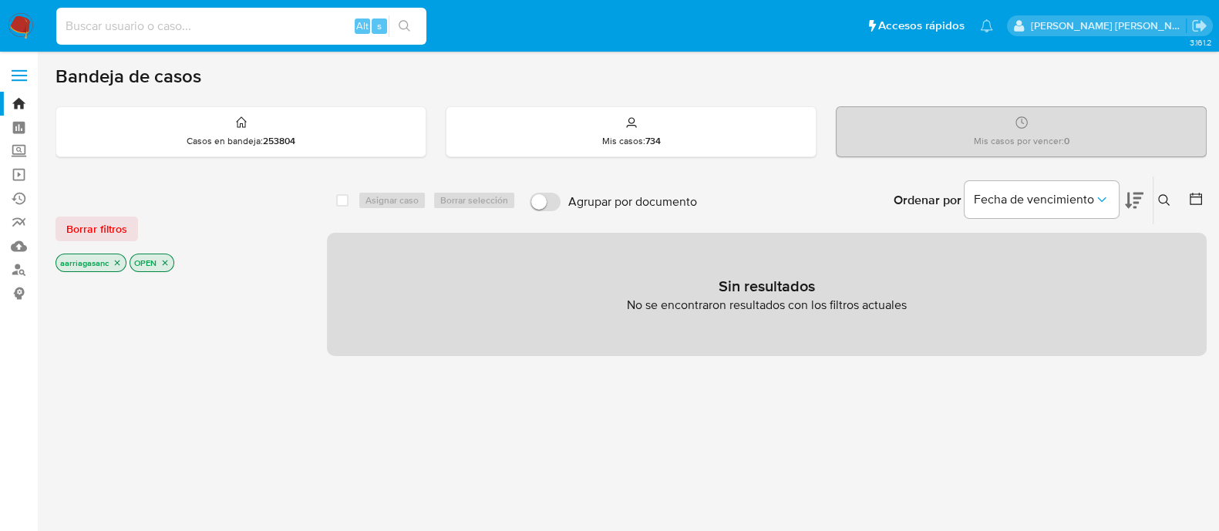
click at [275, 25] on input at bounding box center [241, 26] width 370 height 20
paste input "419165536"
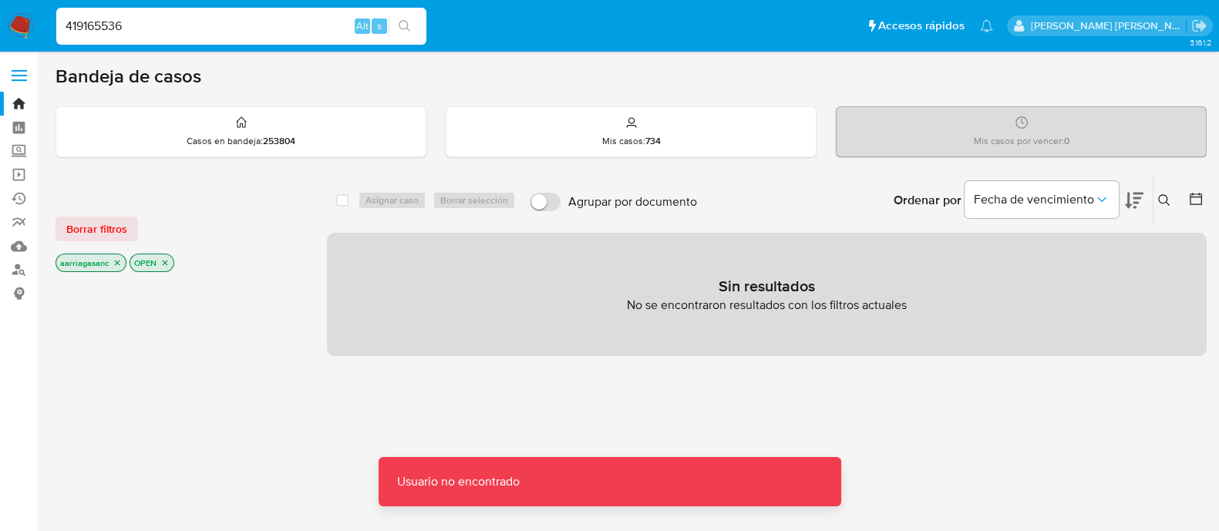
click at [189, 15] on div "419165536 Alt s" at bounding box center [241, 26] width 370 height 37
click at [173, 32] on input "419165536" at bounding box center [241, 26] width 370 height 20
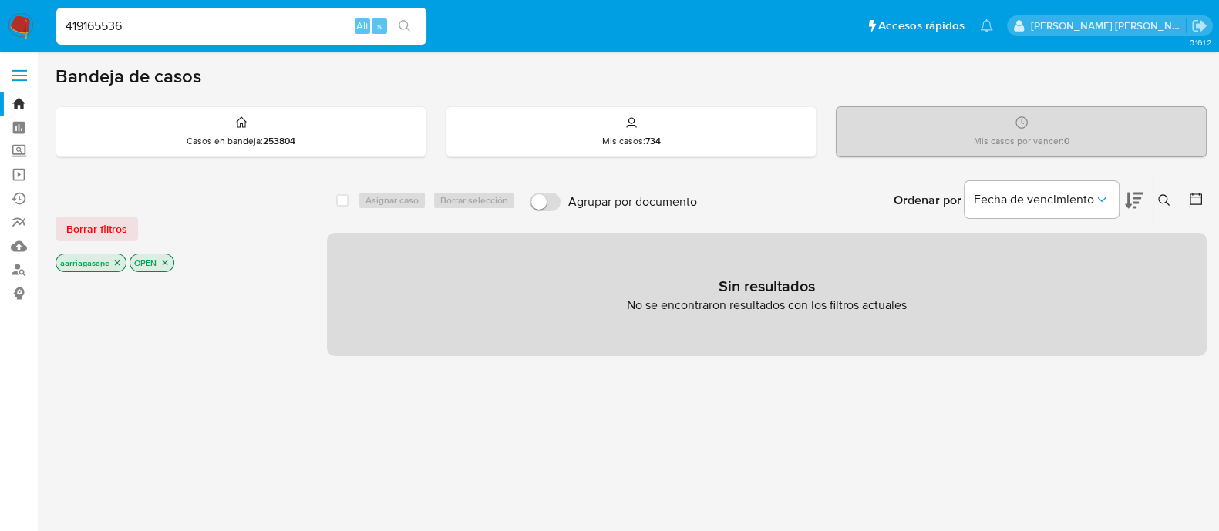
type input "419165536"
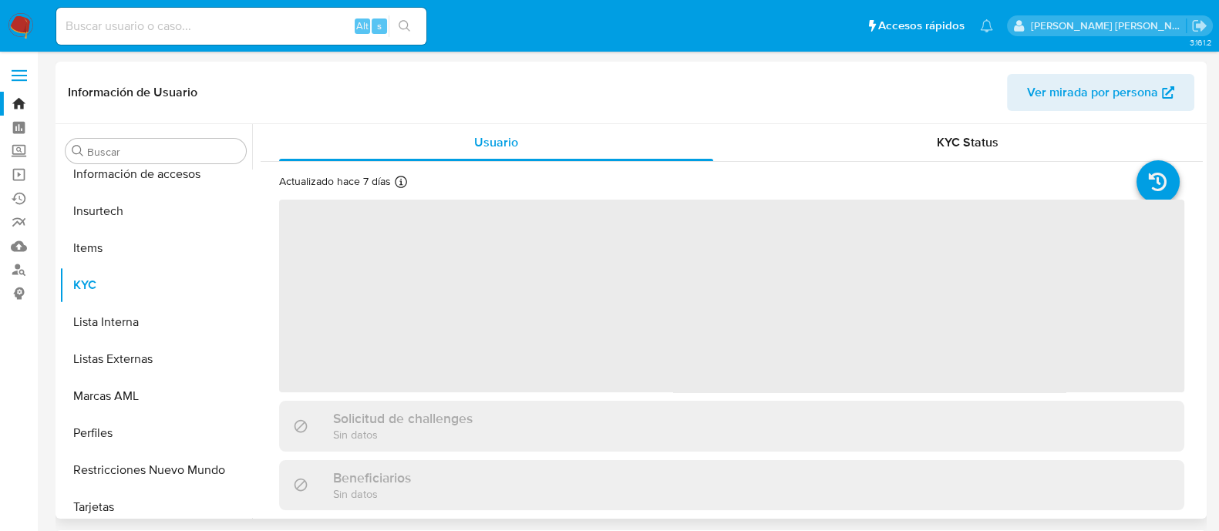
scroll to position [725, 0]
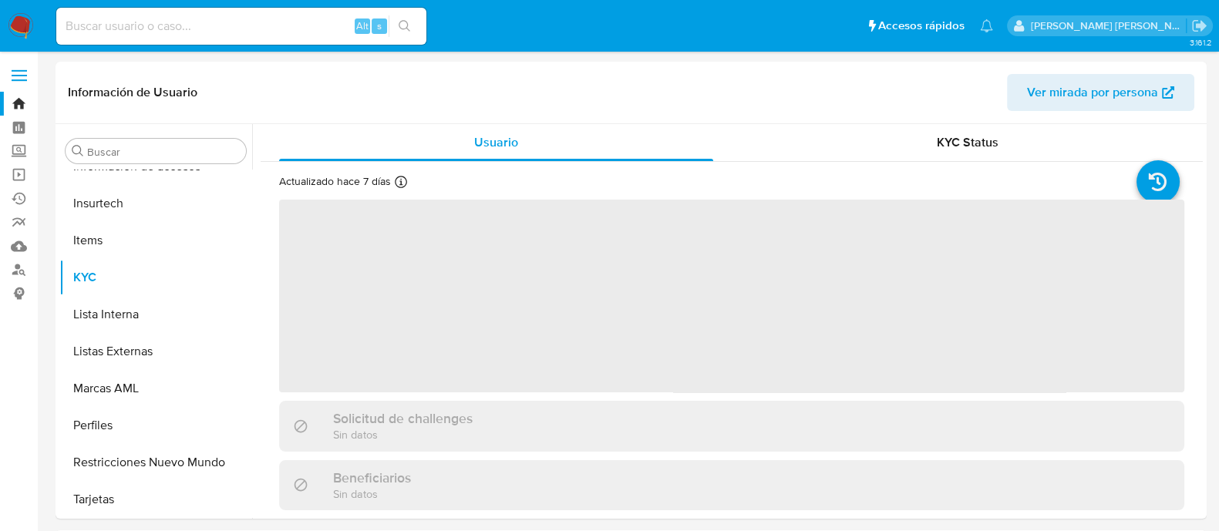
select select "10"
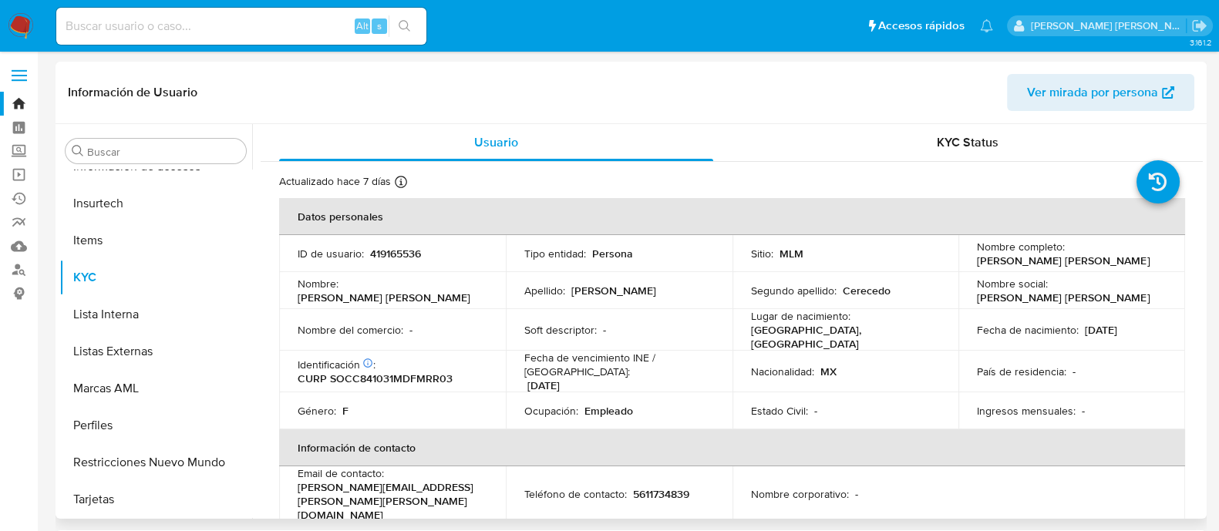
click at [1129, 92] on span "Ver mirada por persona" at bounding box center [1092, 92] width 131 height 37
click at [1082, 95] on span "Ver mirada por persona" at bounding box center [1092, 92] width 131 height 37
click at [19, 218] on link "Reportes" at bounding box center [91, 222] width 183 height 24
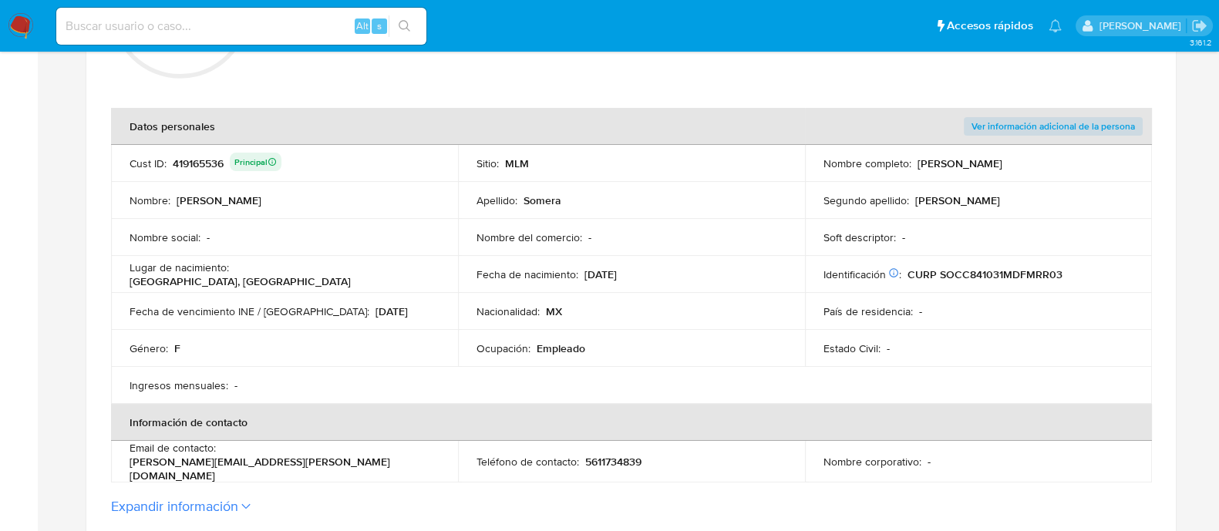
scroll to position [289, 0]
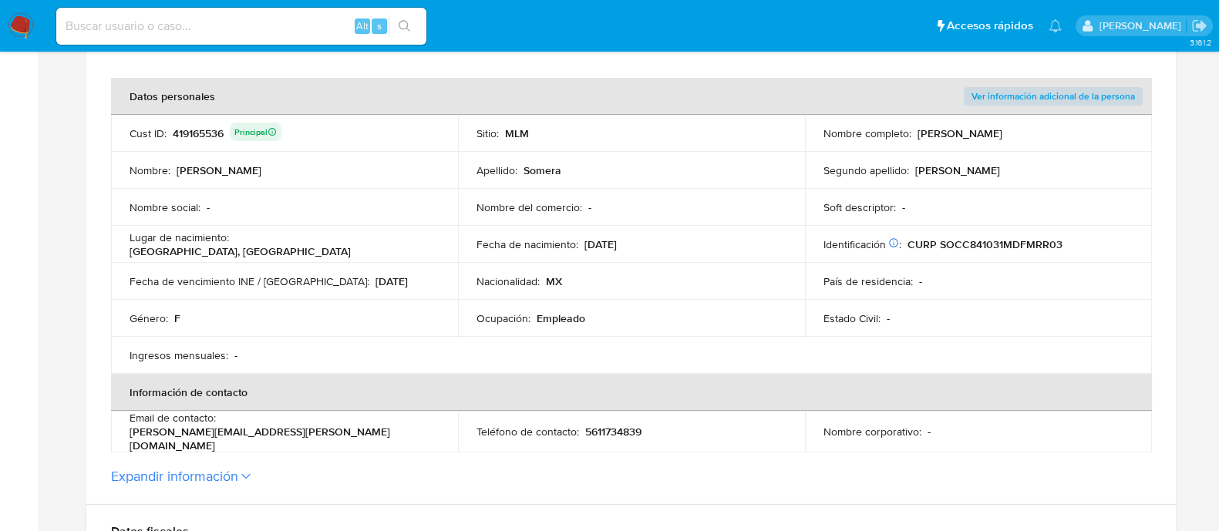
click at [1043, 104] on span "Ver información adicional de la persona" at bounding box center [1052, 96] width 163 height 15
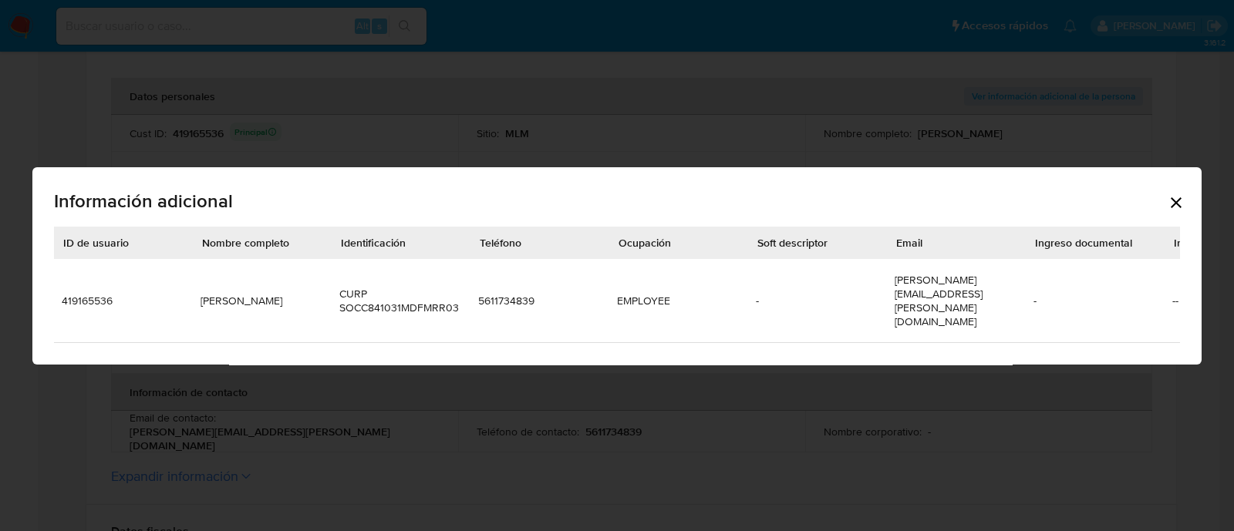
click at [1170, 194] on icon "Cerrar" at bounding box center [1175, 203] width 19 height 19
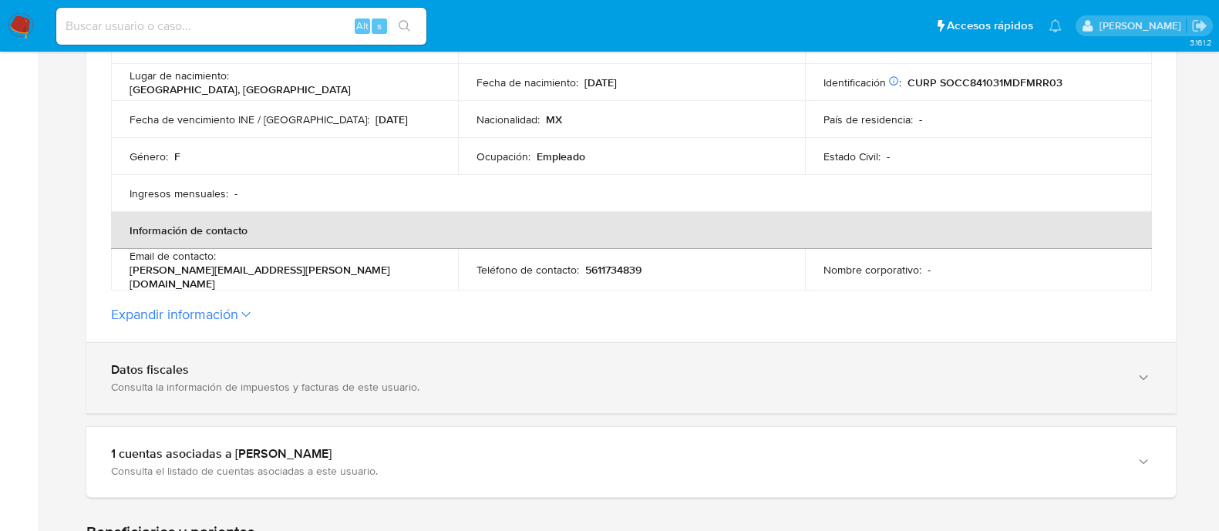
scroll to position [482, 0]
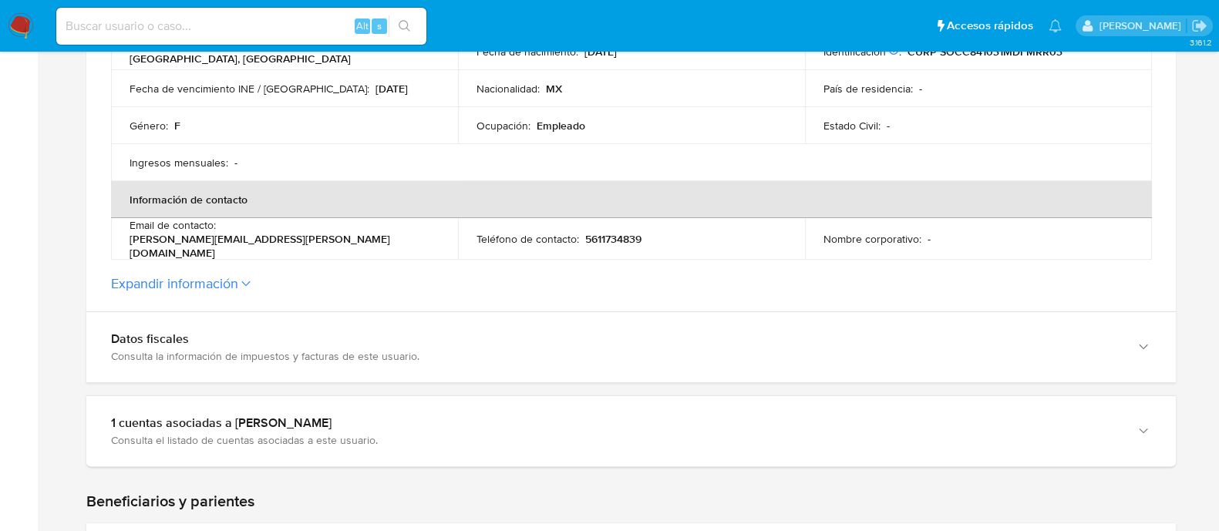
click at [243, 281] on icon at bounding box center [245, 284] width 9 height 6
click at [238, 280] on button "Expandir información" at bounding box center [174, 283] width 127 height 17
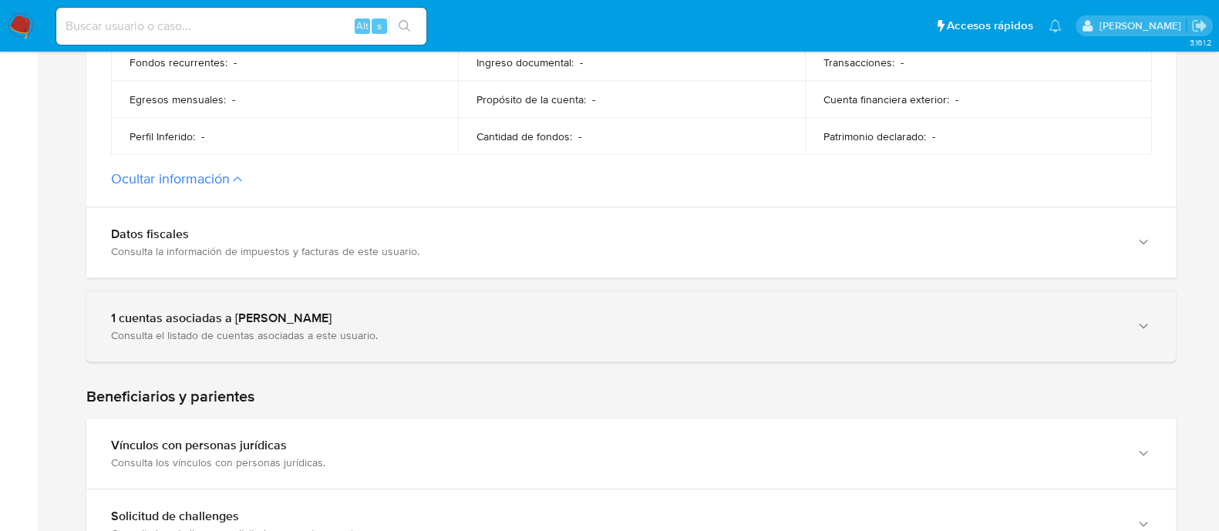
scroll to position [1156, 0]
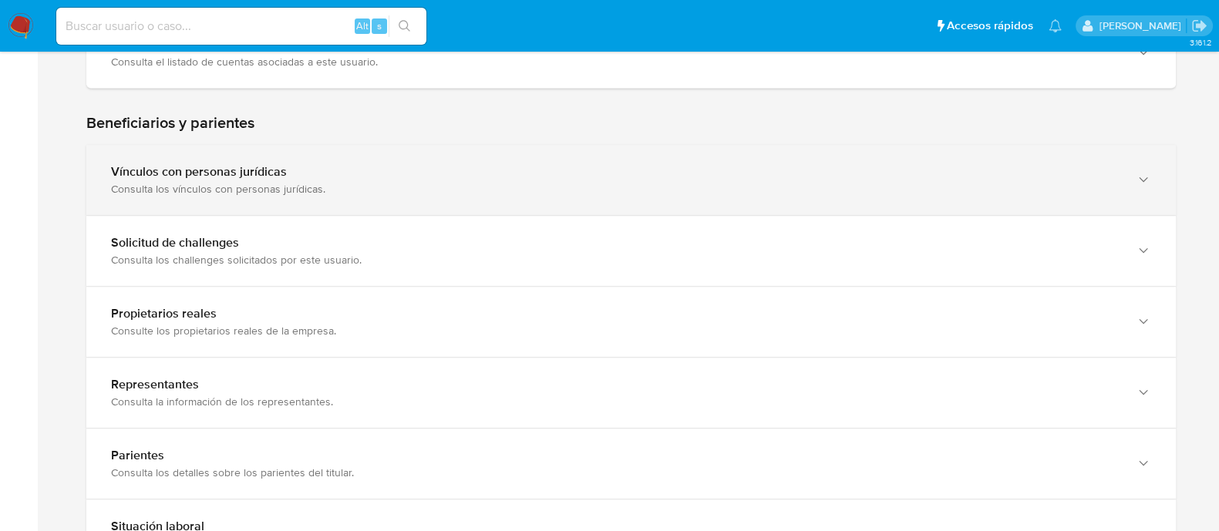
click at [356, 183] on div "Consulta los vínculos con personas jurídicas." at bounding box center [615, 189] width 1009 height 14
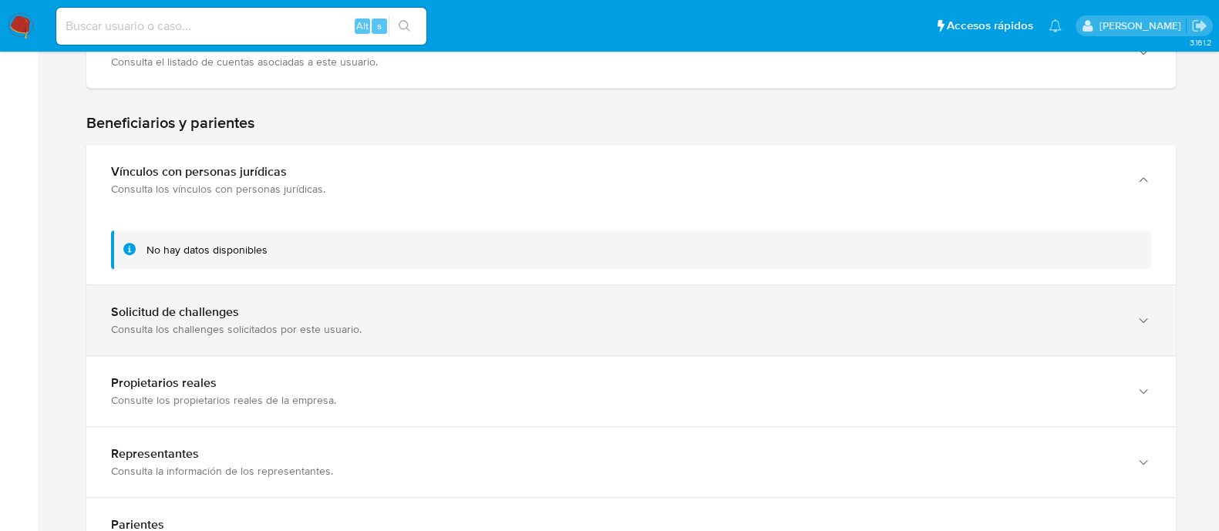
click at [691, 285] on div "Solicitud de challenges Consulta los challenges solicitados por este usuario." at bounding box center [630, 320] width 1089 height 70
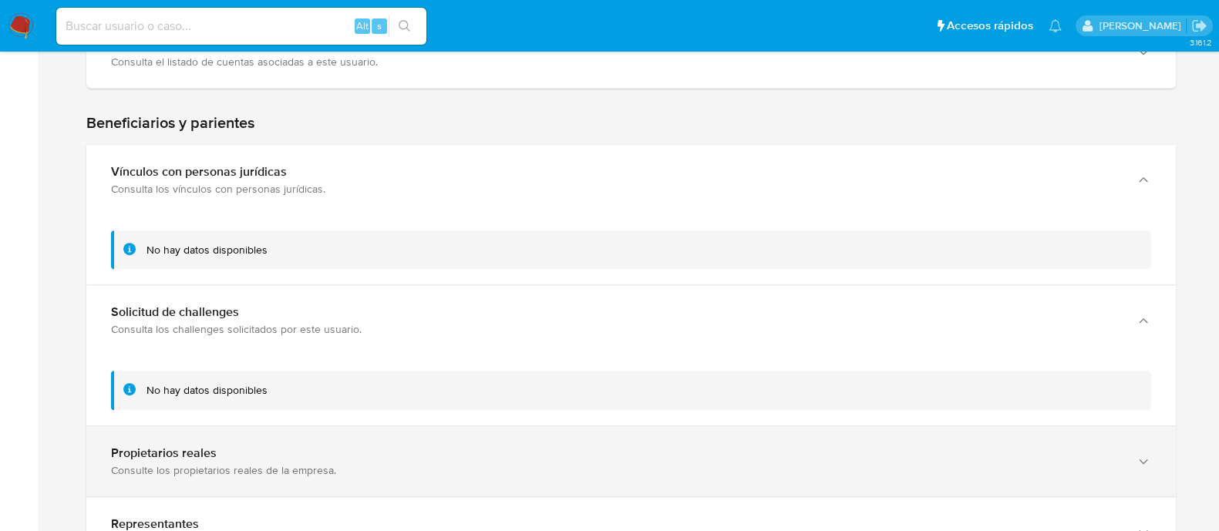
click at [615, 429] on div "Propietarios reales Consulte los propietarios reales de la empresa." at bounding box center [630, 461] width 1089 height 70
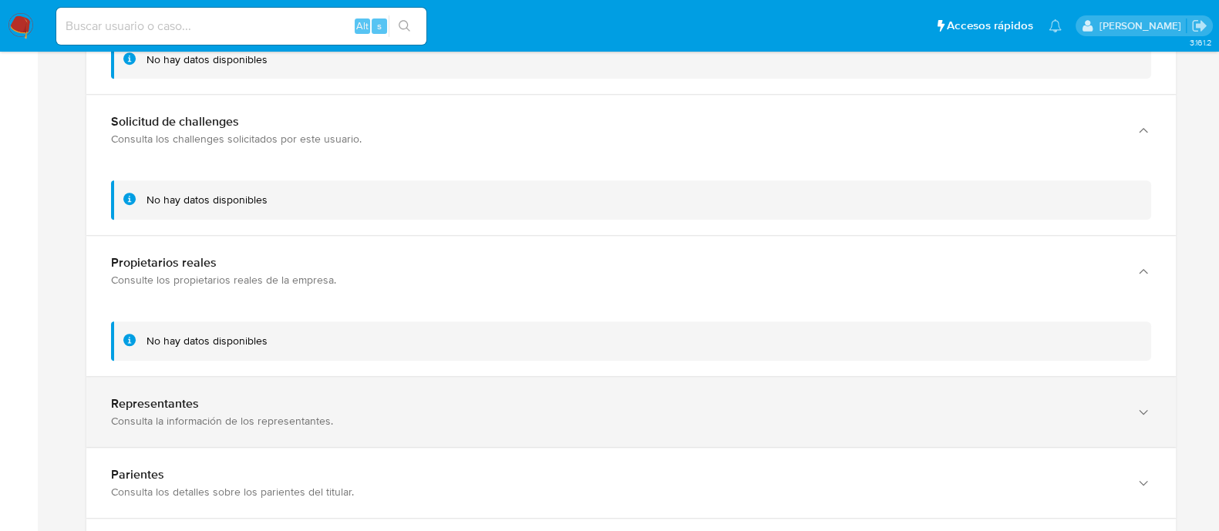
scroll to position [1348, 0]
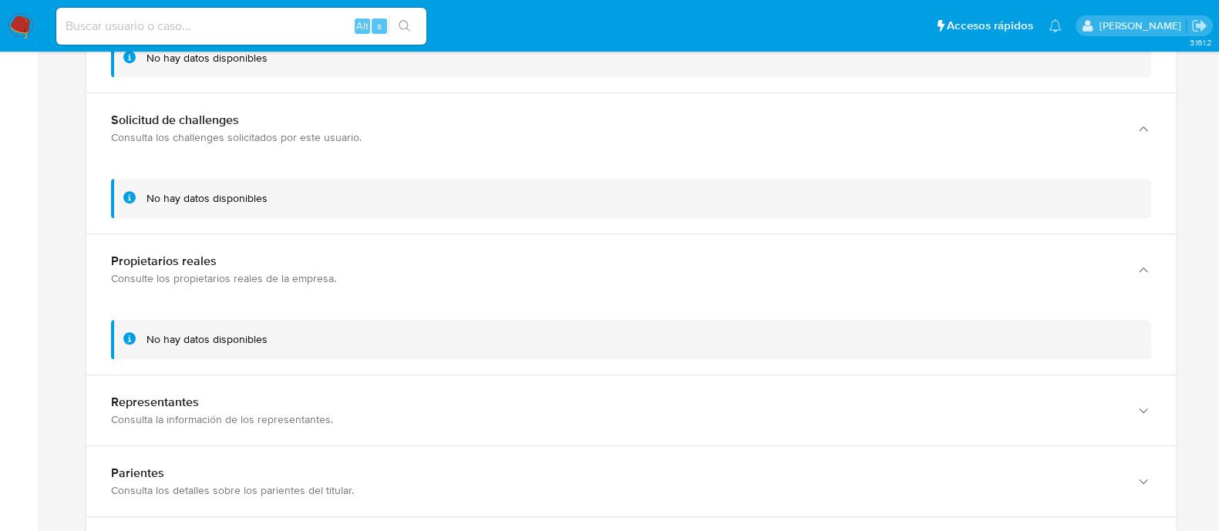
click at [563, 348] on div "No hay datos disponibles" at bounding box center [631, 339] width 1040 height 39
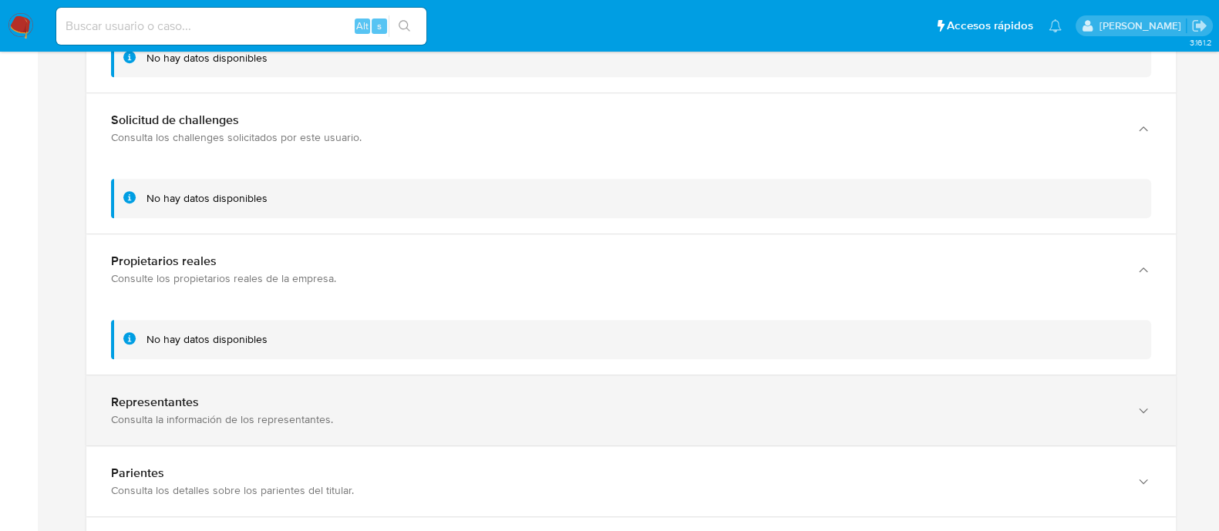
click at [521, 434] on div "Representantes Consulta la información de los representantes." at bounding box center [630, 410] width 1089 height 70
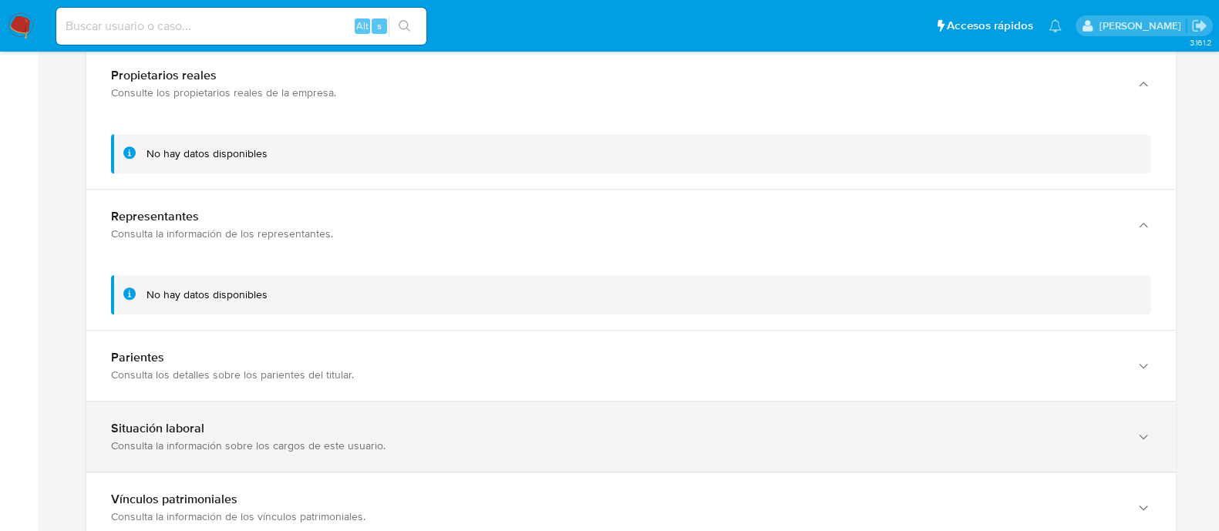
scroll to position [1541, 0]
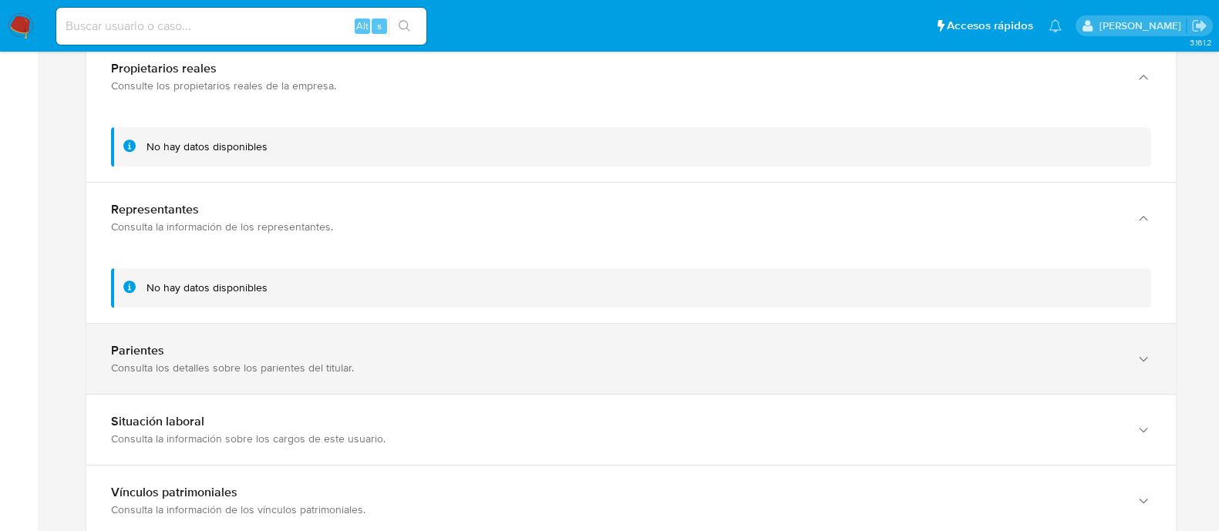
click at [486, 377] on div "Parientes Consulta los detalles sobre los parientes del titular." at bounding box center [630, 359] width 1089 height 70
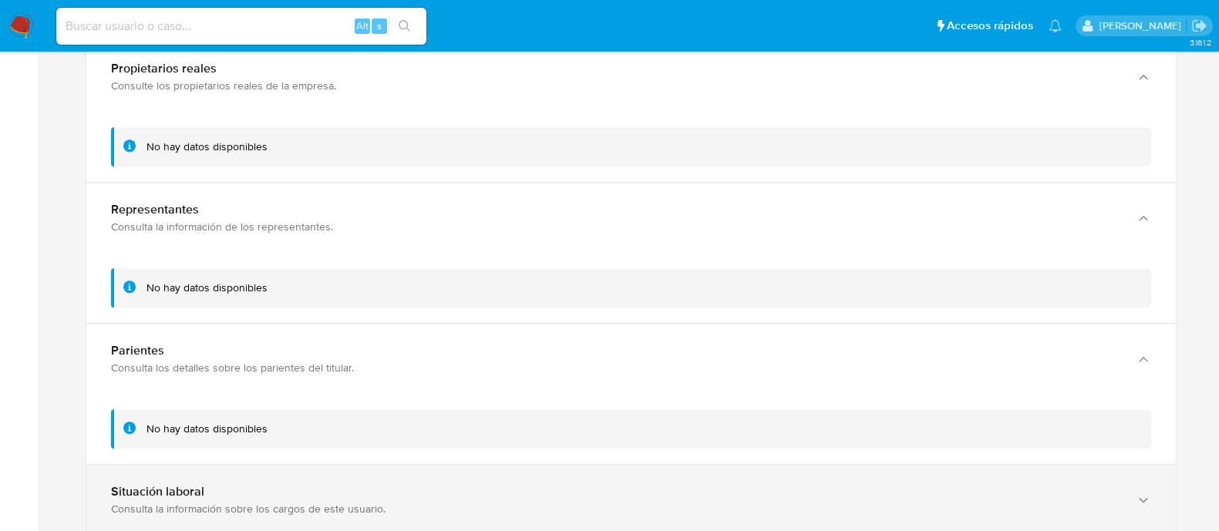
click at [463, 465] on div "Situación laboral Consulta la información sobre los cargos de este usuario." at bounding box center [630, 500] width 1089 height 70
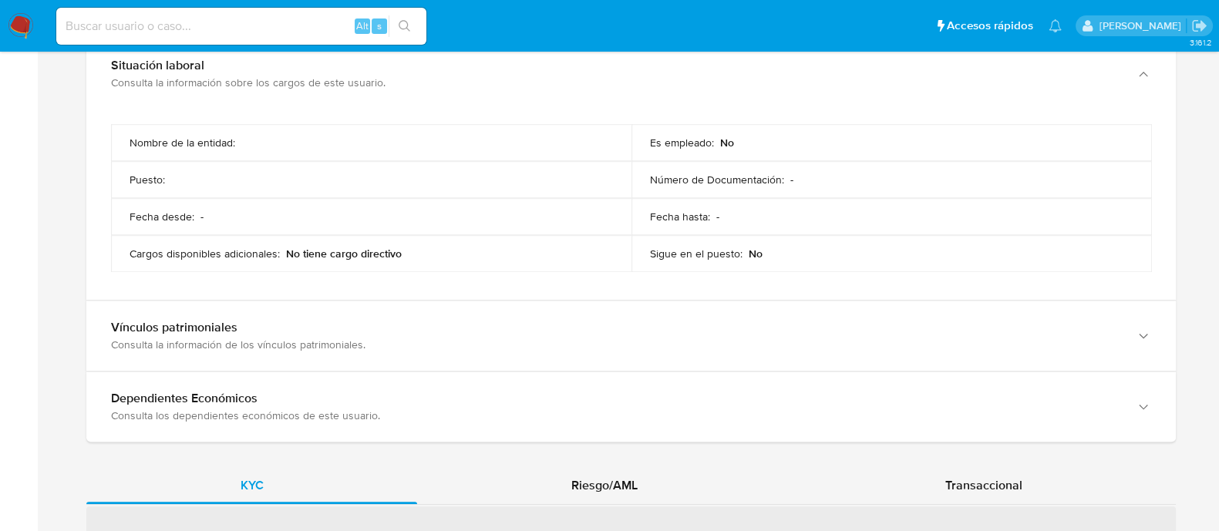
scroll to position [2024, 0]
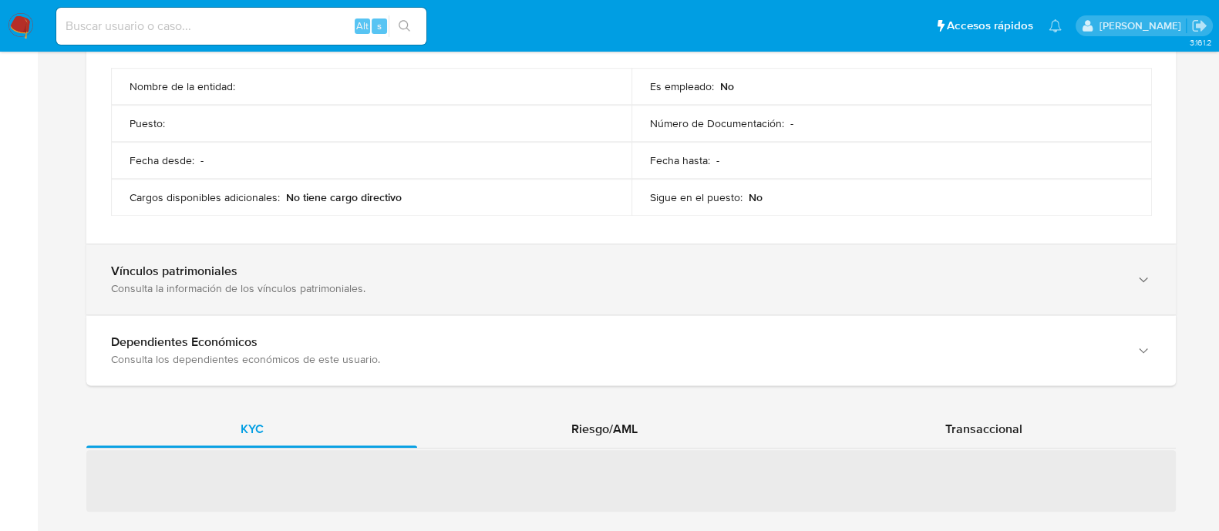
click at [373, 274] on div "Vínculos patrimoniales Consulta la información de los vínculos patrimoniales." at bounding box center [615, 280] width 1009 height 32
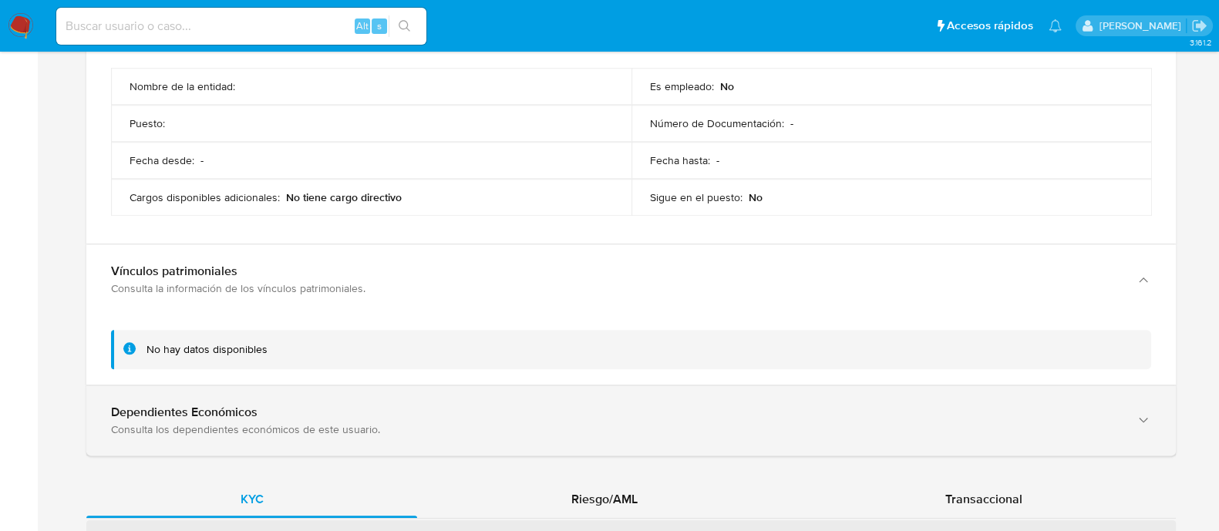
click at [365, 422] on div "Consulta los dependientes económicos de este usuario." at bounding box center [615, 429] width 1009 height 14
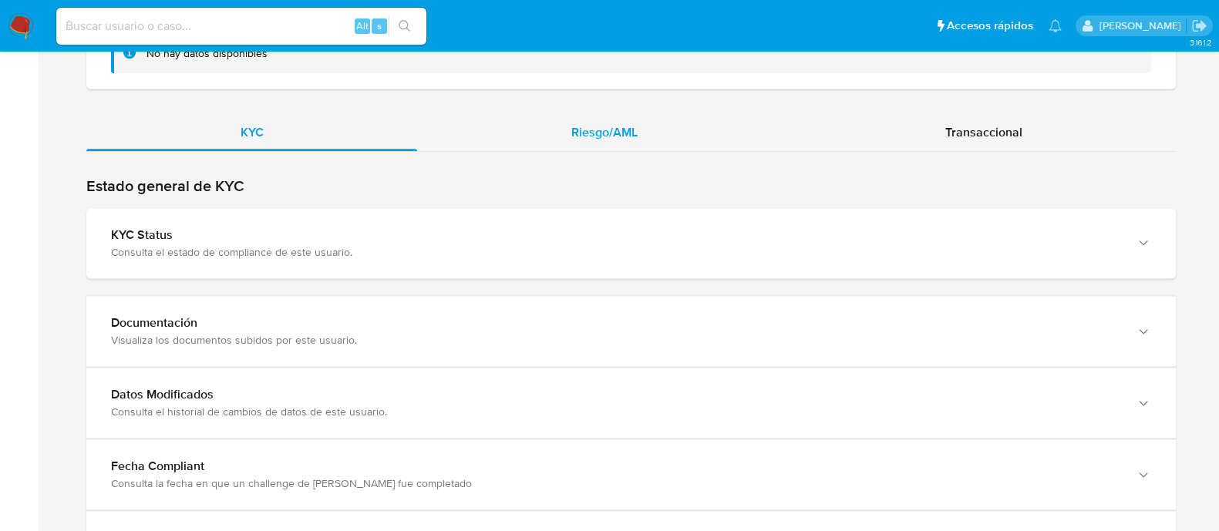
scroll to position [2466, 0]
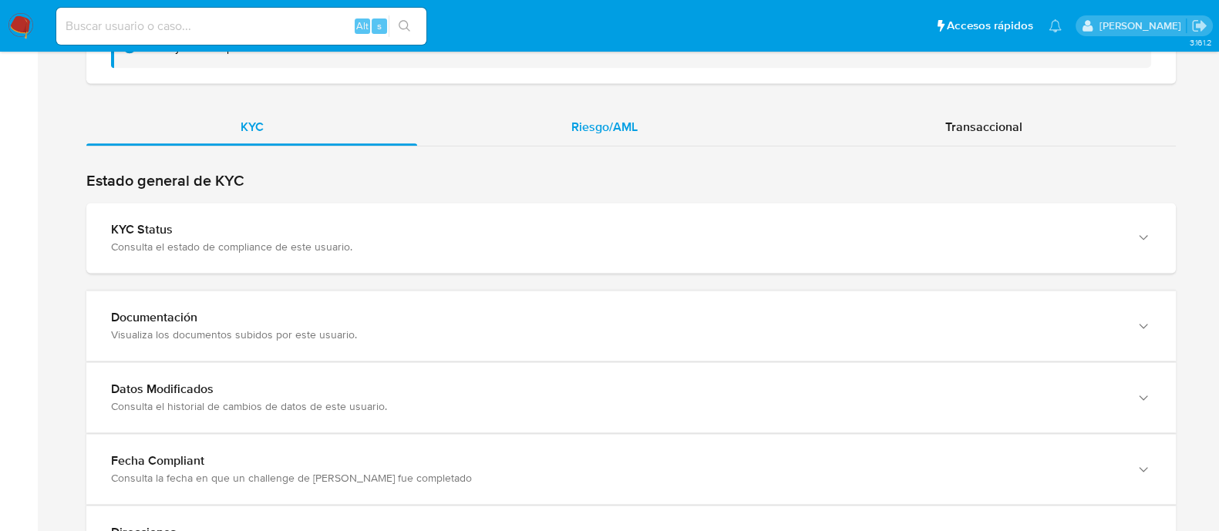
click at [616, 126] on span "Riesgo/AML" at bounding box center [604, 127] width 66 height 18
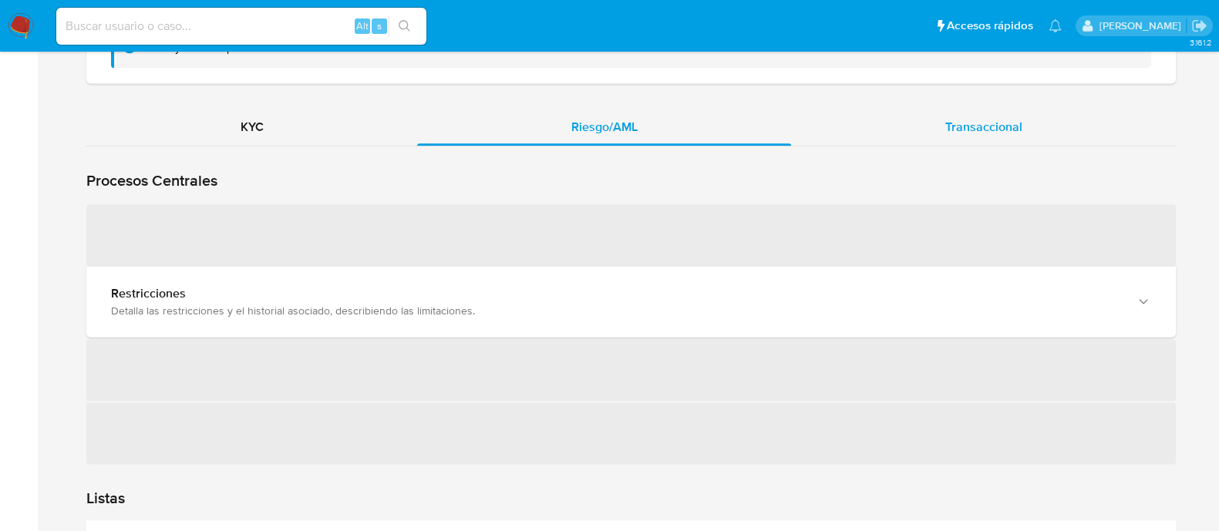
click at [964, 109] on div "Transaccional" at bounding box center [983, 127] width 385 height 37
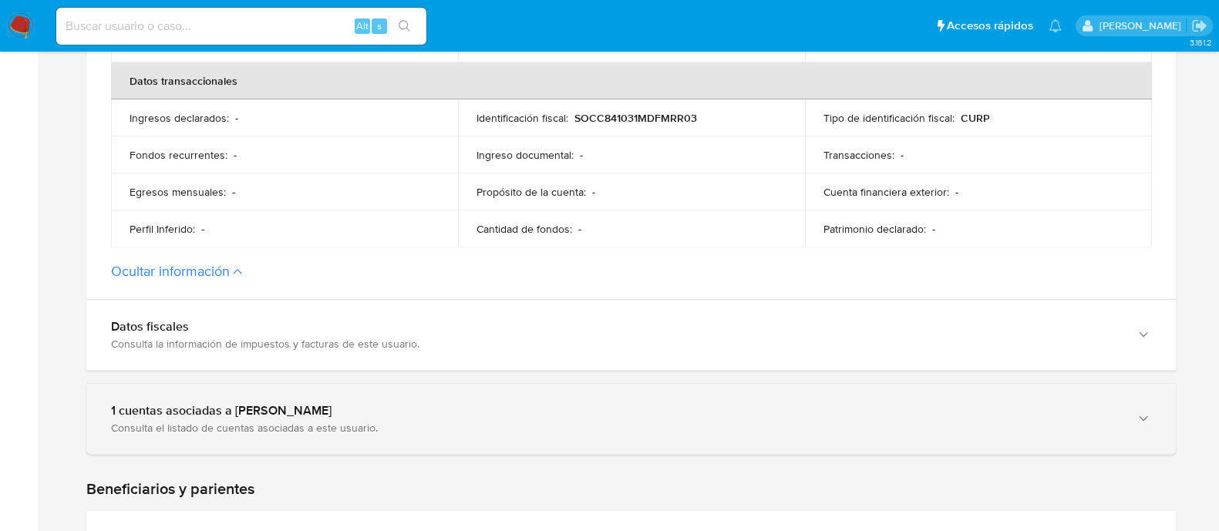
scroll to position [964, 0]
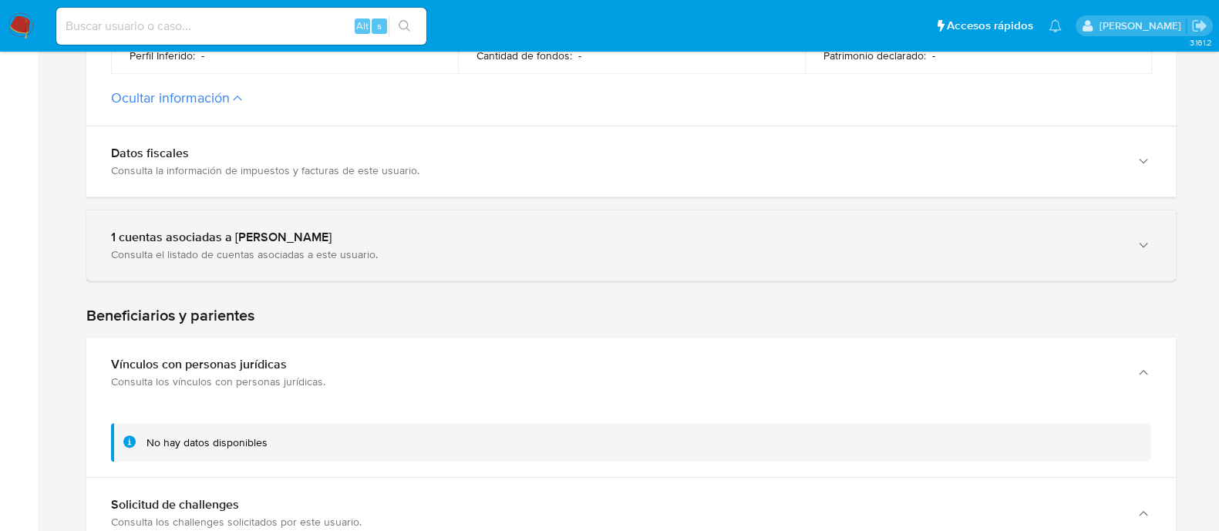
click at [1136, 237] on icon "button" at bounding box center [1143, 244] width 15 height 15
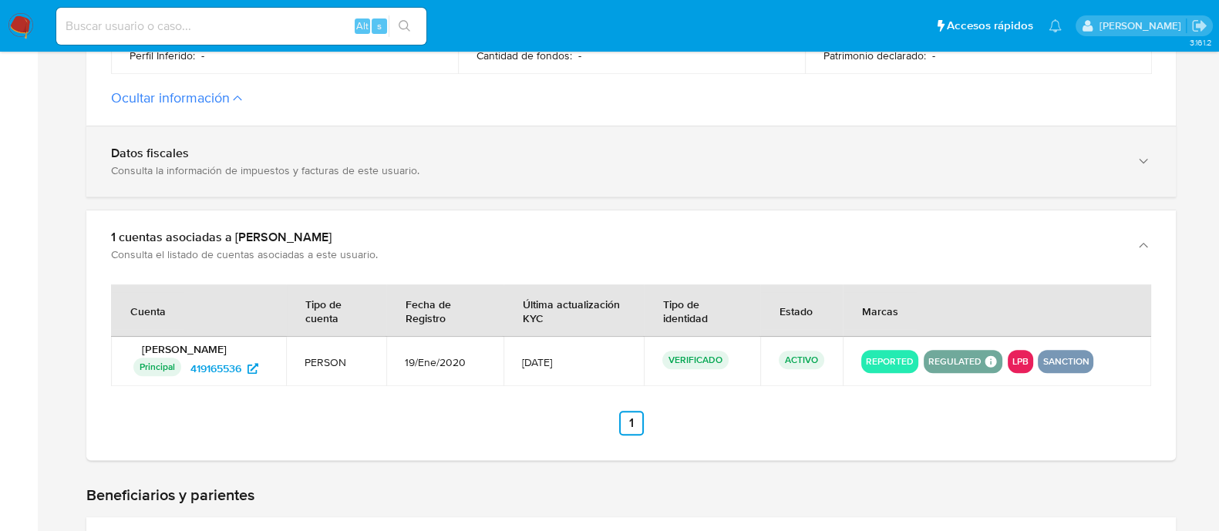
click at [1153, 159] on div "Datos fiscales Consulta la información de impuestos y facturas de este usuario." at bounding box center [630, 161] width 1089 height 70
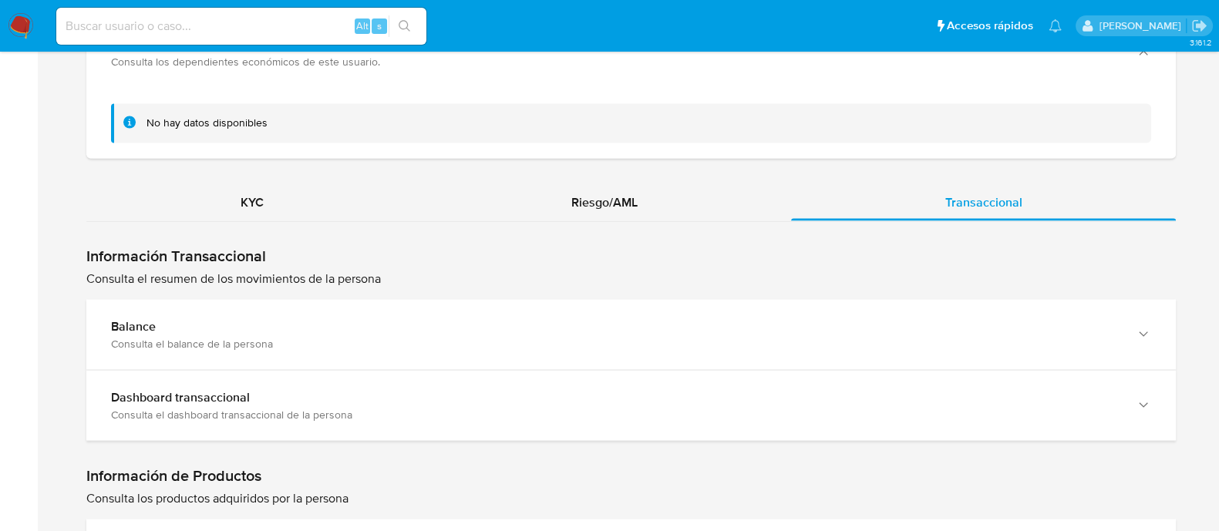
scroll to position [3566, 0]
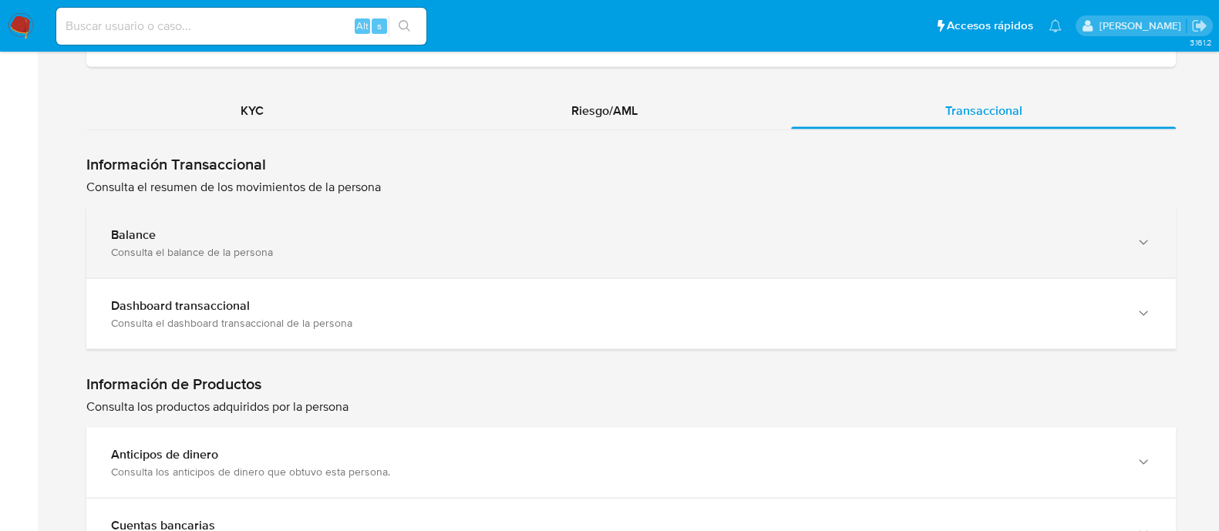
click at [1146, 241] on icon "button" at bounding box center [1143, 241] width 15 height 15
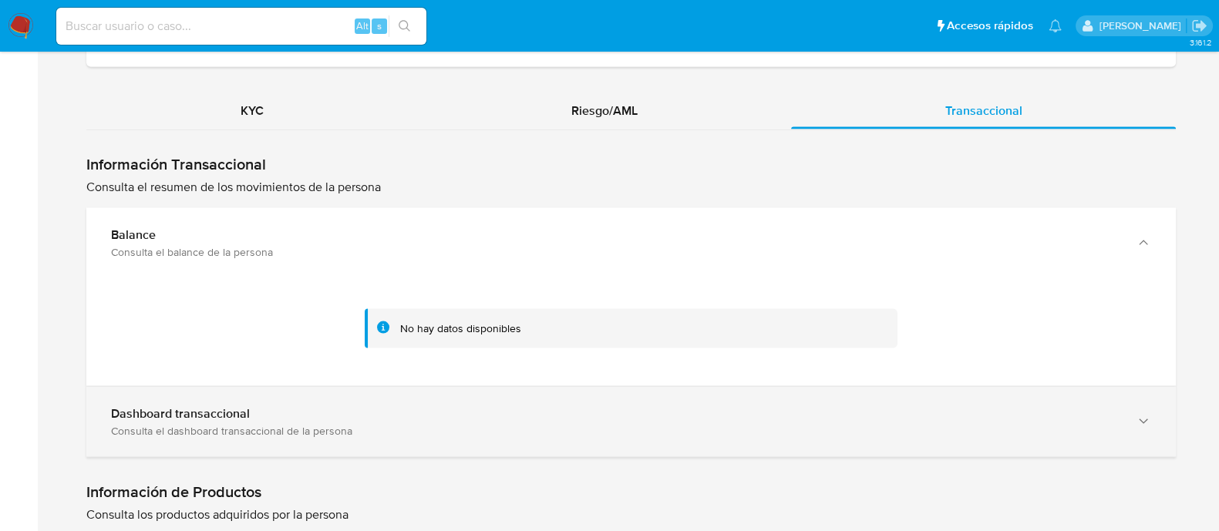
click at [1142, 414] on icon "button" at bounding box center [1143, 420] width 15 height 15
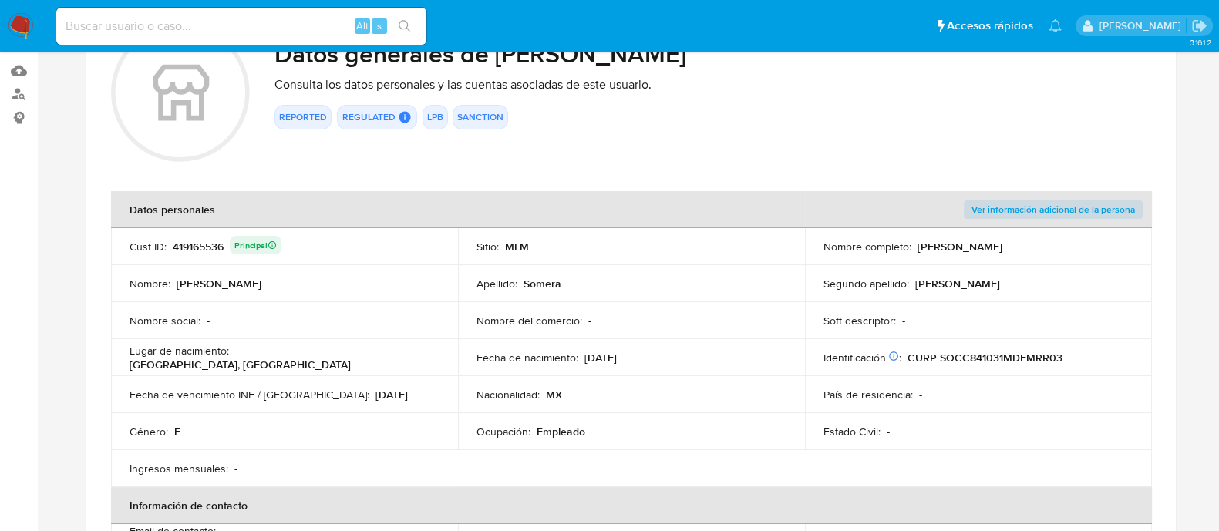
scroll to position [0, 0]
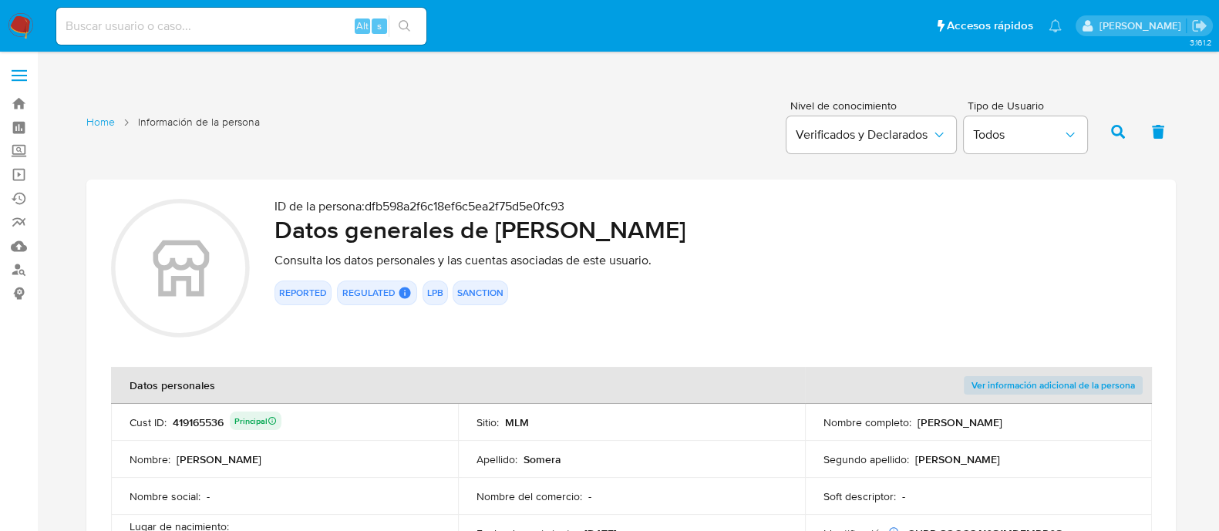
click at [115, 129] on div "List of pages" at bounding box center [126, 122] width 23 height 15
click at [113, 118] on link "Home" at bounding box center [100, 122] width 29 height 15
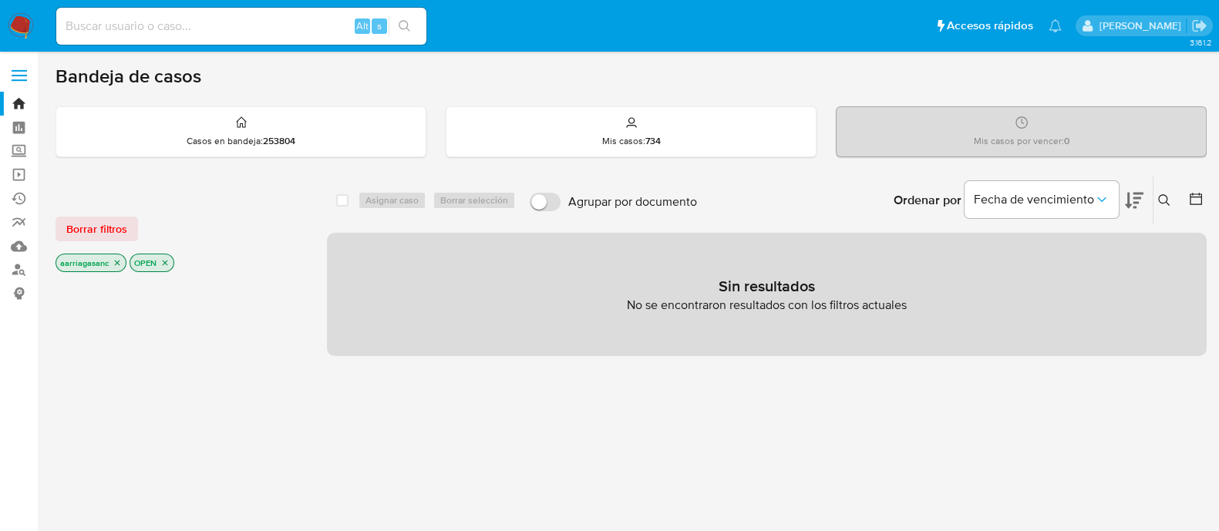
click at [322, 19] on input at bounding box center [241, 26] width 370 height 20
paste input "419165536"
type input "419165536"
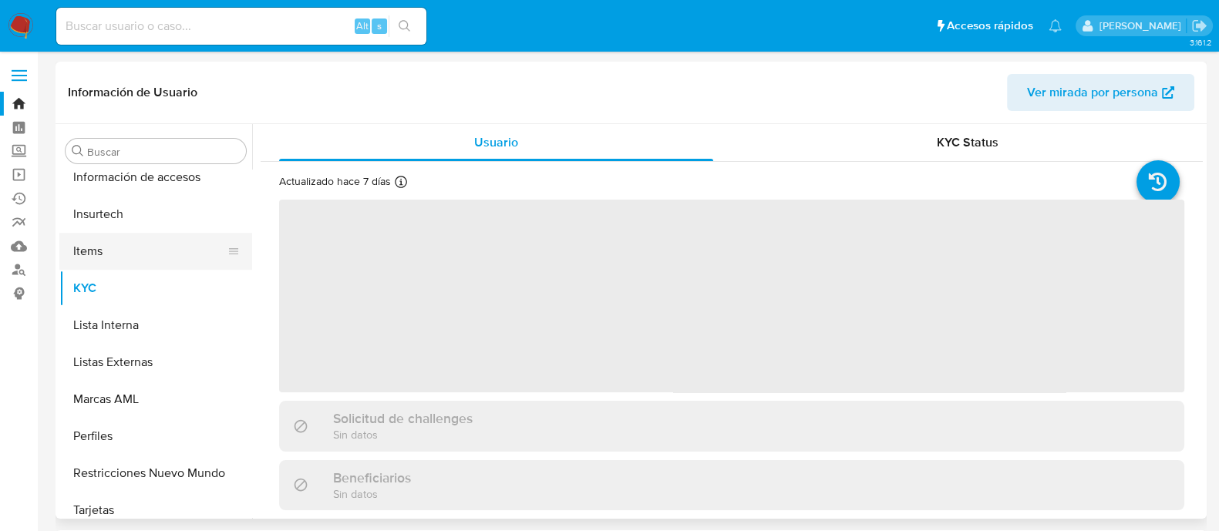
scroll to position [725, 0]
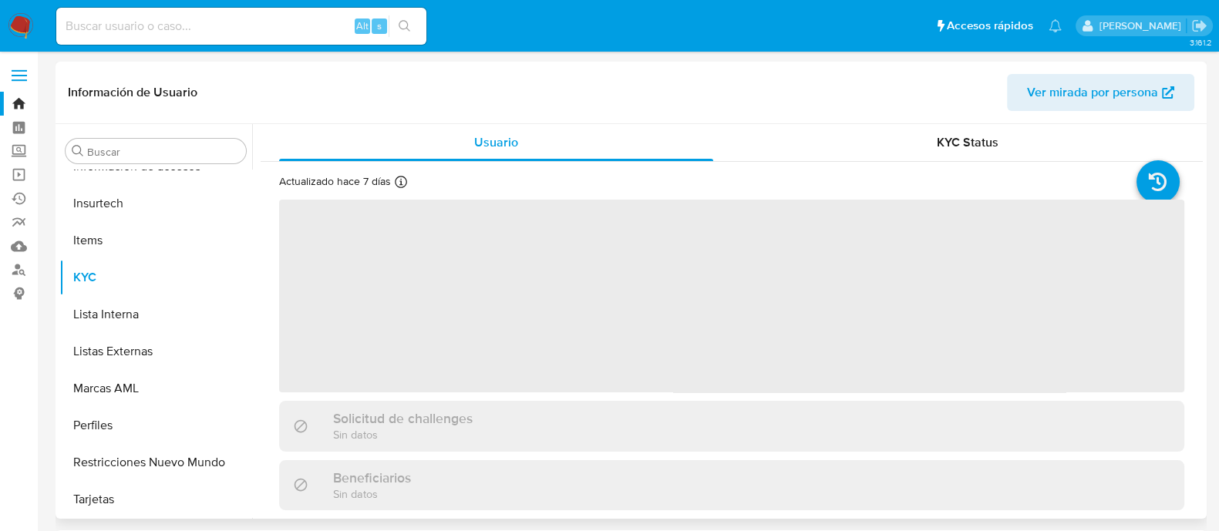
select select "10"
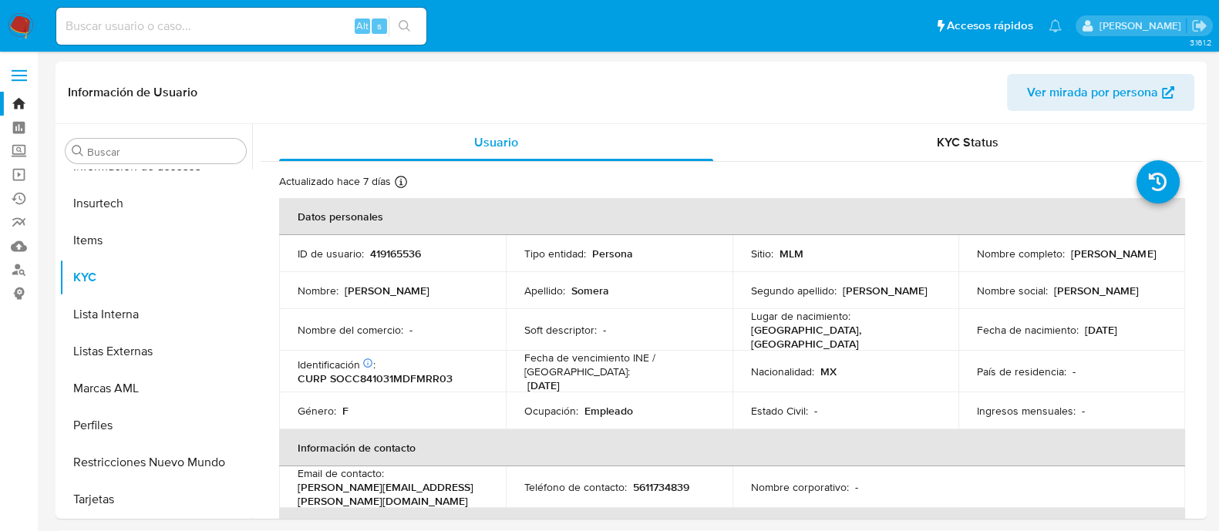
drag, startPoint x: 898, startPoint y: 120, endPoint x: 432, endPoint y: 228, distance: 478.7
click at [432, 228] on th "Datos personales" at bounding box center [732, 216] width 906 height 37
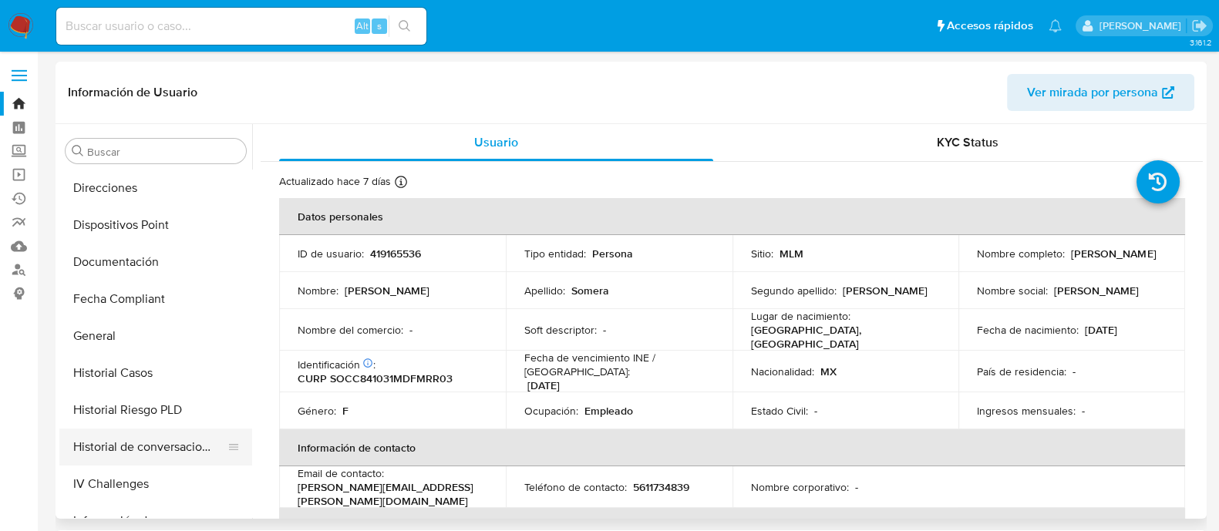
scroll to position [340, 0]
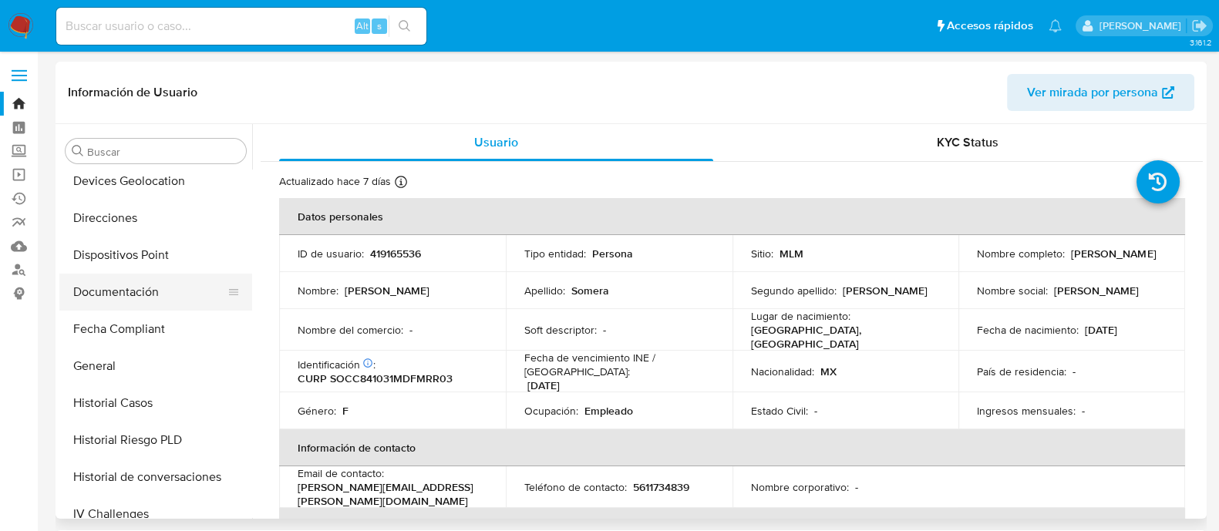
click at [140, 298] on button "Documentación" at bounding box center [149, 292] width 180 height 37
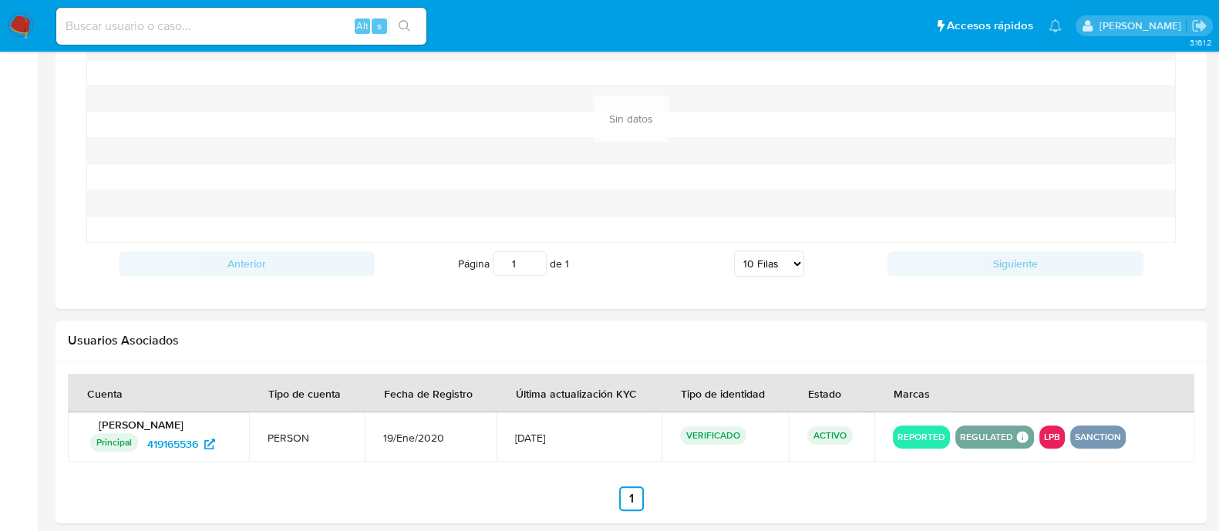
scroll to position [1221, 0]
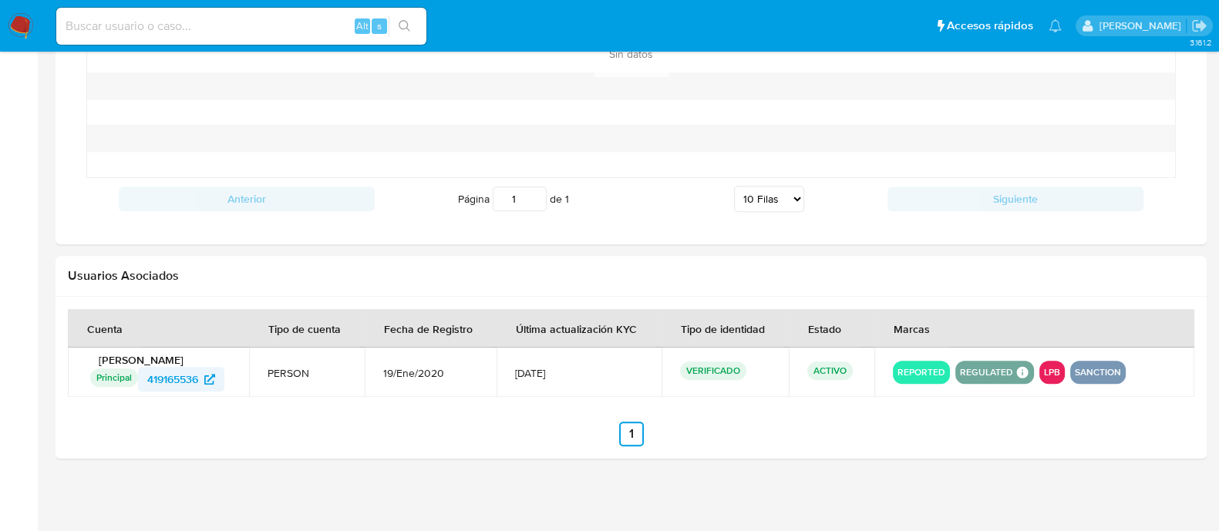
click at [173, 373] on span "419165536" at bounding box center [172, 379] width 51 height 25
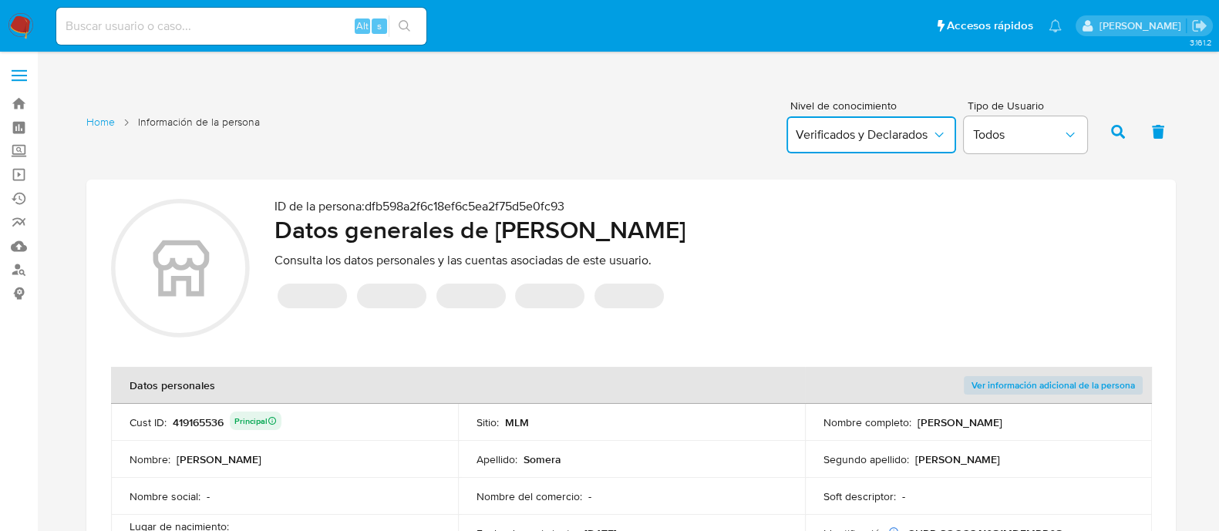
click at [907, 136] on span "Verificados y Declarados" at bounding box center [864, 134] width 136 height 15
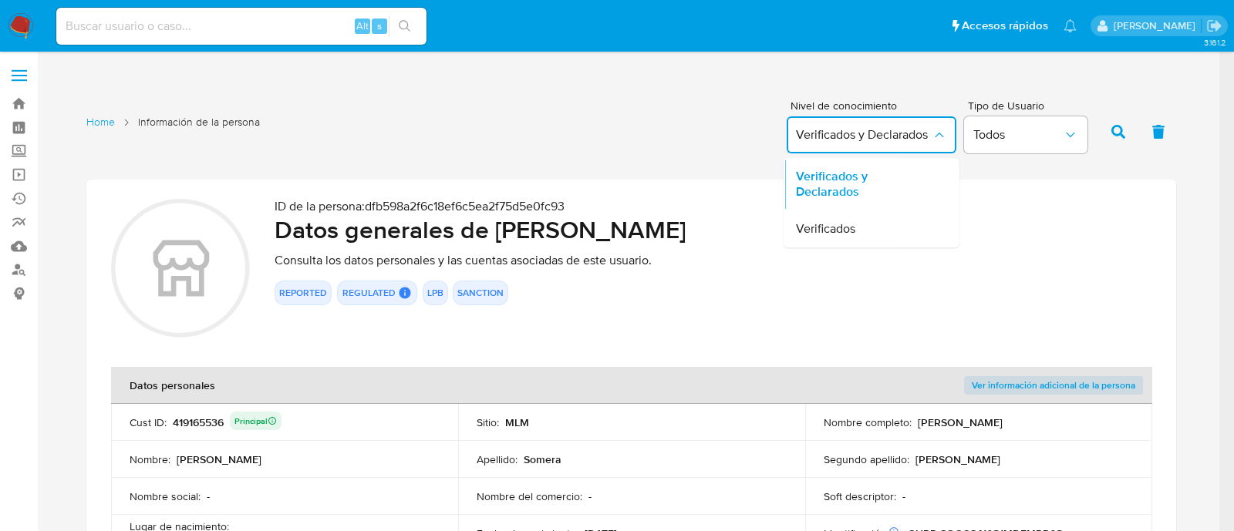
drag, startPoint x: 664, startPoint y: 137, endPoint x: 679, endPoint y: 137, distance: 15.4
click at [665, 137] on div "Home Información de la persona Nivel de conocimiento Verificados y Declarados V…" at bounding box center [630, 130] width 1089 height 75
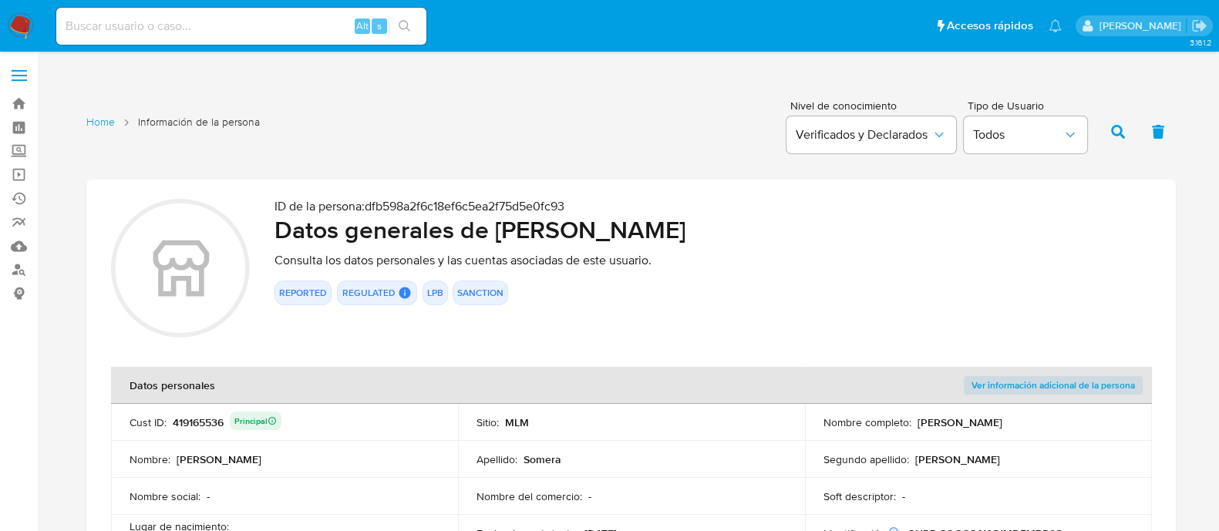
drag, startPoint x: 505, startPoint y: 279, endPoint x: 944, endPoint y: 269, distance: 439.6
click at [944, 269] on div "ID de la persona : dfb598a2f6c18ef6c5ea2f75d5e0fc93 Datos generales de Carla Ad…" at bounding box center [712, 270] width 877 height 143
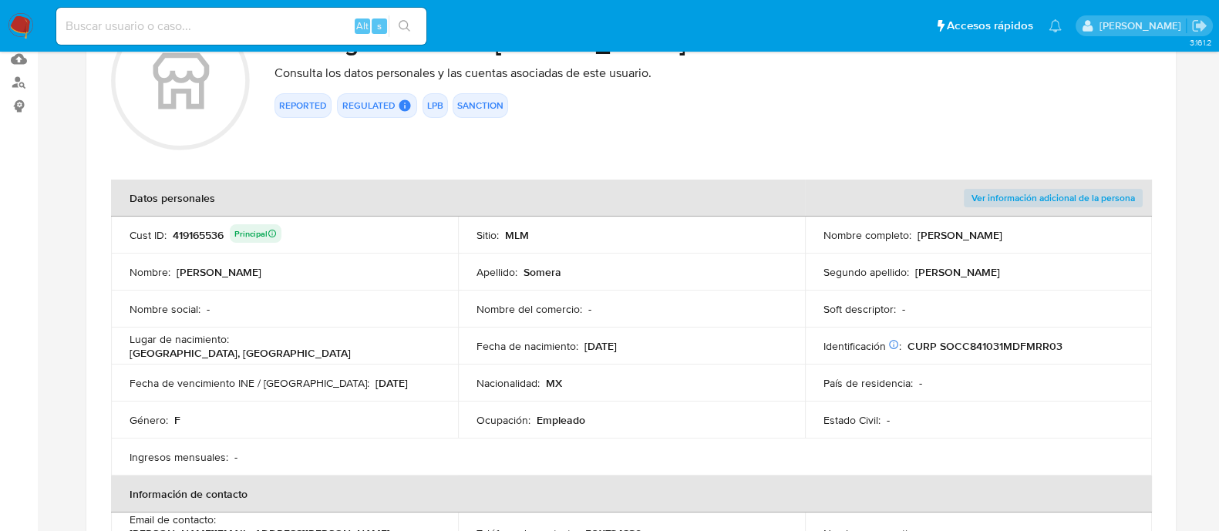
scroll to position [192, 0]
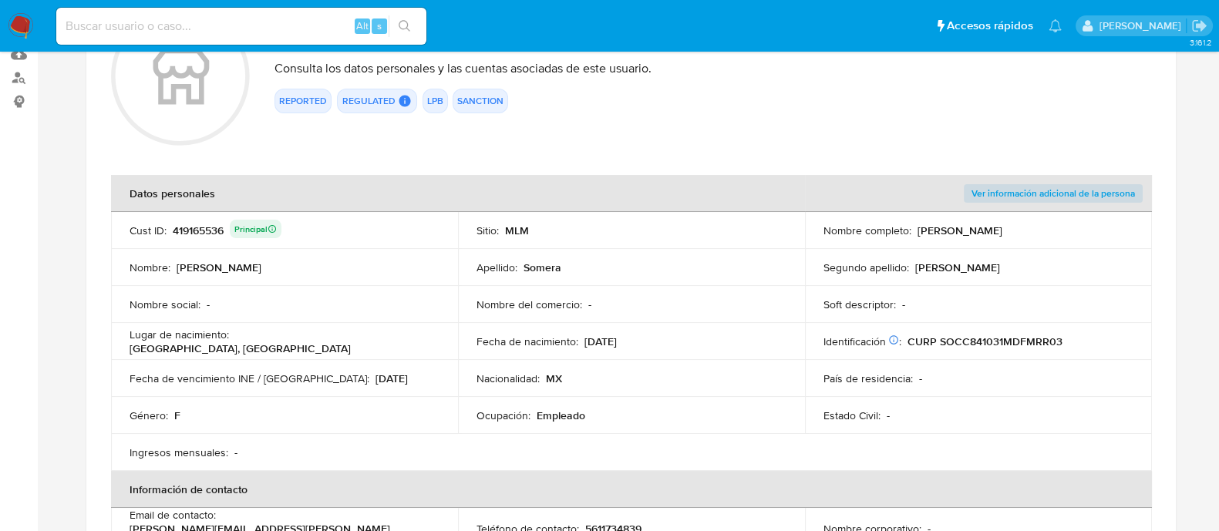
click at [1001, 195] on span "Ver información adicional de la persona" at bounding box center [1052, 193] width 163 height 15
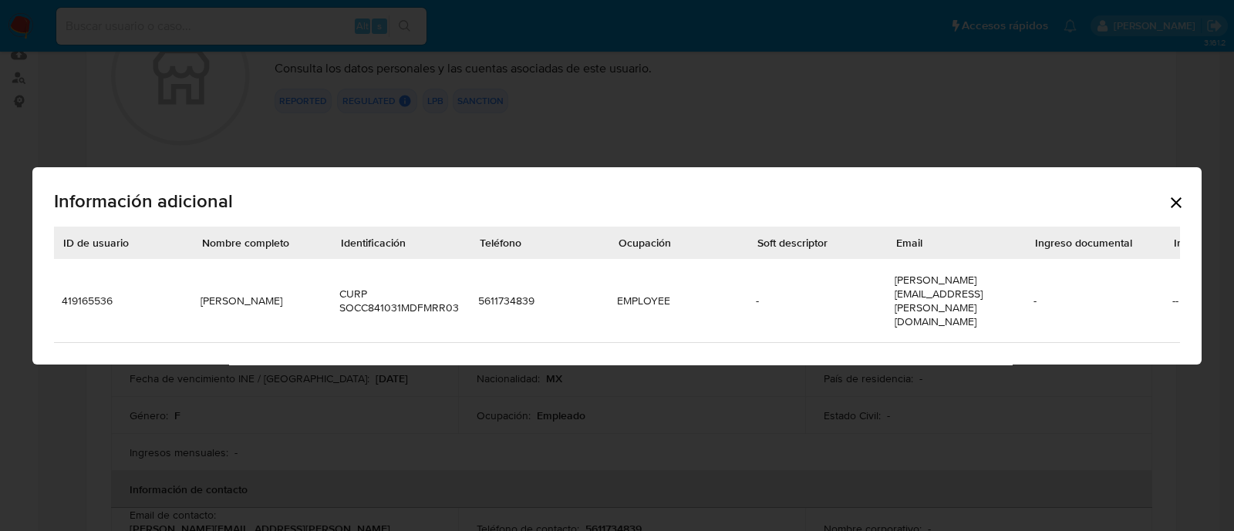
click at [1174, 198] on icon "Cerrar" at bounding box center [1175, 203] width 19 height 19
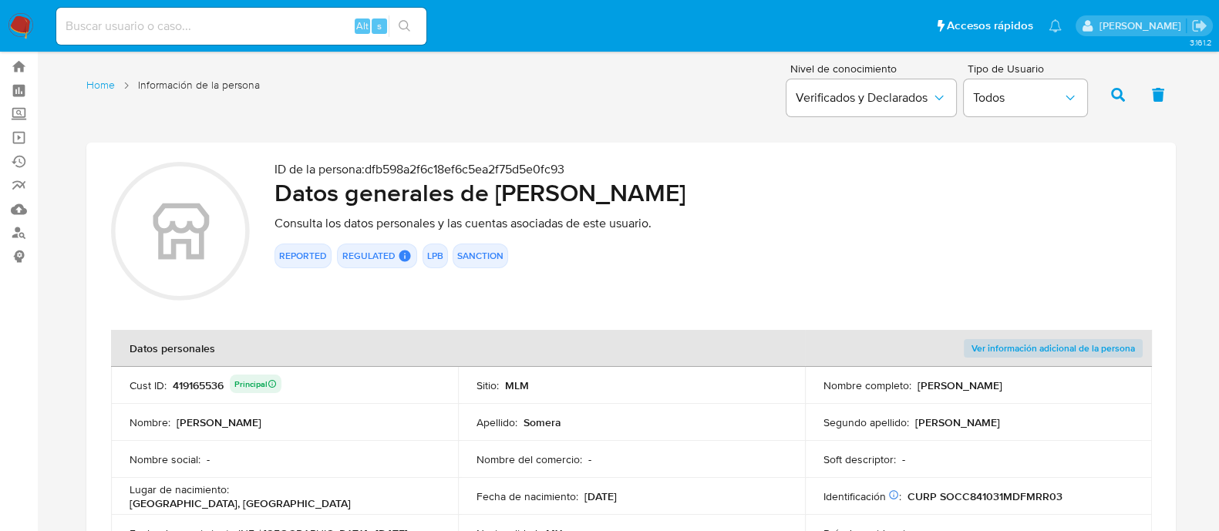
scroll to position [0, 0]
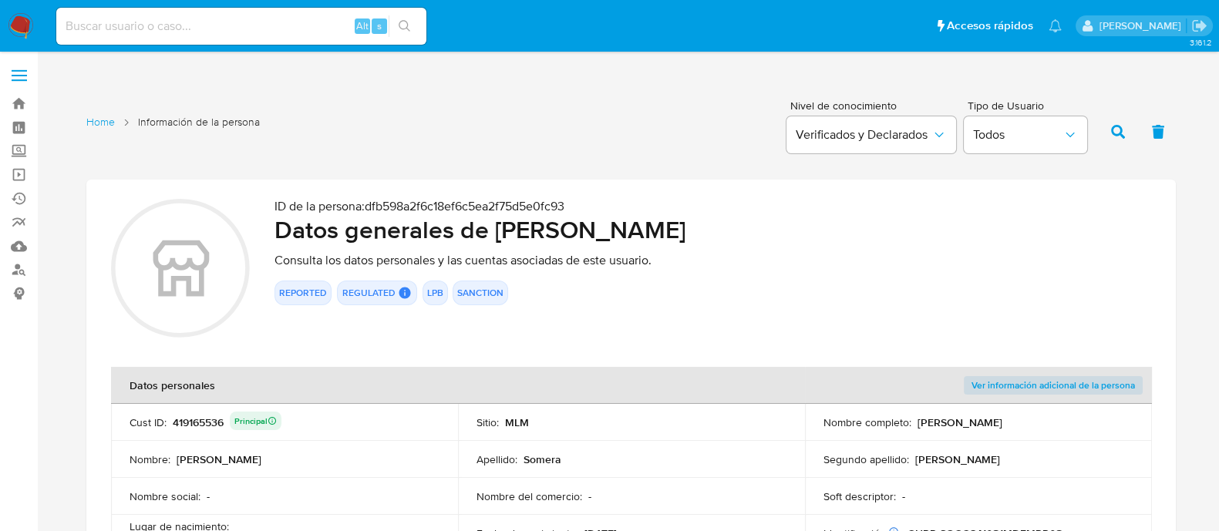
drag, startPoint x: 601, startPoint y: 342, endPoint x: 1042, endPoint y: 250, distance: 450.6
click at [1075, 256] on p "Consulta los datos personales y las cuentas asociadas de este usuario." at bounding box center [712, 260] width 877 height 15
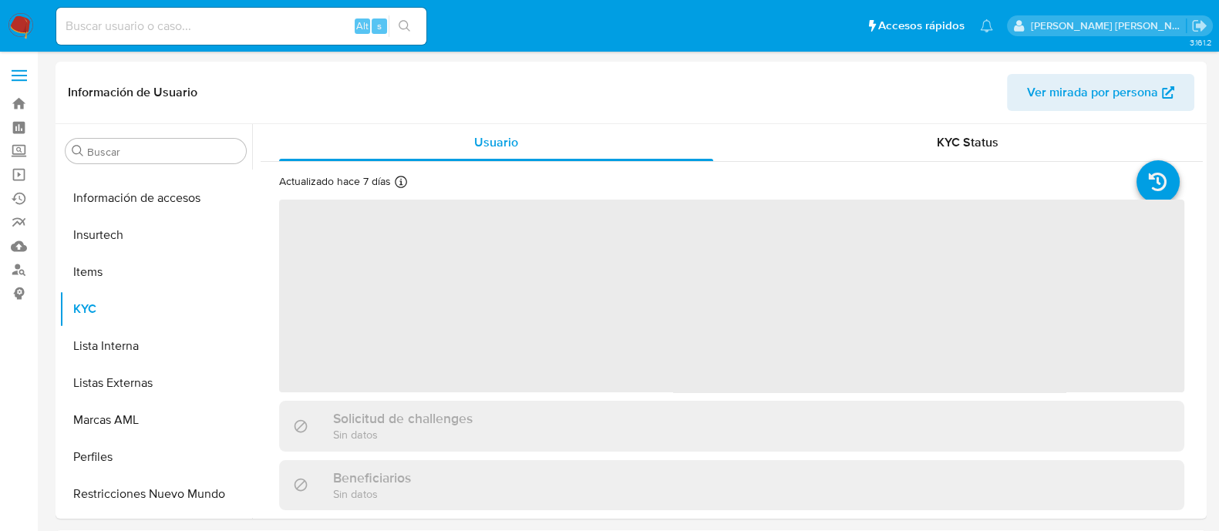
scroll to position [725, 0]
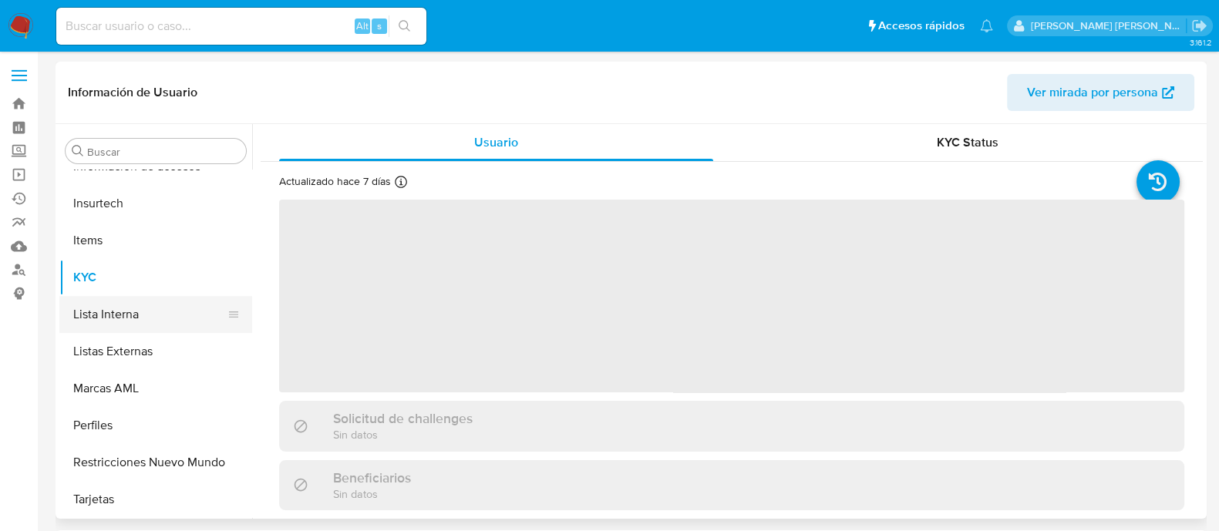
select select "10"
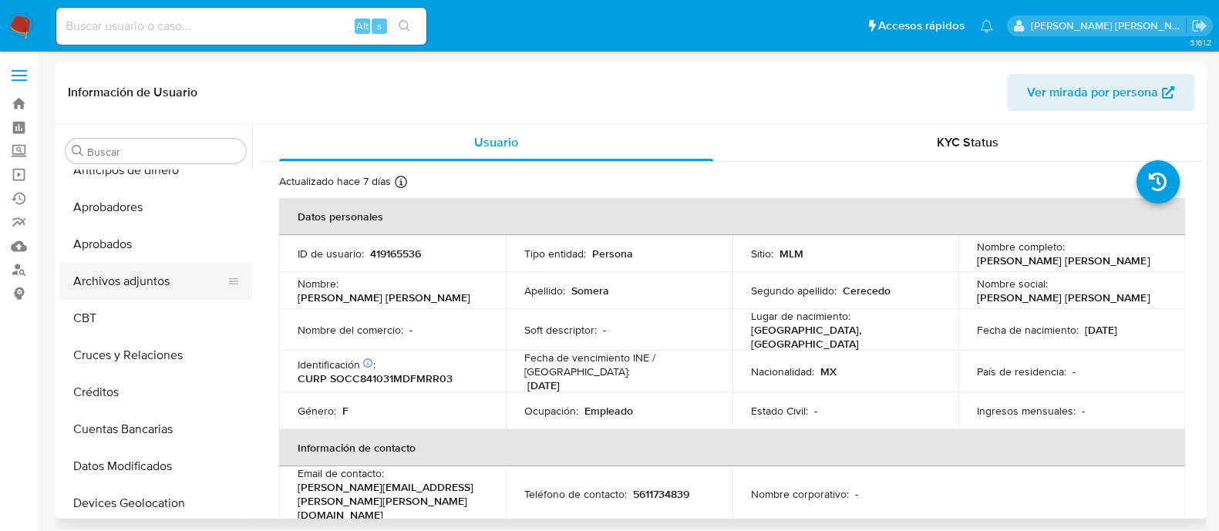
scroll to position [0, 0]
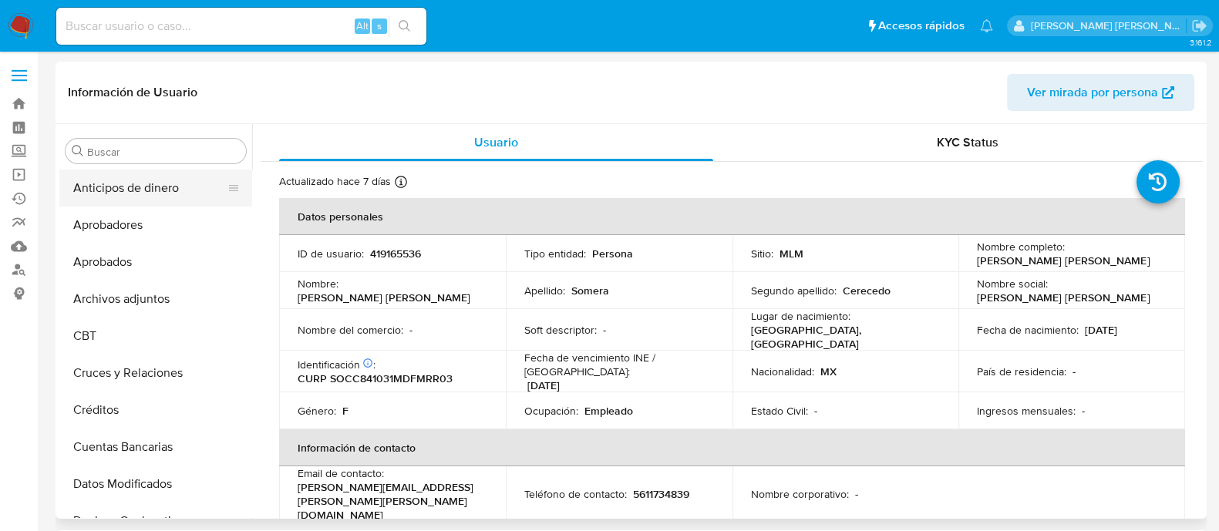
click at [135, 185] on button "Anticipos de dinero" at bounding box center [149, 188] width 180 height 37
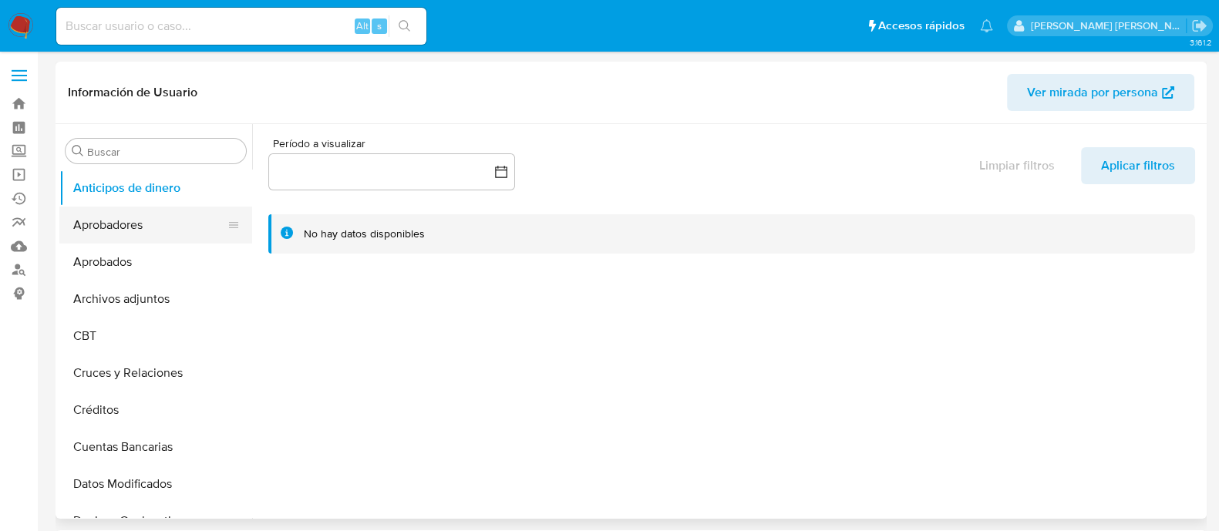
click at [160, 226] on button "Aprobadores" at bounding box center [149, 225] width 180 height 37
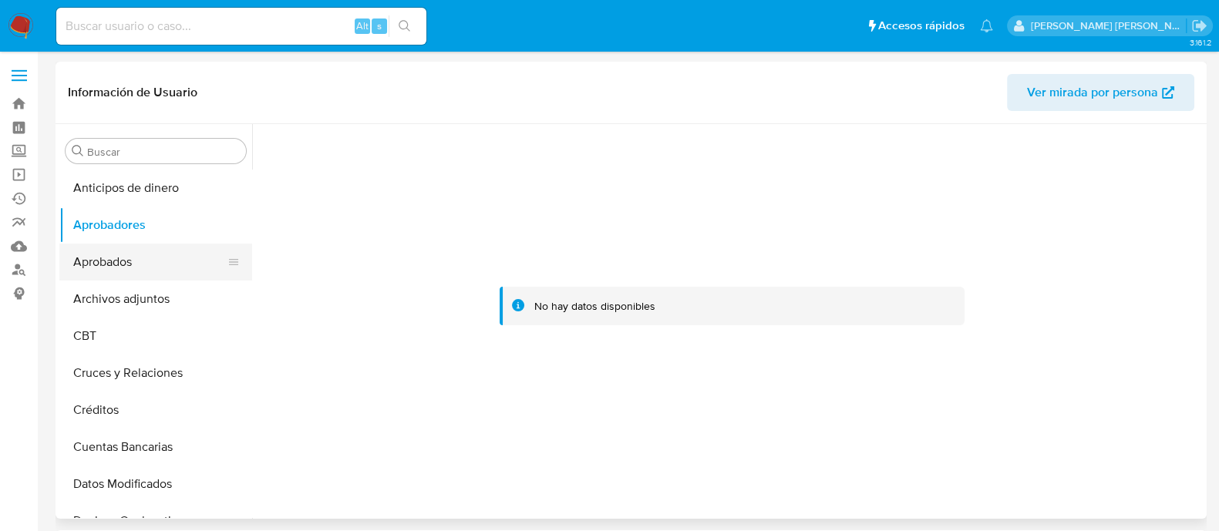
click at [138, 270] on button "Aprobados" at bounding box center [149, 262] width 180 height 37
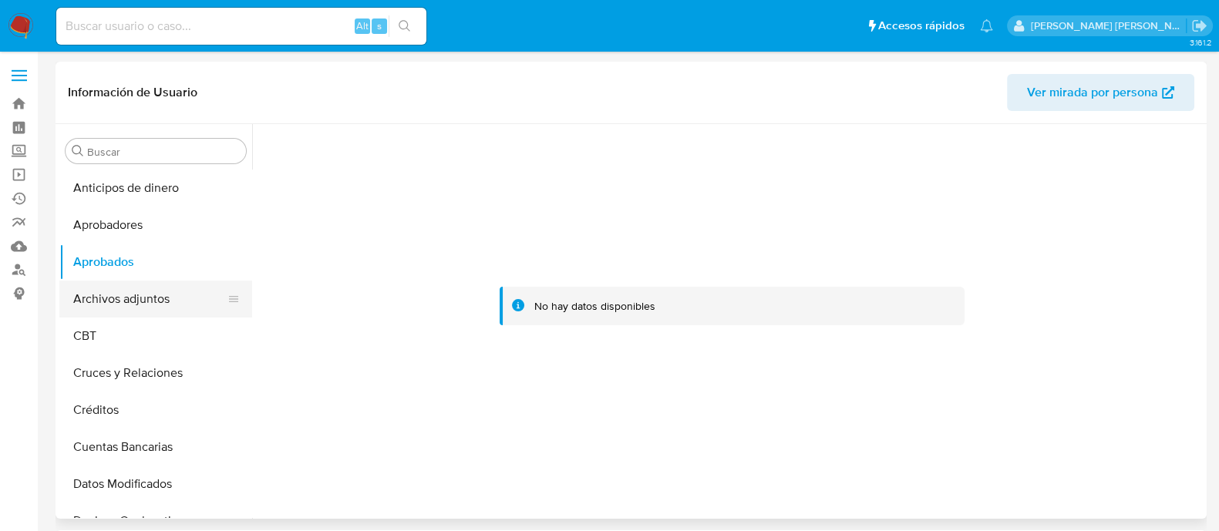
click at [134, 314] on button "Archivos adjuntos" at bounding box center [149, 299] width 180 height 37
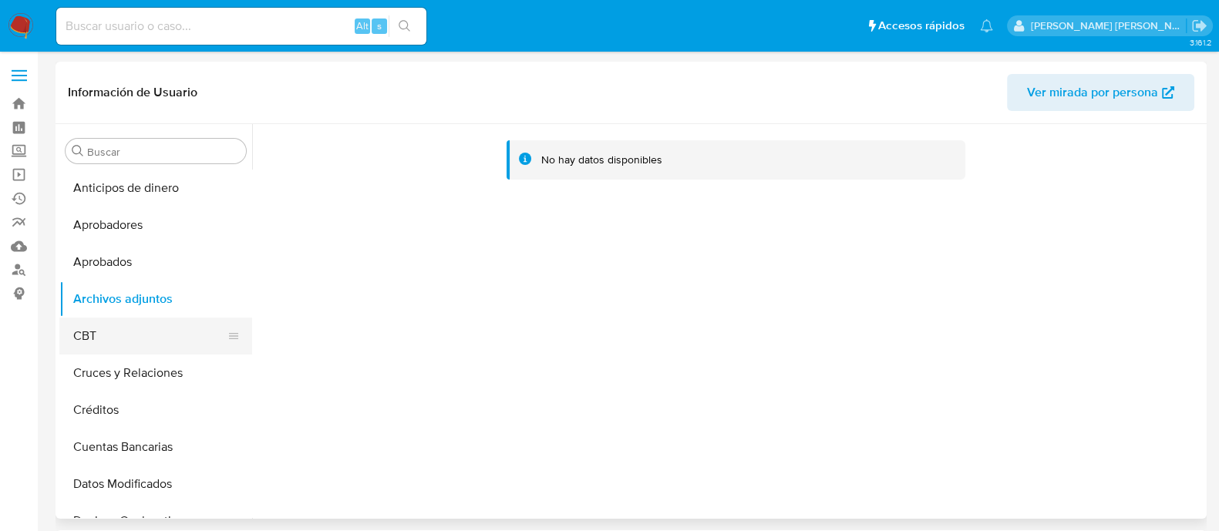
click at [153, 332] on button "CBT" at bounding box center [149, 336] width 180 height 37
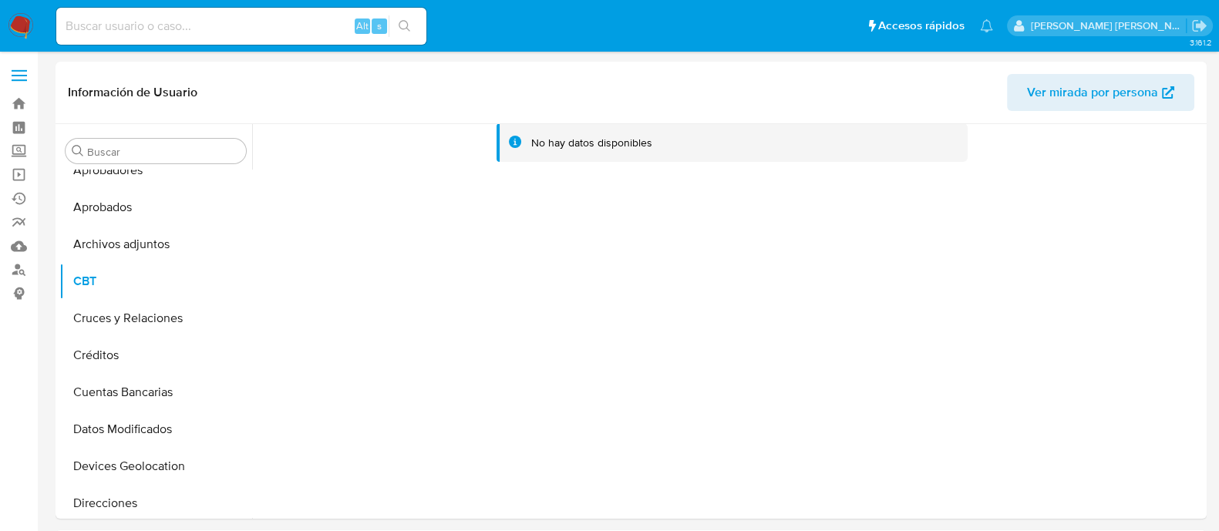
scroll to position [51, 0]
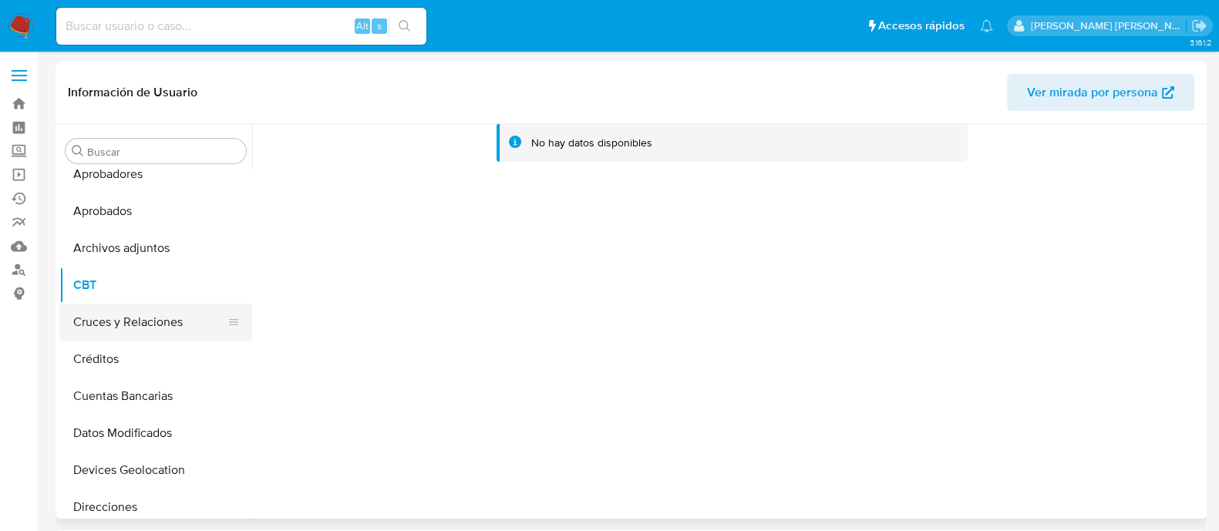
click at [139, 321] on button "Cruces y Relaciones" at bounding box center [149, 322] width 180 height 37
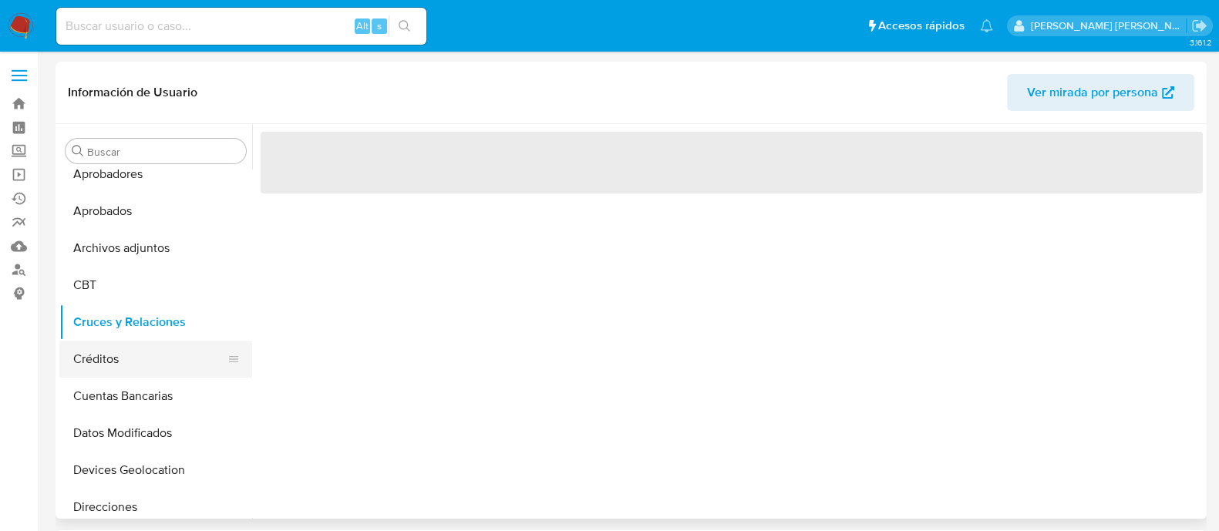
click at [106, 358] on button "Créditos" at bounding box center [149, 359] width 180 height 37
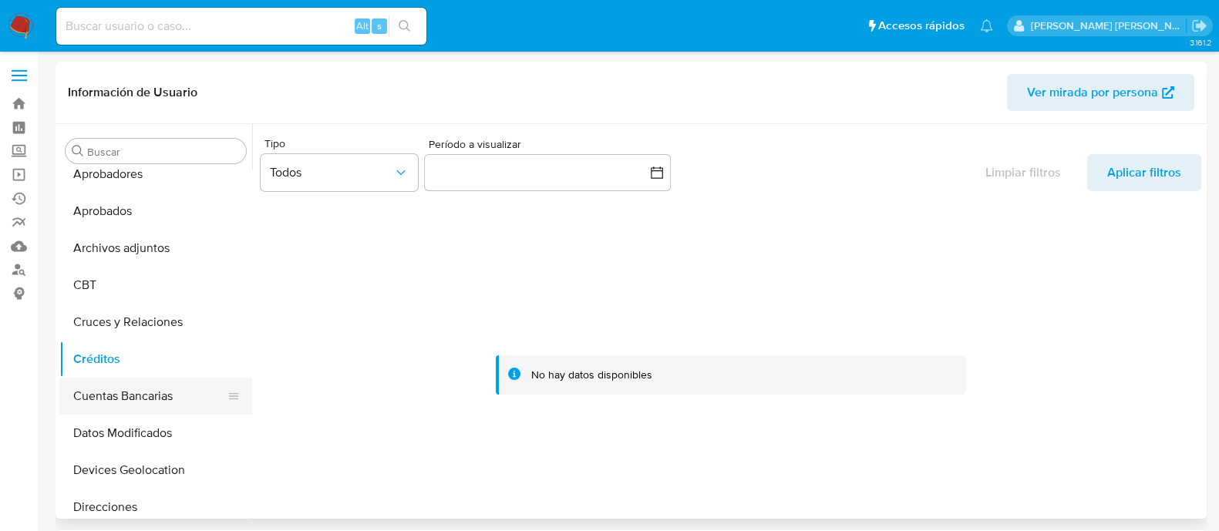
click at [119, 391] on button "Cuentas Bancarias" at bounding box center [149, 396] width 180 height 37
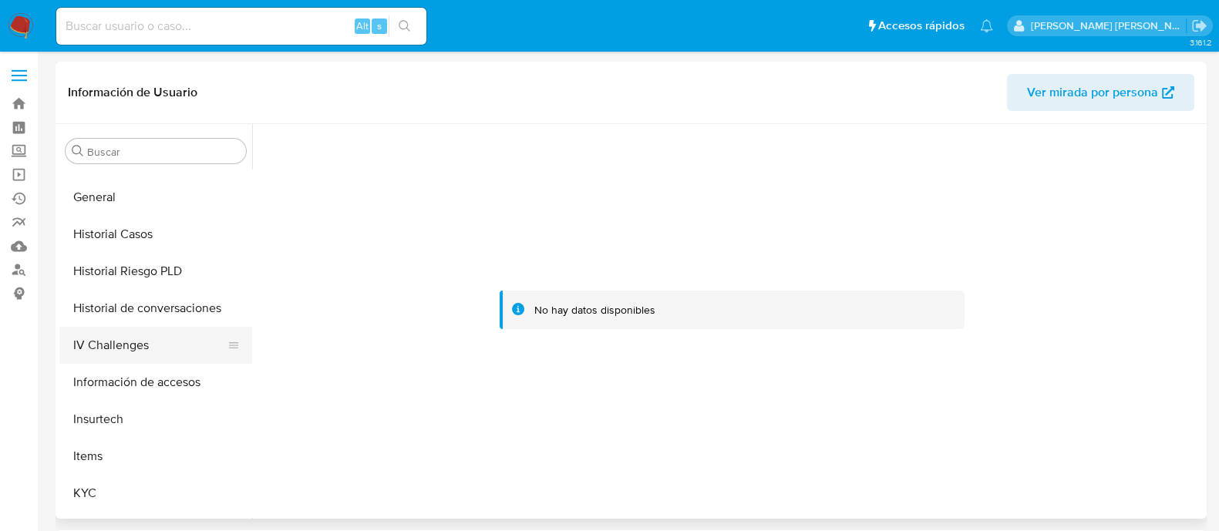
scroll to position [533, 0]
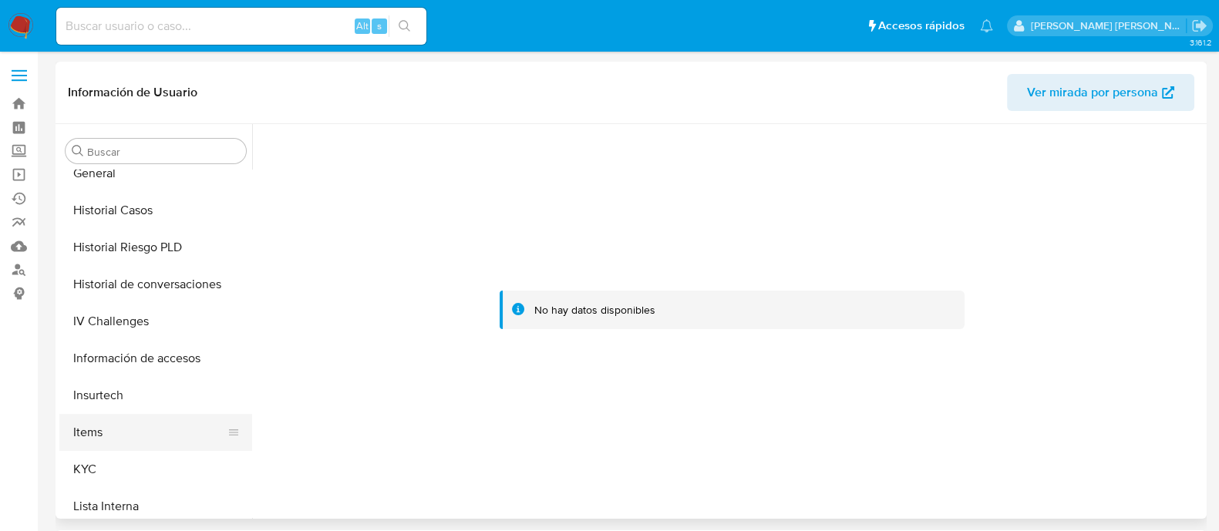
click at [105, 426] on button "Items" at bounding box center [149, 432] width 180 height 37
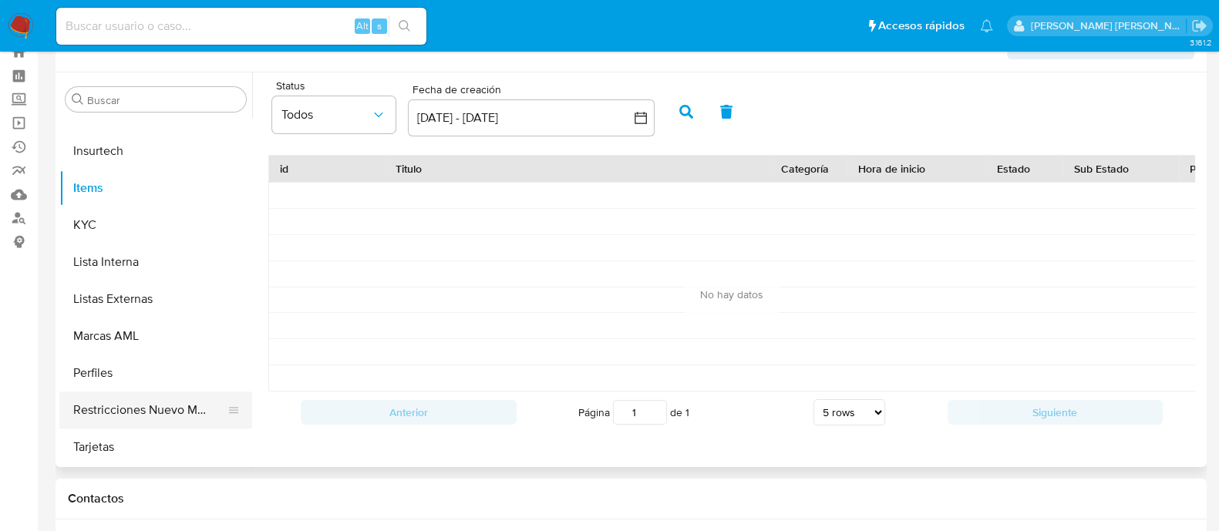
scroll to position [96, 0]
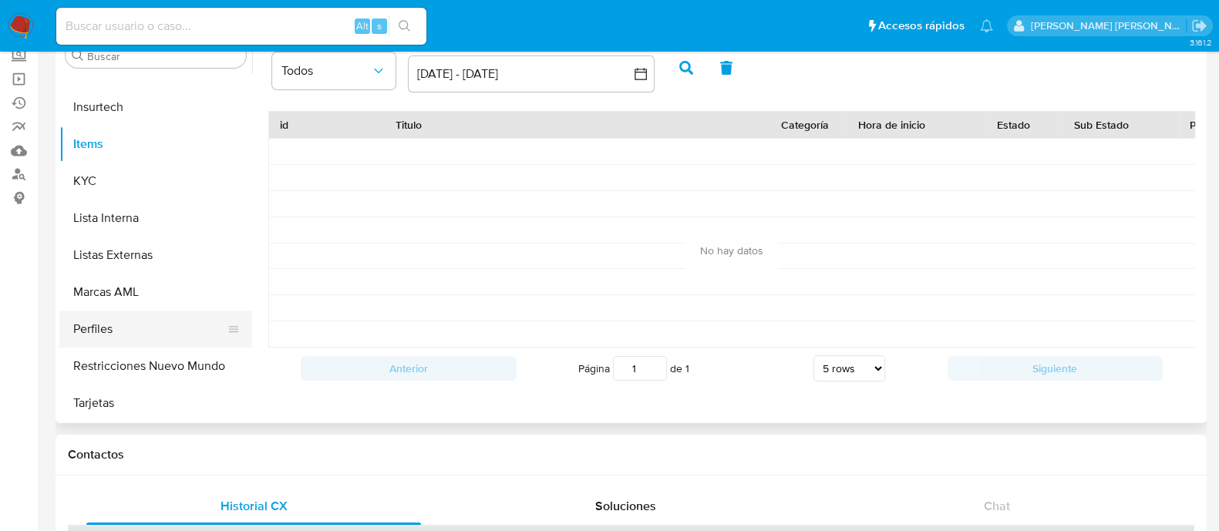
click at [146, 322] on button "Perfiles" at bounding box center [149, 329] width 180 height 37
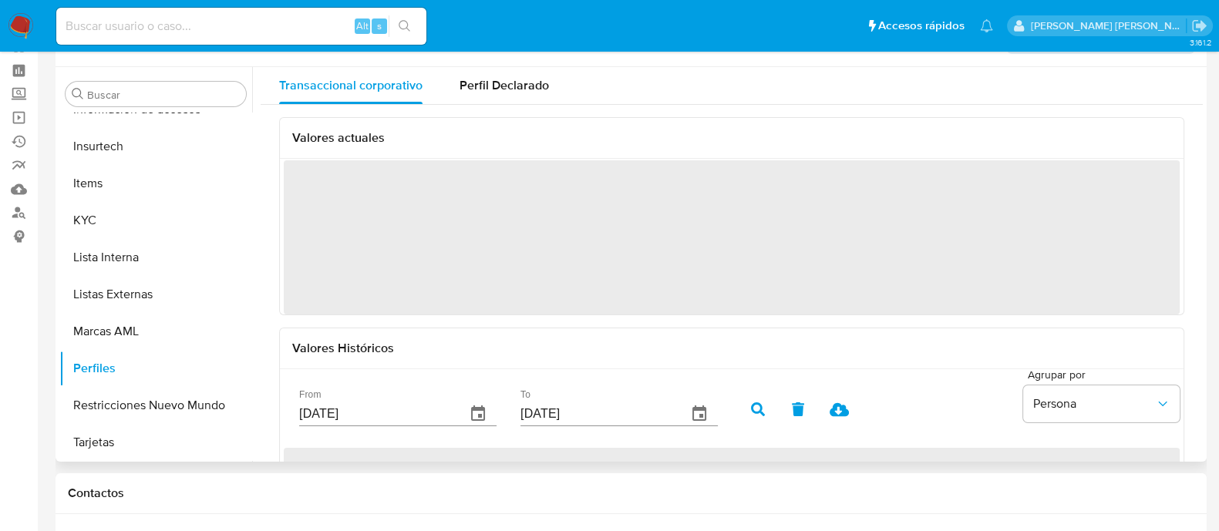
scroll to position [0, 0]
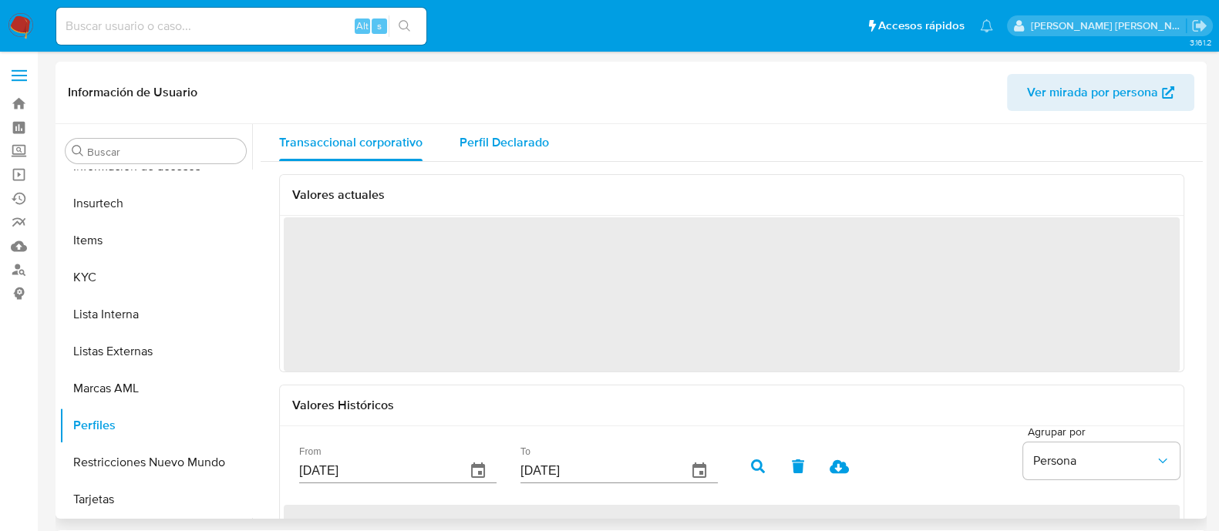
click at [500, 129] on div "Perfil Declarado" at bounding box center [503, 142] width 89 height 37
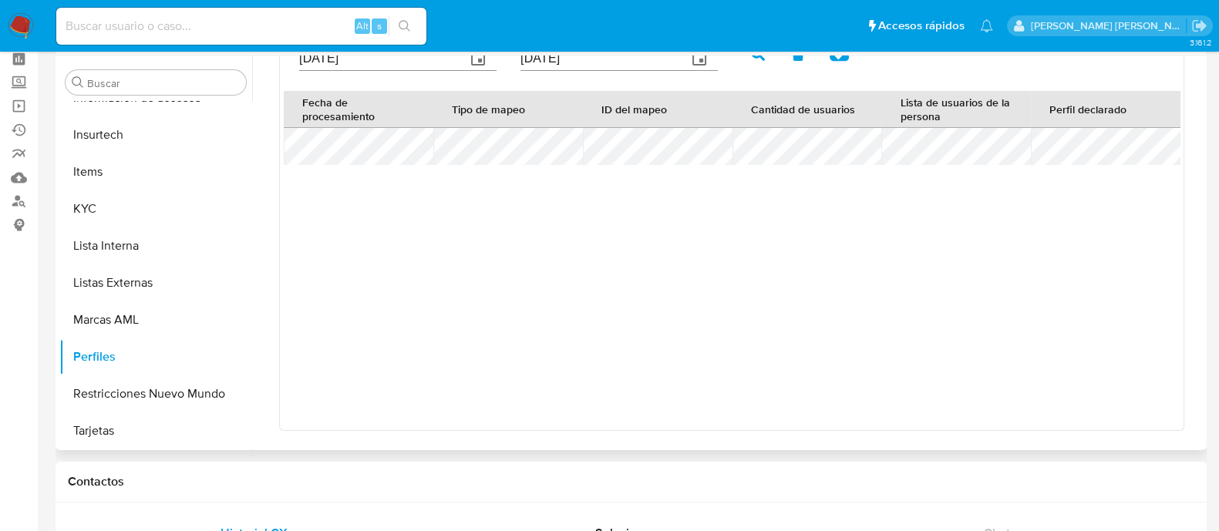
scroll to position [192, 0]
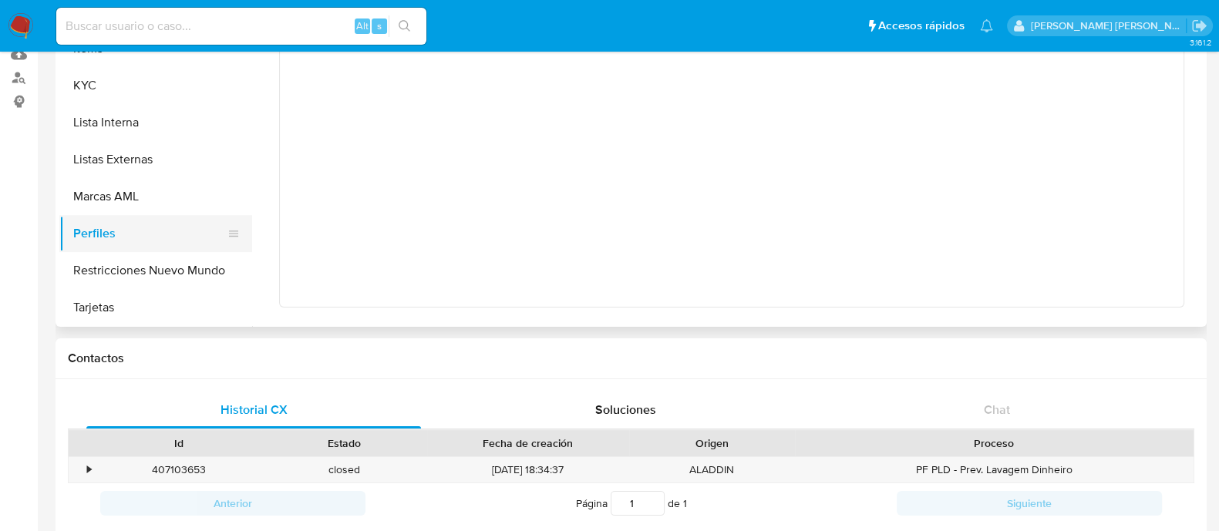
click at [127, 227] on button "Perfiles" at bounding box center [149, 233] width 180 height 37
drag, startPoint x: 191, startPoint y: 255, endPoint x: 183, endPoint y: 262, distance: 10.4
click at [189, 255] on button "Restricciones Nuevo Mundo" at bounding box center [149, 270] width 180 height 37
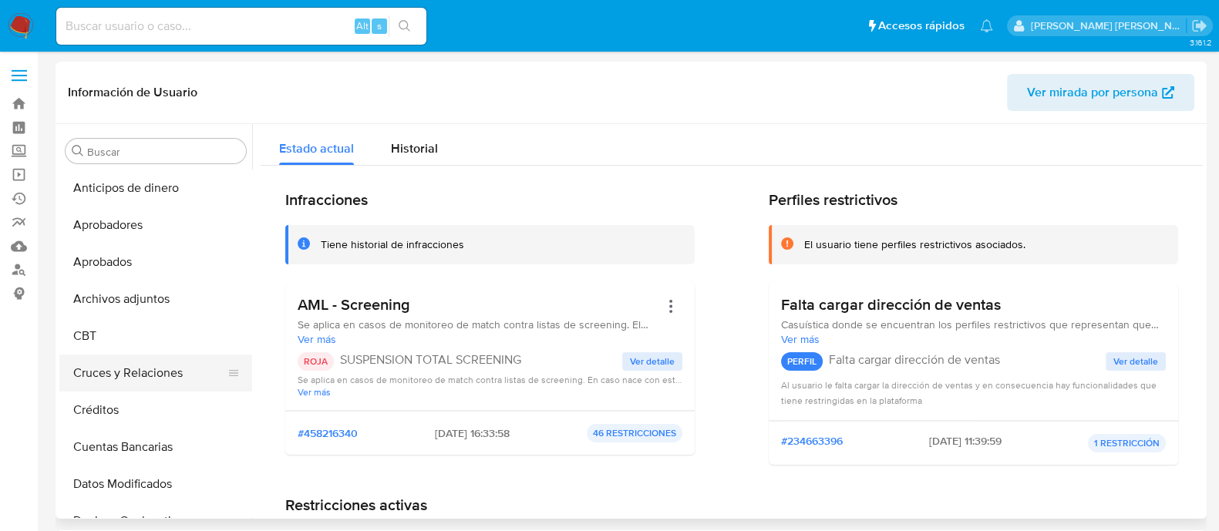
scroll to position [0, 0]
click at [136, 247] on button "Aprobados" at bounding box center [149, 262] width 180 height 37
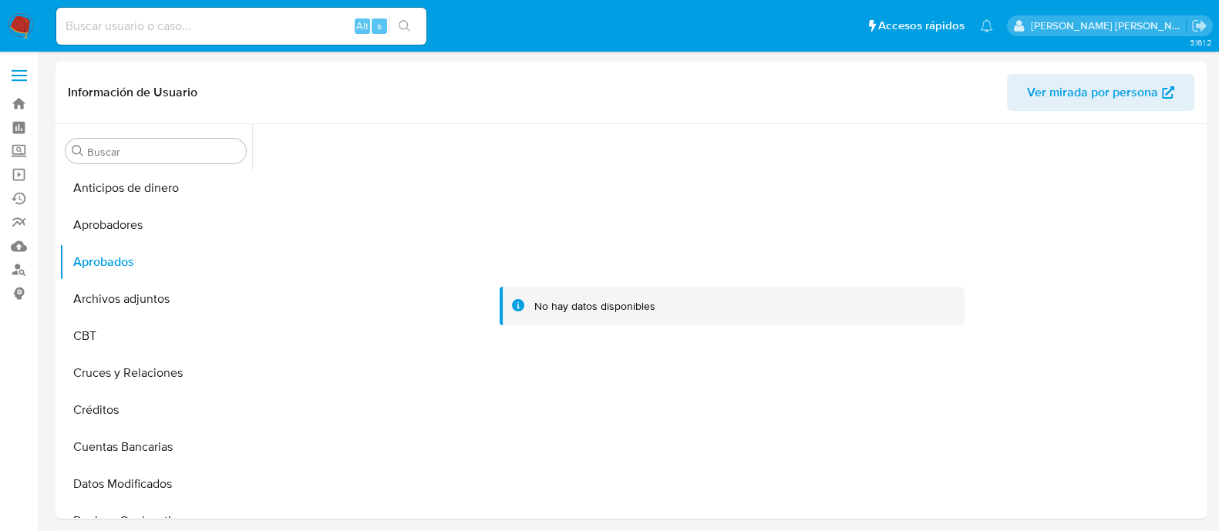
click at [15, 81] on span at bounding box center [19, 80] width 15 height 2
click at [0, 0] on input "checkbox" at bounding box center [0, 0] width 0 height 0
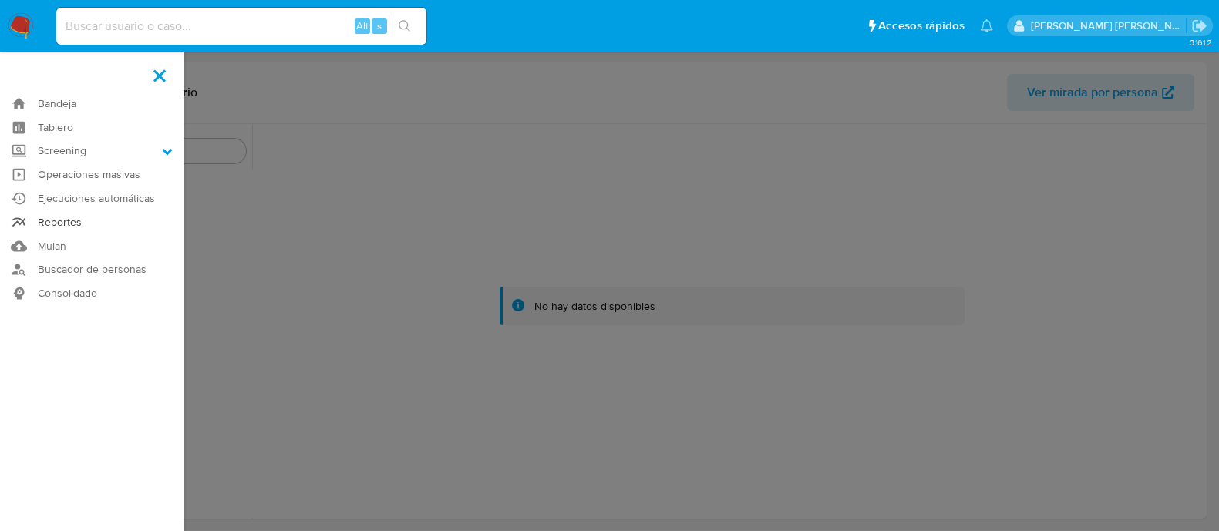
click at [69, 227] on link "Reportes" at bounding box center [91, 222] width 183 height 24
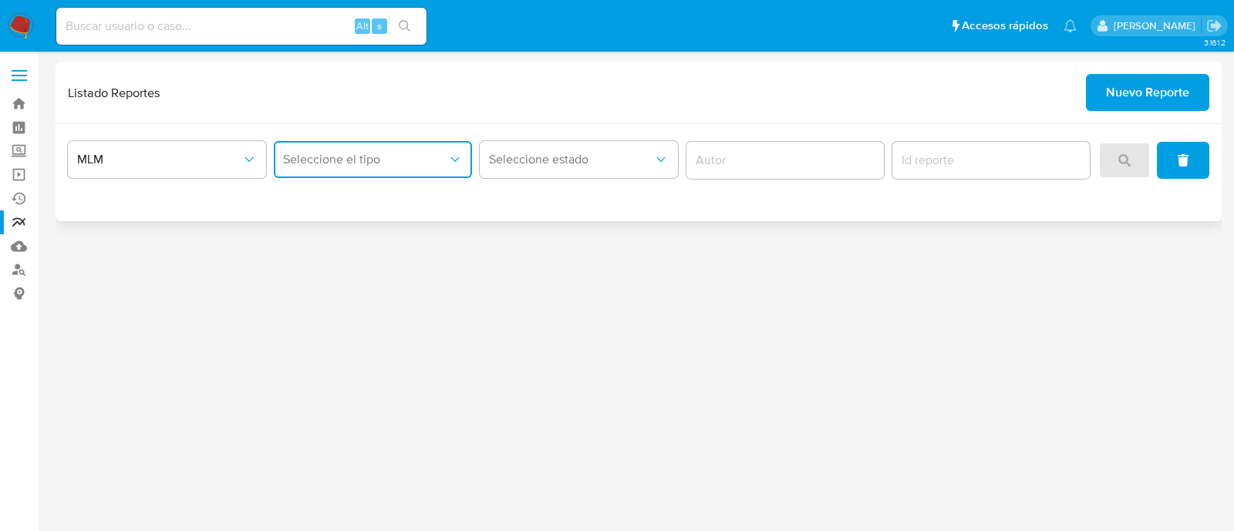
click at [391, 157] on span "Seleccione el tipo" at bounding box center [365, 159] width 164 height 15
click at [358, 244] on span "LEGAJO UNICO" at bounding box center [326, 238] width 86 height 15
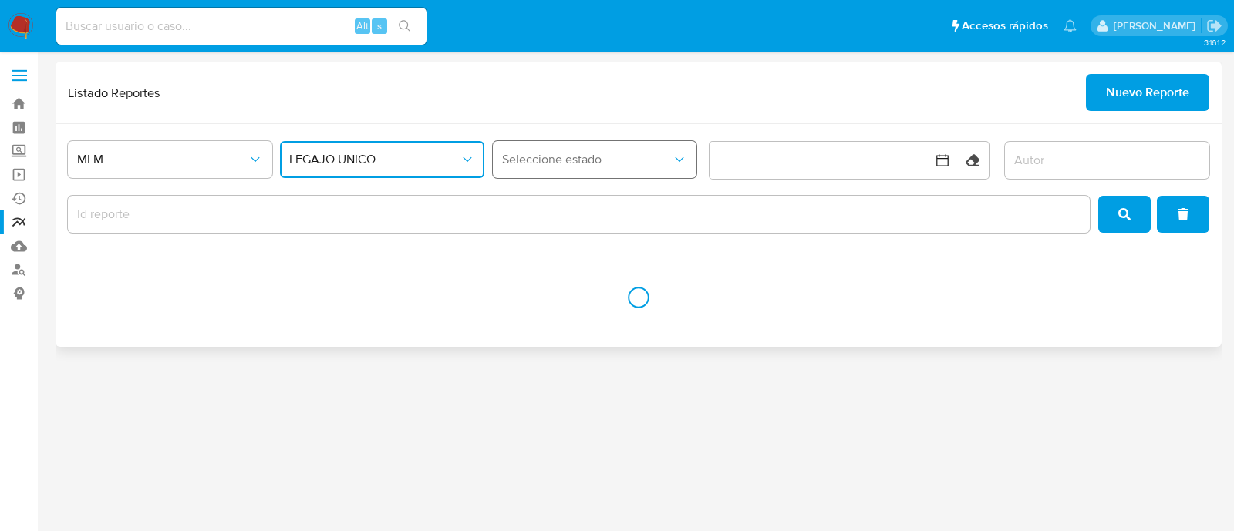
click at [564, 165] on span "Seleccione estado" at bounding box center [587, 159] width 170 height 15
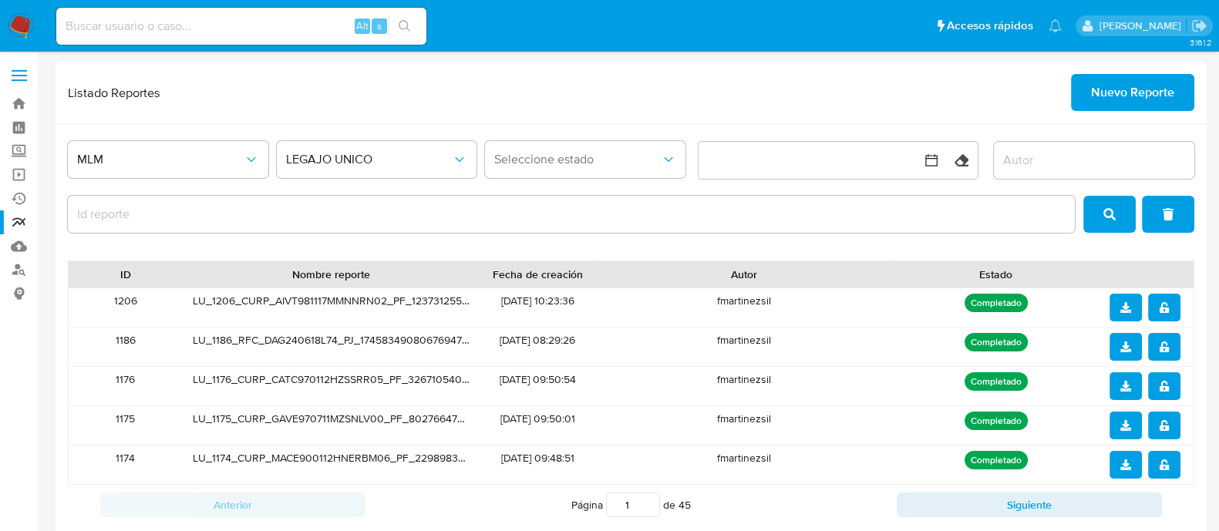
click at [746, 105] on div "Listado Reportes Nuevo Reporte" at bounding box center [631, 92] width 1126 height 37
click at [653, 157] on span "Seleccione estado" at bounding box center [577, 159] width 167 height 15
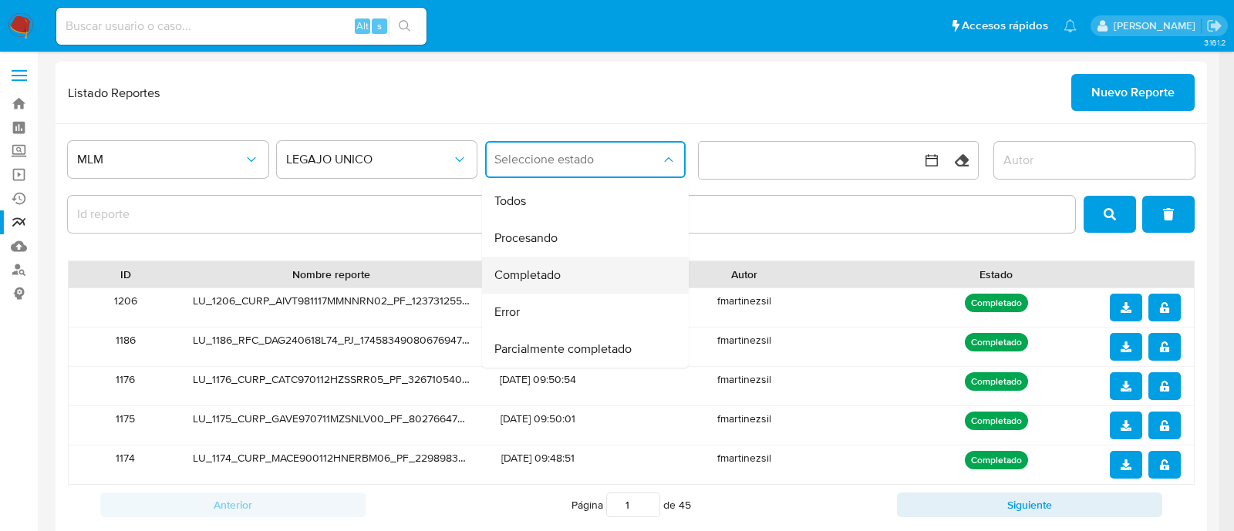
click at [544, 275] on span "Completado" at bounding box center [527, 275] width 66 height 15
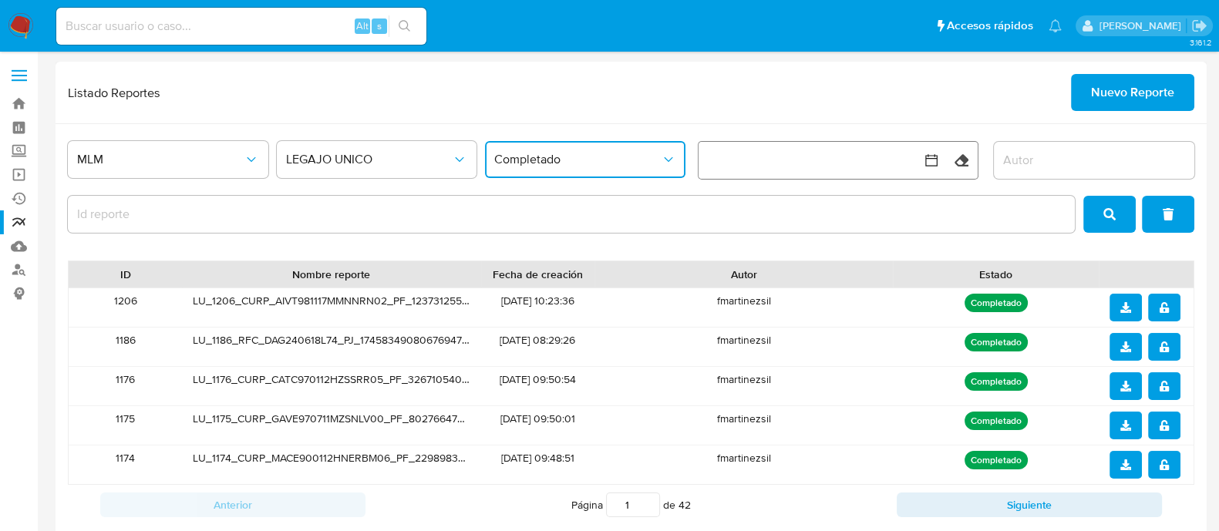
click at [729, 177] on button "button" at bounding box center [821, 160] width 247 height 37
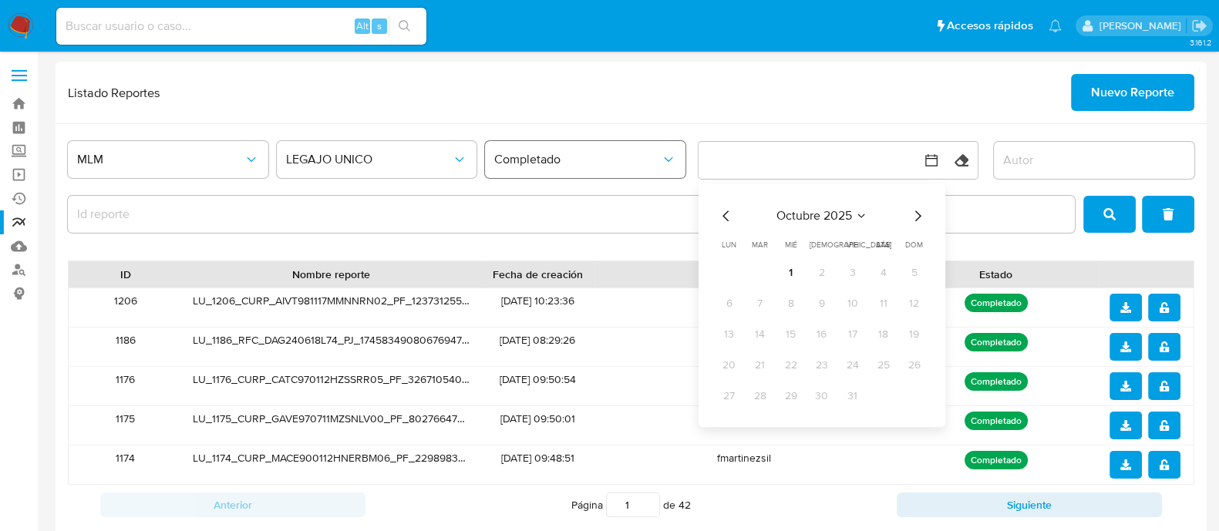
click at [642, 156] on span "Completado" at bounding box center [577, 159] width 167 height 15
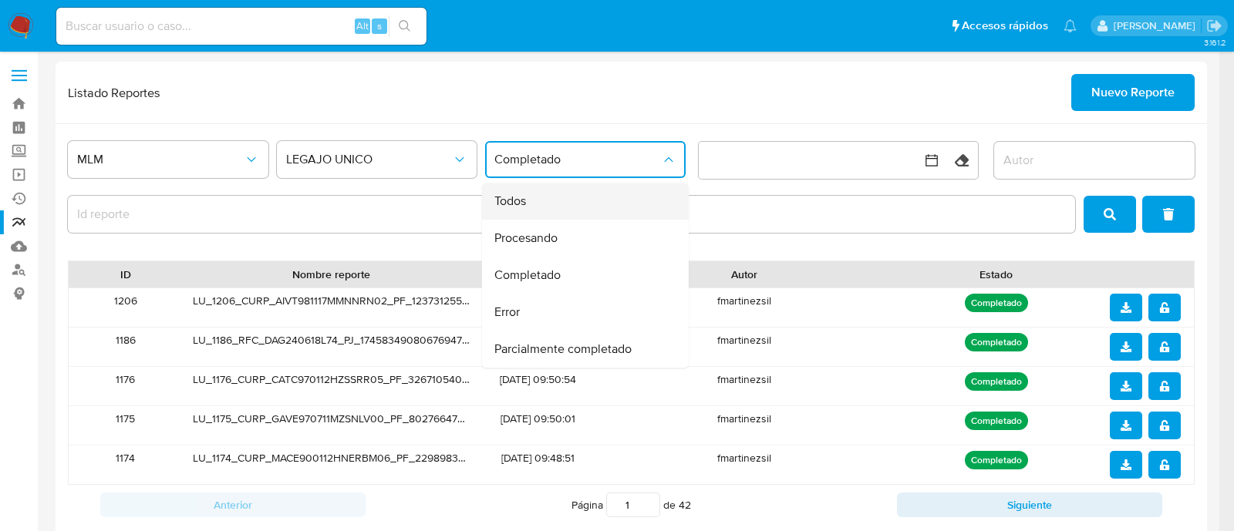
click at [523, 202] on span "Todos" at bounding box center [510, 201] width 32 height 15
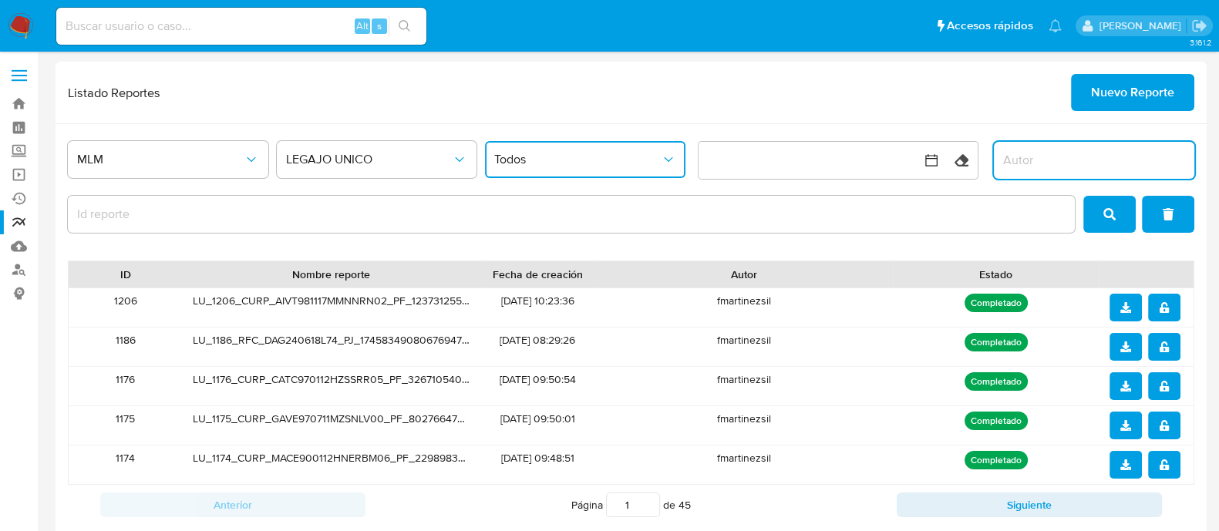
click at [1076, 160] on input "author" at bounding box center [1094, 160] width 200 height 20
click at [760, 156] on button "button" at bounding box center [821, 160] width 247 height 37
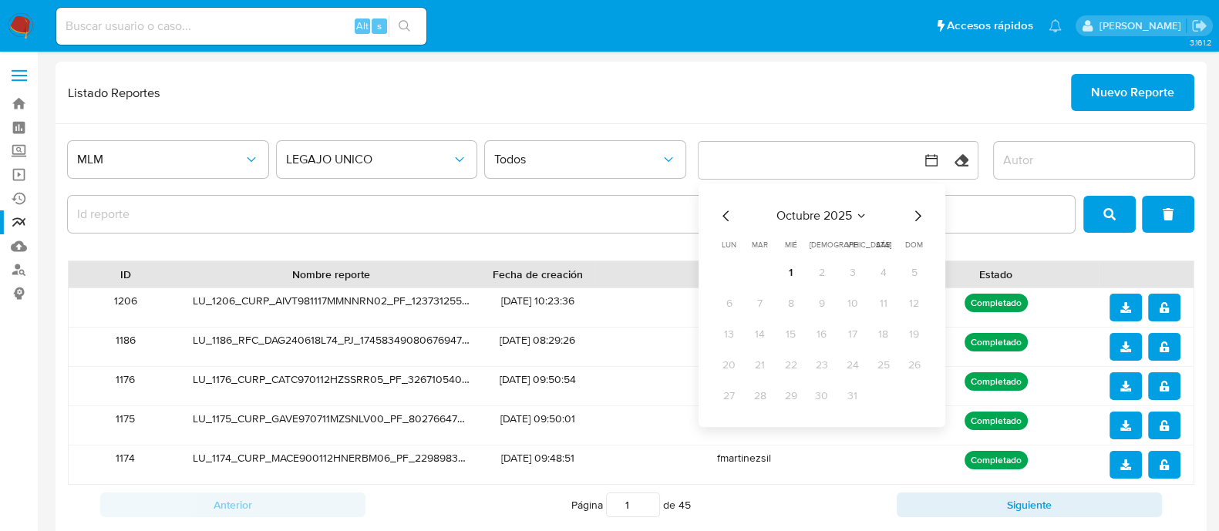
click at [776, 93] on div "Listado Reportes Nuevo Reporte" at bounding box center [631, 92] width 1126 height 37
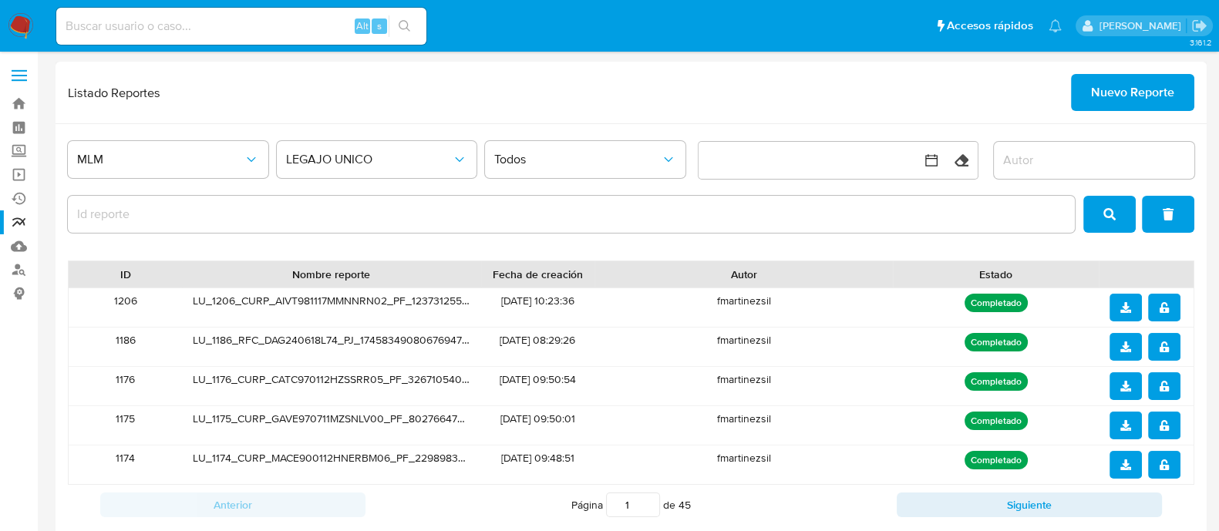
click at [224, 208] on input "report-id" at bounding box center [571, 214] width 1007 height 20
click at [717, 158] on button "button" at bounding box center [821, 160] width 247 height 37
click at [527, 196] on div at bounding box center [571, 214] width 1007 height 37
click at [492, 223] on input "report-id" at bounding box center [571, 214] width 1007 height 20
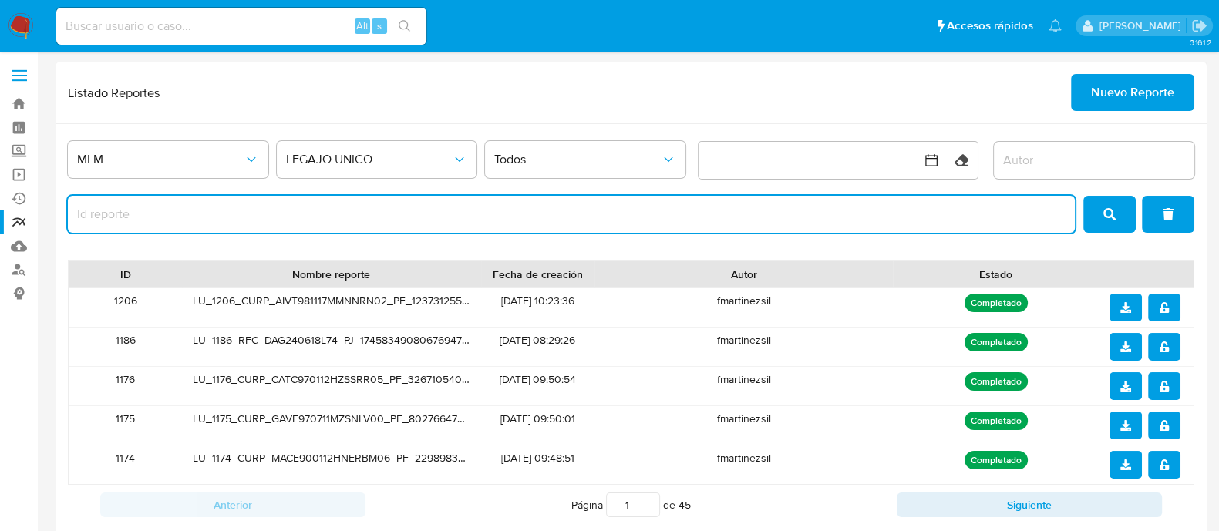
paste input "419165536"
type input "419165536"
click at [1108, 210] on icon "search" at bounding box center [1109, 214] width 12 height 12
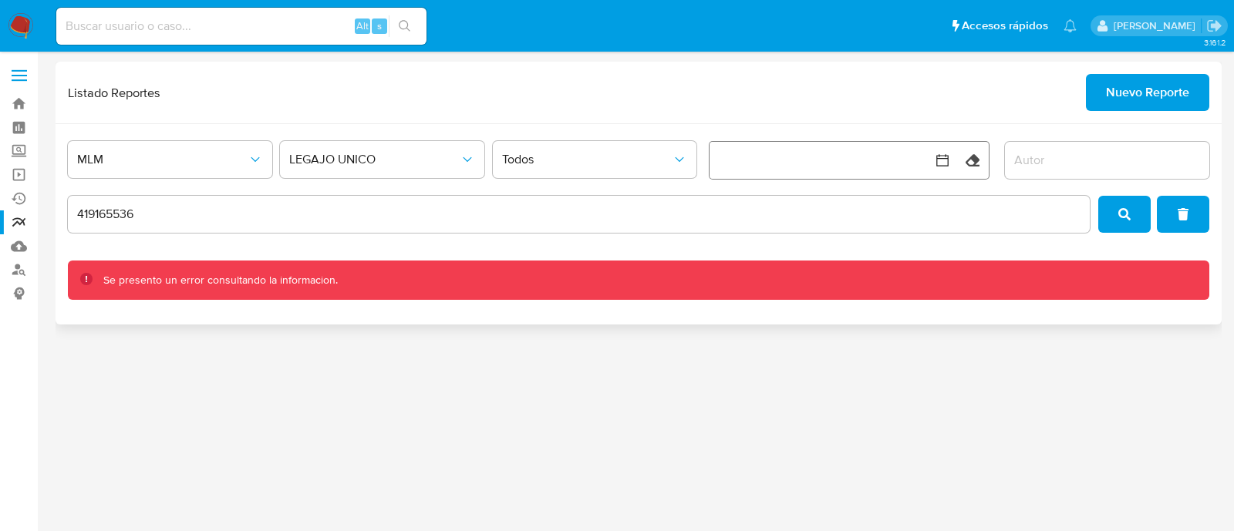
click at [721, 161] on button "button" at bounding box center [832, 160] width 247 height 37
click at [660, 163] on span "Todos" at bounding box center [587, 159] width 170 height 15
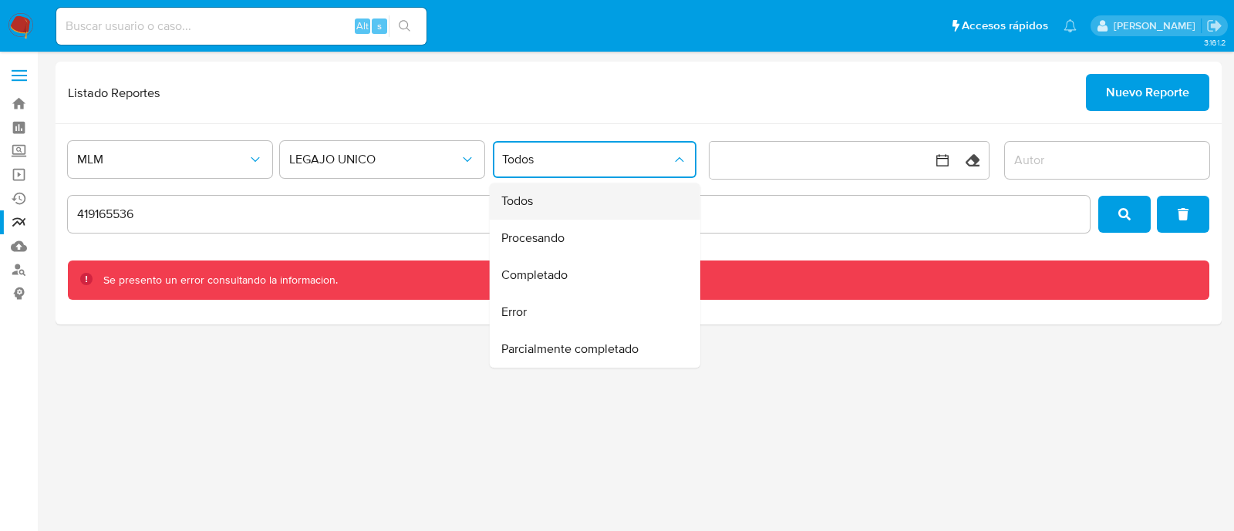
click at [634, 204] on div "Todos" at bounding box center [589, 201] width 177 height 37
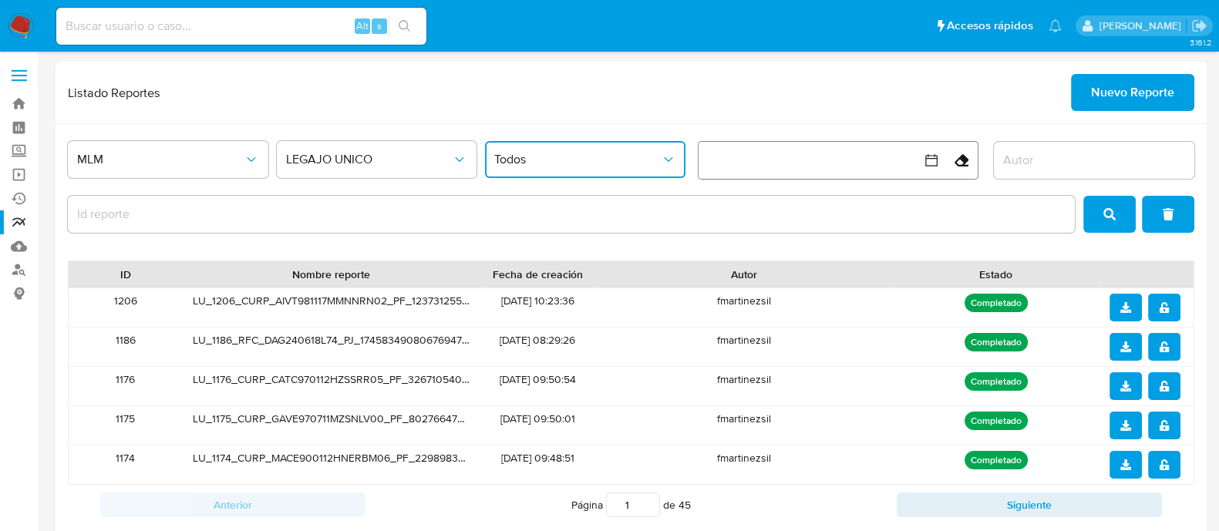
click at [959, 164] on icon "button" at bounding box center [961, 160] width 14 height 12
click at [929, 160] on icon "button" at bounding box center [931, 160] width 15 height 15
click at [1015, 167] on input "author" at bounding box center [1094, 160] width 200 height 20
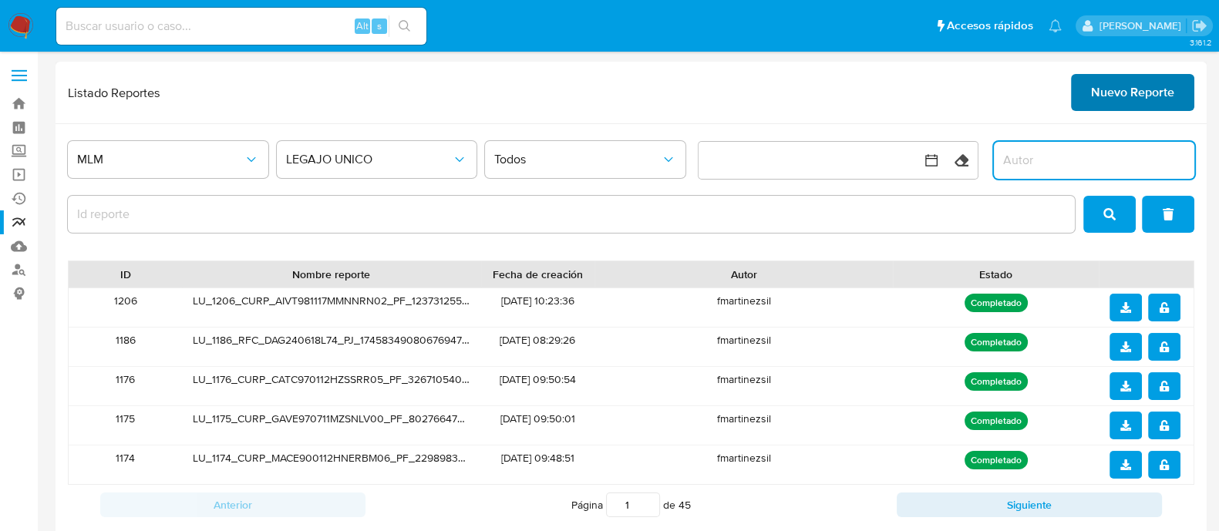
click at [1128, 97] on span "Nuevo Reporte" at bounding box center [1132, 93] width 83 height 34
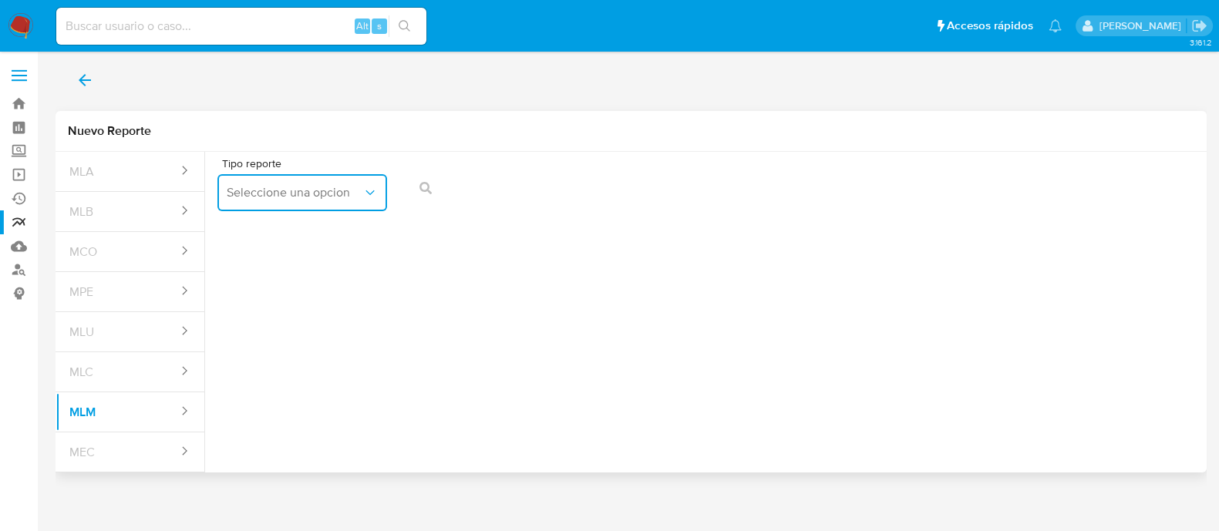
drag, startPoint x: 385, startPoint y: 198, endPoint x: 379, endPoint y: 204, distance: 8.2
click at [384, 198] on button "Seleccione una opcion" at bounding box center [302, 192] width 170 height 37
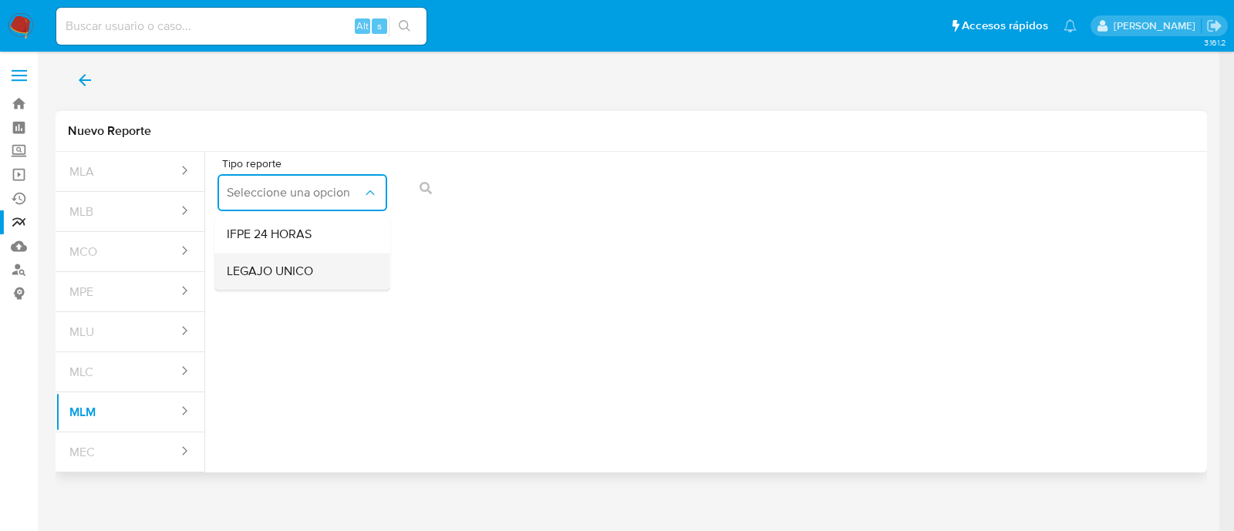
click at [317, 257] on div "LEGAJO UNICO" at bounding box center [298, 271] width 142 height 37
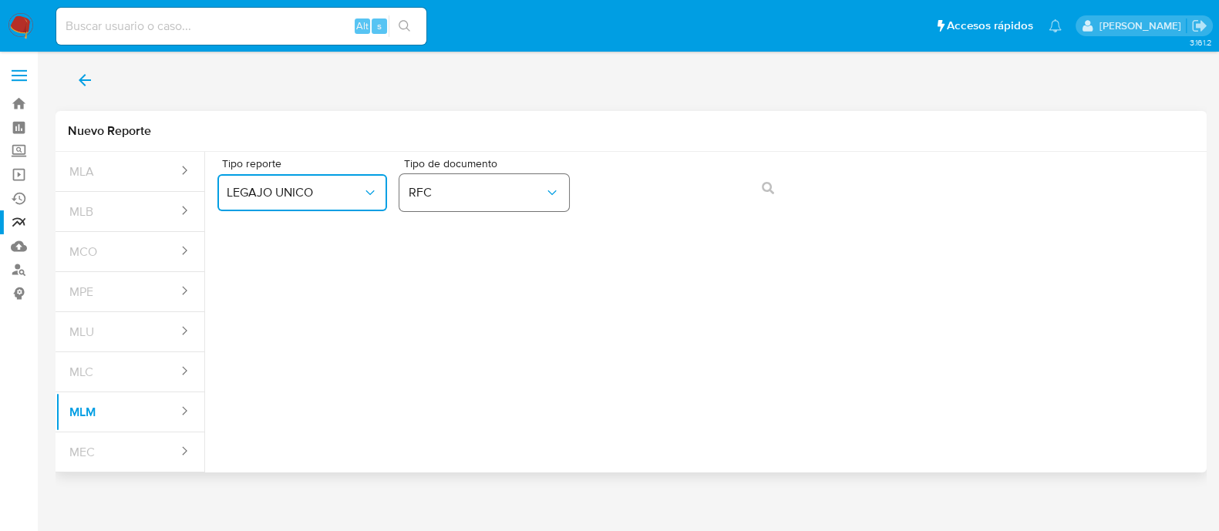
click at [538, 202] on button "RFC" at bounding box center [484, 192] width 170 height 37
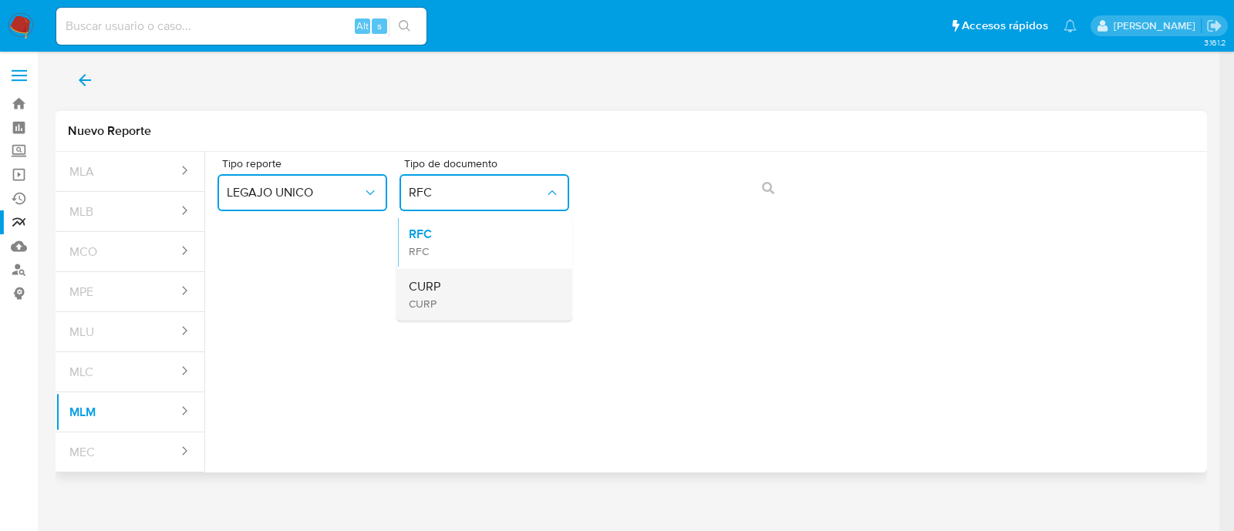
click at [493, 289] on div "CURP CURP" at bounding box center [480, 294] width 142 height 52
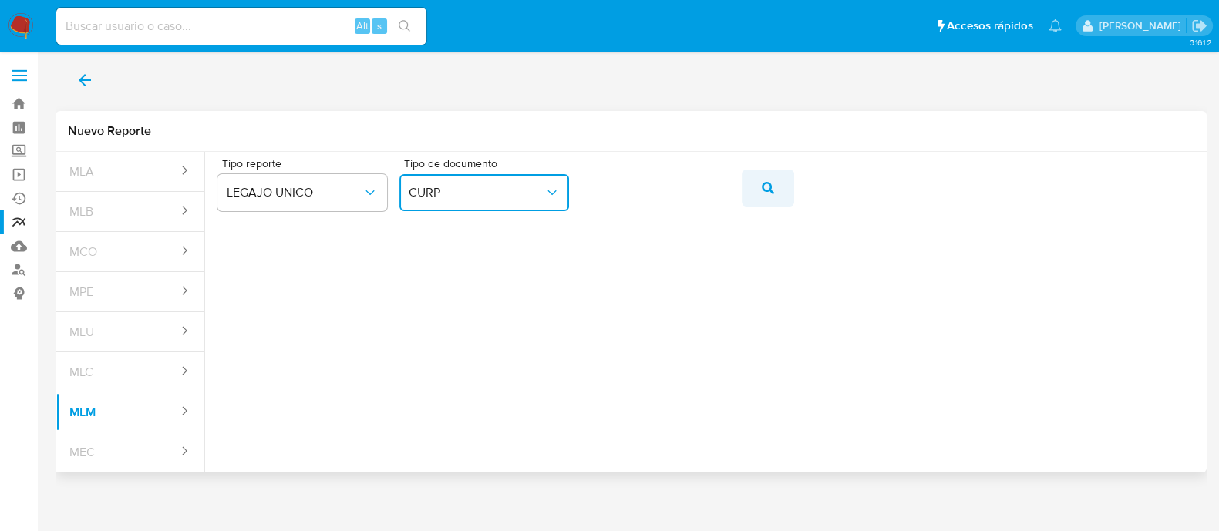
click at [766, 194] on span "action-search" at bounding box center [768, 188] width 12 height 34
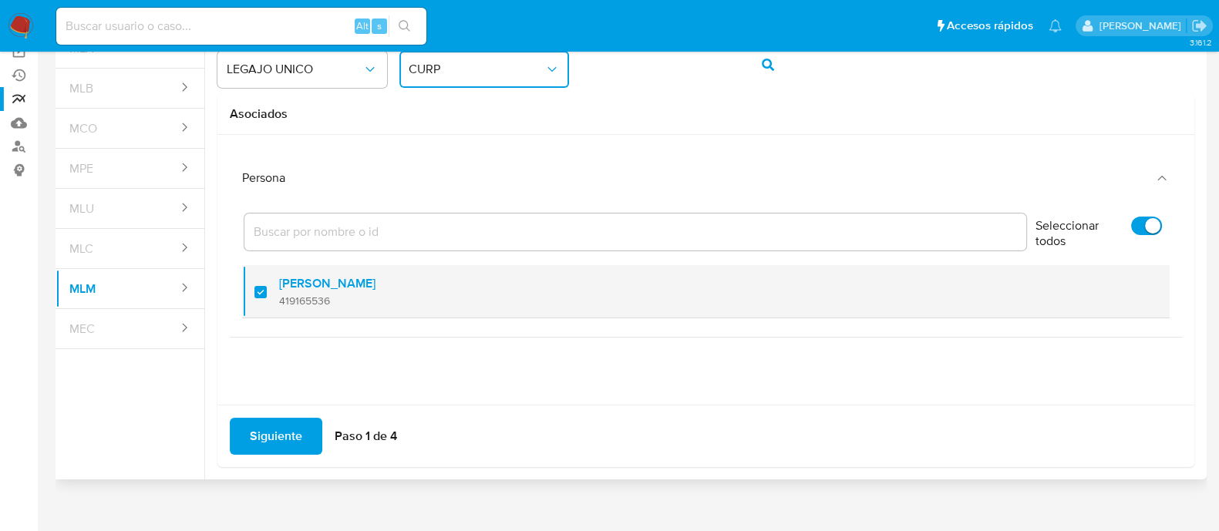
scroll to position [136, 0]
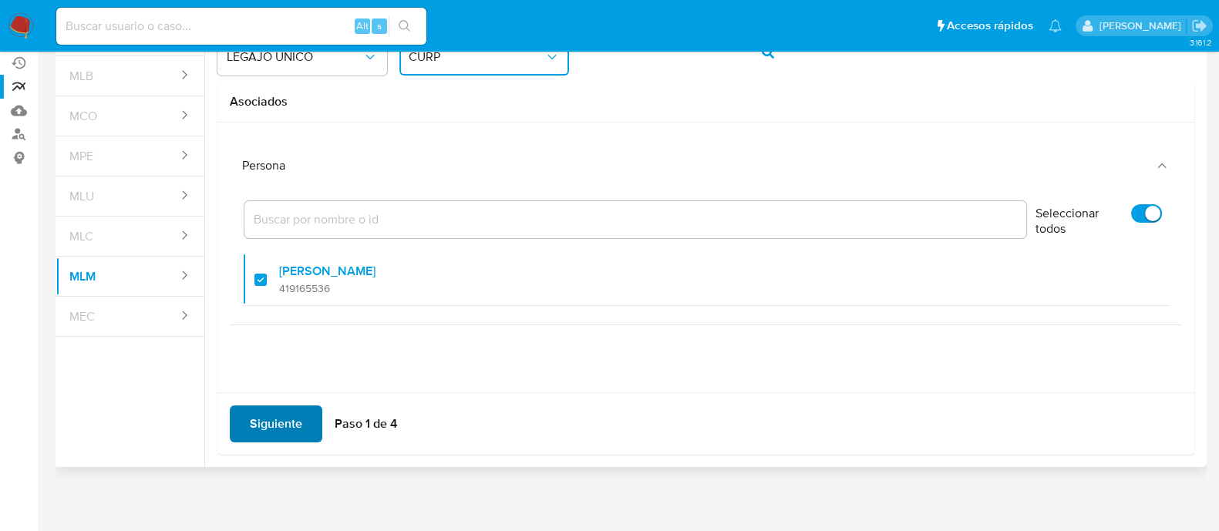
click at [281, 417] on span "Siguiente" at bounding box center [276, 424] width 52 height 34
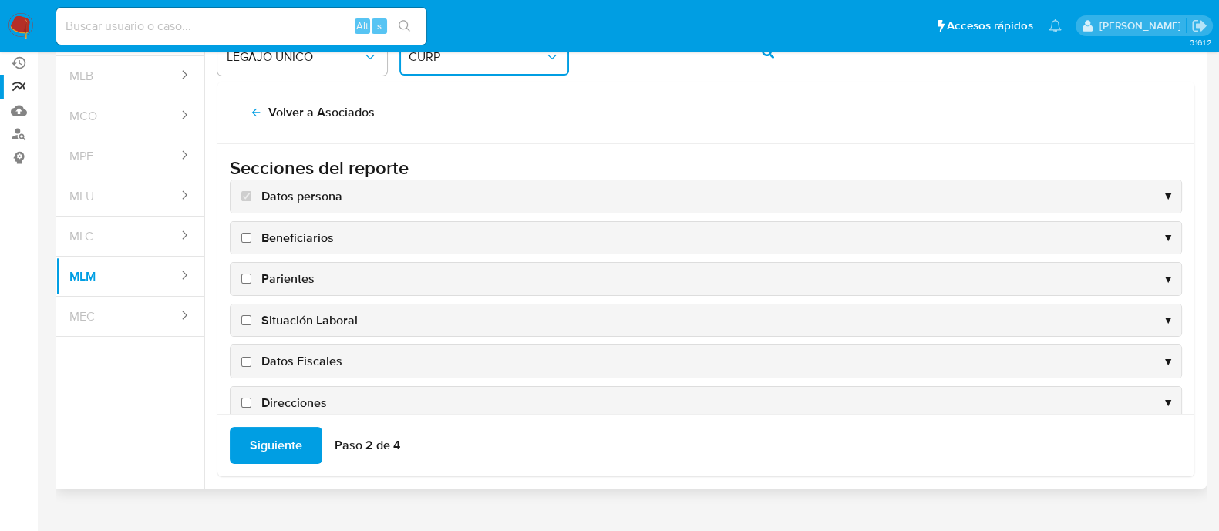
click at [247, 237] on input "Beneficiarios" at bounding box center [246, 238] width 10 height 10
checkbox input "true"
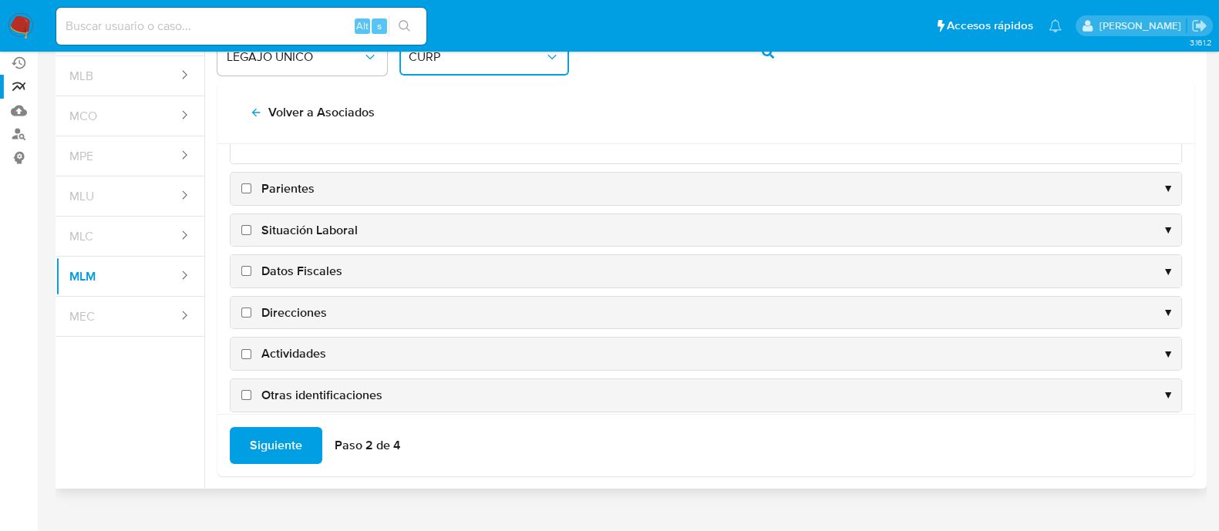
scroll to position [192, 0]
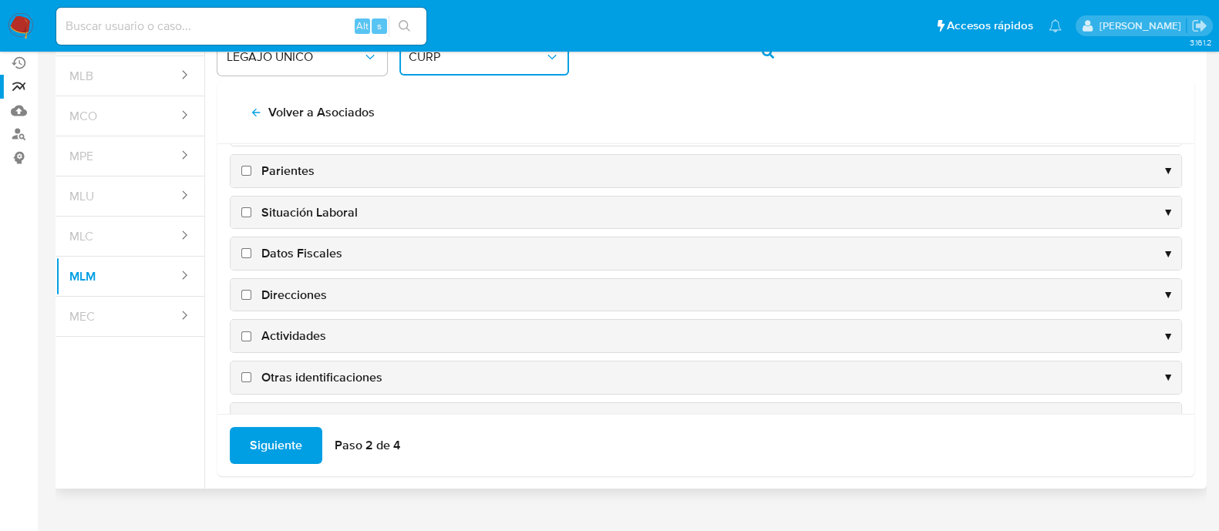
click at [245, 171] on input "Parientes" at bounding box center [246, 171] width 10 height 10
checkbox input "true"
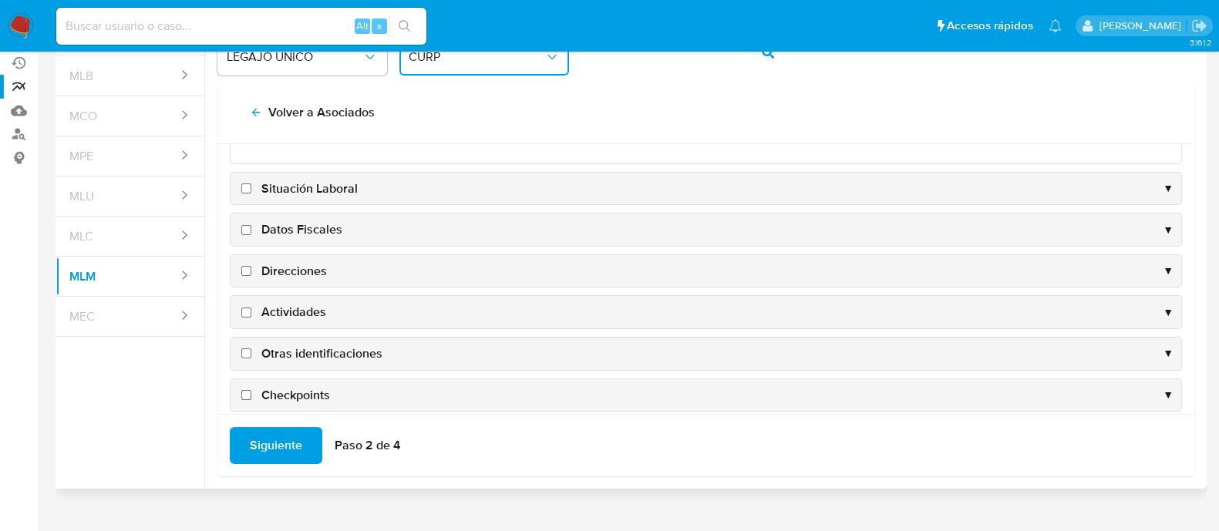
click at [248, 186] on input "Situación Laboral" at bounding box center [246, 188] width 10 height 10
checkbox input "true"
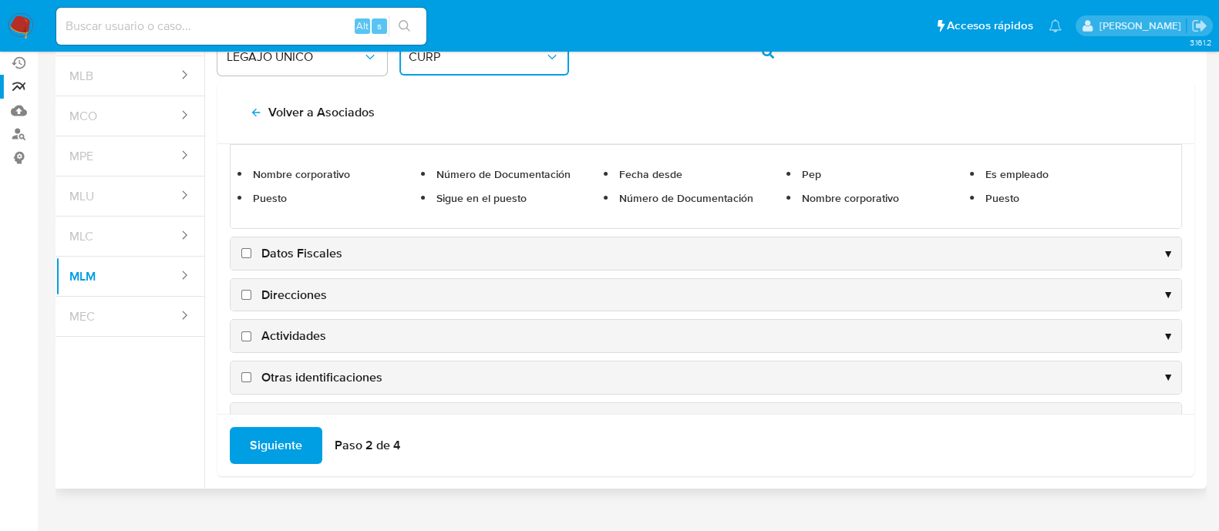
click at [247, 248] on input "Datos Fiscales" at bounding box center [246, 253] width 10 height 10
checkbox input "true"
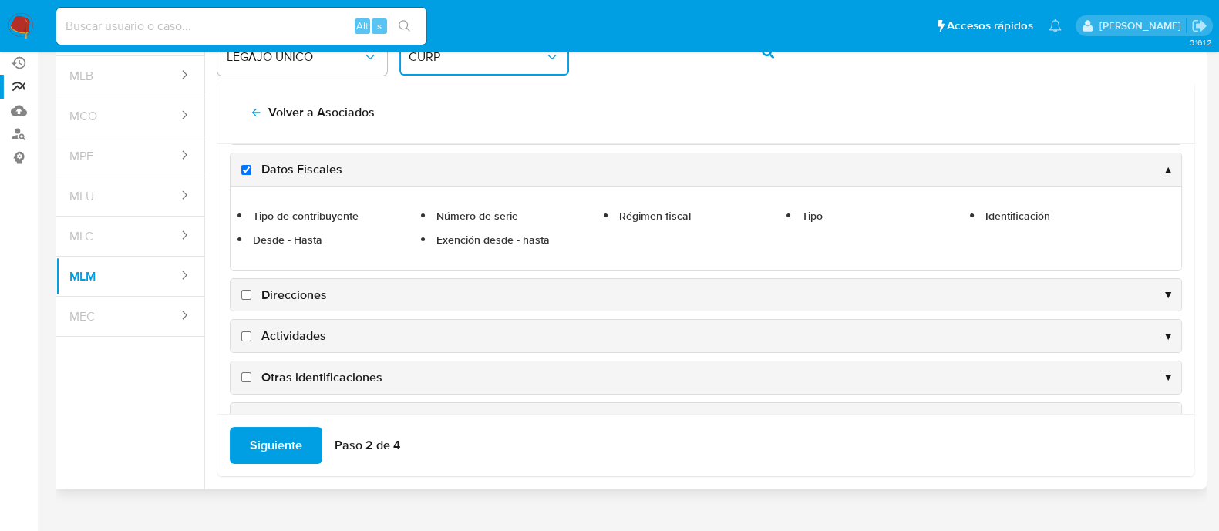
click at [246, 291] on input "Direcciones" at bounding box center [246, 295] width 10 height 10
checkbox input "true"
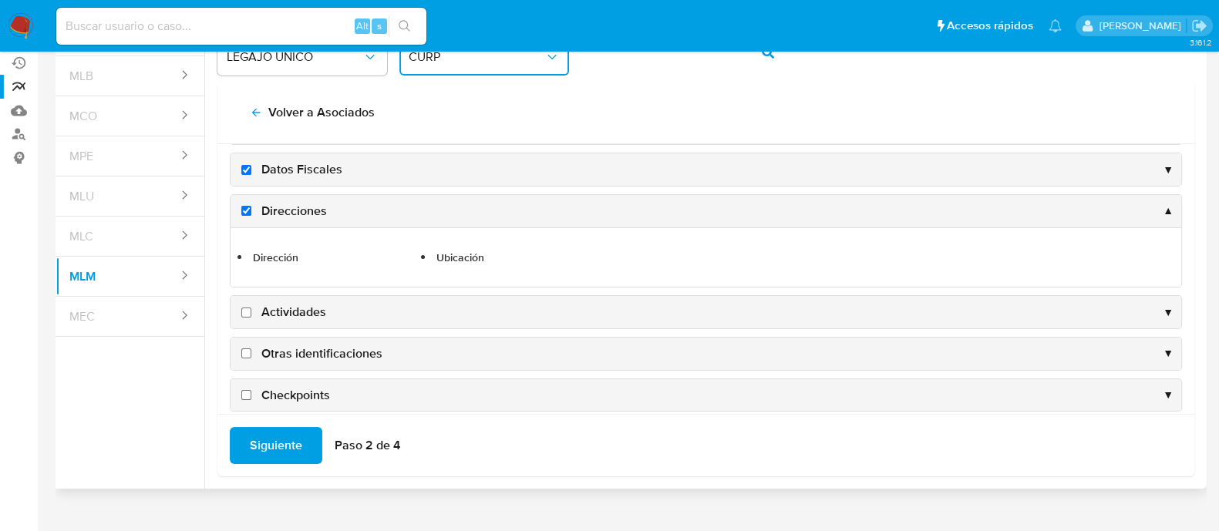
scroll to position [207, 0]
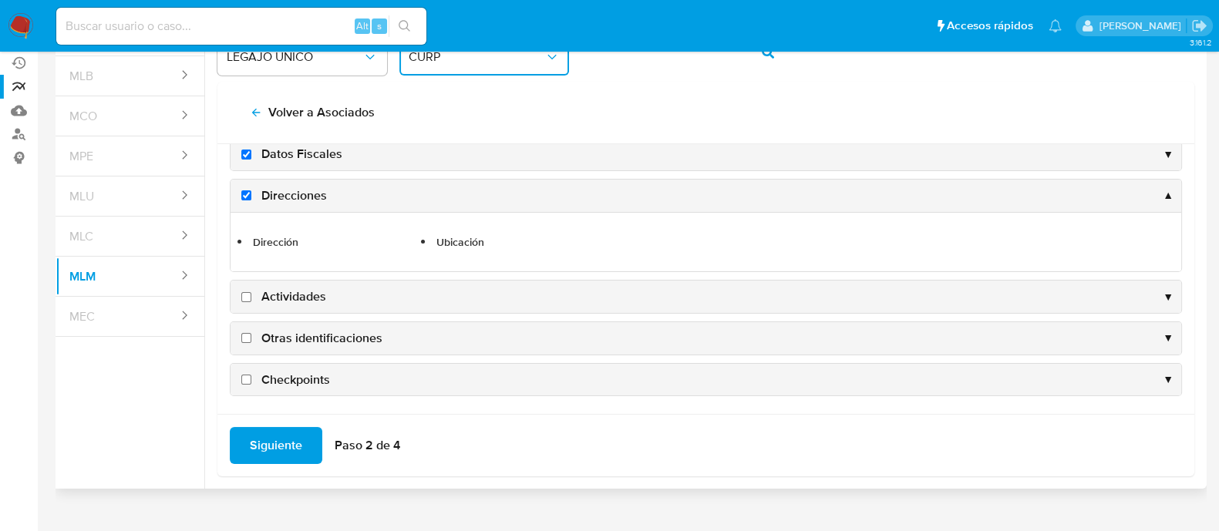
click at [244, 298] on input "Actividades" at bounding box center [246, 297] width 10 height 10
checkbox input "true"
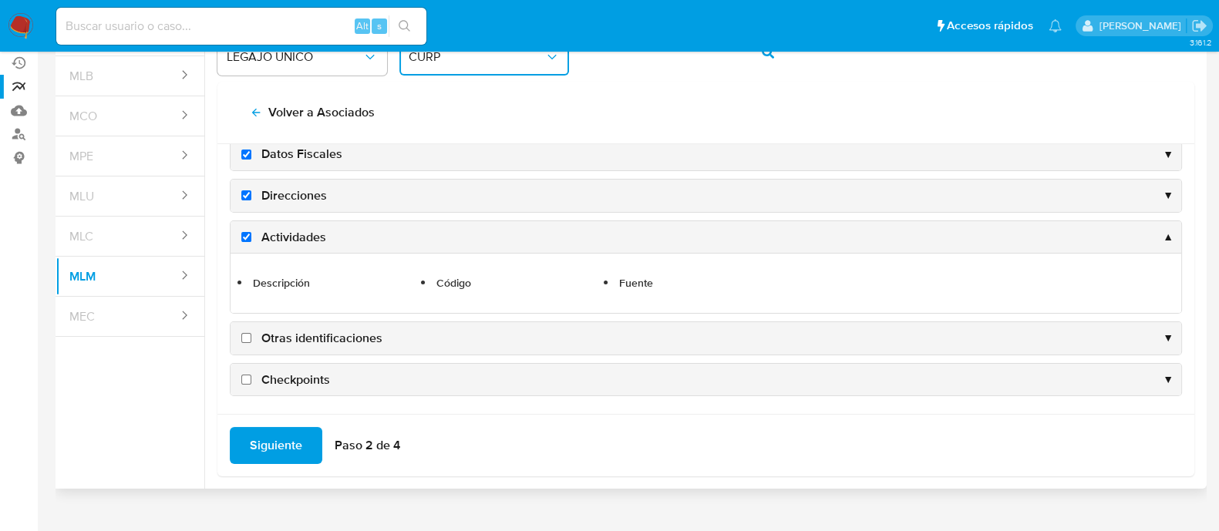
click at [248, 335] on input "Otras identificaciones" at bounding box center [246, 338] width 10 height 10
checkbox input "true"
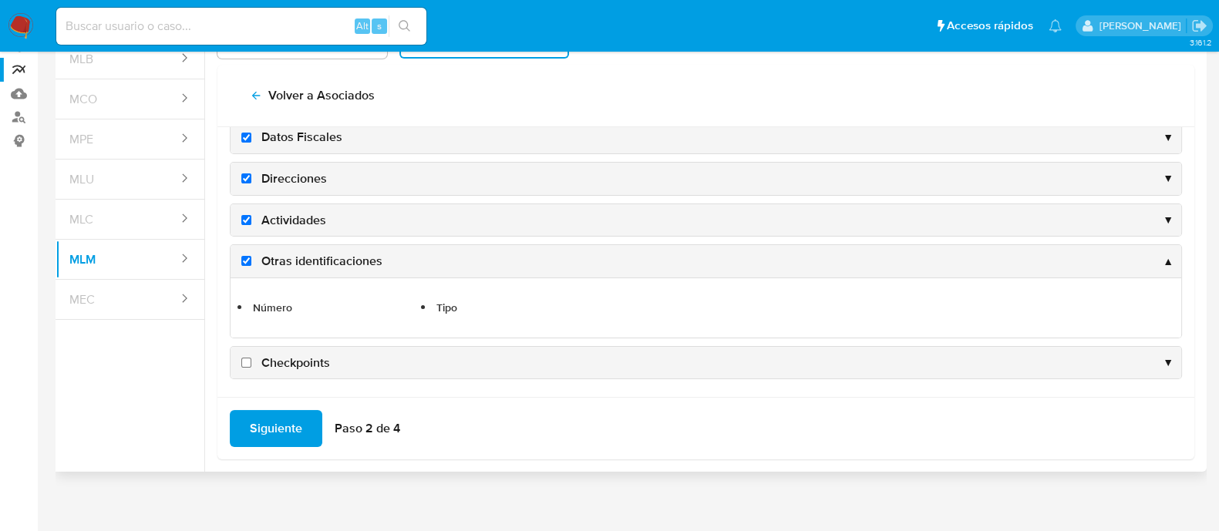
scroll to position [157, 0]
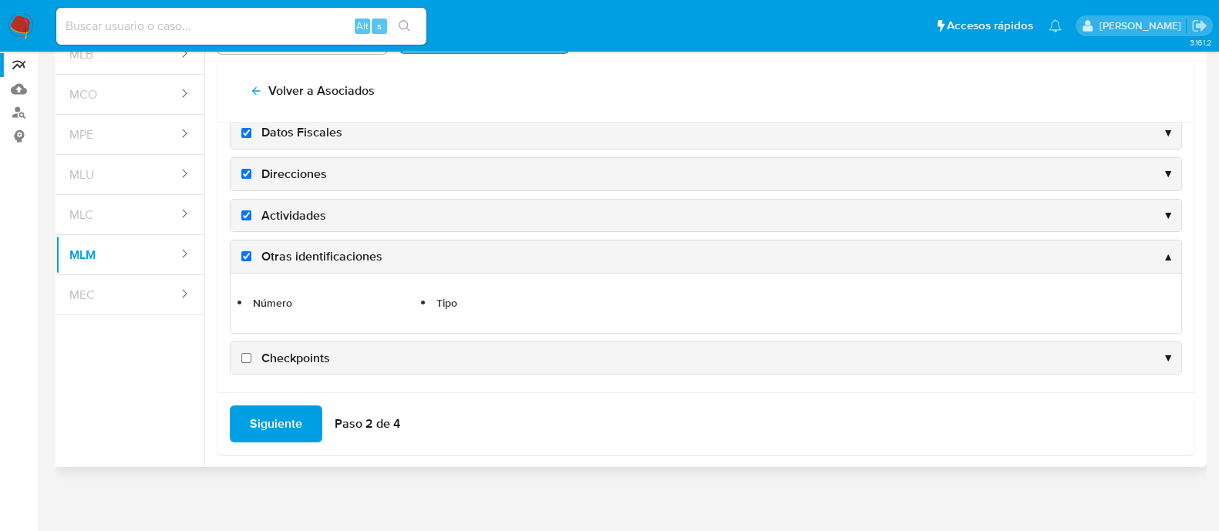
click at [245, 353] on input "Checkpoints" at bounding box center [246, 358] width 10 height 10
checkbox input "true"
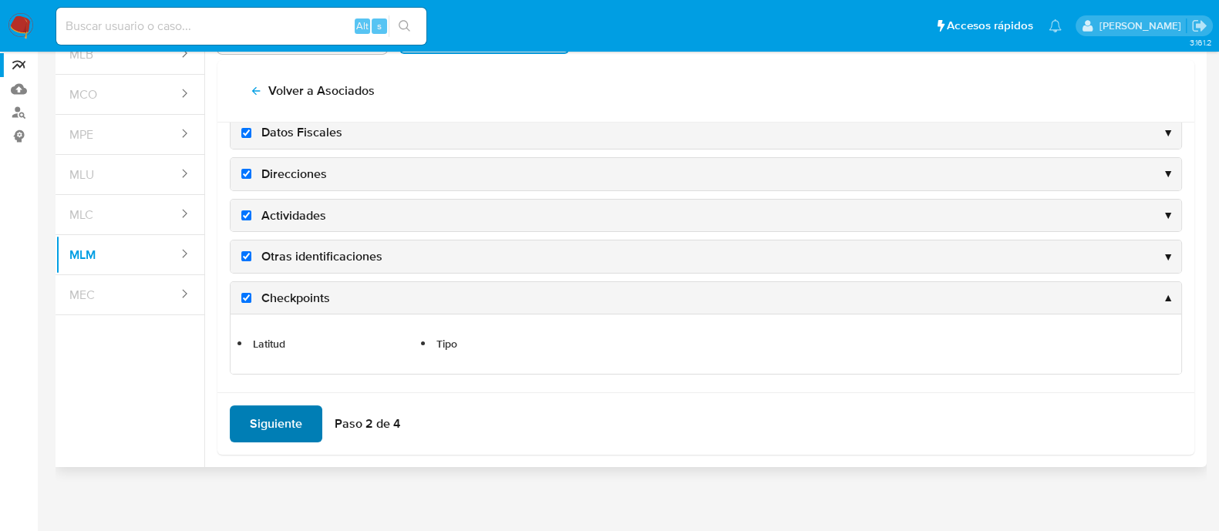
click at [271, 427] on span "Siguiente" at bounding box center [276, 424] width 52 height 34
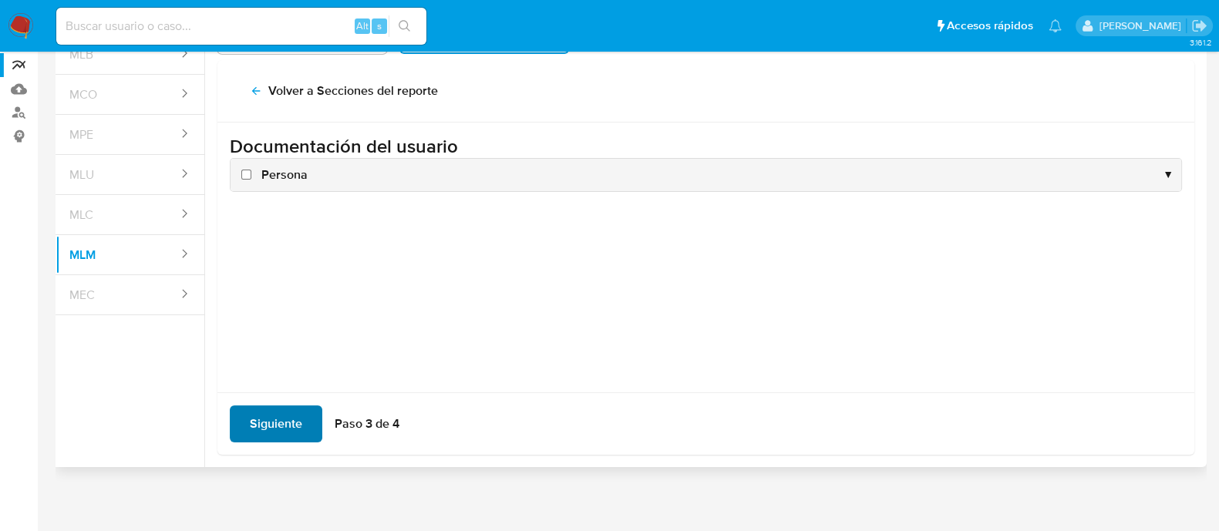
scroll to position [0, 0]
click at [247, 167] on label "Persona" at bounding box center [272, 175] width 69 height 17
click at [247, 170] on input "Persona" at bounding box center [246, 175] width 10 height 10
checkbox input "true"
click at [285, 430] on span "Siguiente" at bounding box center [276, 424] width 52 height 34
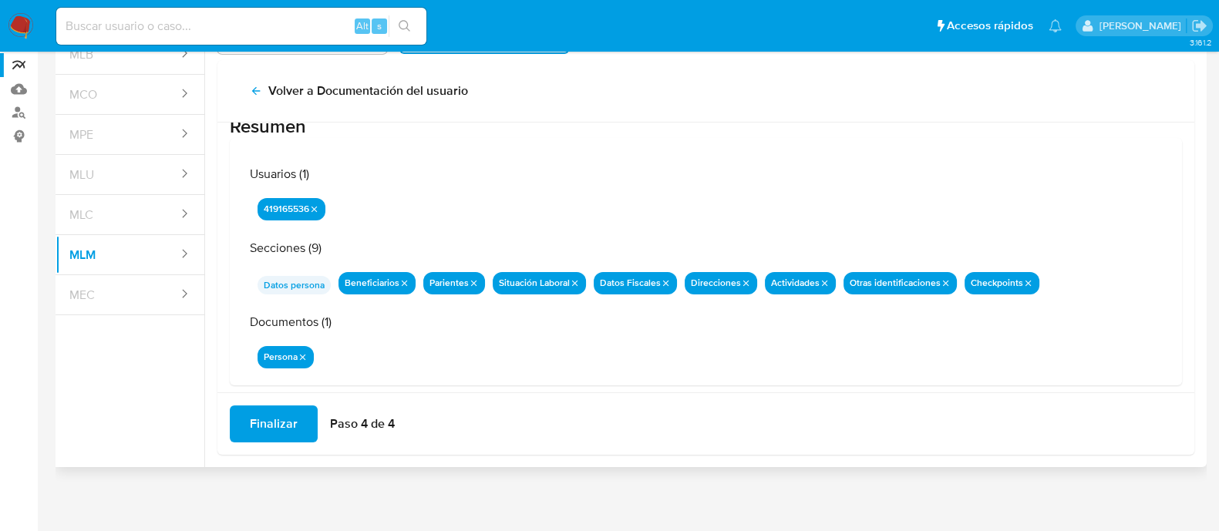
scroll to position [50, 0]
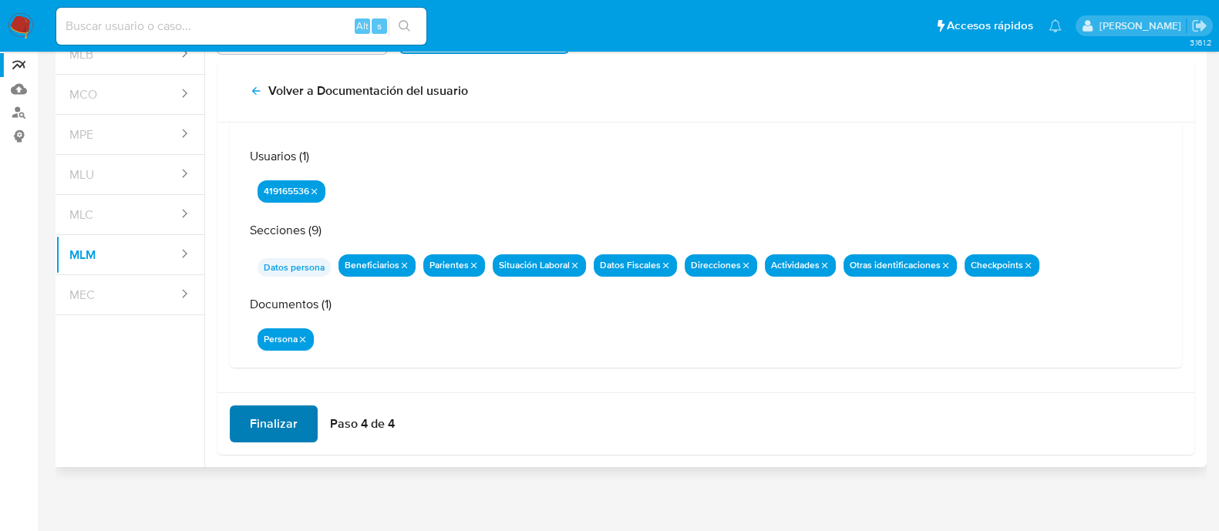
click at [274, 407] on span "Finalizar" at bounding box center [274, 424] width 48 height 34
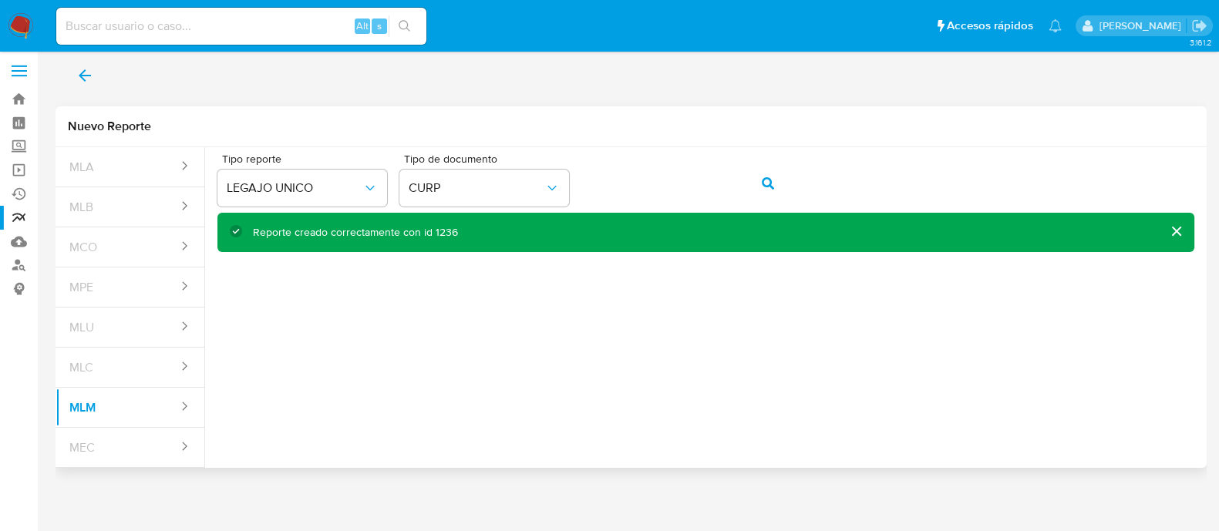
drag, startPoint x: 436, startPoint y: 233, endPoint x: 456, endPoint y: 229, distance: 21.2
click at [456, 229] on div "Reporte creado correctamente con id 1236" at bounding box center [717, 232] width 929 height 15
click at [442, 229] on div "Reporte creado correctamente con id 1236" at bounding box center [355, 232] width 205 height 15
click at [140, 412] on button "MLM" at bounding box center [118, 407] width 124 height 37
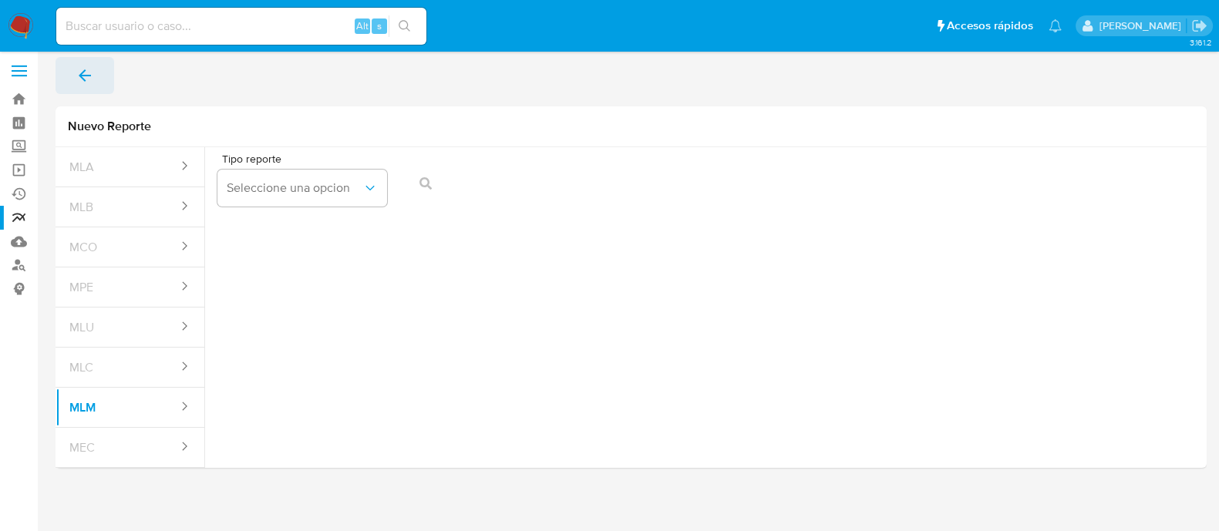
click at [73, 80] on button "back" at bounding box center [85, 75] width 59 height 37
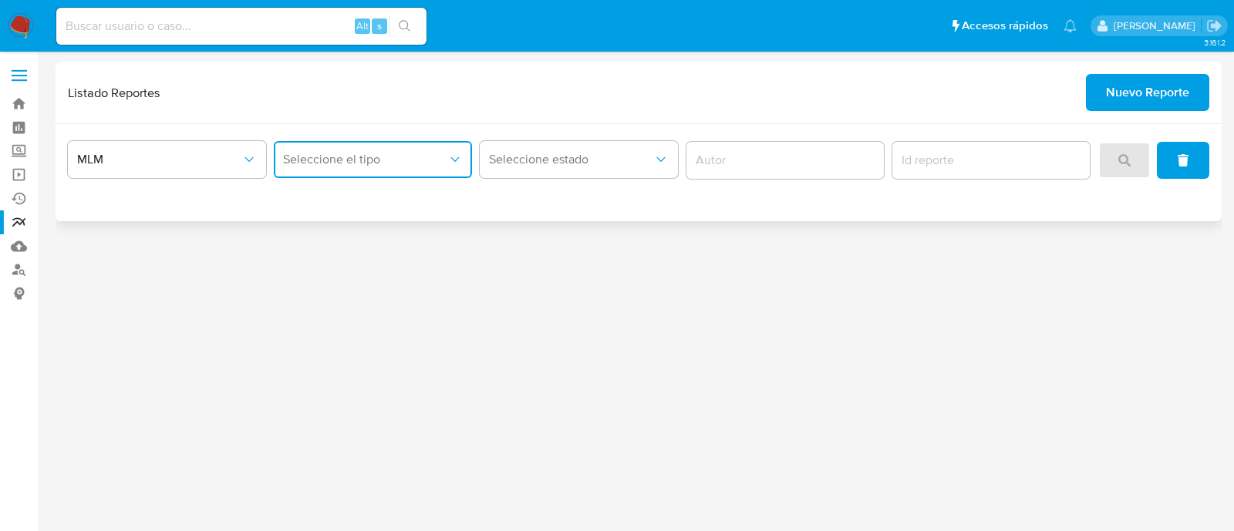
click at [381, 167] on button "Seleccione el tipo" at bounding box center [373, 159] width 198 height 37
click at [368, 241] on span "LEGAJO UNICO" at bounding box center [326, 238] width 86 height 15
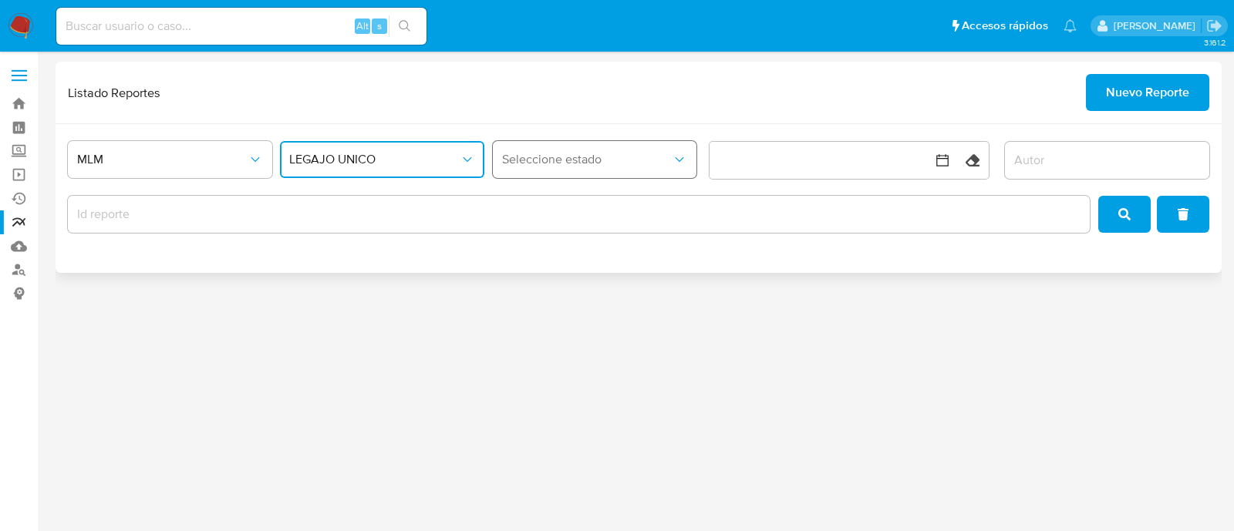
click at [583, 144] on button "Seleccione estado" at bounding box center [595, 159] width 204 height 37
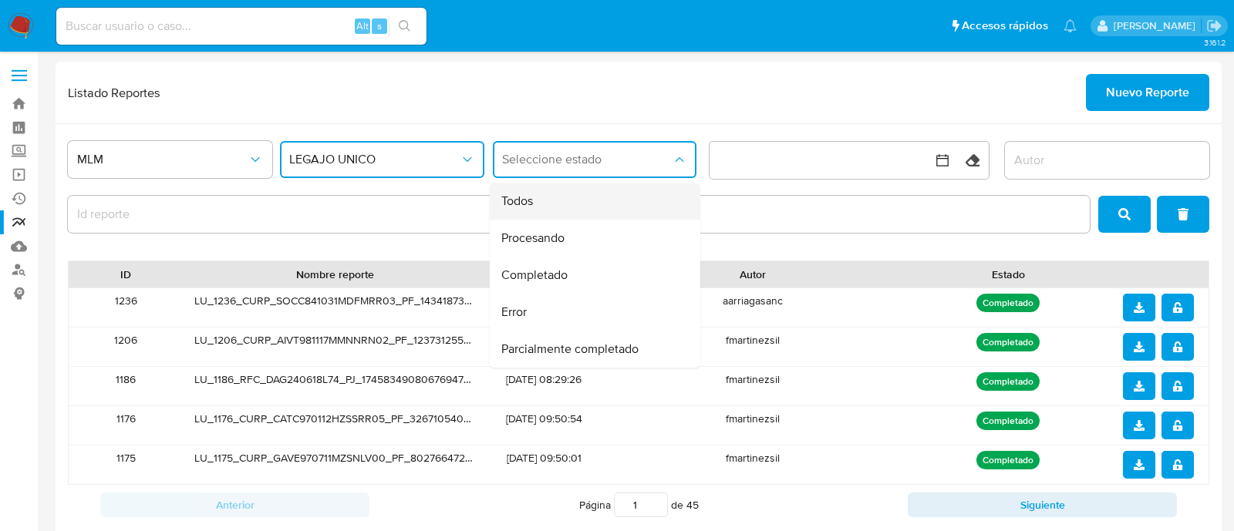
click at [558, 209] on div "Todos" at bounding box center [589, 201] width 177 height 37
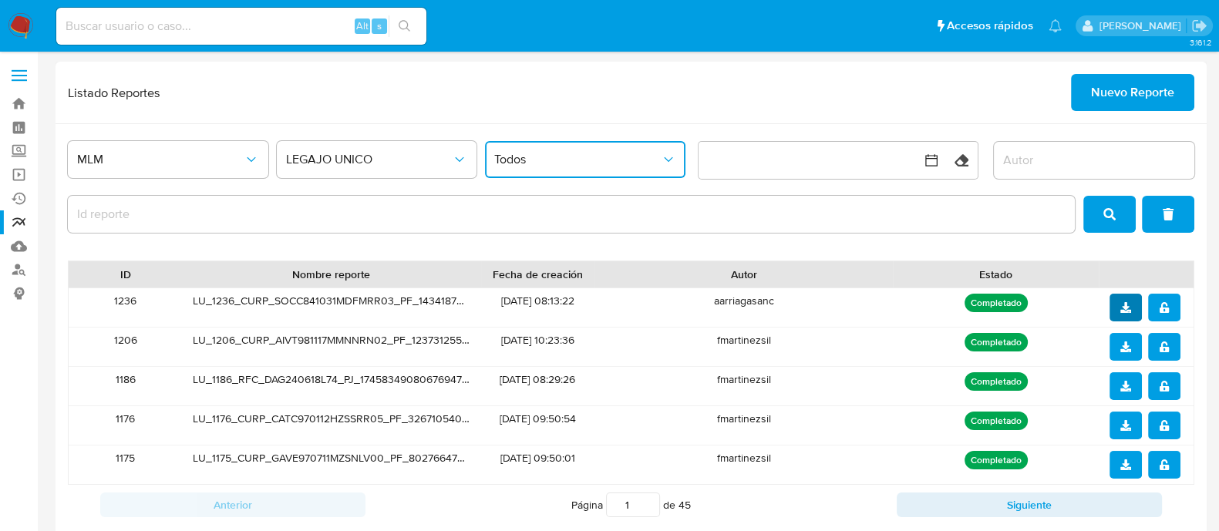
click at [1125, 306] on icon "download" at bounding box center [1125, 307] width 11 height 11
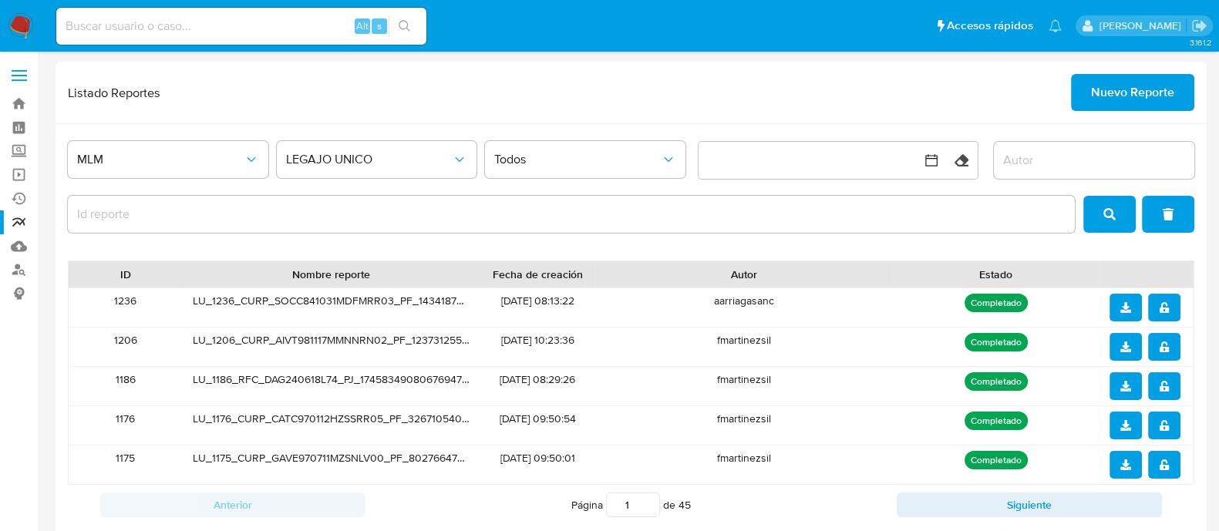
click at [1088, 79] on button "Nuevo Reporte" at bounding box center [1132, 92] width 123 height 37
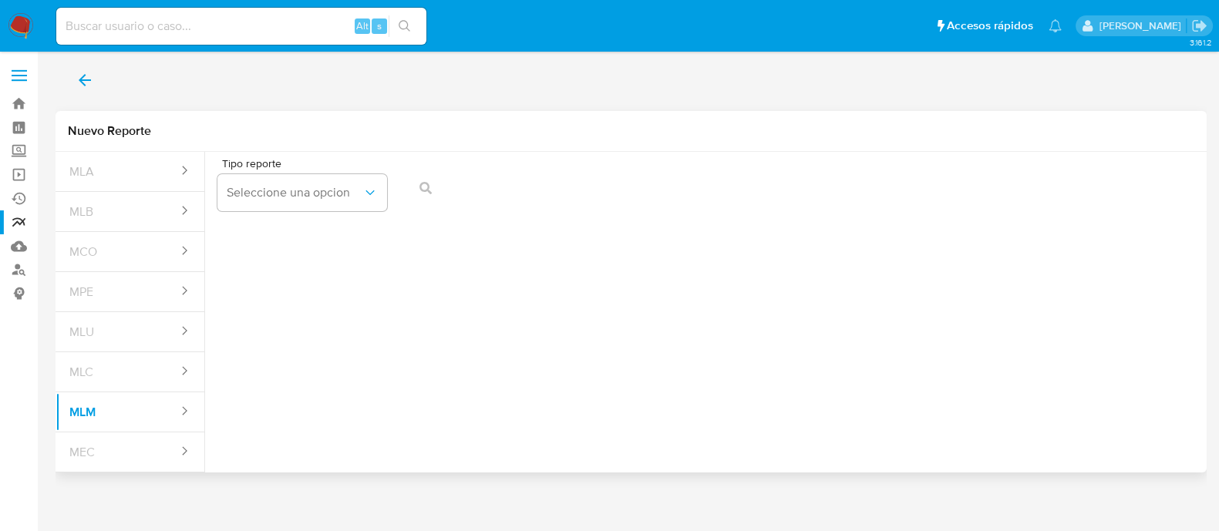
click at [356, 167] on span "Tipo reporte" at bounding box center [307, 163] width 170 height 11
click at [318, 194] on span "Seleccione una opcion" at bounding box center [295, 192] width 136 height 15
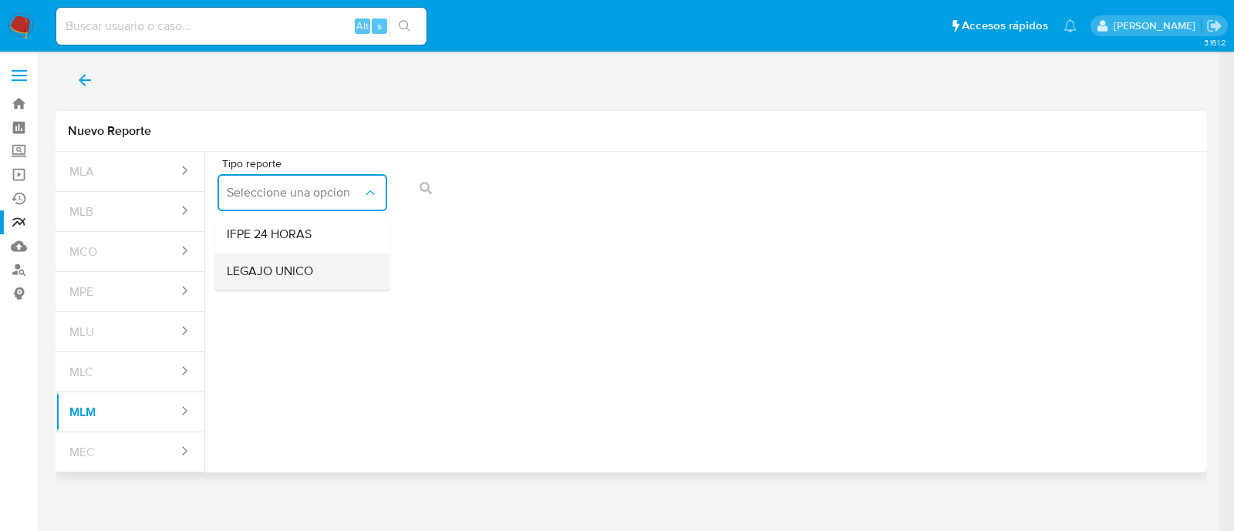
click at [297, 278] on span "LEGAJO UNICO" at bounding box center [270, 271] width 86 height 15
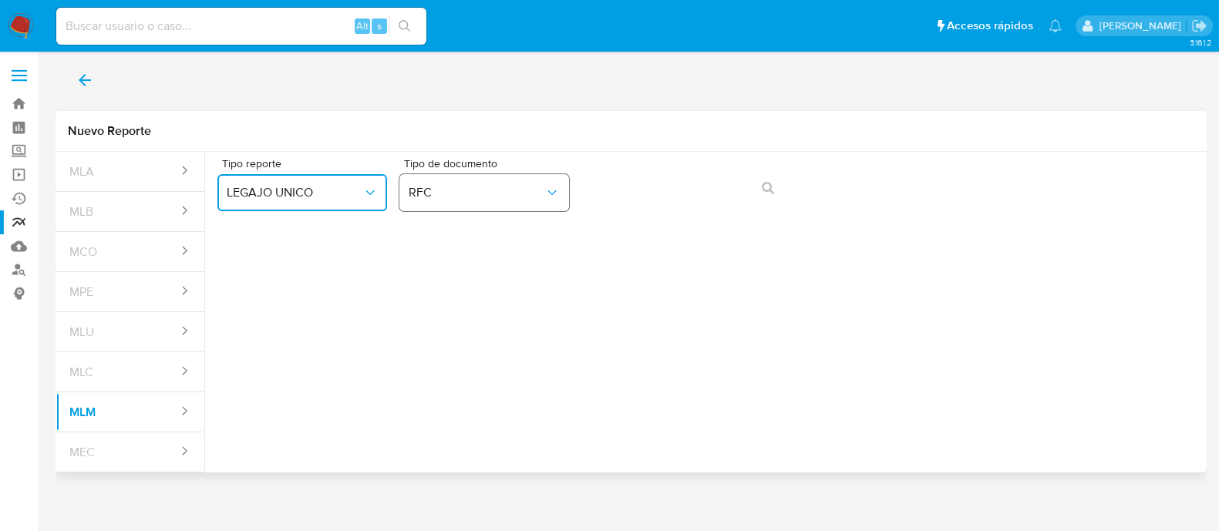
drag, startPoint x: 503, startPoint y: 199, endPoint x: 500, endPoint y: 210, distance: 11.5
click at [502, 199] on span "RFC" at bounding box center [477, 192] width 136 height 15
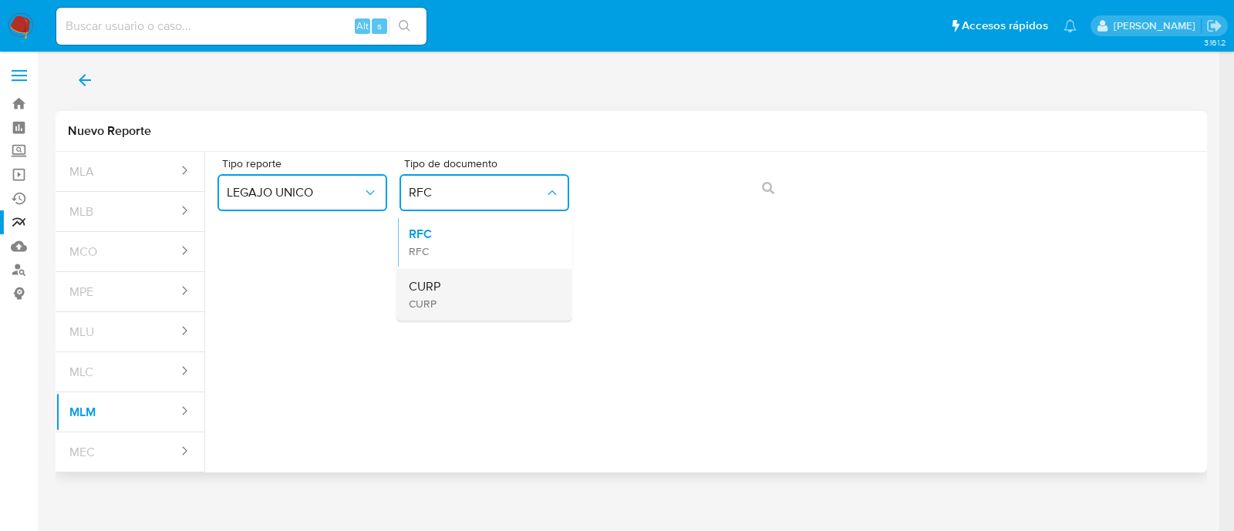
click at [479, 279] on div "CURP CURP" at bounding box center [480, 294] width 142 height 52
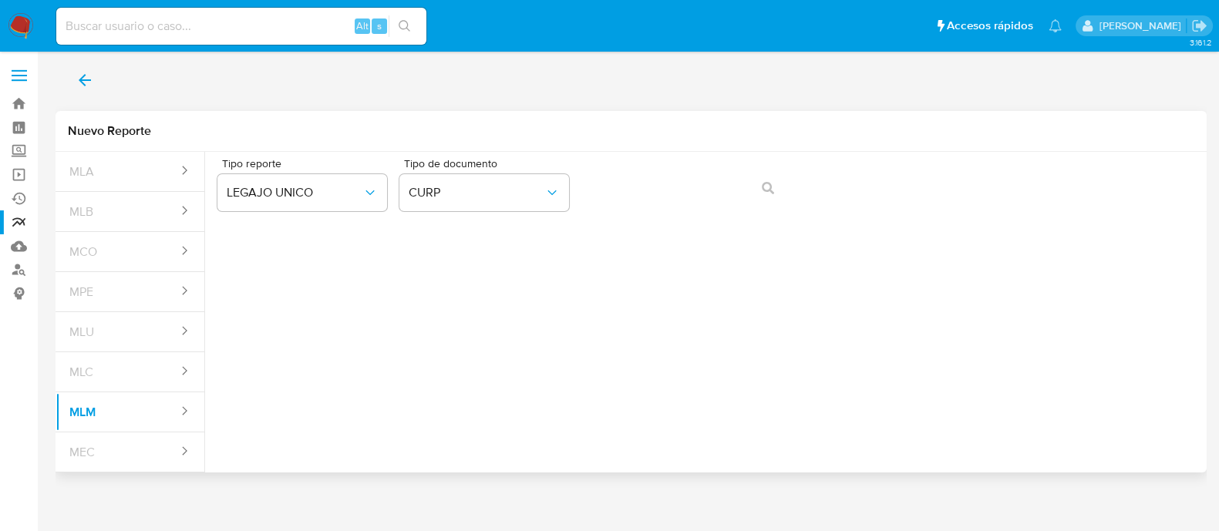
click at [634, 158] on div "Tipo reporte LEGAJO UNICO Tipo de documento CURP" at bounding box center [705, 187] width 977 height 59
click at [770, 183] on icon "action-search" at bounding box center [768, 188] width 12 height 12
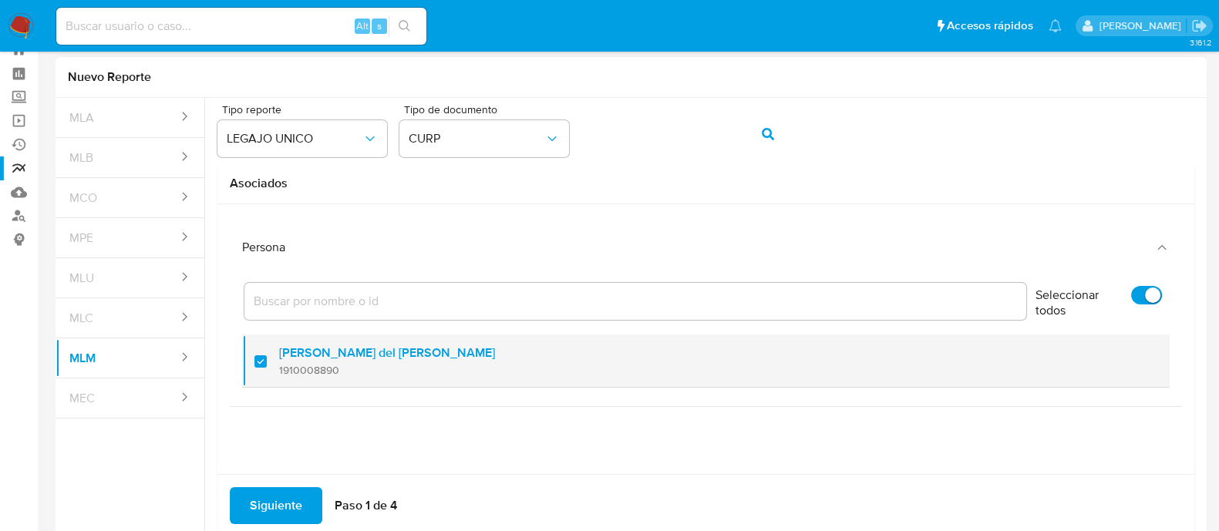
scroll to position [96, 0]
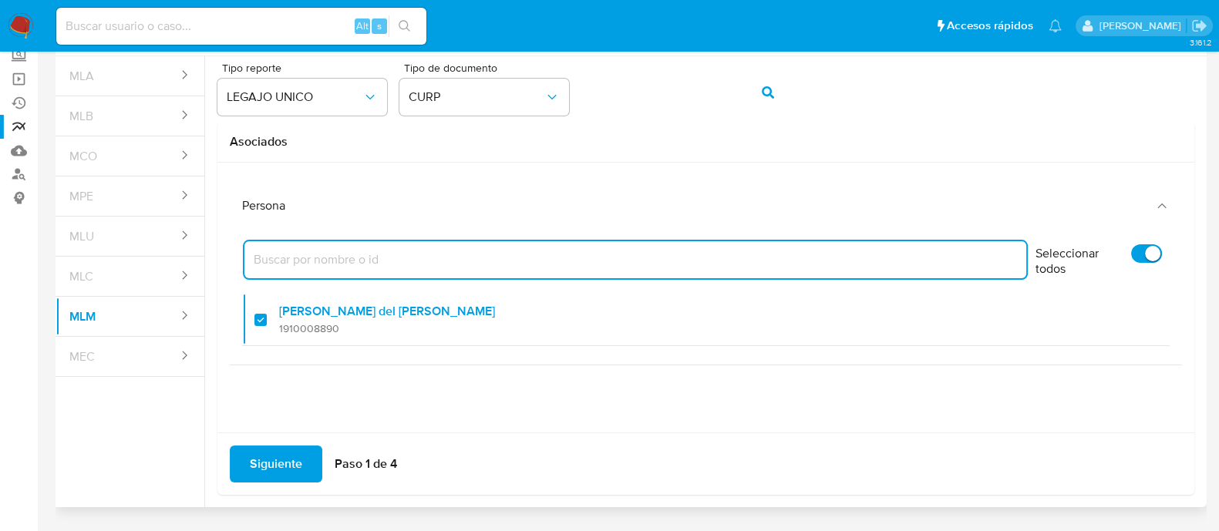
click at [660, 261] on input "Filtro" at bounding box center [635, 260] width 782 height 20
click at [282, 450] on span "Siguiente" at bounding box center [276, 464] width 52 height 34
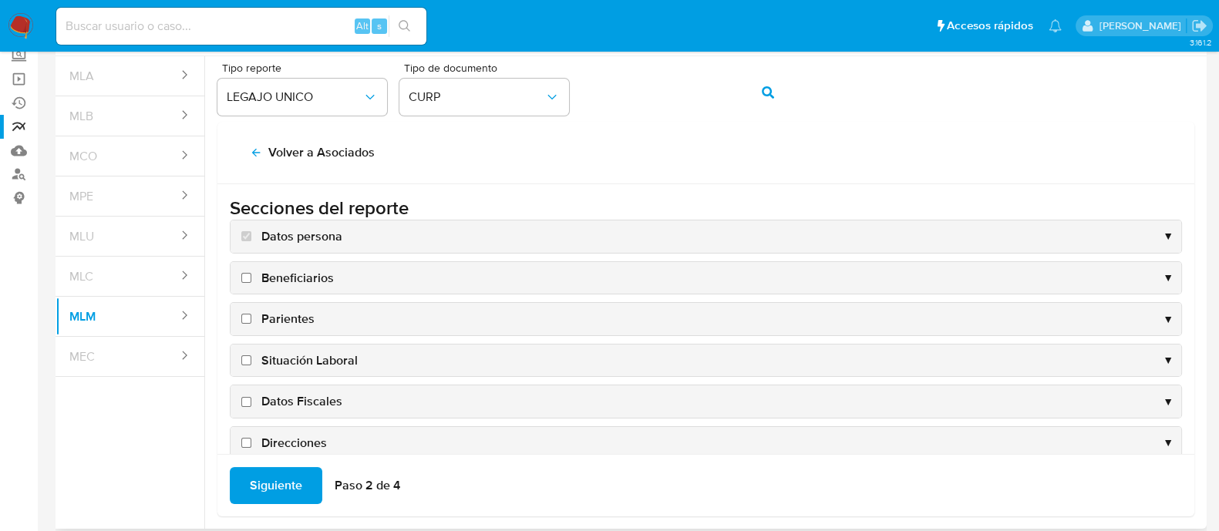
click at [244, 273] on input "Beneficiarios" at bounding box center [246, 278] width 10 height 10
checkbox input "true"
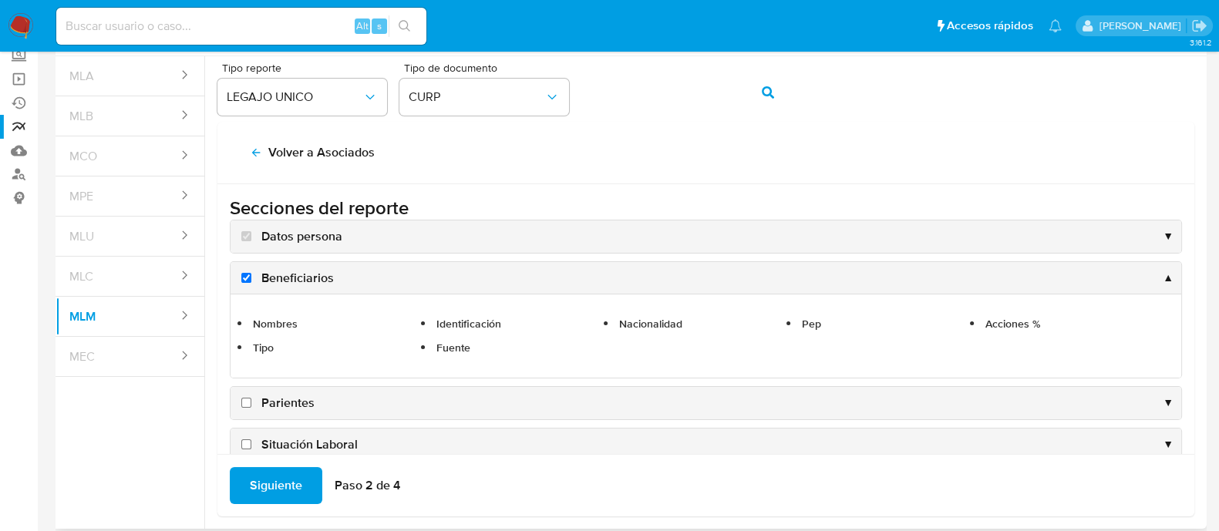
click at [244, 406] on input "Parientes" at bounding box center [246, 403] width 10 height 10
checkbox input "true"
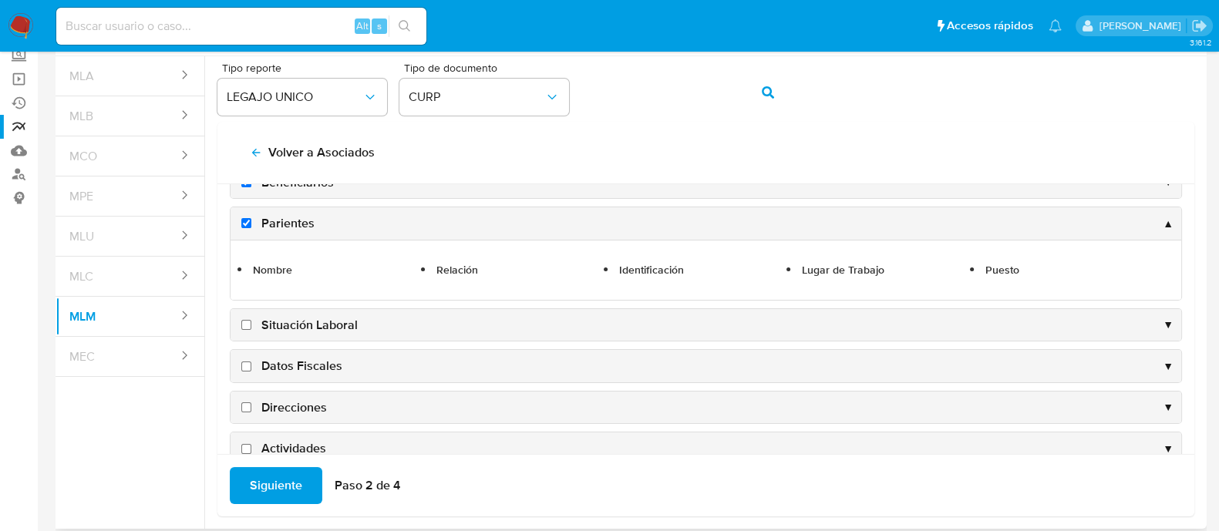
click at [246, 323] on input "Situación Laboral" at bounding box center [246, 325] width 10 height 10
checkbox input "true"
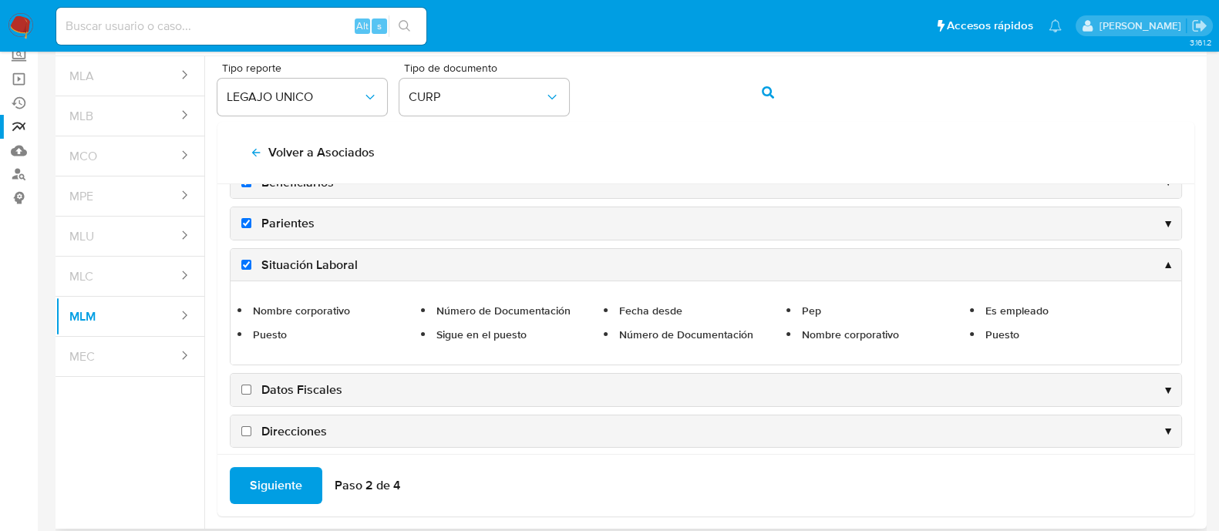
click at [245, 389] on input "Datos Fiscales" at bounding box center [246, 390] width 10 height 10
checkbox input "true"
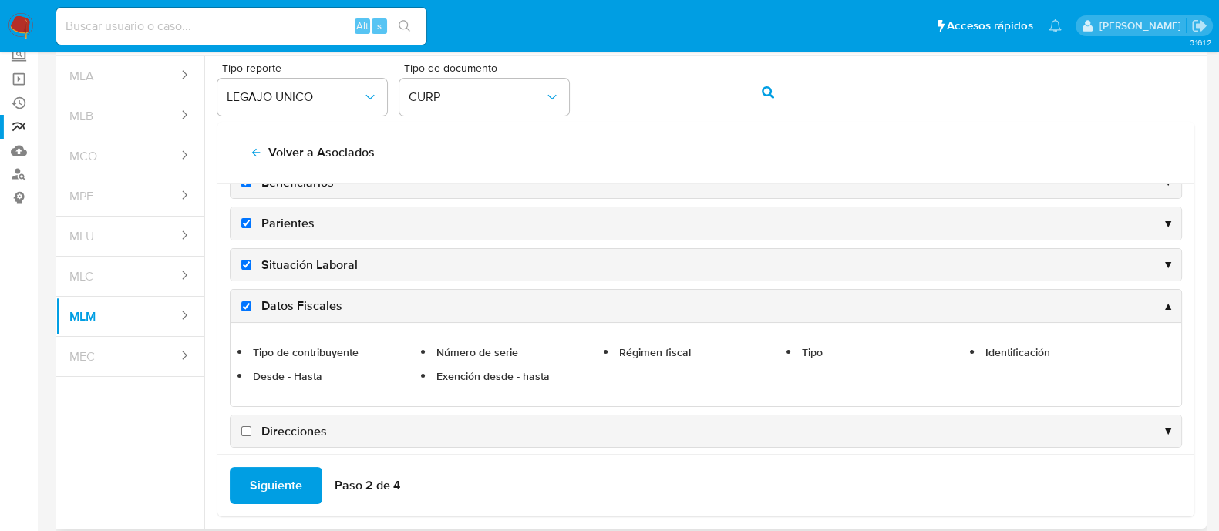
scroll to position [192, 0]
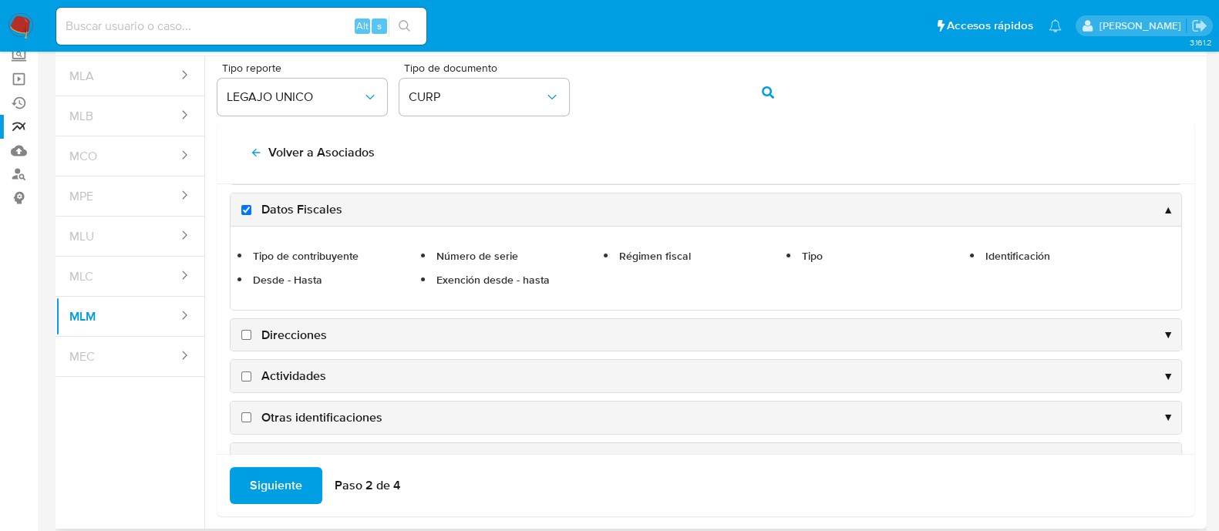
click at [244, 331] on input "Direcciones" at bounding box center [246, 335] width 10 height 10
checkbox input "true"
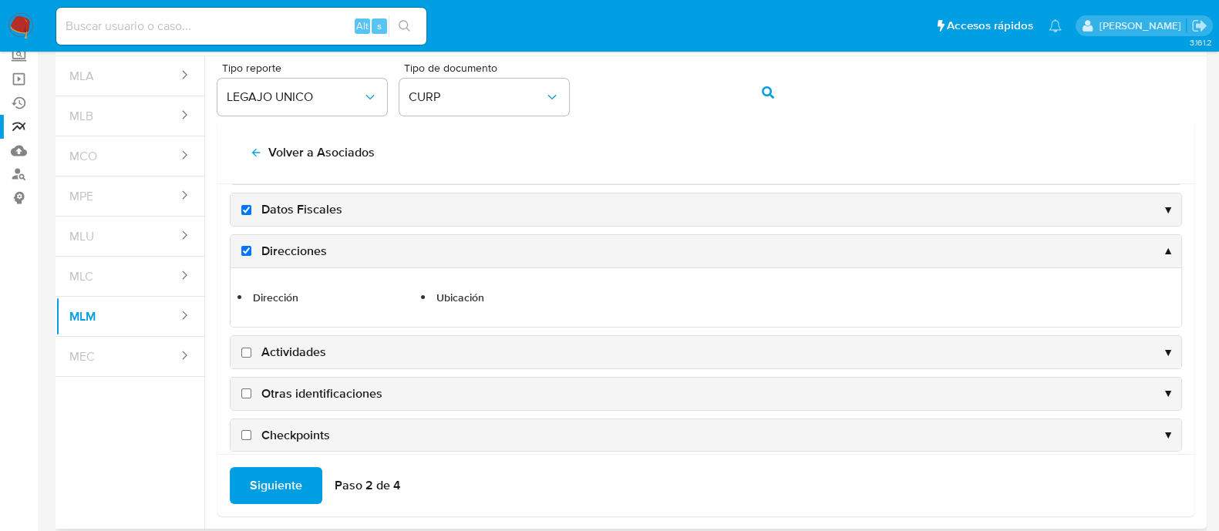
click at [249, 350] on input "Actividades" at bounding box center [246, 353] width 10 height 10
checkbox input "true"
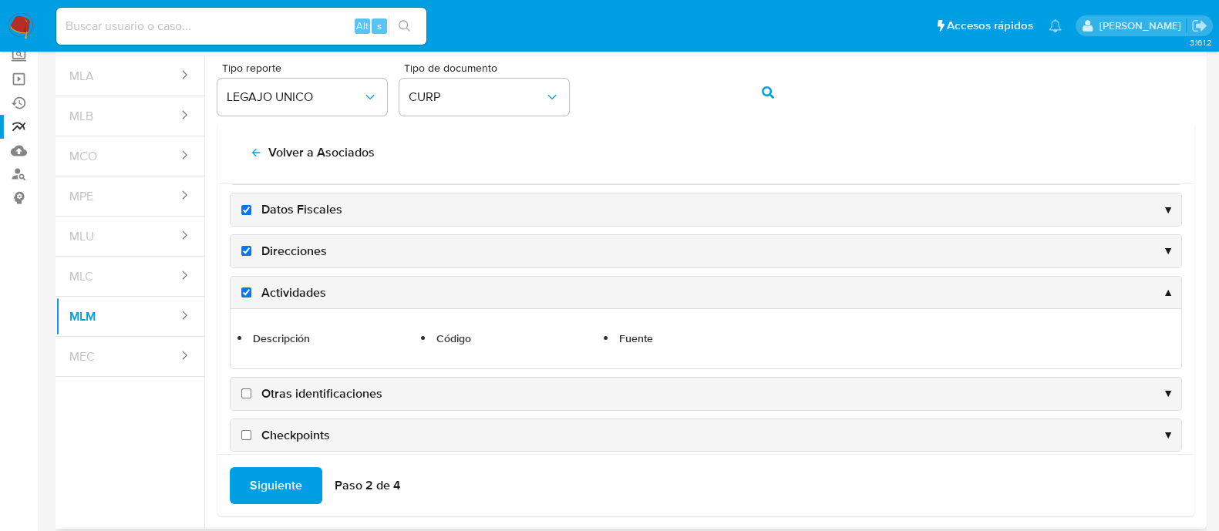
click at [247, 391] on input "Otras identificaciones" at bounding box center [246, 394] width 10 height 10
checkbox input "true"
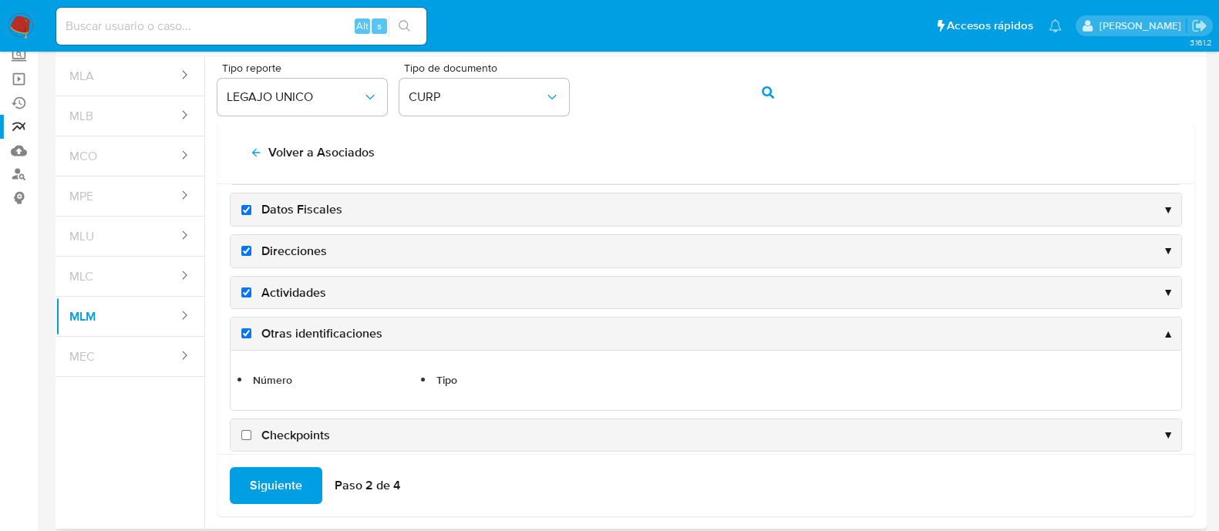
click at [248, 430] on input "Checkpoints" at bounding box center [246, 435] width 10 height 10
checkbox input "true"
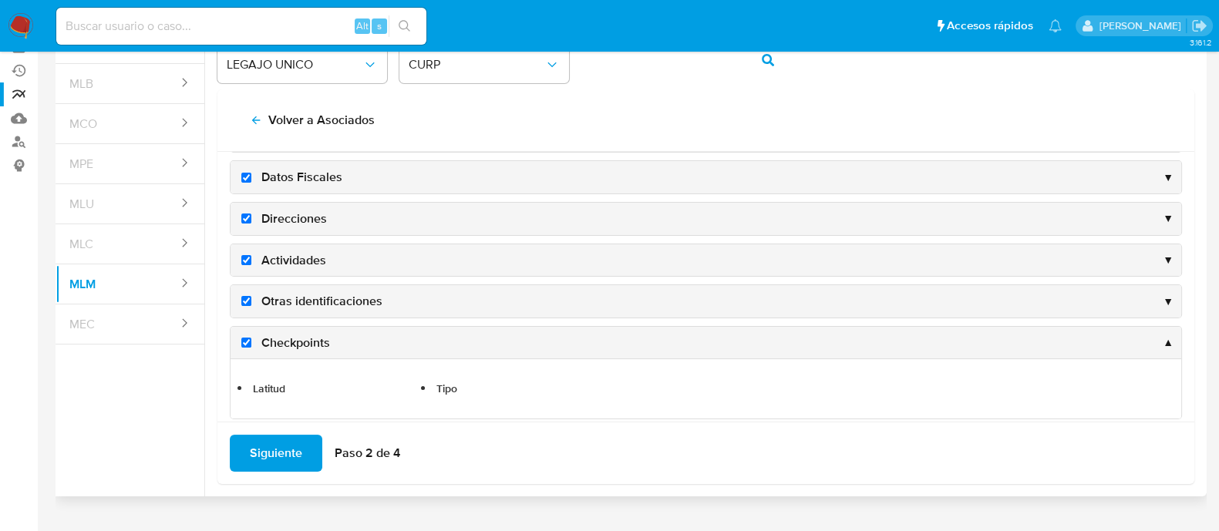
scroll to position [157, 0]
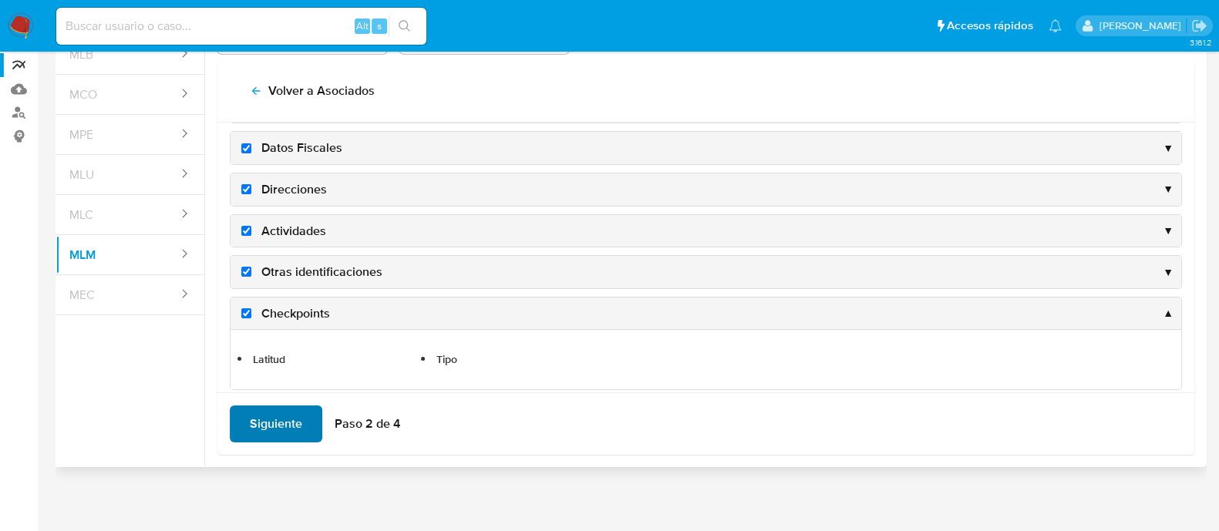
click at [274, 422] on span "Siguiente" at bounding box center [276, 424] width 52 height 34
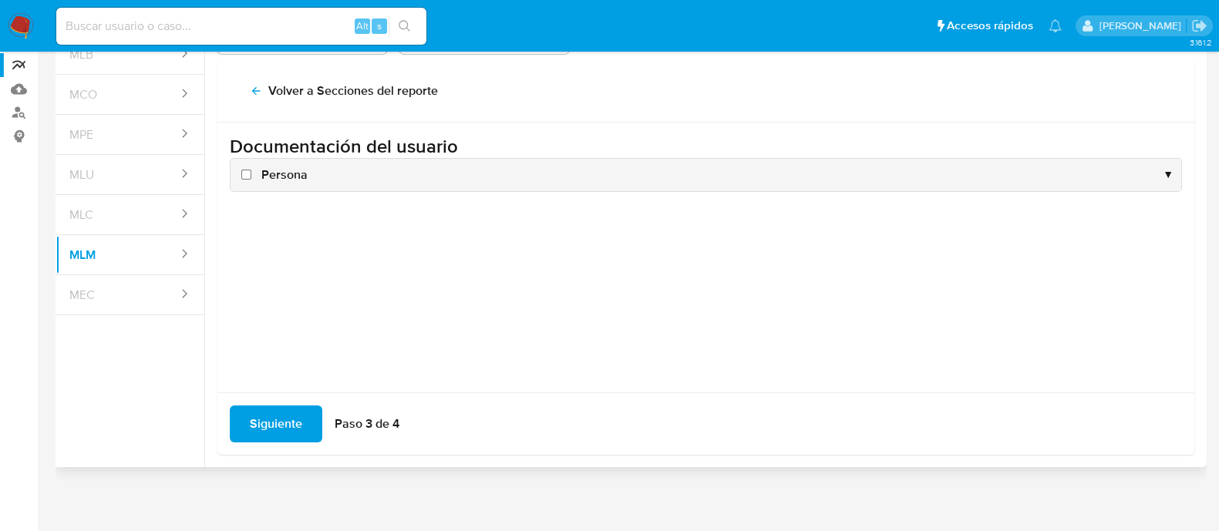
click at [247, 173] on input "Persona" at bounding box center [246, 175] width 10 height 10
checkbox input "true"
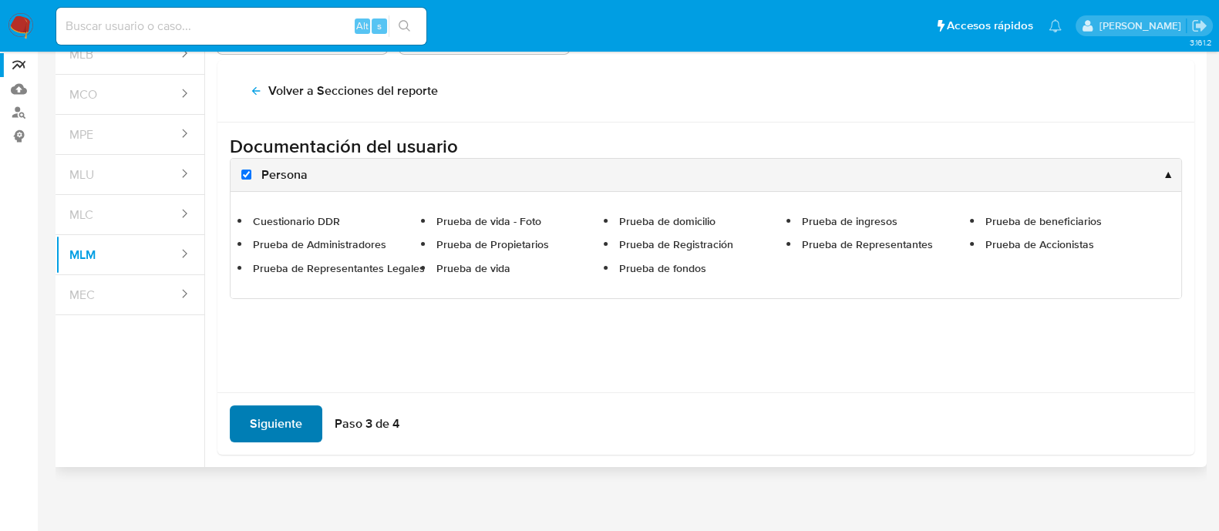
click at [283, 416] on span "Siguiente" at bounding box center [276, 424] width 52 height 34
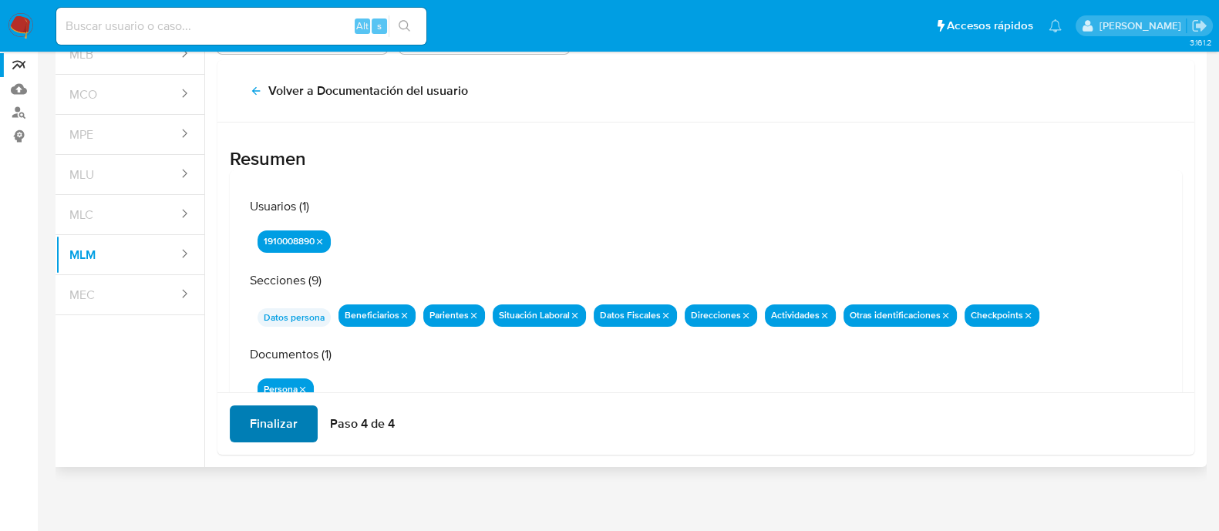
click at [283, 416] on span "Finalizar" at bounding box center [274, 424] width 48 height 34
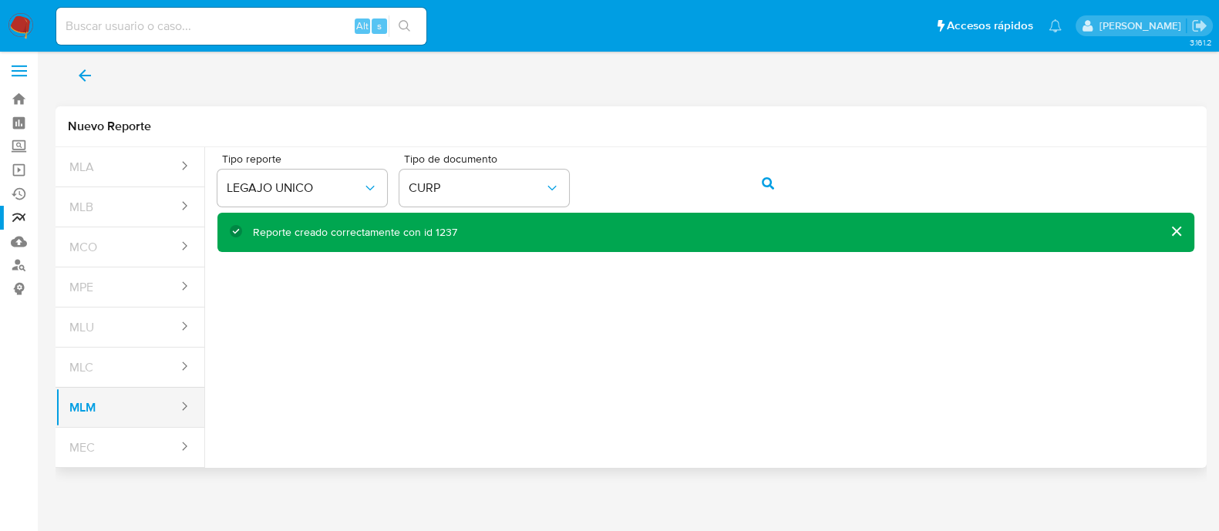
click at [146, 406] on button "MLM" at bounding box center [118, 407] width 124 height 37
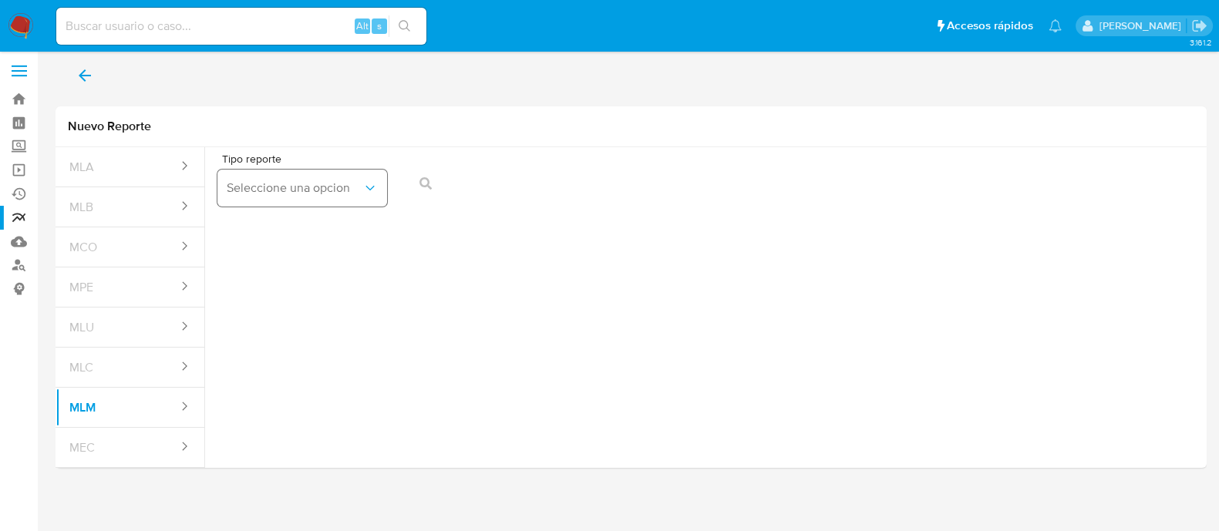
click at [300, 175] on button "Seleccione una opcion" at bounding box center [302, 188] width 170 height 37
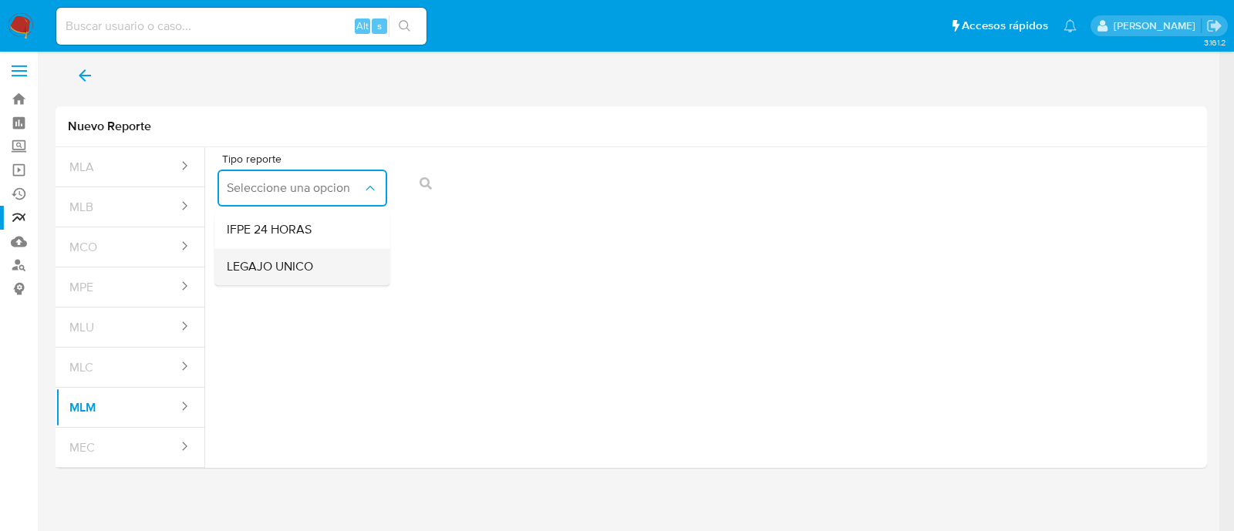
click at [297, 268] on span "LEGAJO UNICO" at bounding box center [270, 266] width 86 height 15
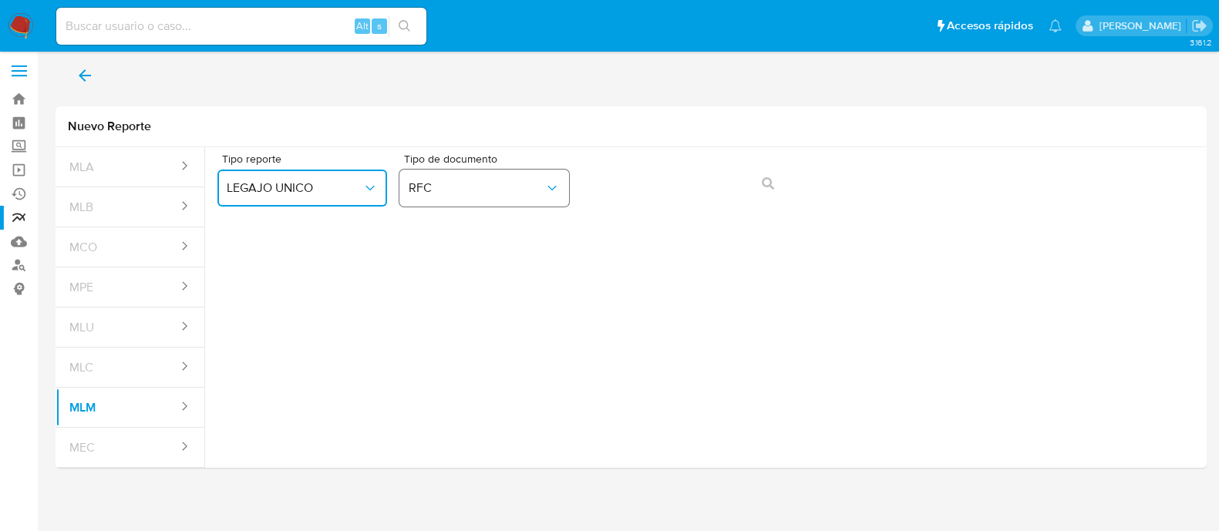
click at [501, 187] on span "RFC" at bounding box center [477, 187] width 136 height 15
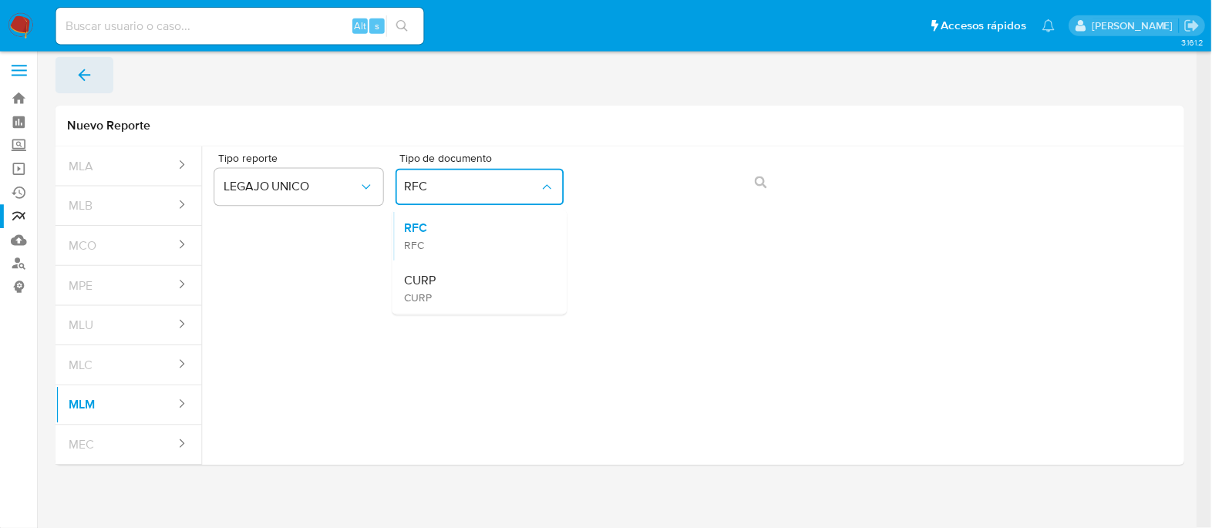
click at [77, 79] on icon "back" at bounding box center [85, 75] width 19 height 19
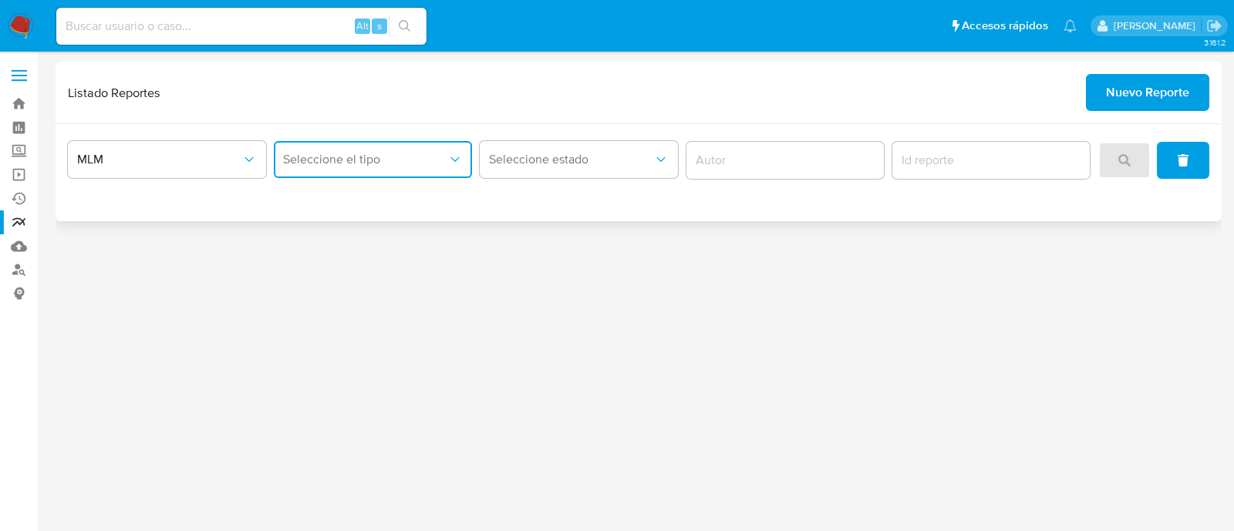
click at [364, 159] on span "Seleccione el tipo" at bounding box center [365, 159] width 164 height 15
click at [395, 241] on div "LEGAJO UNICO" at bounding box center [368, 238] width 170 height 37
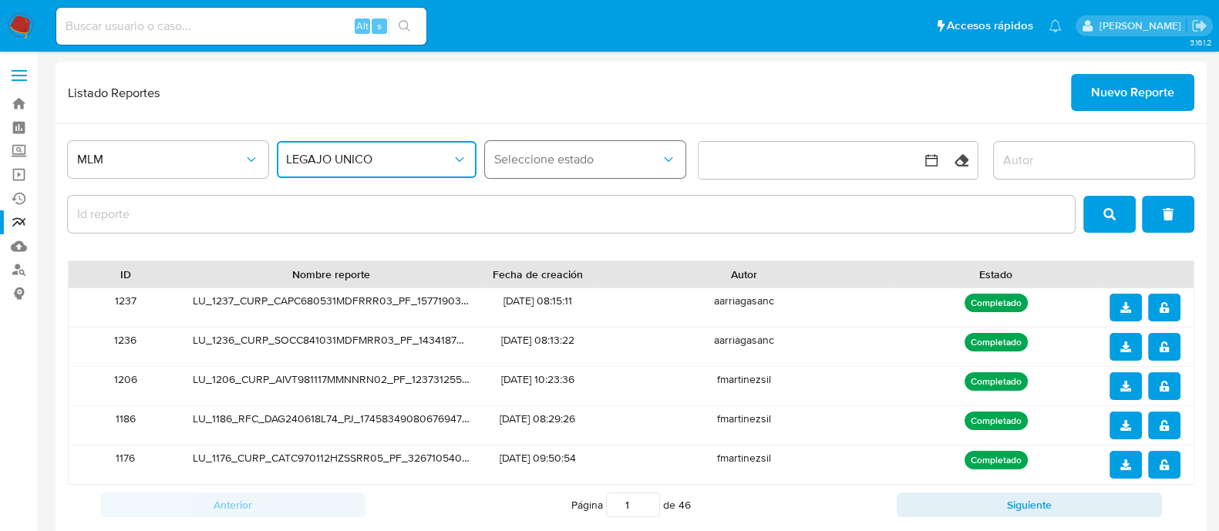
drag, startPoint x: 610, startPoint y: 155, endPoint x: 609, endPoint y: 169, distance: 13.9
click at [610, 156] on span "Seleccione estado" at bounding box center [577, 159] width 167 height 15
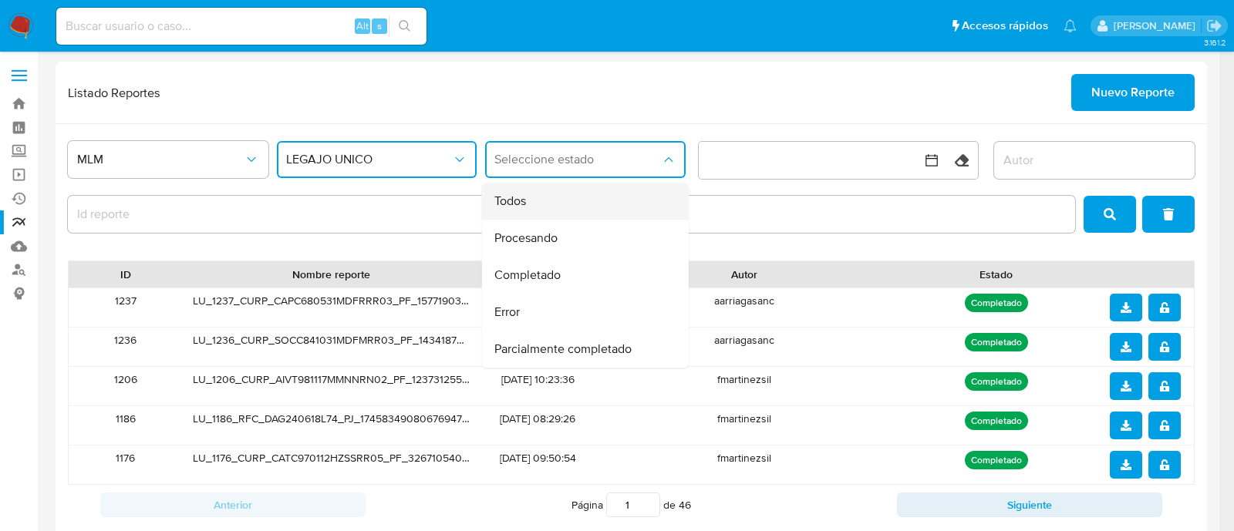
click at [574, 197] on div "Todos" at bounding box center [580, 201] width 173 height 37
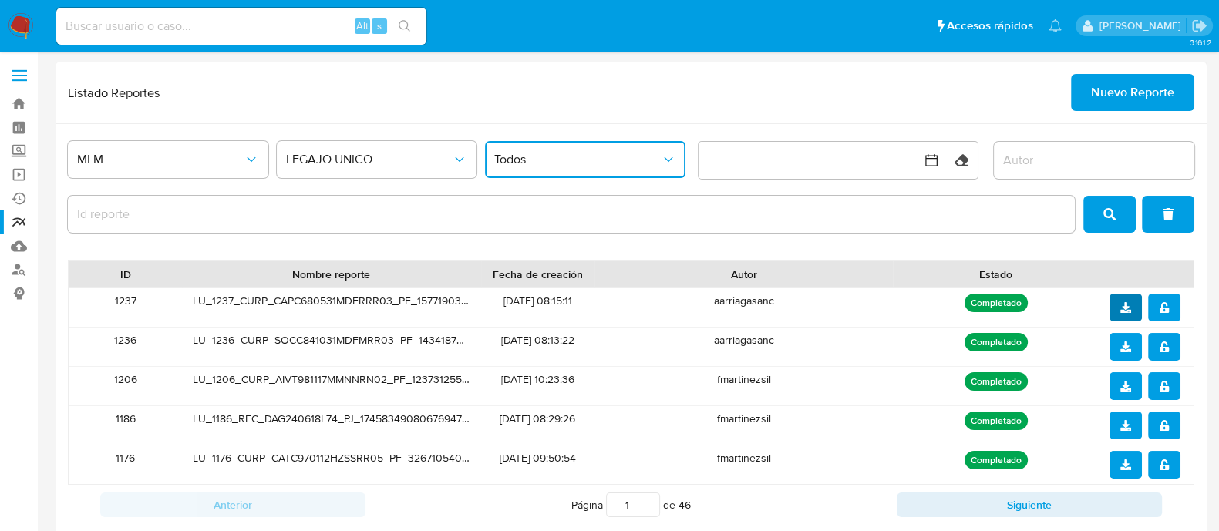
click at [1126, 302] on icon "download" at bounding box center [1125, 307] width 11 height 11
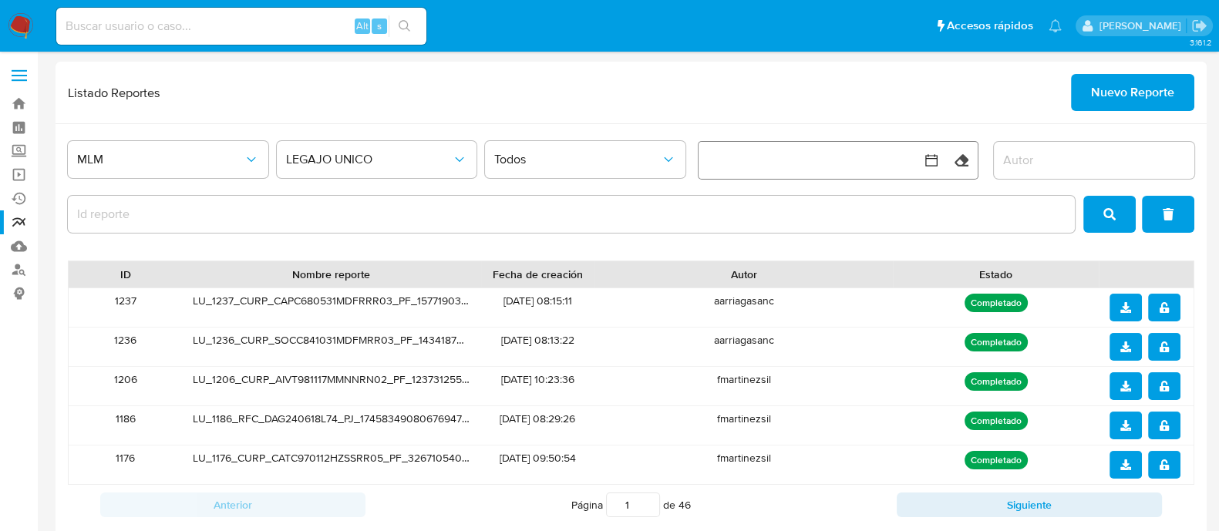
click at [843, 159] on button "button" at bounding box center [821, 160] width 247 height 37
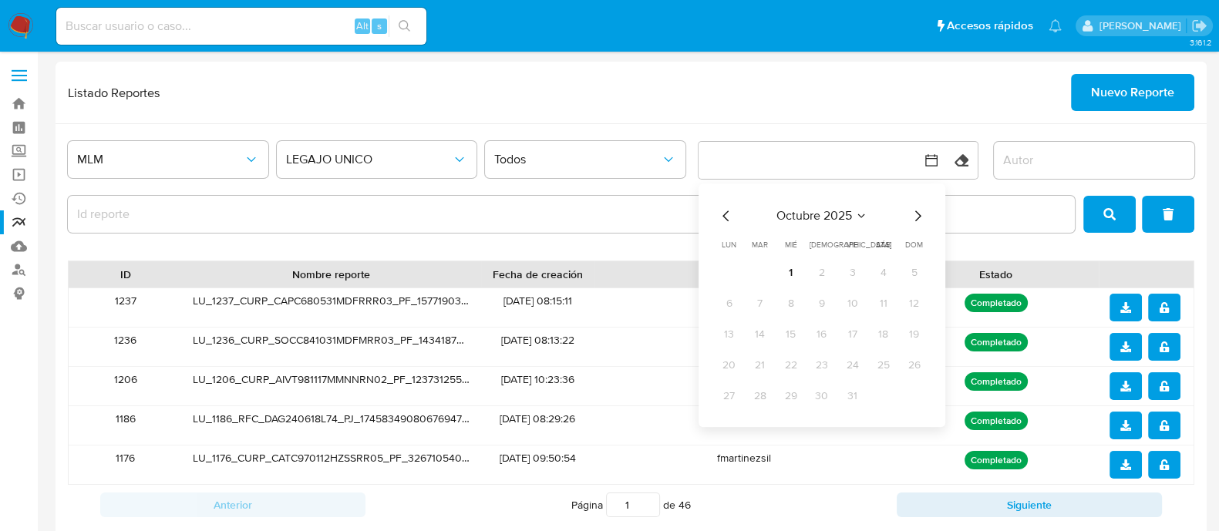
click at [135, 217] on input "report-id" at bounding box center [571, 214] width 1007 height 20
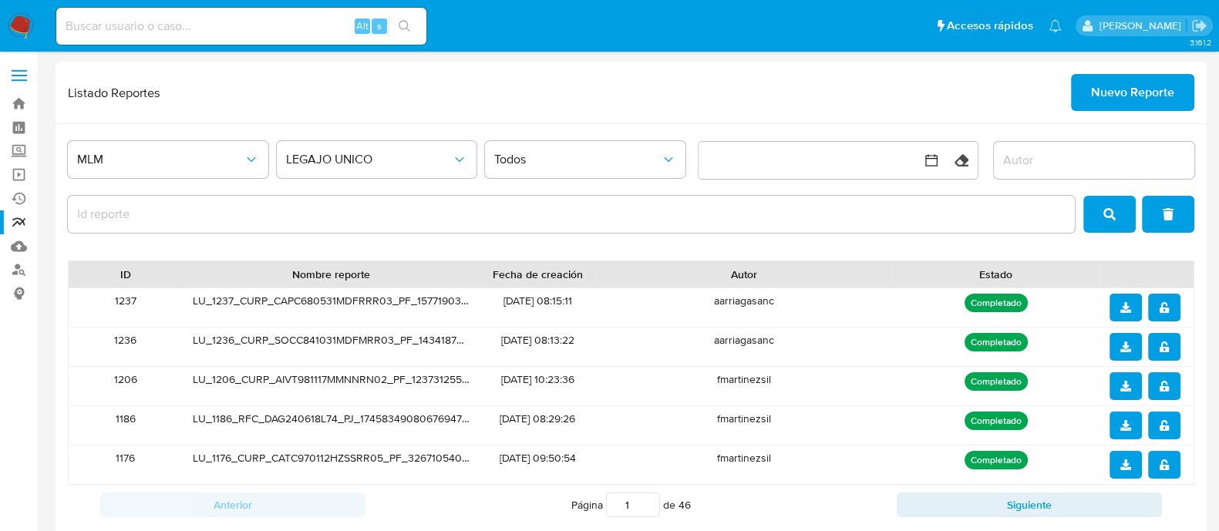
click at [347, 217] on input "report-id" at bounding box center [571, 214] width 1007 height 20
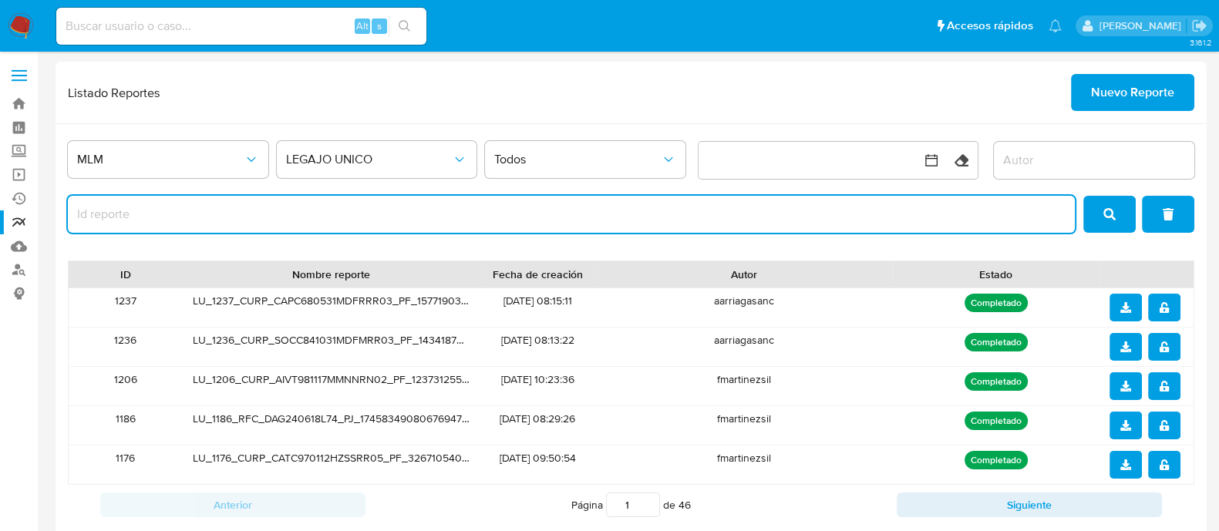
paste input "4"
type input "4"
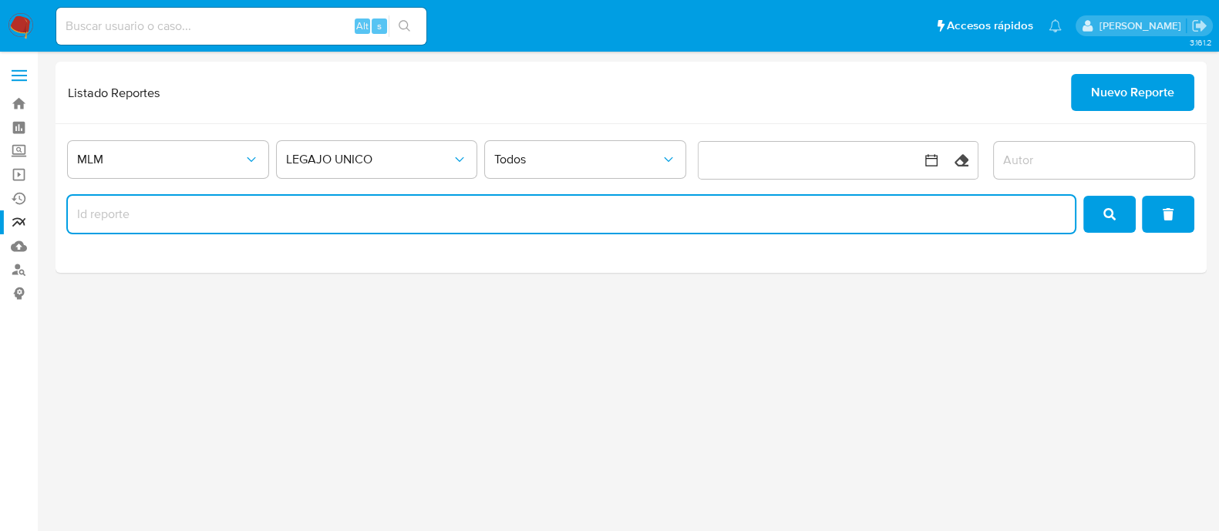
paste input "4"
type input "4"
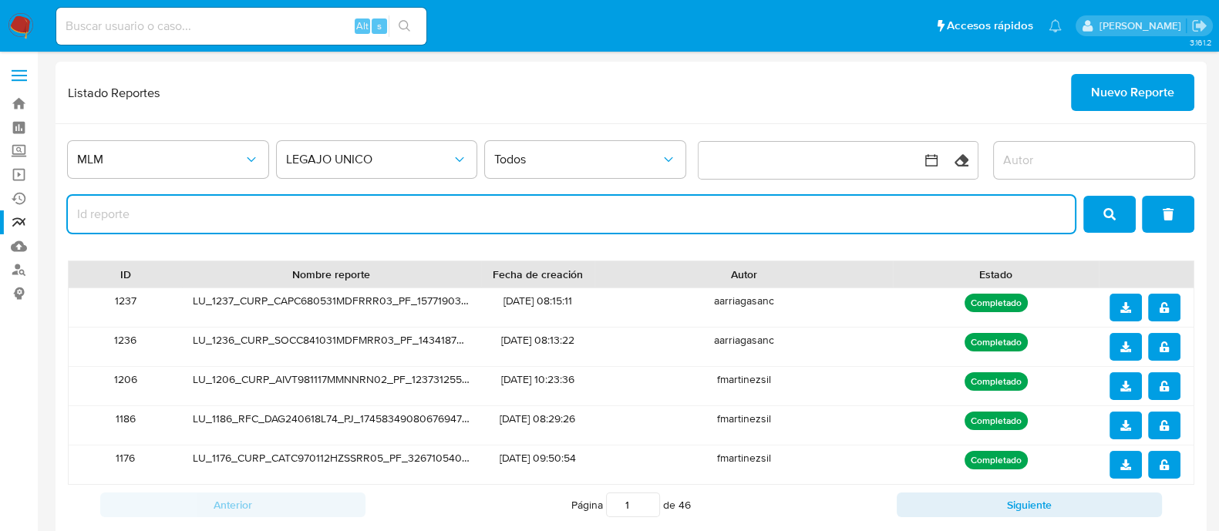
paste input "4"
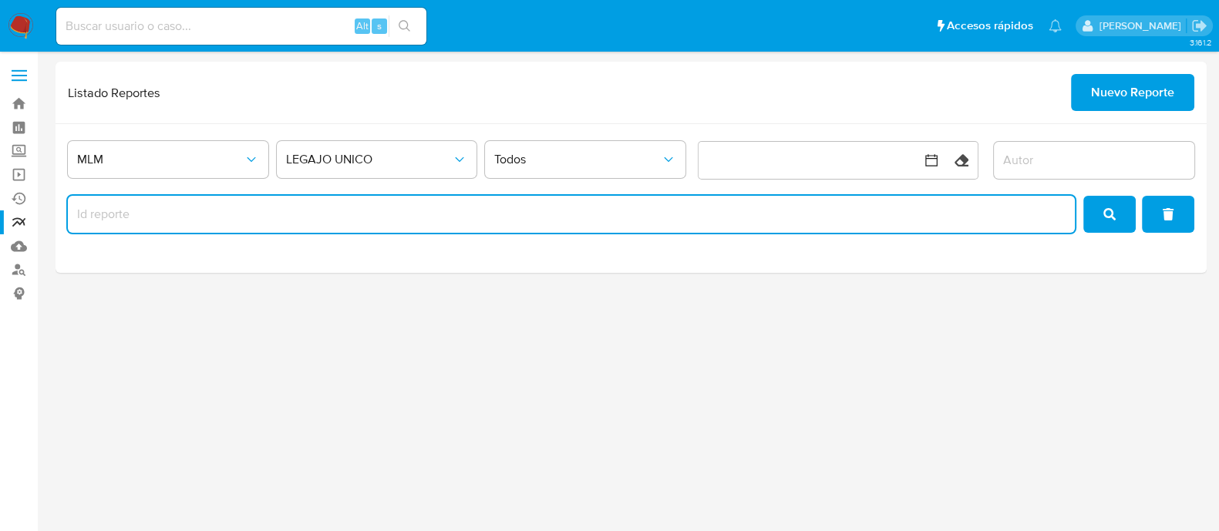
type input "4"
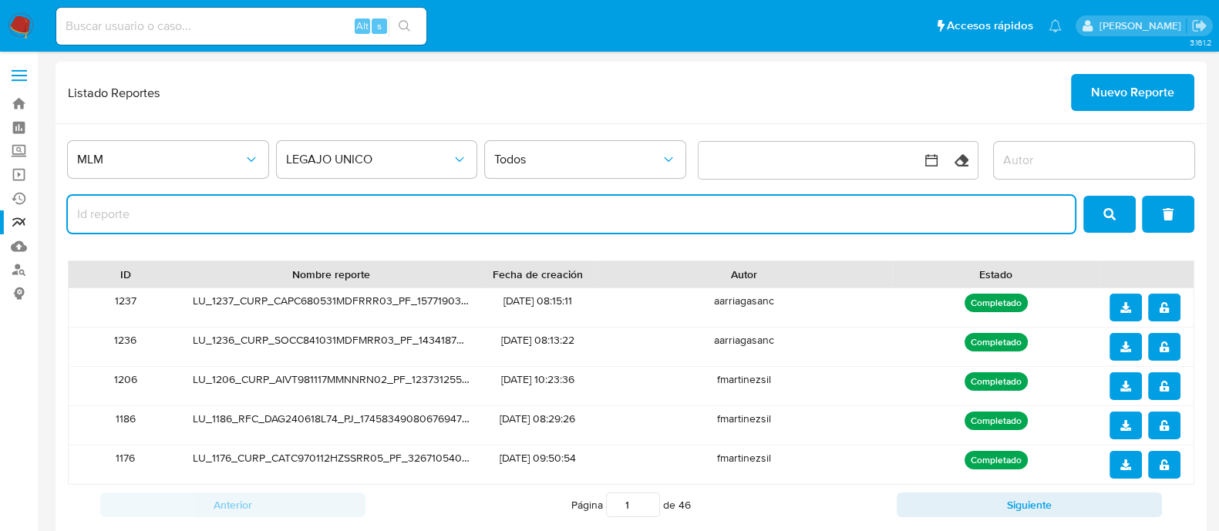
paste input "4"
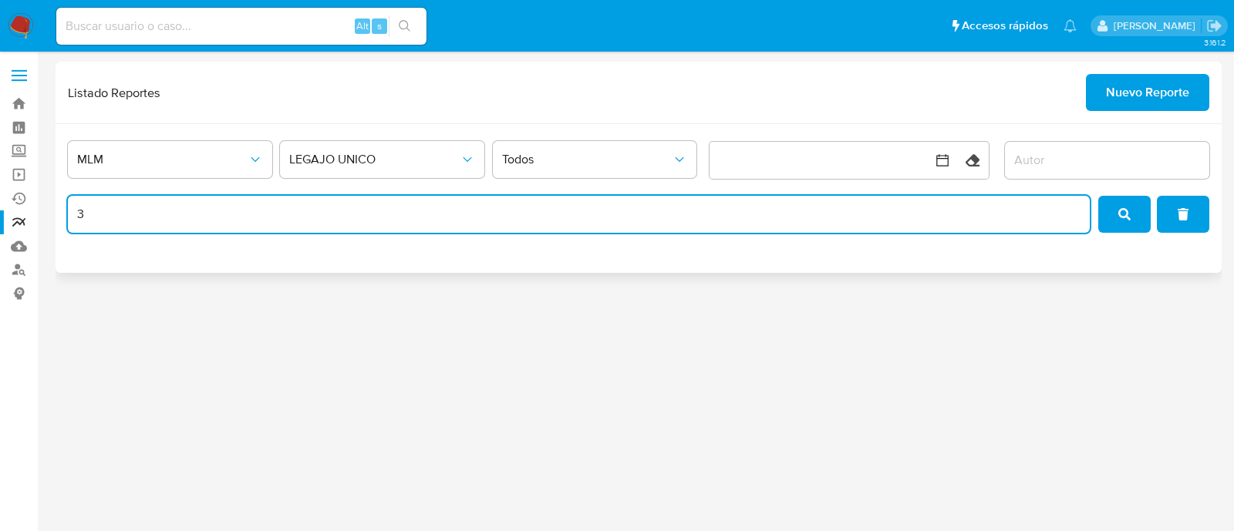
type input "3"
click at [1065, 214] on input "3" at bounding box center [579, 214] width 1022 height 20
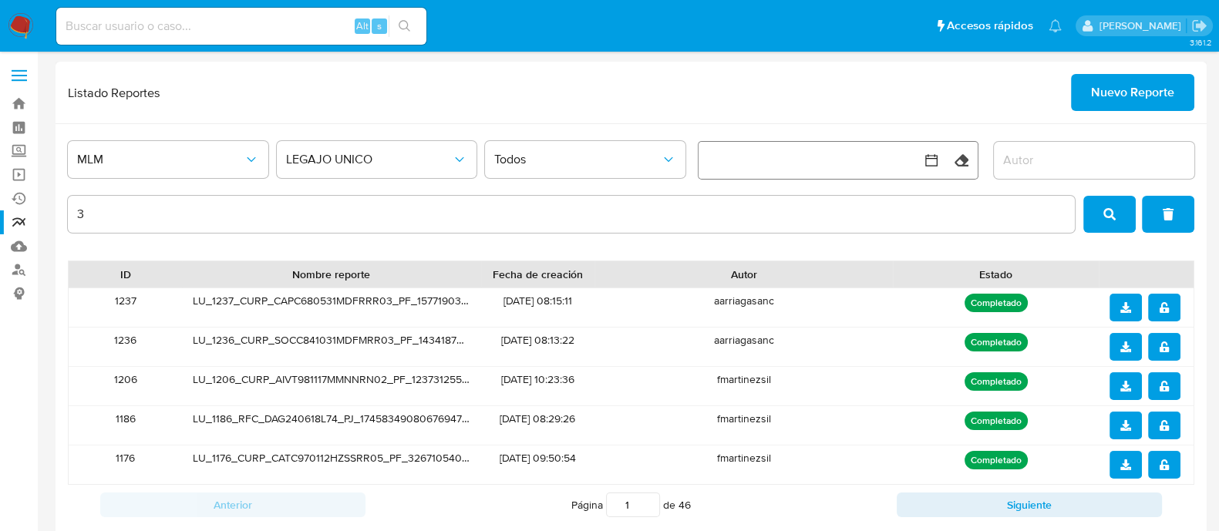
click at [872, 173] on button "button" at bounding box center [821, 160] width 247 height 37
click at [1019, 156] on input "author" at bounding box center [1094, 160] width 200 height 20
click at [240, 212] on input "3" at bounding box center [571, 214] width 1007 height 20
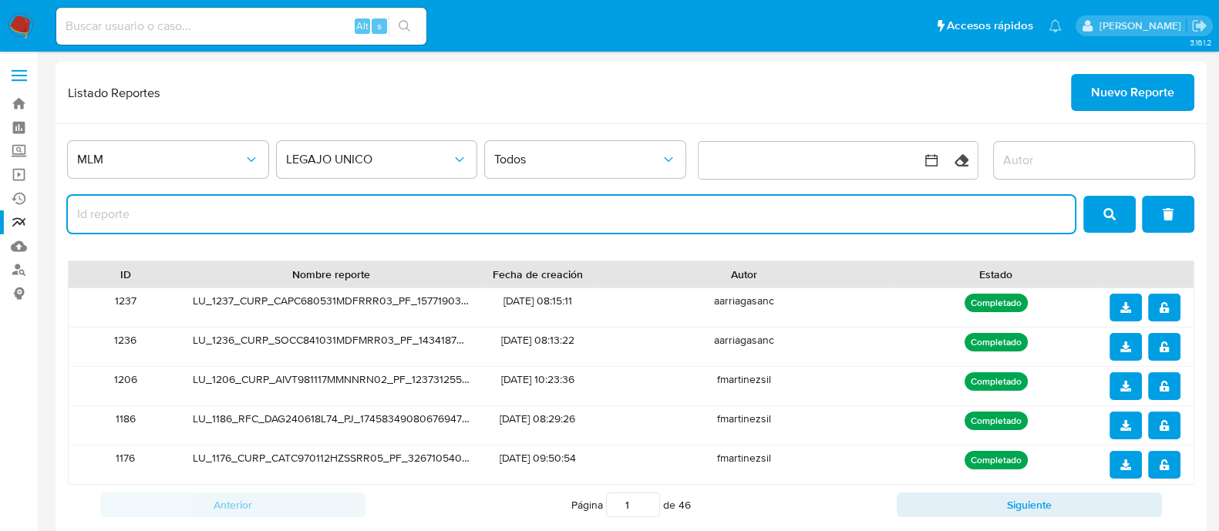
click at [472, 220] on input "report-id" at bounding box center [571, 214] width 1007 height 20
paste input "4"
type input "4"
click at [1143, 305] on div at bounding box center [1145, 308] width 73 height 28
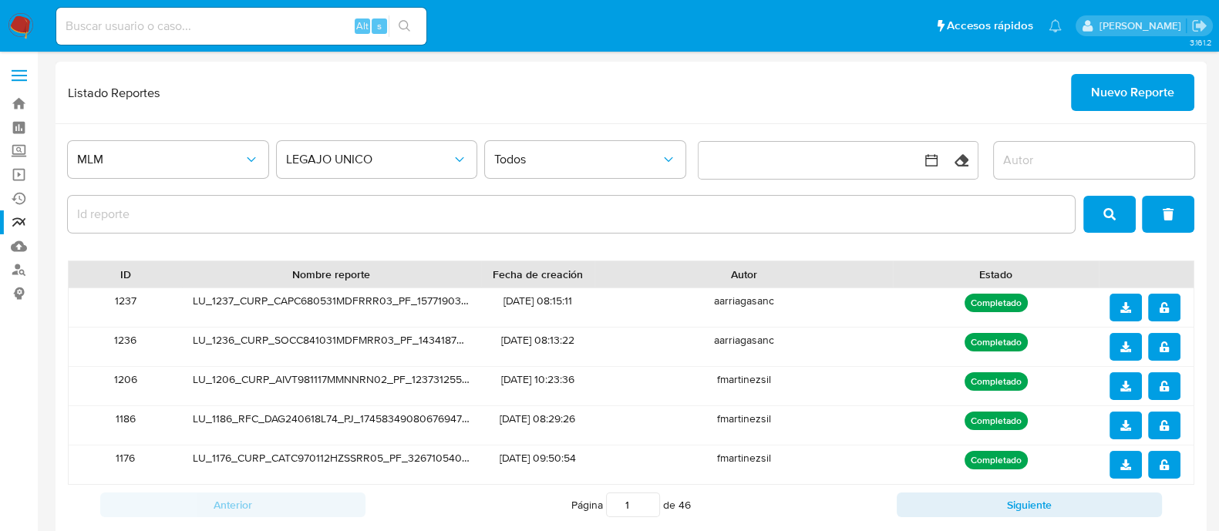
click at [1126, 302] on icon "download" at bounding box center [1125, 307] width 11 height 11
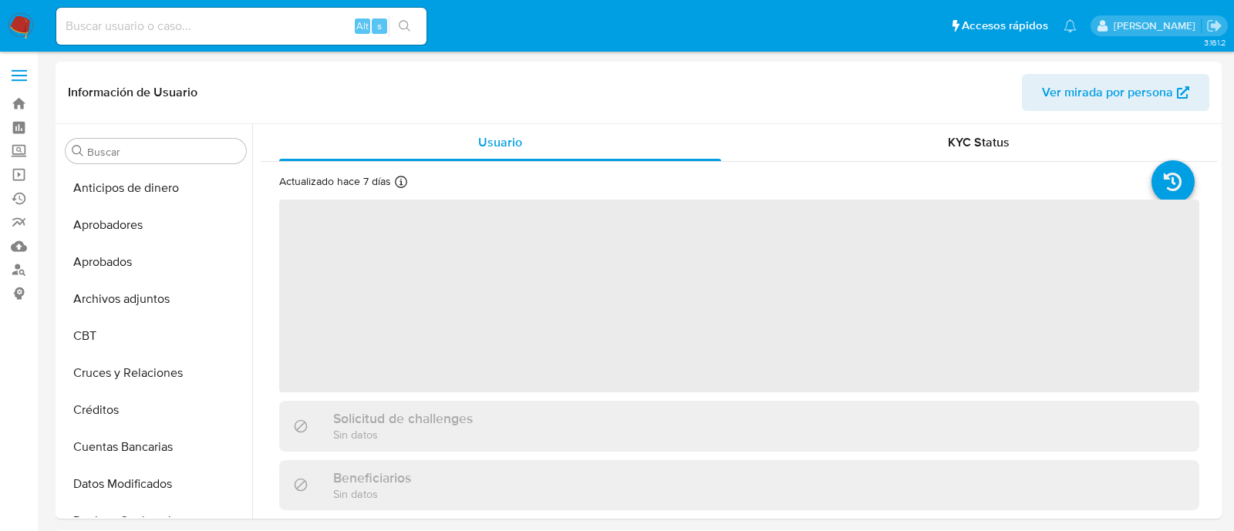
select select "10"
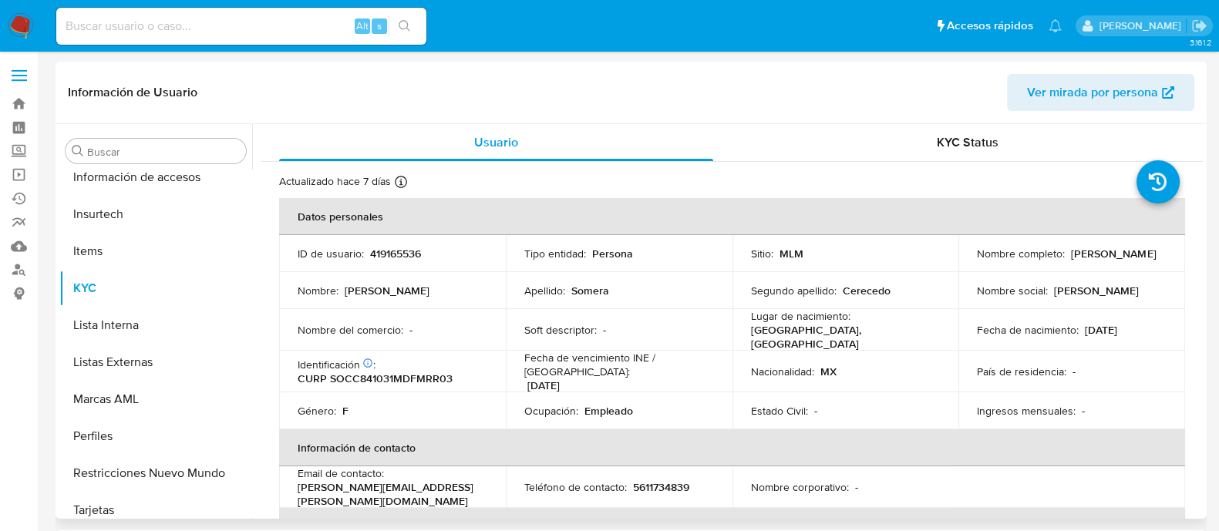
scroll to position [725, 0]
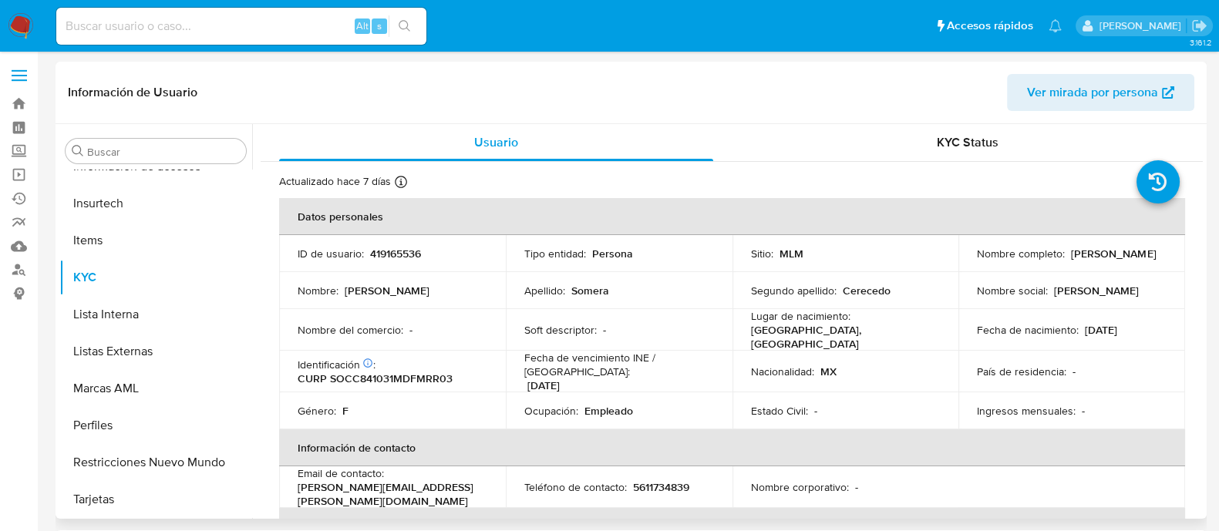
click at [364, 372] on p "CURP SOCC841031MDFMRR03" at bounding box center [375, 379] width 155 height 14
copy p "SOCC841031MDFMRR03"
click at [244, 12] on div "Alt s" at bounding box center [241, 26] width 370 height 37
click at [243, 13] on div "Alt s" at bounding box center [241, 26] width 370 height 37
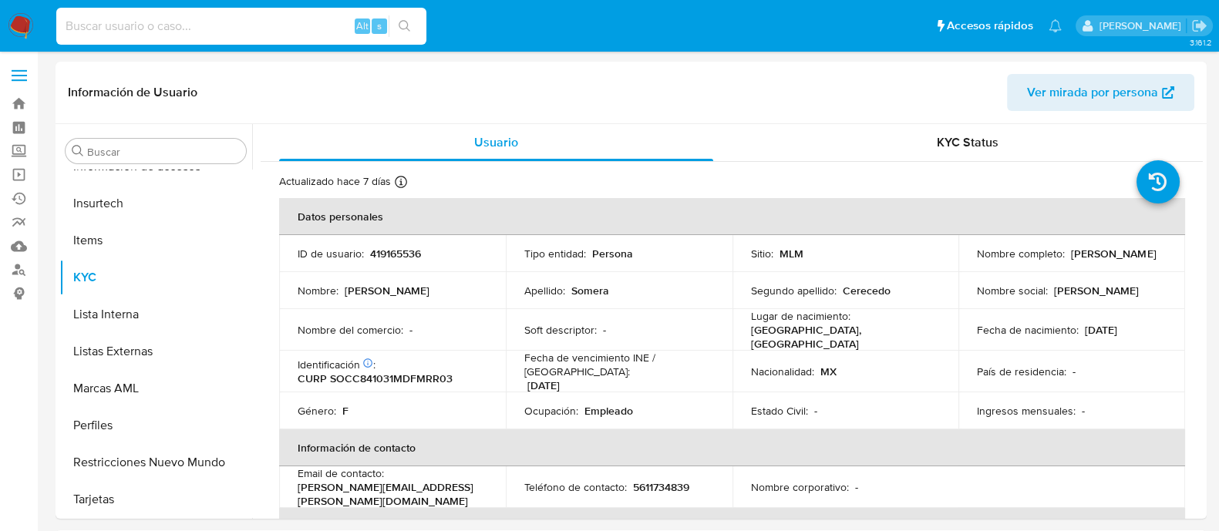
click at [231, 24] on input at bounding box center [241, 26] width 370 height 20
paste input "1910008890"
type input "1910008890"
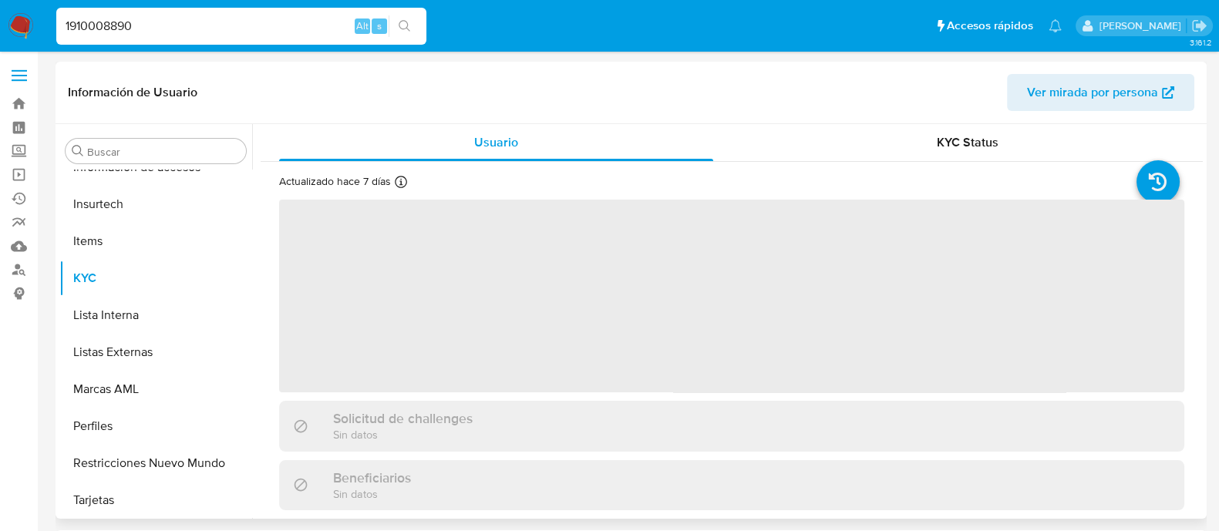
scroll to position [725, 0]
select select "10"
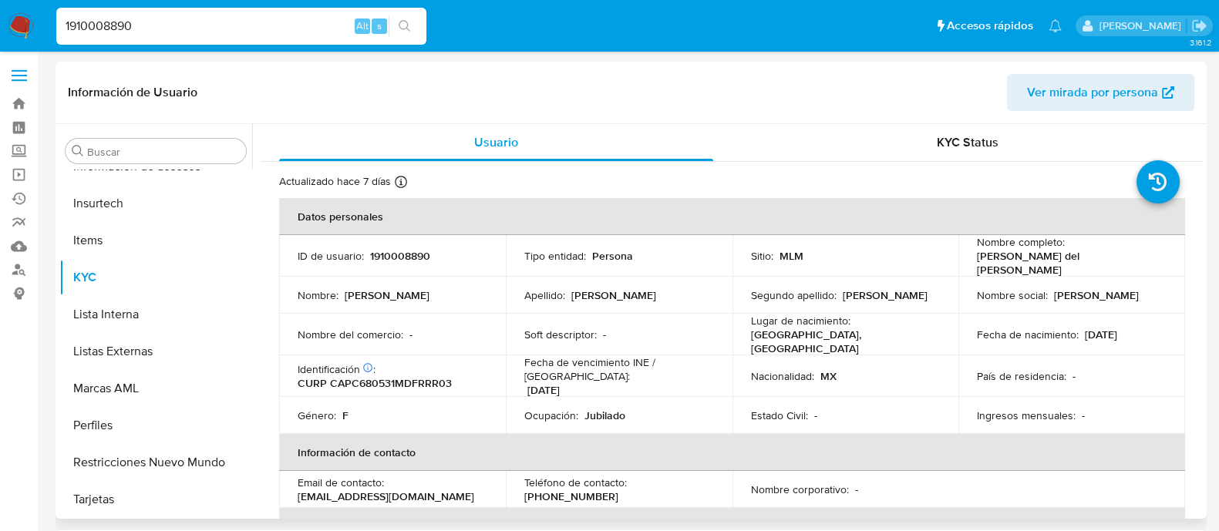
click at [409, 376] on p "CURP CAPC680531MDFRRR03" at bounding box center [375, 383] width 154 height 14
copy p "CAPC680531MDFRRR03"
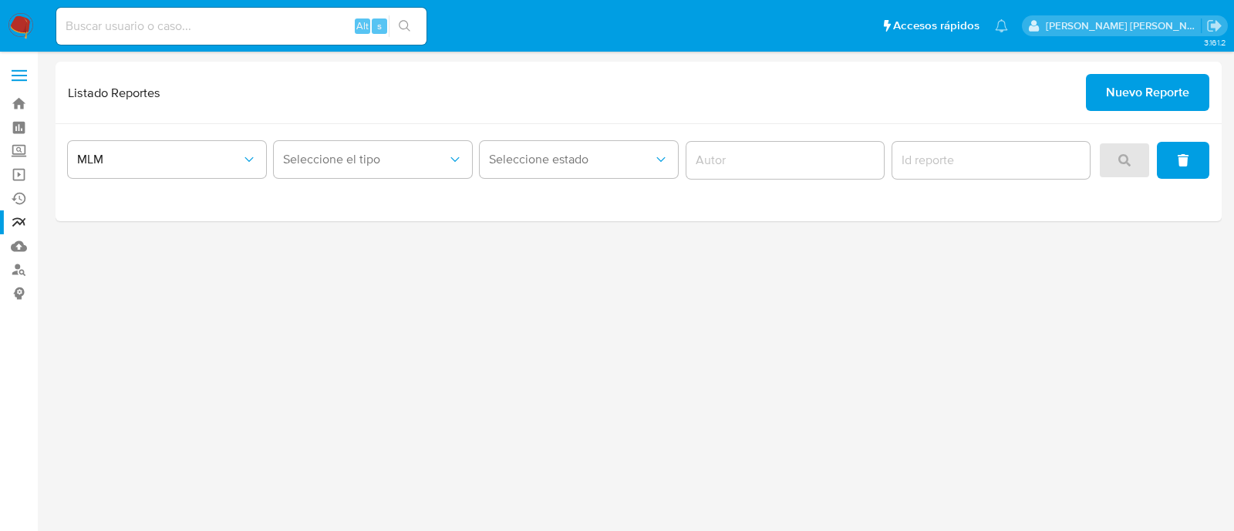
click at [1067, 305] on div "3.161.2" at bounding box center [639, 291] width 1166 height 459
click at [395, 163] on span "Seleccione el tipo" at bounding box center [365, 159] width 164 height 15
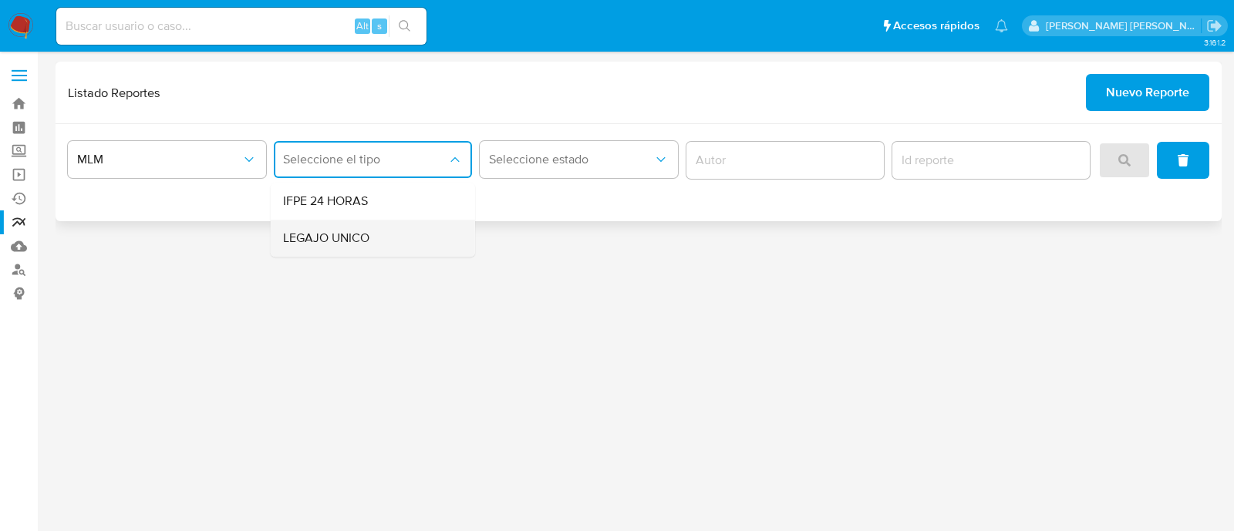
click at [352, 227] on div "LEGAJO UNICO" at bounding box center [368, 238] width 170 height 37
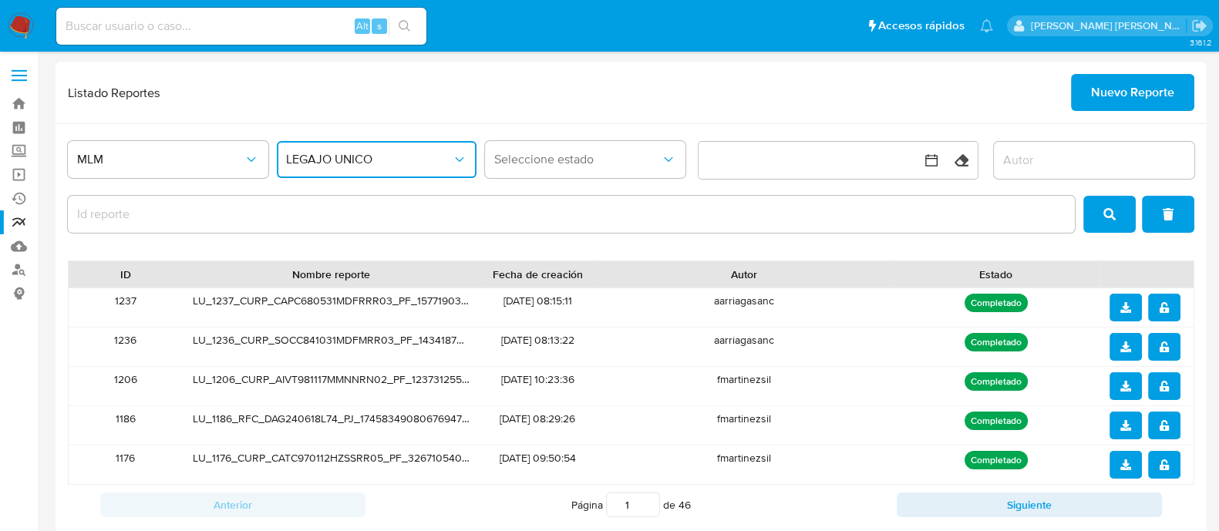
click at [1159, 311] on icon "notify_security" at bounding box center [1164, 307] width 11 height 11
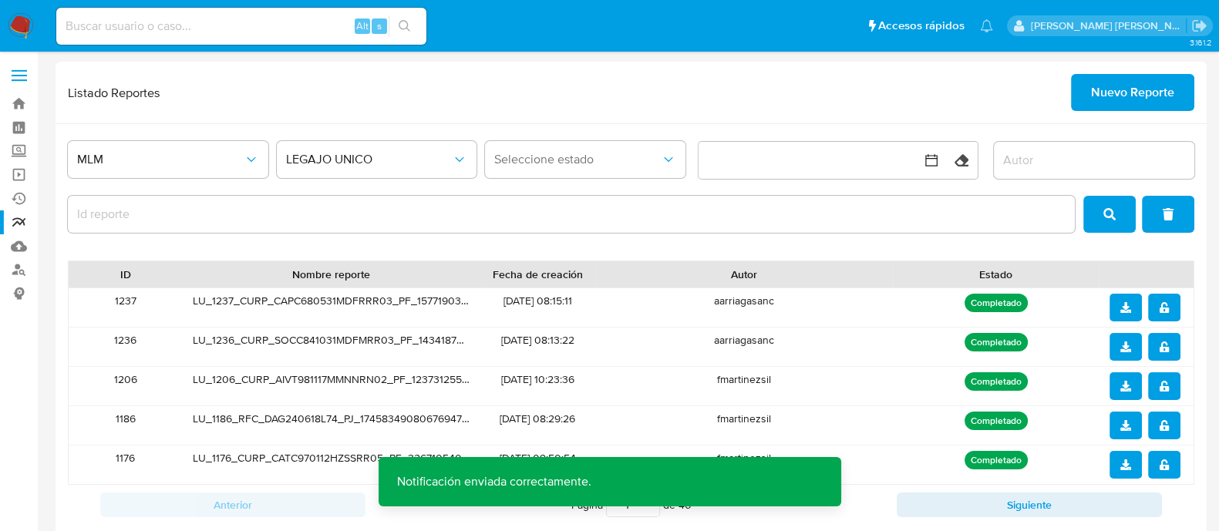
drag, startPoint x: 1158, startPoint y: 342, endPoint x: 1157, endPoint y: 351, distance: 9.3
click at [1159, 345] on icon "notify_security" at bounding box center [1164, 347] width 11 height 11
click at [1123, 308] on icon "download" at bounding box center [1125, 307] width 11 height 11
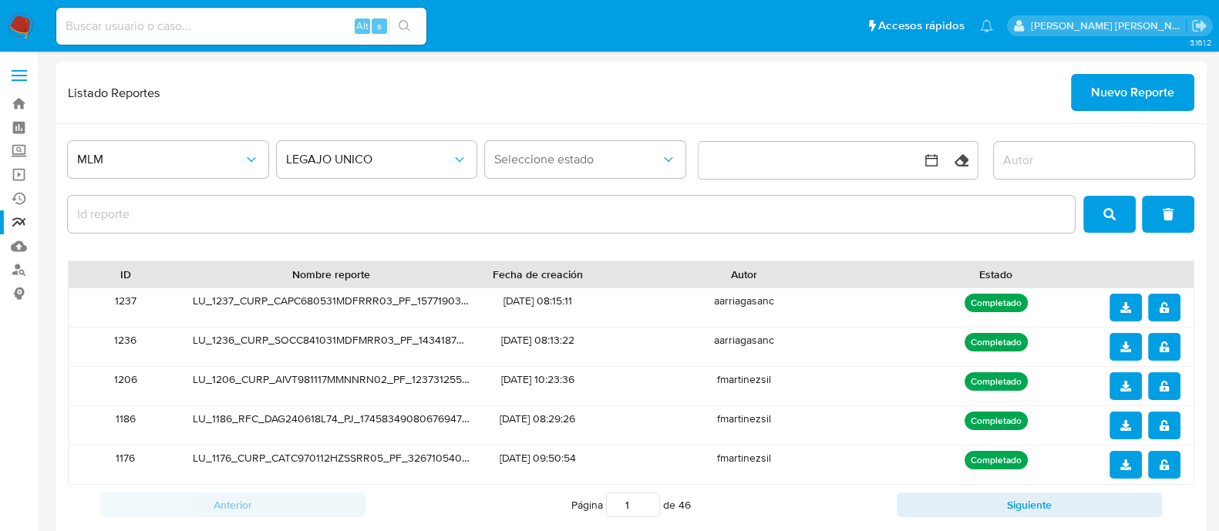
click at [1133, 338] on button "download" at bounding box center [1125, 347] width 32 height 28
click at [1160, 302] on icon "notify_security" at bounding box center [1164, 307] width 11 height 11
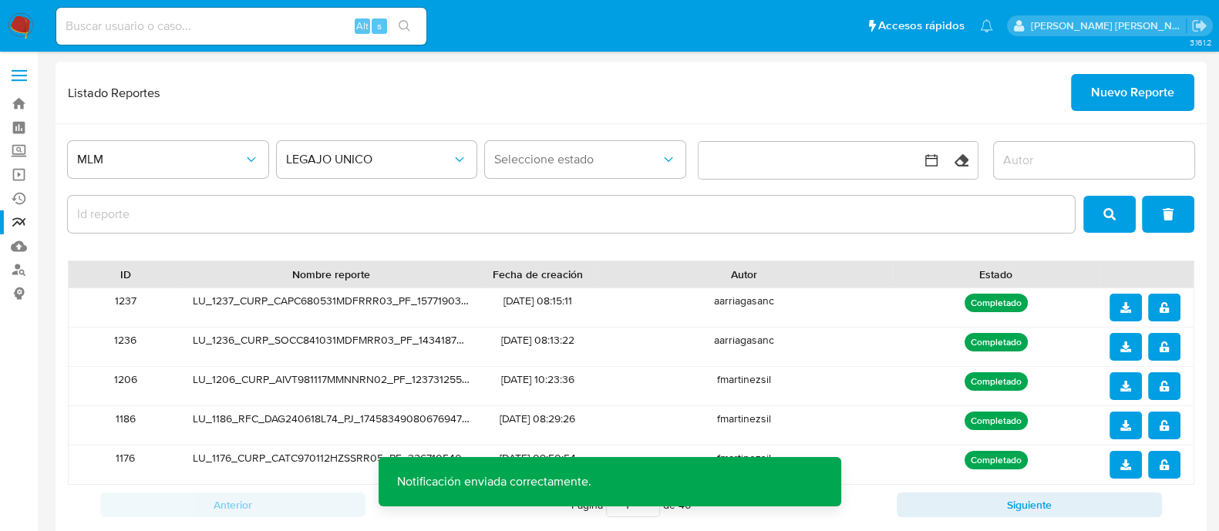
click at [1159, 344] on icon "notify_security" at bounding box center [1164, 347] width 11 height 11
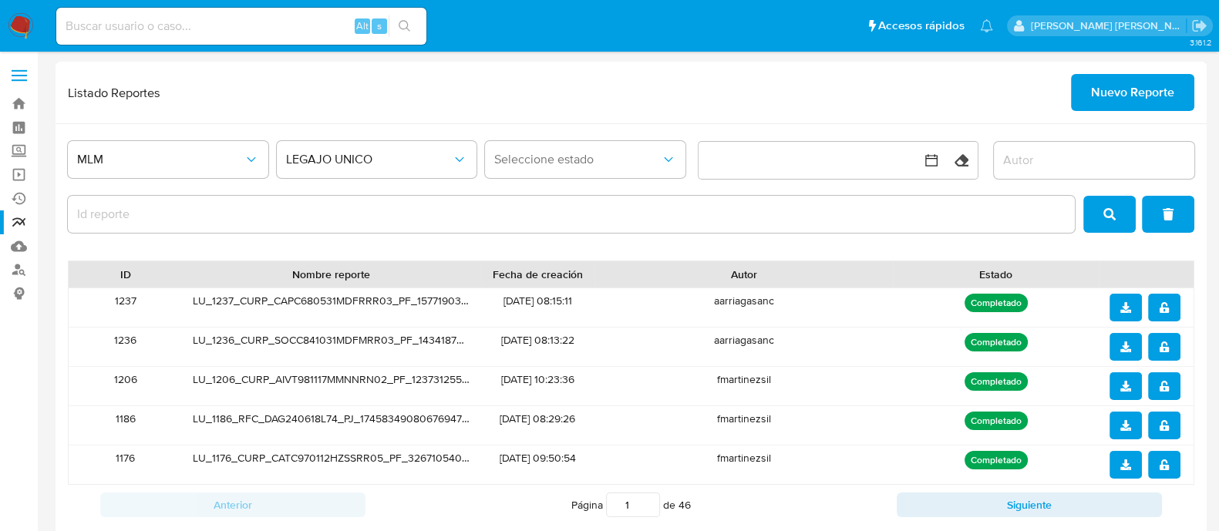
click at [1005, 303] on p "Completado" at bounding box center [995, 303] width 63 height 19
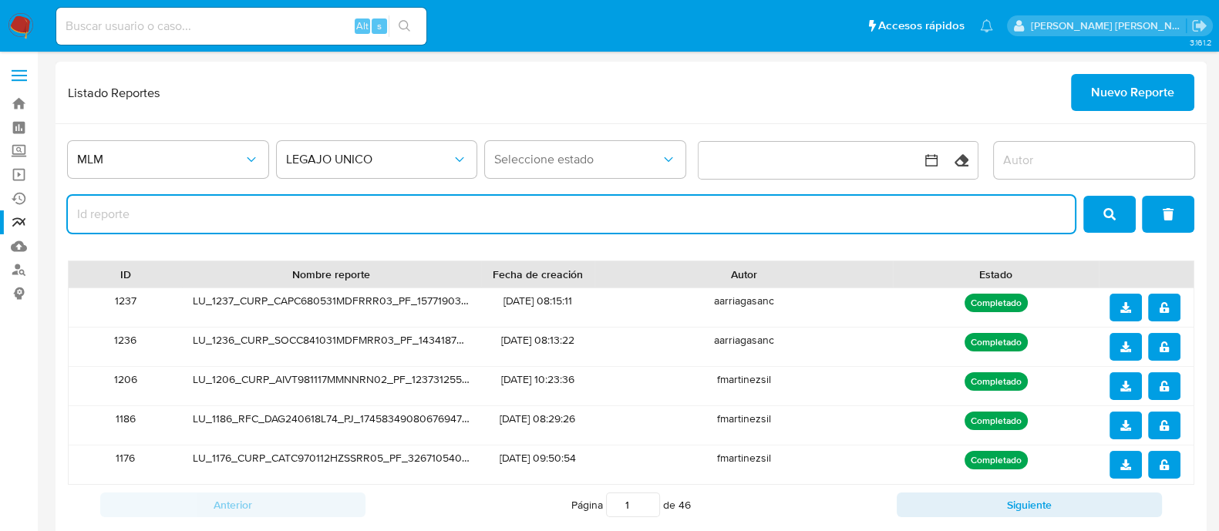
click at [211, 223] on input "report-id" at bounding box center [571, 214] width 1007 height 20
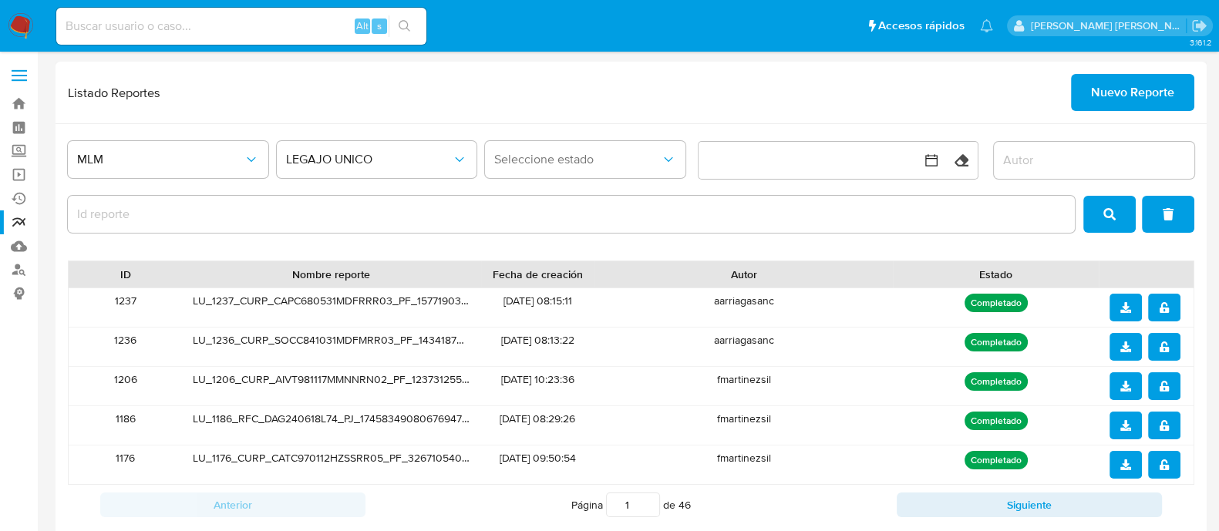
drag, startPoint x: 113, startPoint y: 300, endPoint x: 146, endPoint y: 305, distance: 34.2
click at [146, 305] on div "1237" at bounding box center [125, 307] width 113 height 39
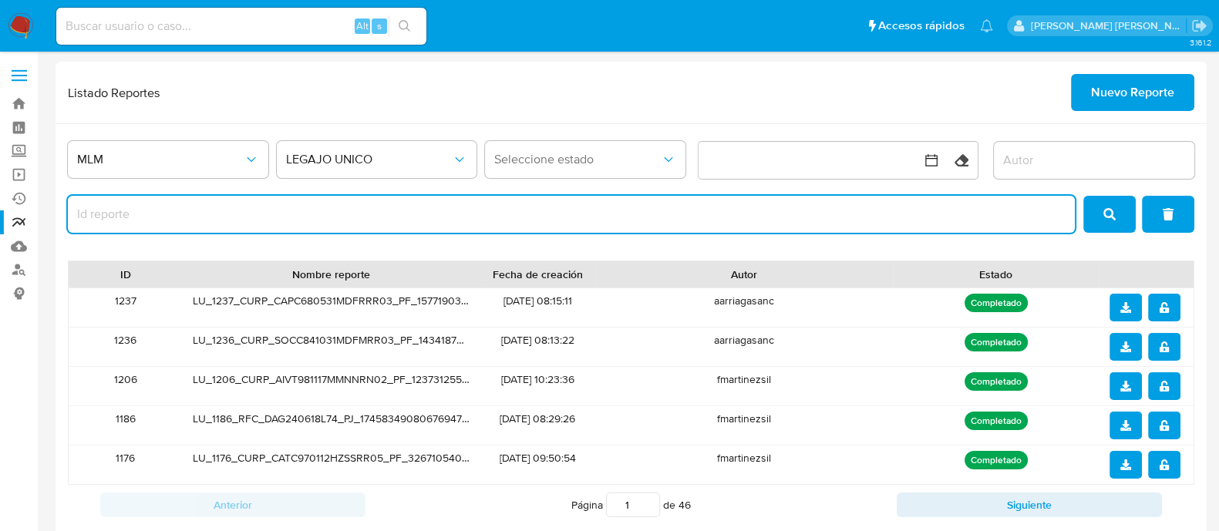
click at [132, 209] on input "report-id" at bounding box center [571, 214] width 1007 height 20
paste input "1237"
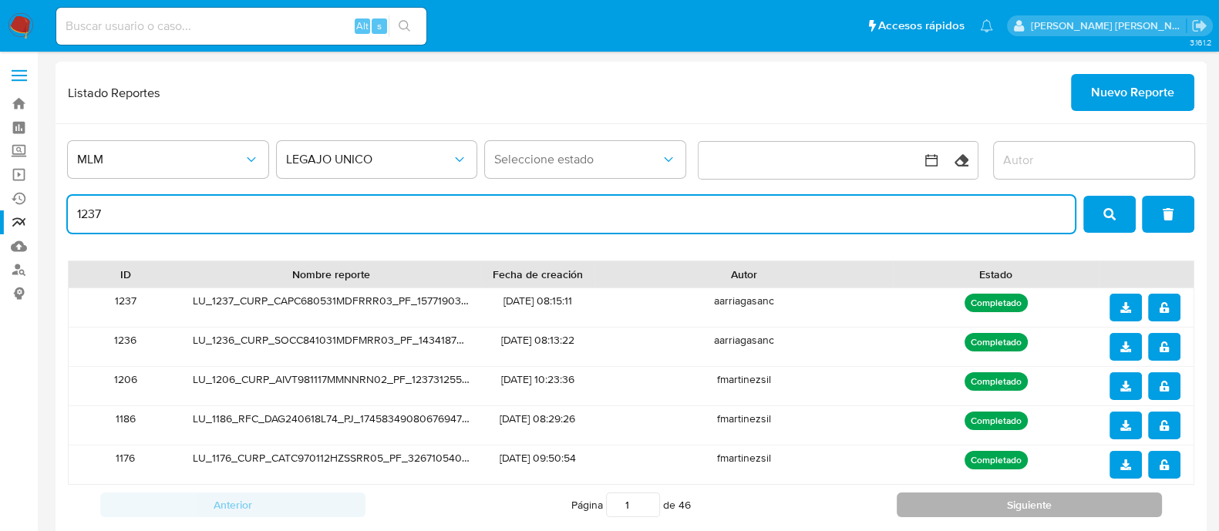
type input "1237"
click at [1007, 507] on button "Siguiente" at bounding box center [1029, 505] width 265 height 25
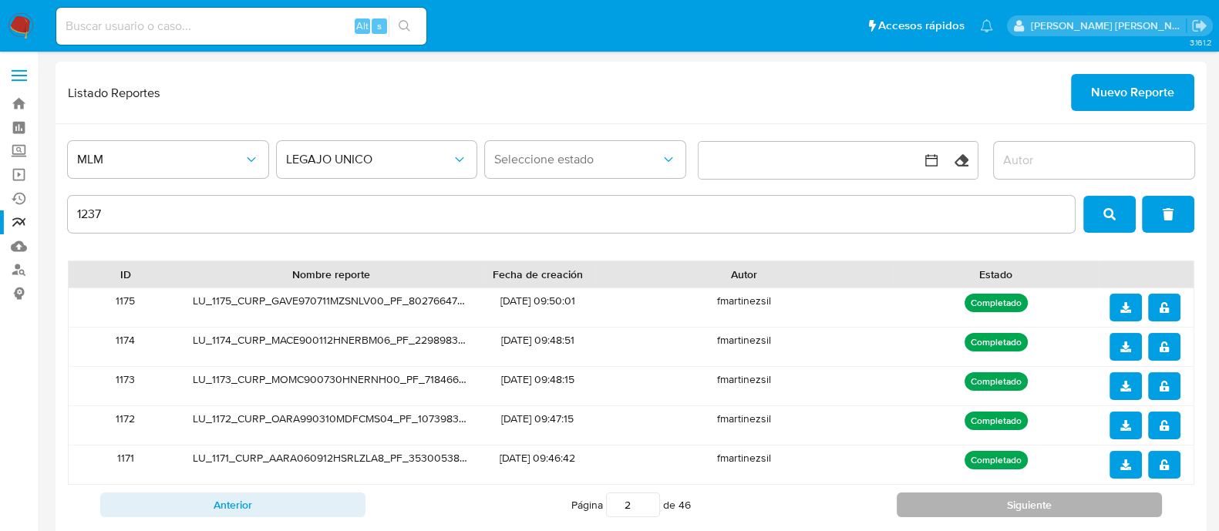
click at [1008, 507] on button "Siguiente" at bounding box center [1029, 505] width 265 height 25
type input "5"
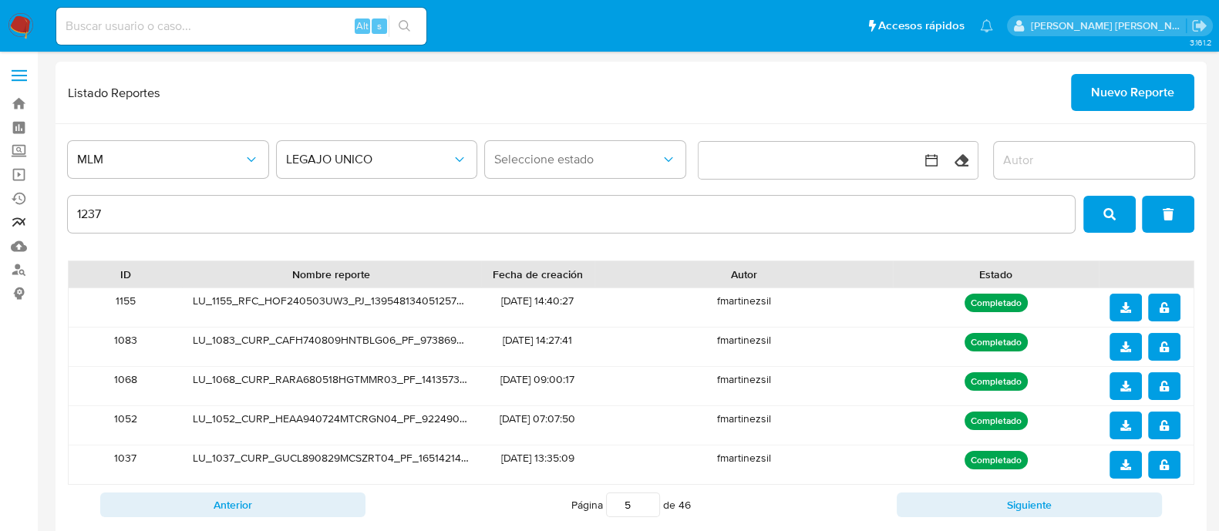
click at [23, 217] on link "Reportes" at bounding box center [91, 222] width 183 height 24
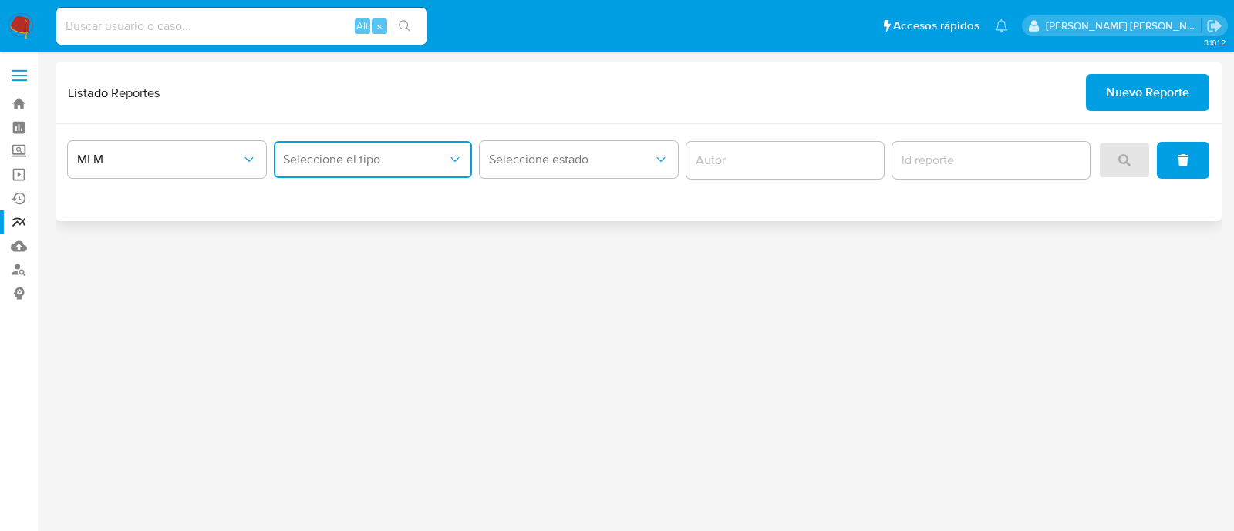
click at [359, 160] on span "Seleccione el tipo" at bounding box center [365, 159] width 164 height 15
drag, startPoint x: 363, startPoint y: 238, endPoint x: 381, endPoint y: 221, distance: 24.5
click at [362, 237] on span "LEGAJO UNICO" at bounding box center [326, 238] width 86 height 15
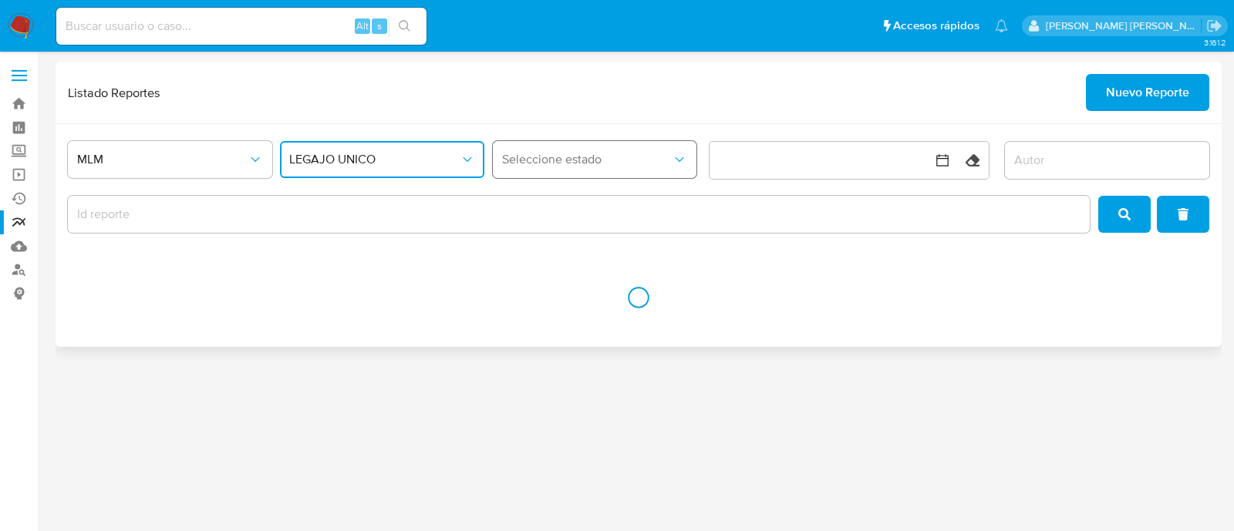
click at [542, 150] on button "Seleccione estado" at bounding box center [595, 159] width 204 height 37
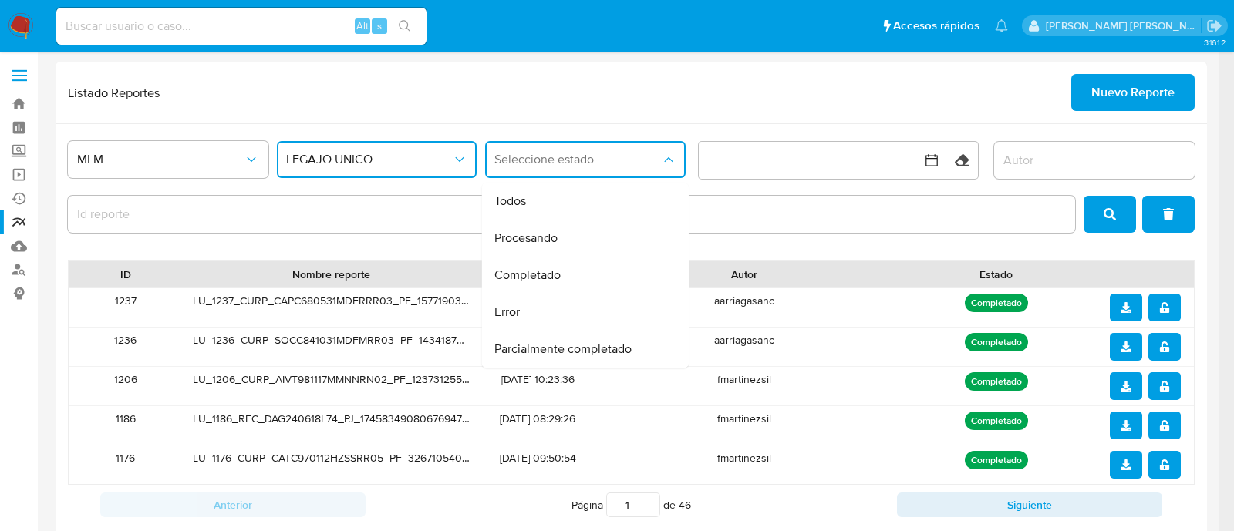
click at [574, 342] on span "Parcialmente completado" at bounding box center [562, 349] width 137 height 15
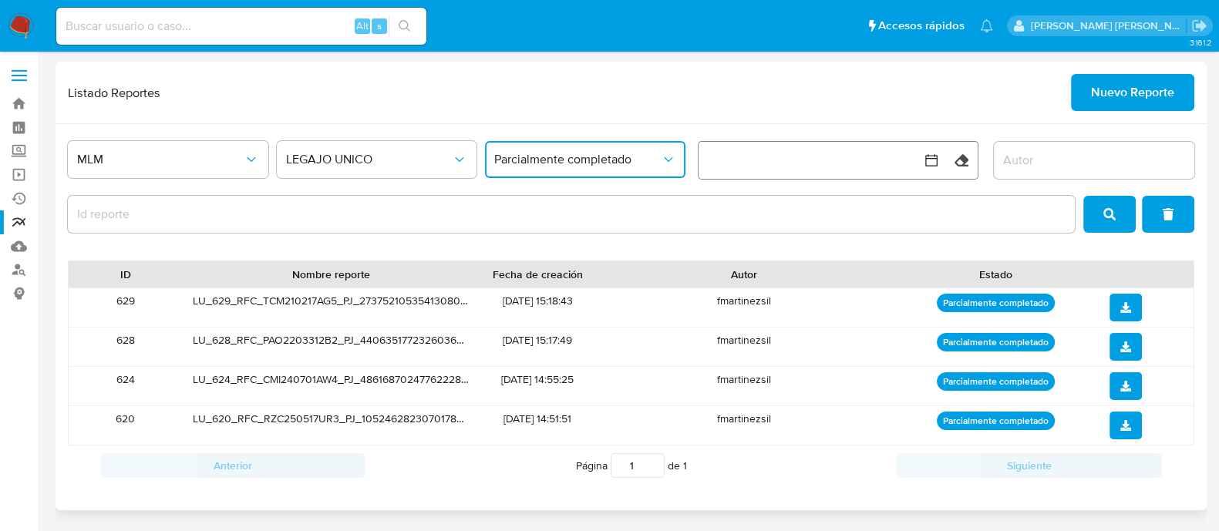
click at [771, 175] on button "button" at bounding box center [821, 160] width 247 height 37
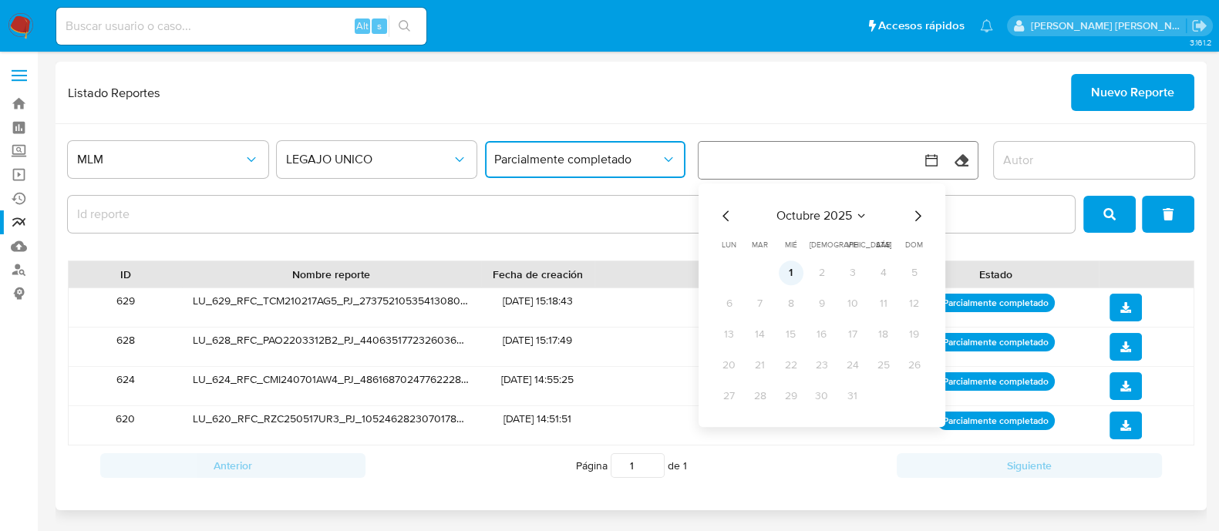
click at [790, 282] on button "1" at bounding box center [791, 273] width 25 height 25
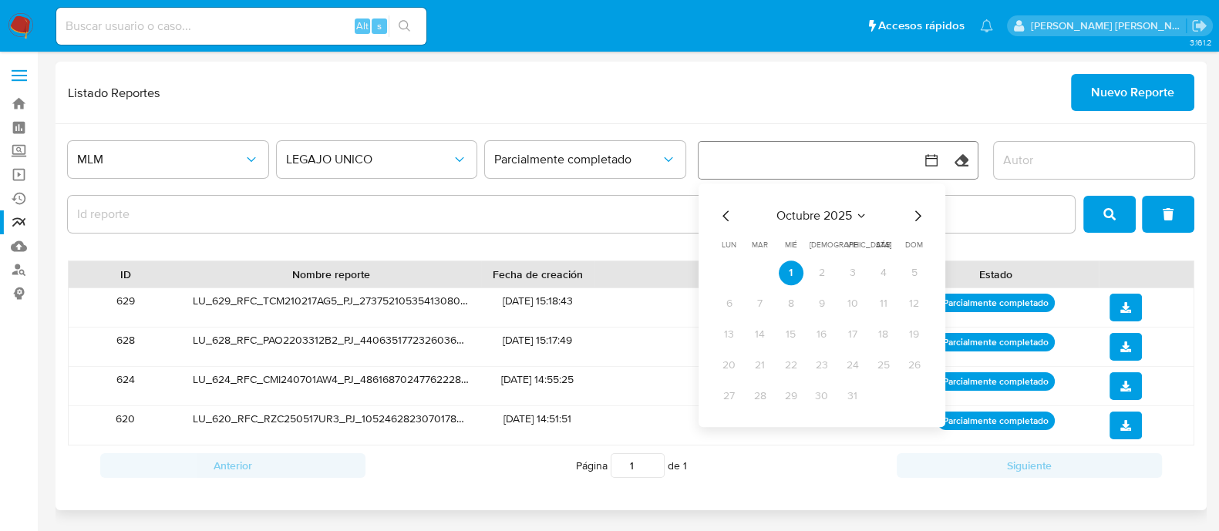
click at [805, 270] on tr "1 2 3 4 5" at bounding box center [822, 273] width 210 height 25
click at [794, 268] on button "1" at bounding box center [791, 273] width 25 height 25
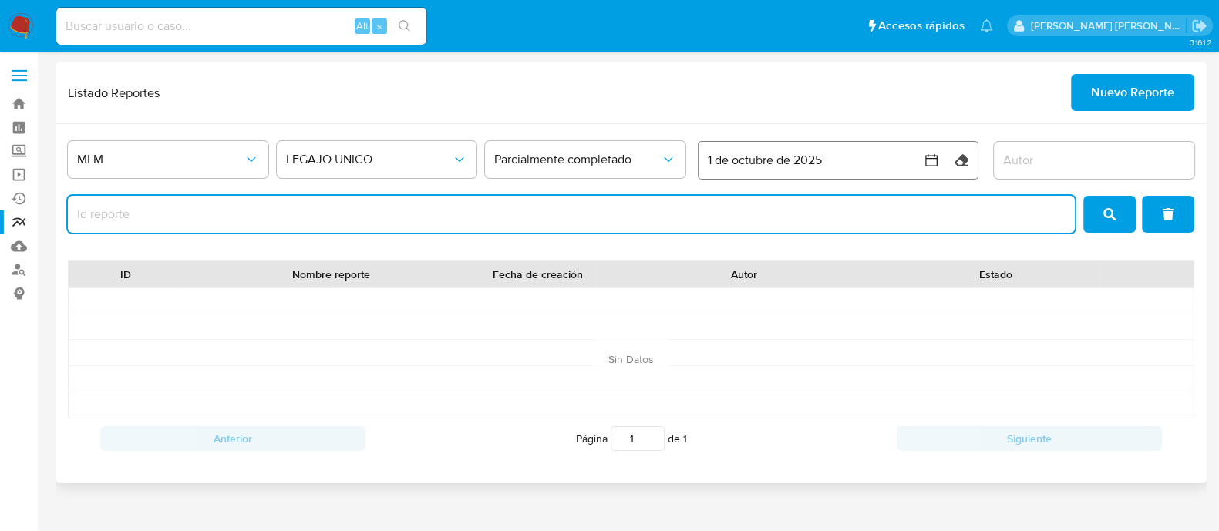
click at [563, 214] on input "report-id" at bounding box center [571, 214] width 1007 height 20
type input "4"
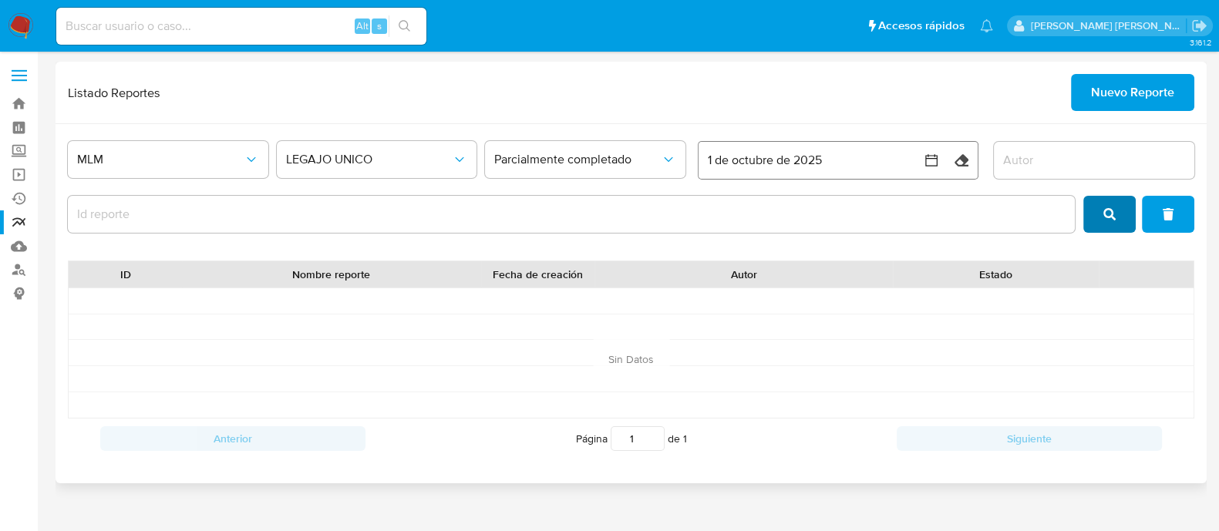
click at [1106, 210] on icon "search" at bounding box center [1109, 214] width 12 height 12
drag, startPoint x: 628, startPoint y: 161, endPoint x: 621, endPoint y: 175, distance: 15.5
click at [628, 160] on span "Parcialmente completado" at bounding box center [577, 159] width 167 height 15
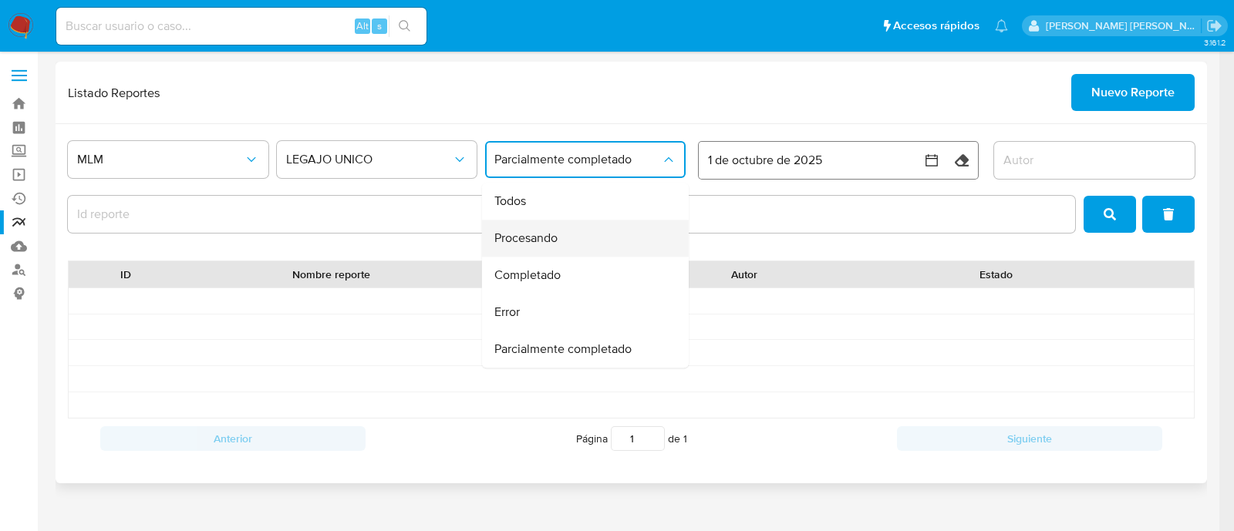
click at [540, 248] on div "Procesando" at bounding box center [580, 238] width 173 height 37
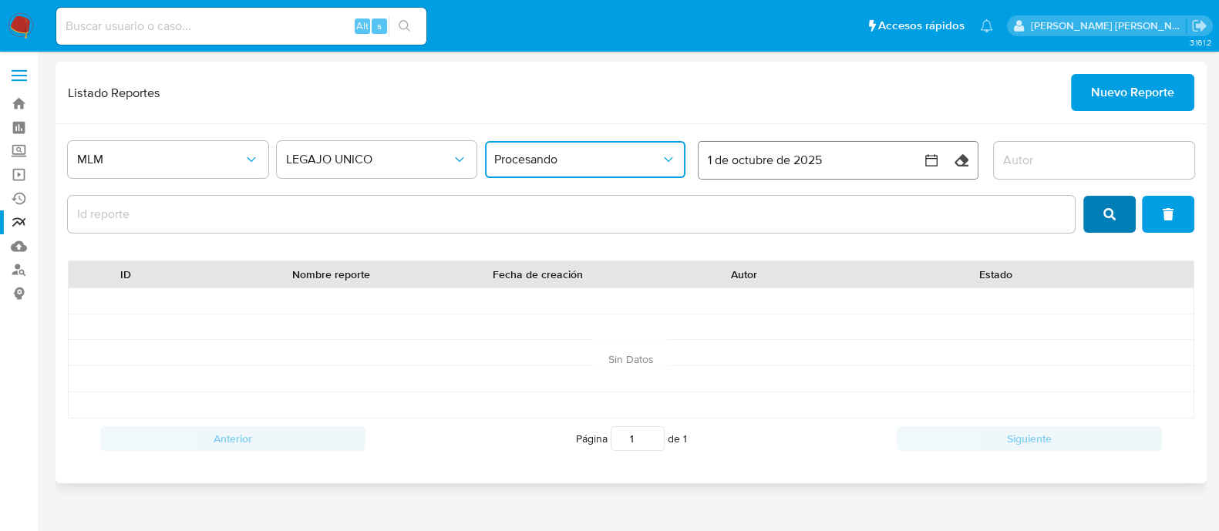
click at [1102, 214] on button "search" at bounding box center [1109, 214] width 52 height 37
click at [530, 174] on button "Procesando" at bounding box center [585, 159] width 200 height 37
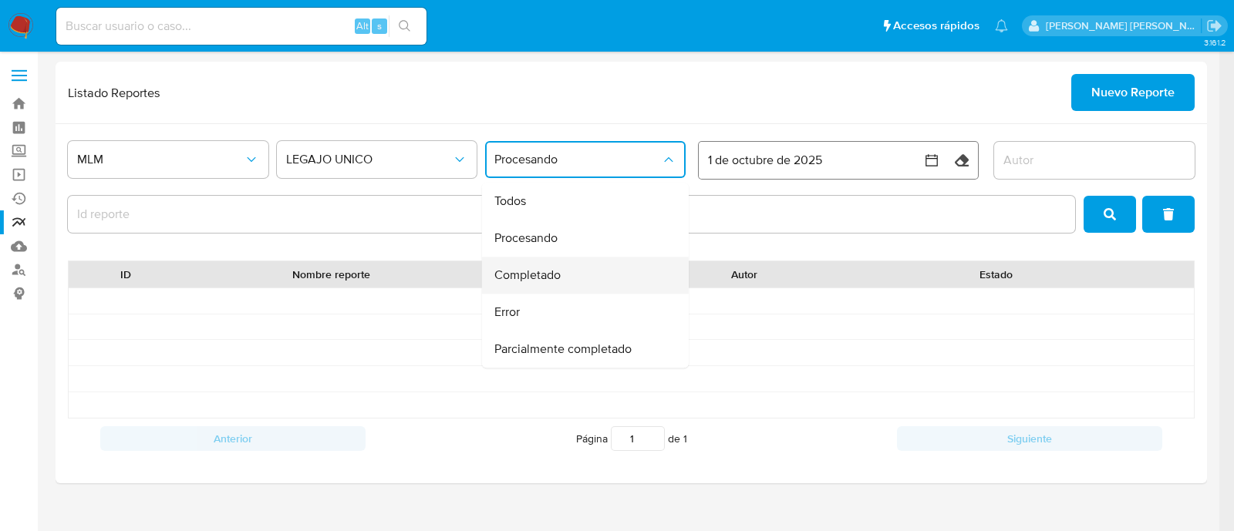
click at [523, 273] on span "Completado" at bounding box center [527, 275] width 66 height 15
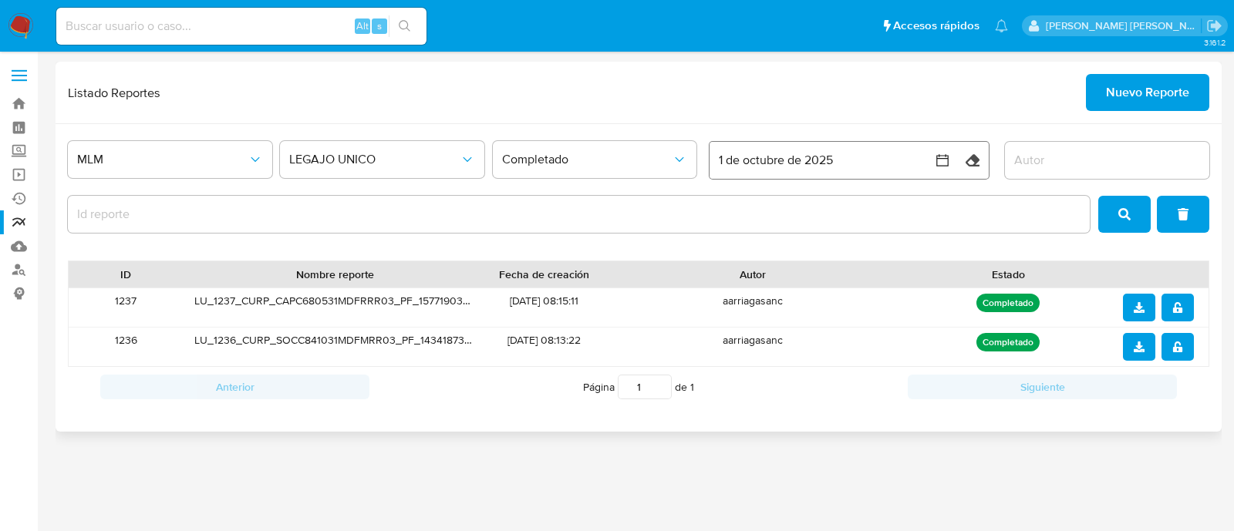
click at [1017, 300] on p "Completado" at bounding box center [1007, 303] width 63 height 19
click at [220, 343] on div "LU_1236_CURP_SOCC841031MDFMRR03_PF_14341873582852685955.zip" at bounding box center [334, 347] width 303 height 39
click at [123, 311] on div "1237" at bounding box center [126, 307] width 115 height 39
click at [131, 290] on div "1237" at bounding box center [126, 307] width 115 height 39
click at [1172, 313] on span "notify_security" at bounding box center [1177, 307] width 11 height 25
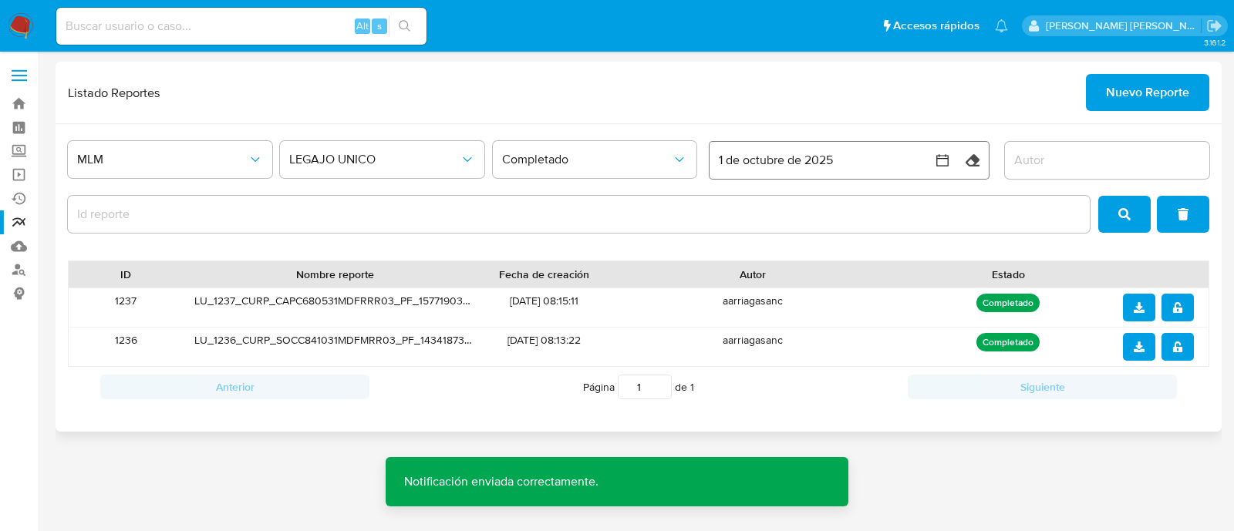
click at [1173, 345] on icon "notify_security" at bounding box center [1177, 347] width 11 height 11
click at [445, 307] on div "LU_1237_CURP_CAPC680531MDFRRR03_PF_15771903037941065698.zip" at bounding box center [334, 307] width 303 height 39
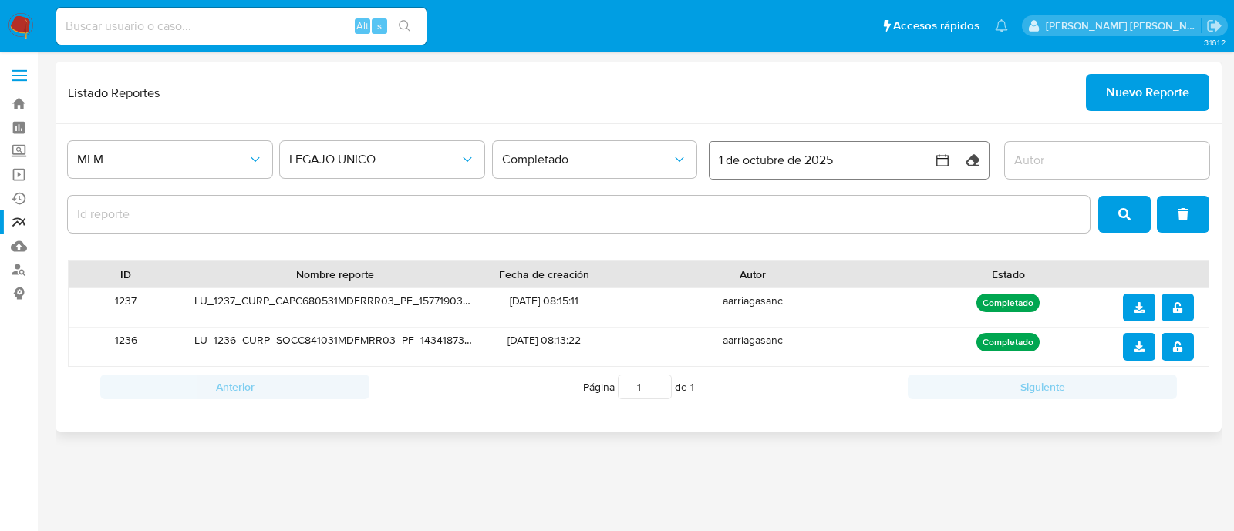
click at [1149, 308] on button "download" at bounding box center [1138, 308] width 32 height 28
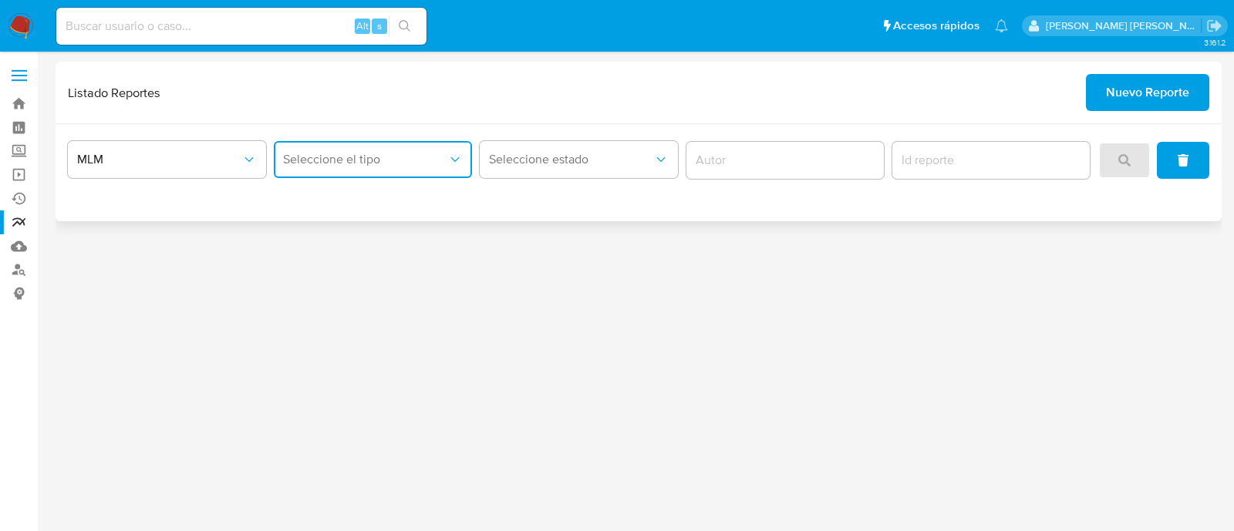
click at [334, 165] on span "Seleccione el tipo" at bounding box center [365, 159] width 164 height 15
click at [365, 242] on span "LEGAJO UNICO" at bounding box center [326, 238] width 86 height 15
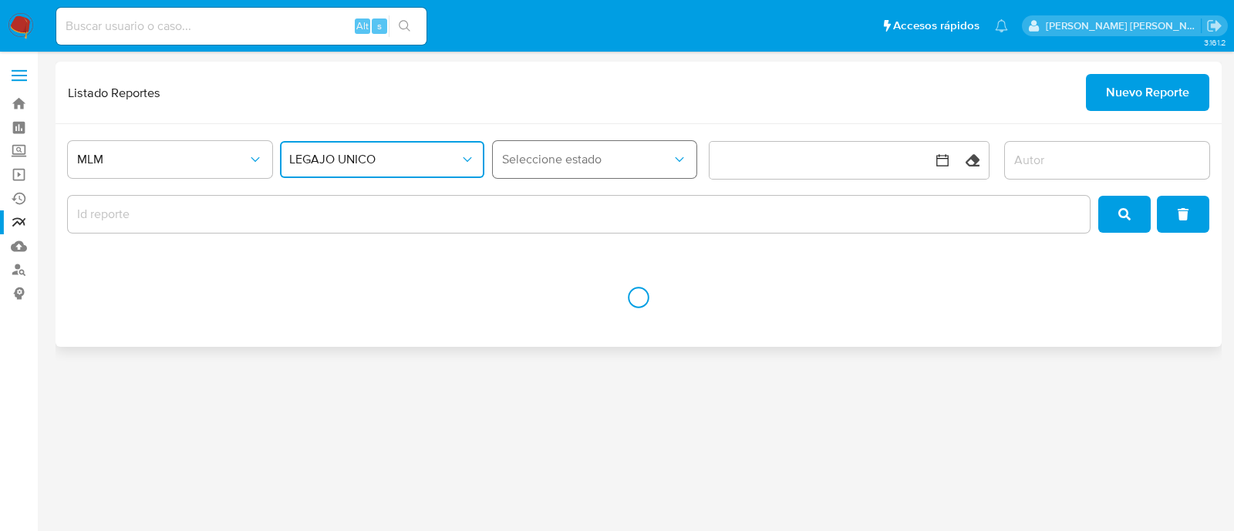
click at [597, 161] on span "Seleccione estado" at bounding box center [587, 159] width 170 height 15
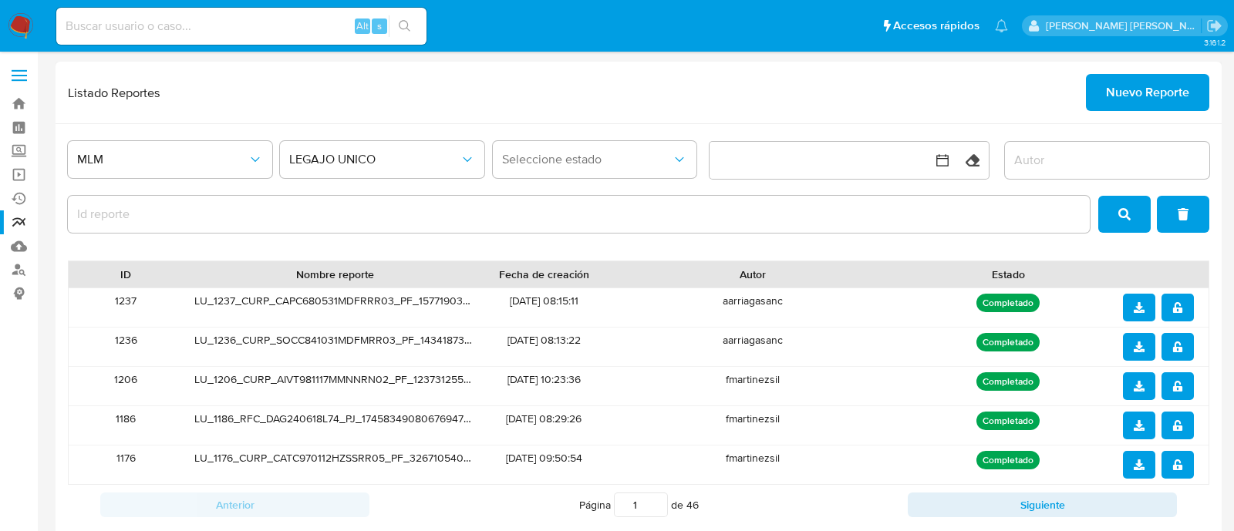
click at [316, 225] on div at bounding box center [579, 214] width 1022 height 37
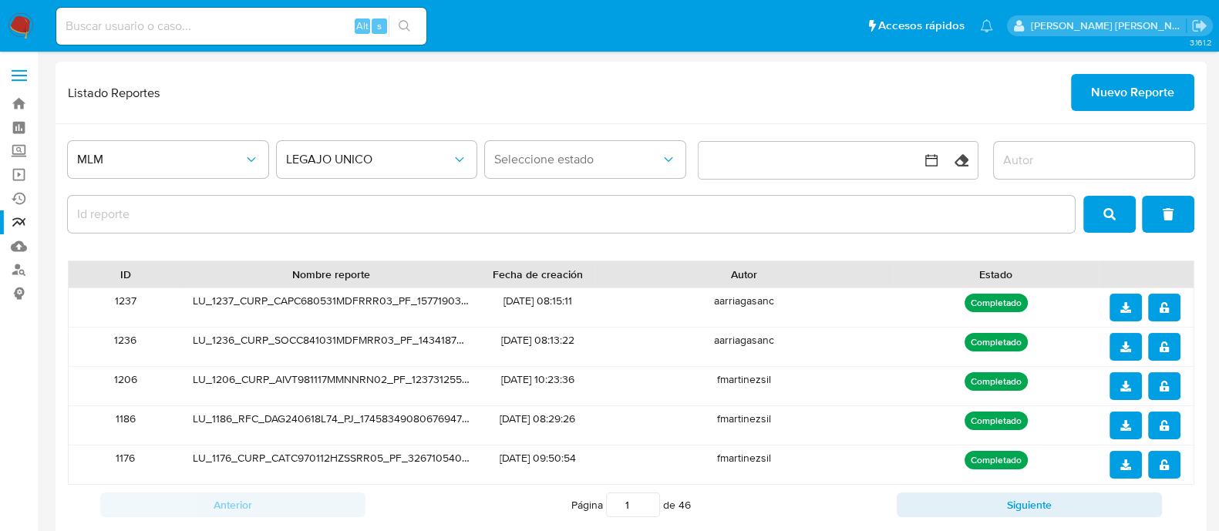
click at [299, 214] on input "report-id" at bounding box center [571, 214] width 1007 height 20
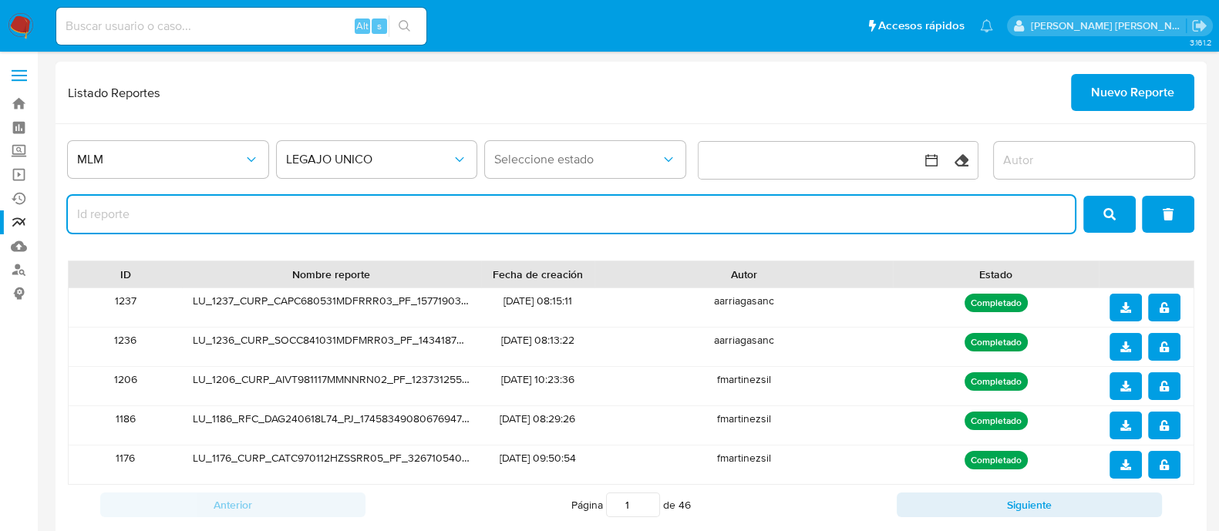
paste input "1237"
type input "1237"
click at [1121, 217] on button "search" at bounding box center [1109, 214] width 52 height 37
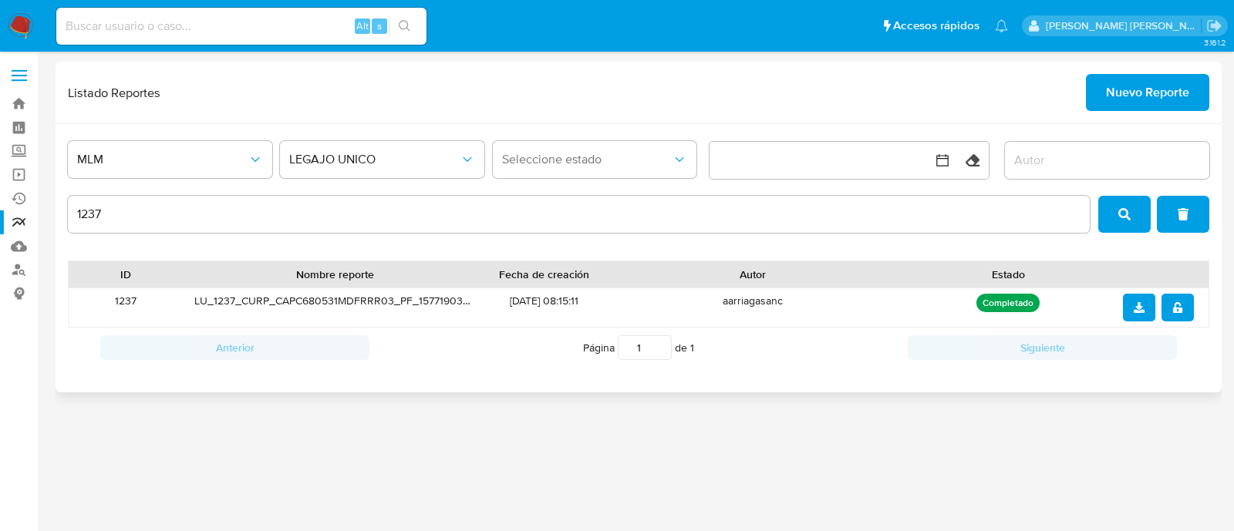
click at [1011, 301] on p "Completado" at bounding box center [1007, 303] width 63 height 19
click at [119, 302] on div "1237" at bounding box center [126, 307] width 115 height 39
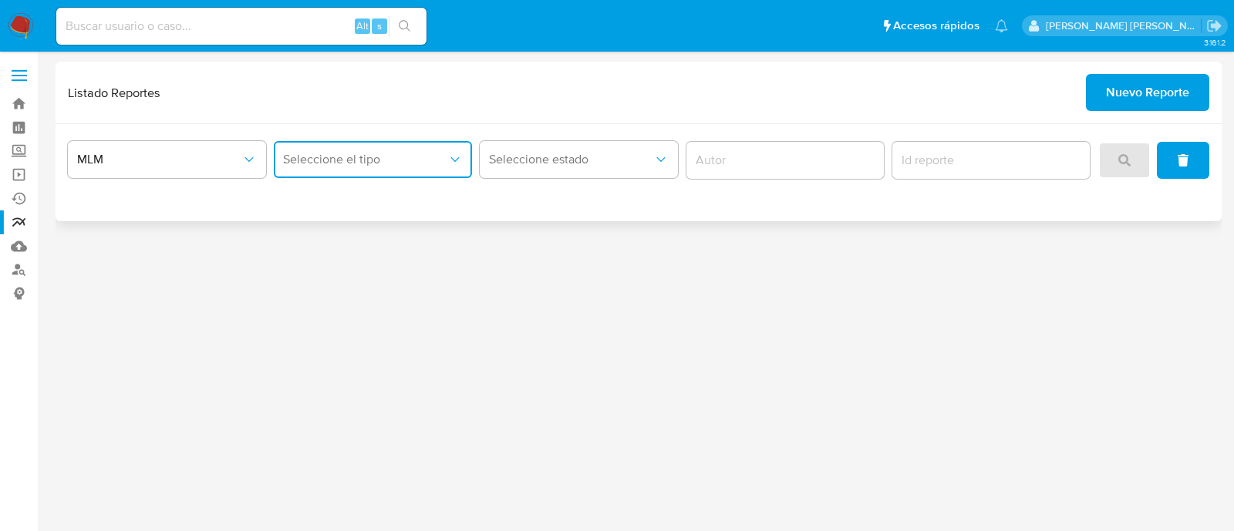
click at [373, 156] on span "Seleccione el tipo" at bounding box center [365, 159] width 164 height 15
click at [385, 235] on div "LEGAJO UNICO" at bounding box center [368, 238] width 170 height 37
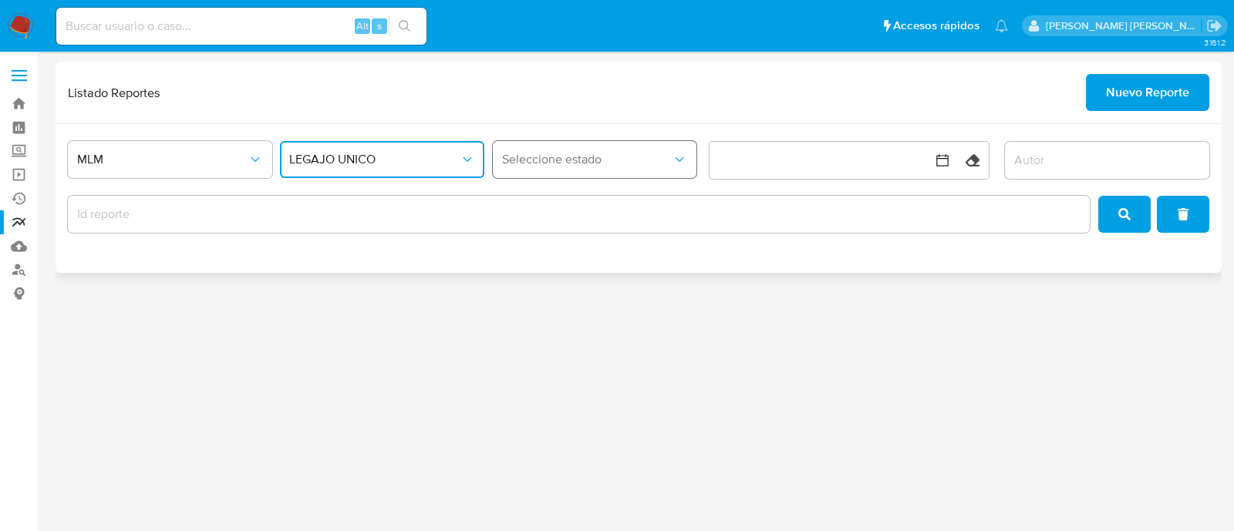
click at [547, 153] on span "Seleccione estado" at bounding box center [587, 159] width 170 height 15
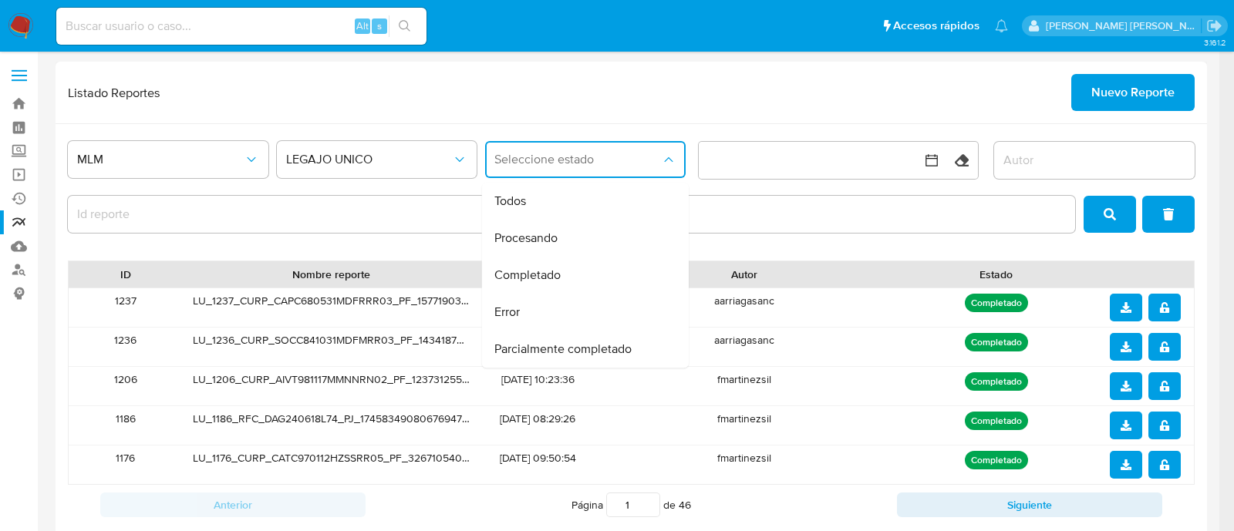
click at [289, 227] on div at bounding box center [571, 214] width 1007 height 37
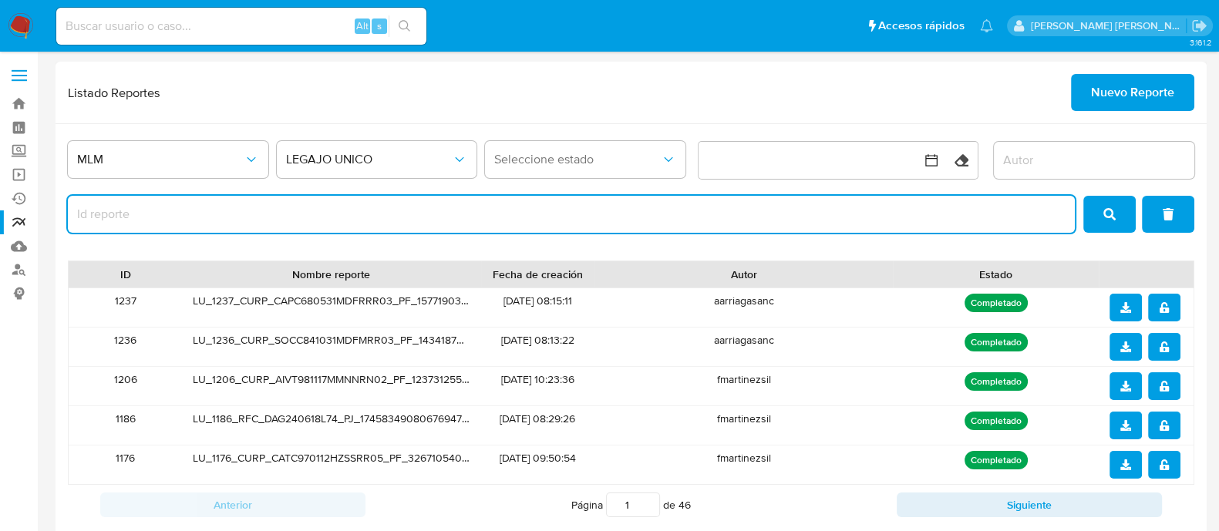
click at [263, 211] on input "report-id" at bounding box center [571, 214] width 1007 height 20
paste input "1237"
type input "1237"
click at [1112, 208] on icon "search" at bounding box center [1109, 214] width 12 height 12
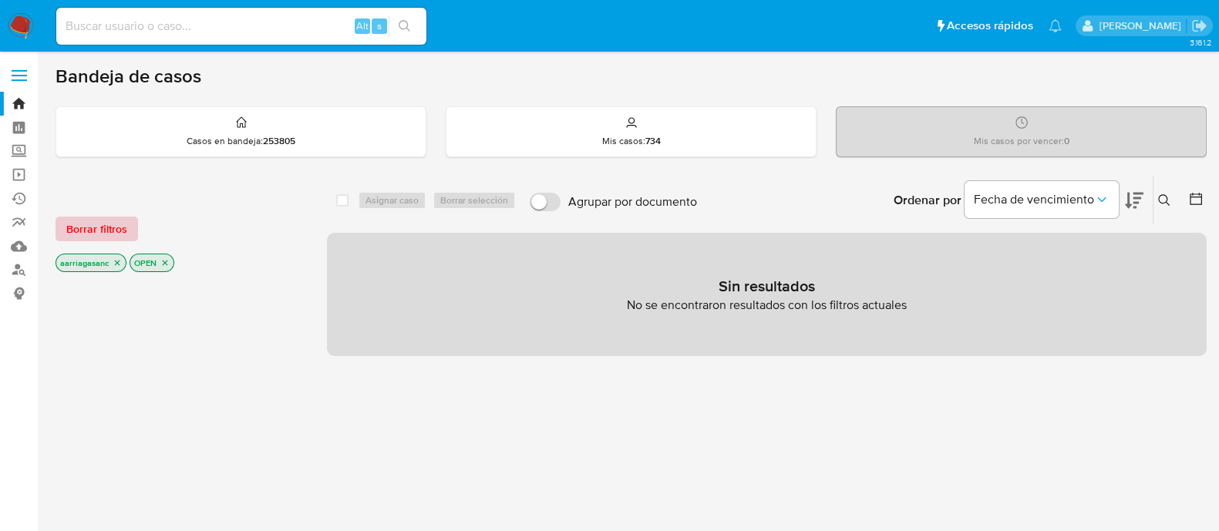
click at [89, 223] on span "Borrar filtros" at bounding box center [96, 229] width 61 height 22
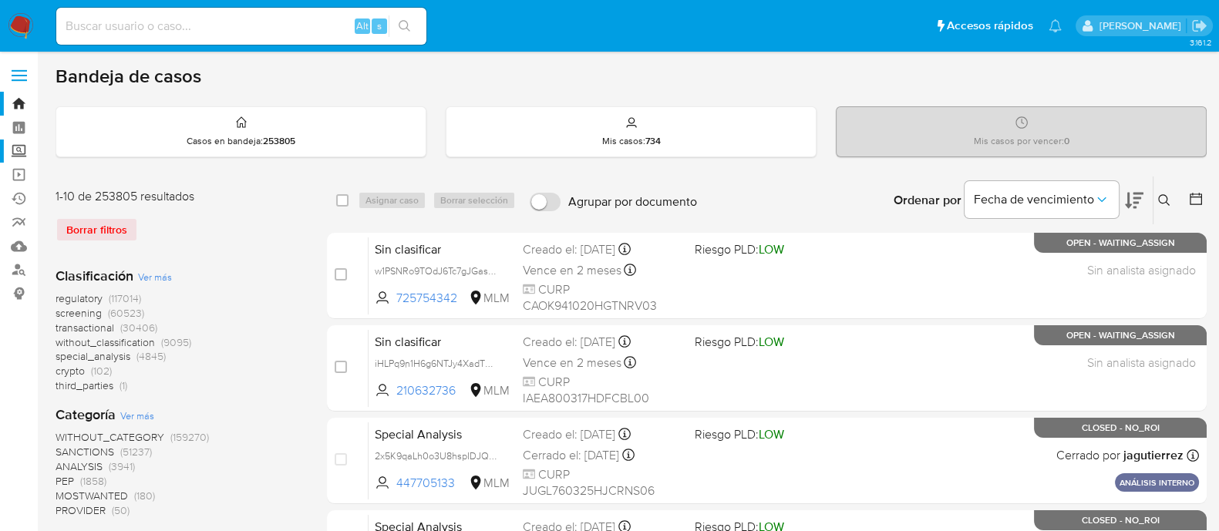
click at [20, 148] on label "Screening" at bounding box center [91, 152] width 183 height 24
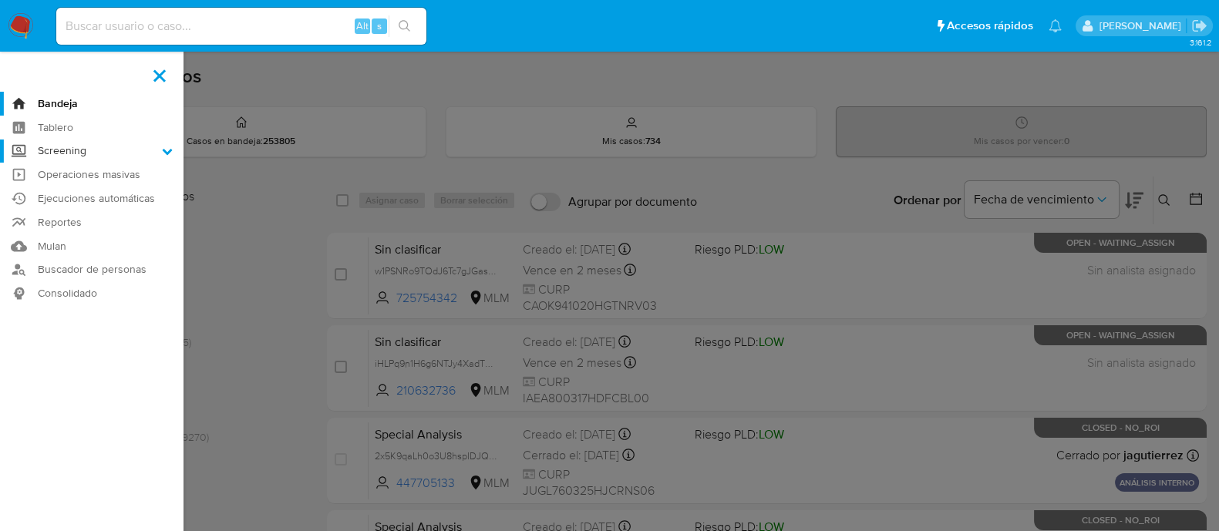
click at [0, 0] on input "Screening" at bounding box center [0, 0] width 0 height 0
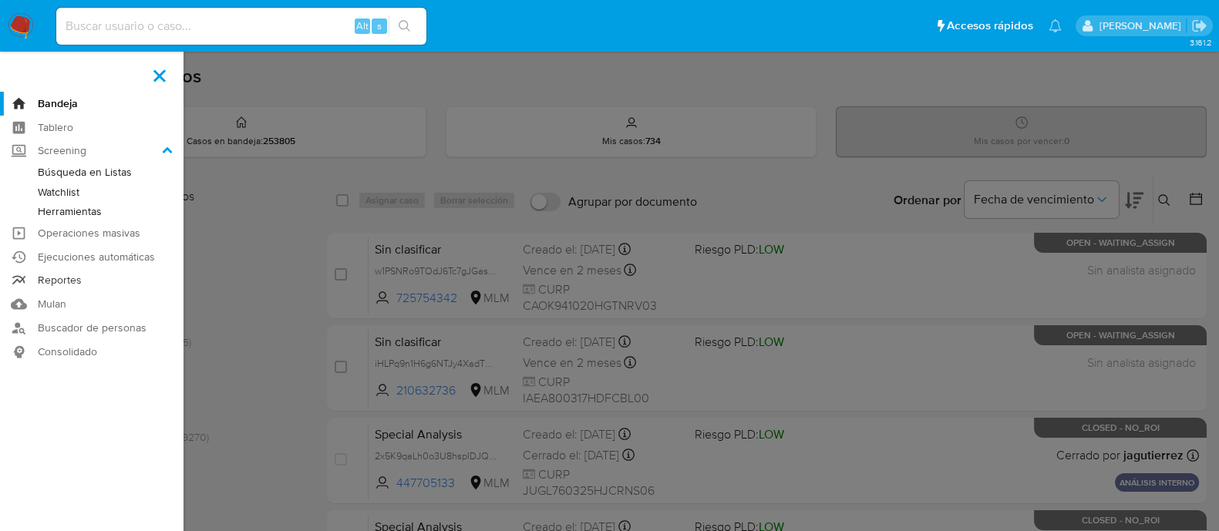
click at [63, 279] on link "Reportes" at bounding box center [91, 281] width 183 height 24
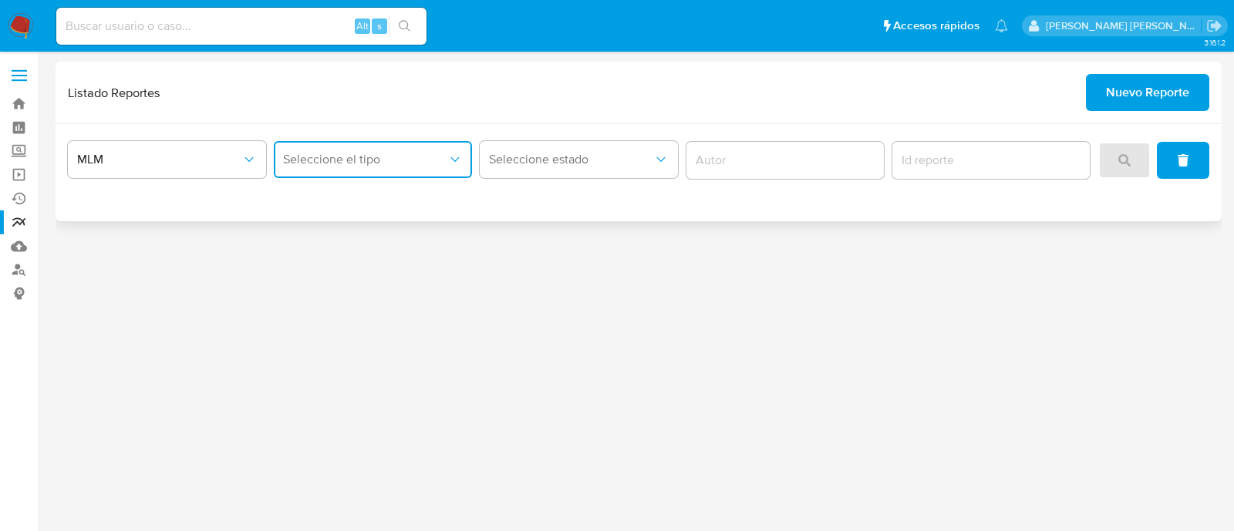
click at [331, 156] on span "Seleccione el tipo" at bounding box center [365, 159] width 164 height 15
click at [328, 244] on span "LEGAJO UNICO" at bounding box center [326, 238] width 86 height 15
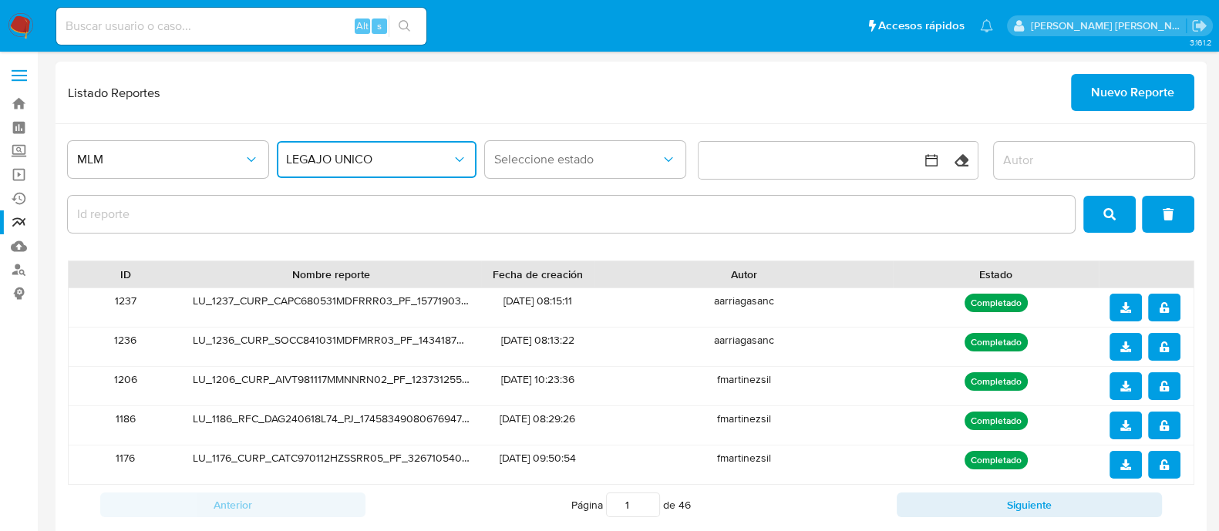
click at [1129, 305] on icon "download" at bounding box center [1125, 307] width 11 height 11
click at [1128, 338] on span "download" at bounding box center [1125, 347] width 11 height 25
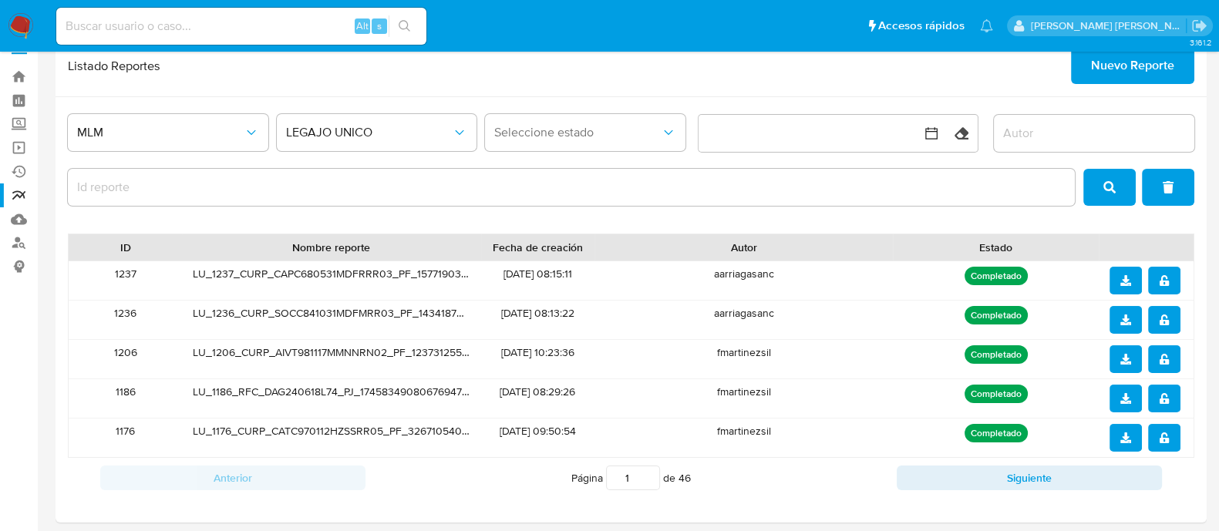
scroll to position [38, 0]
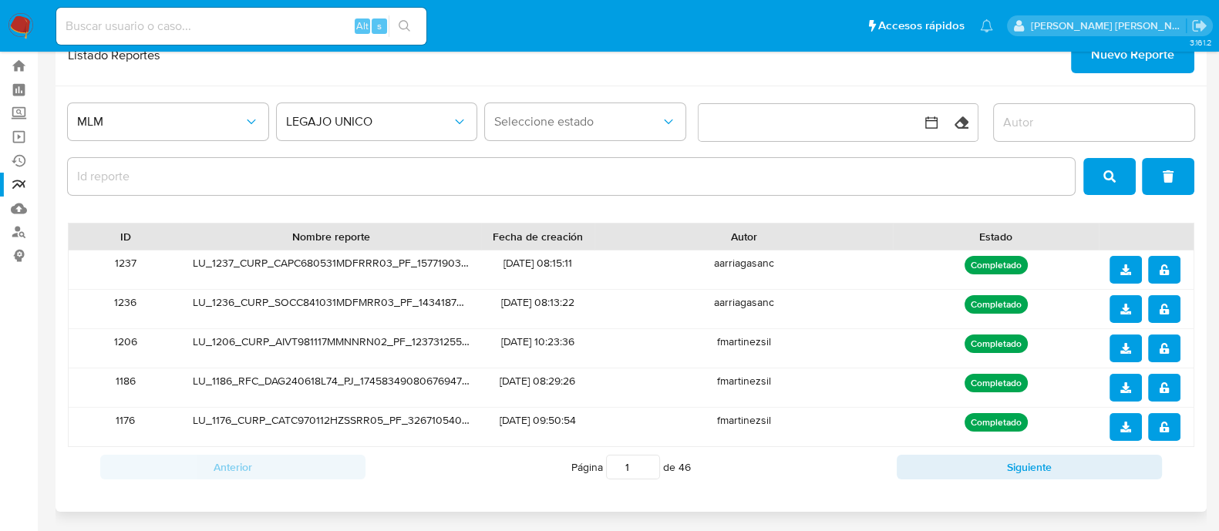
click at [1034, 323] on div "Completado" at bounding box center [995, 309] width 205 height 39
click at [1122, 268] on icon "download" at bounding box center [1125, 269] width 11 height 11
click at [1125, 313] on span "download" at bounding box center [1125, 309] width 11 height 25
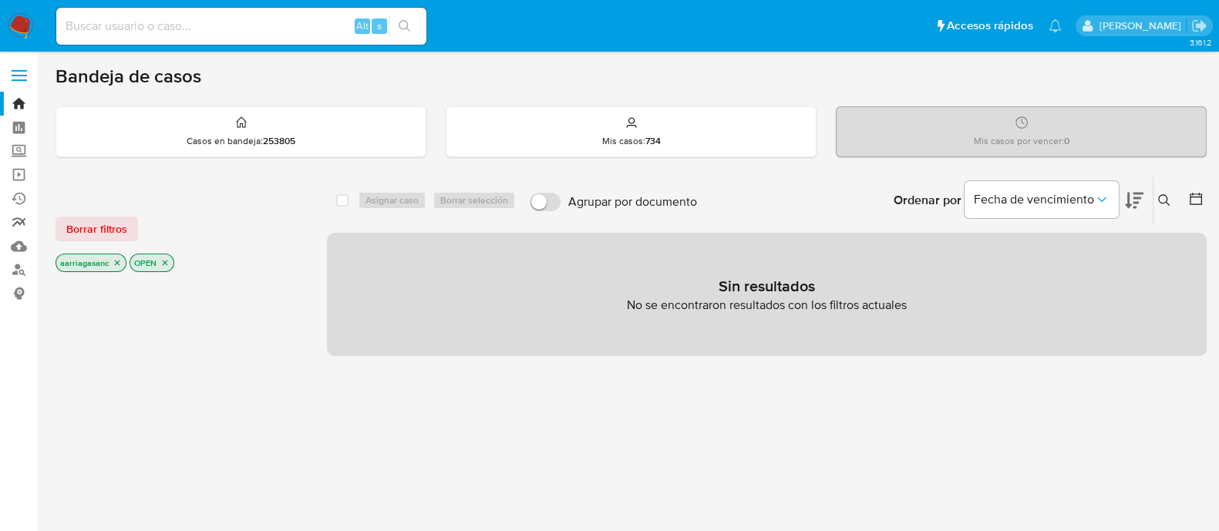
click at [21, 227] on link "Reportes" at bounding box center [91, 222] width 183 height 24
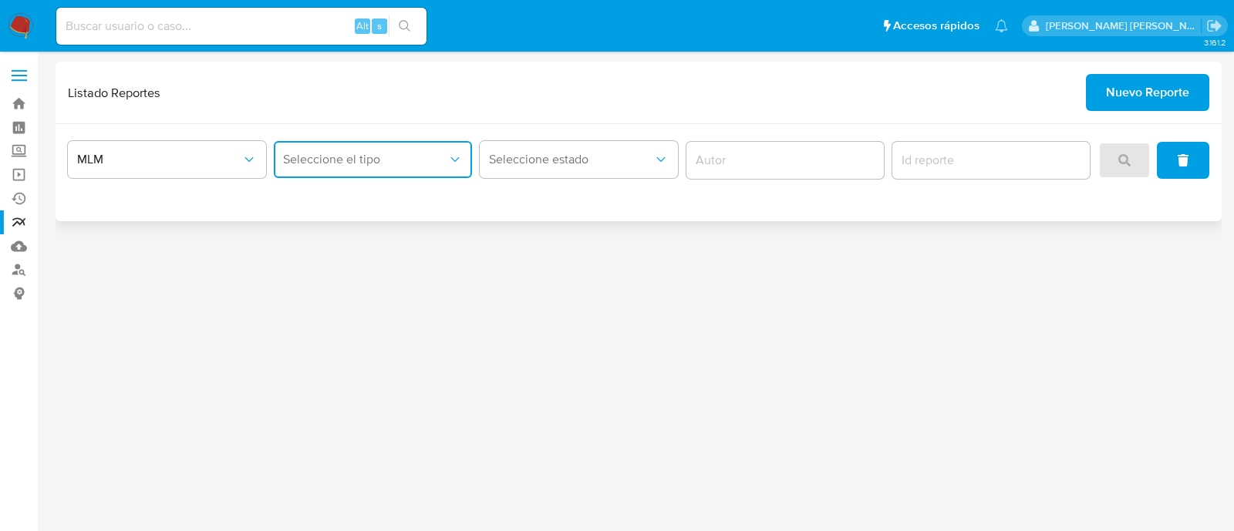
click at [382, 160] on span "Seleccione el tipo" at bounding box center [365, 159] width 164 height 15
click at [371, 229] on div "LEGAJO UNICO" at bounding box center [368, 238] width 170 height 37
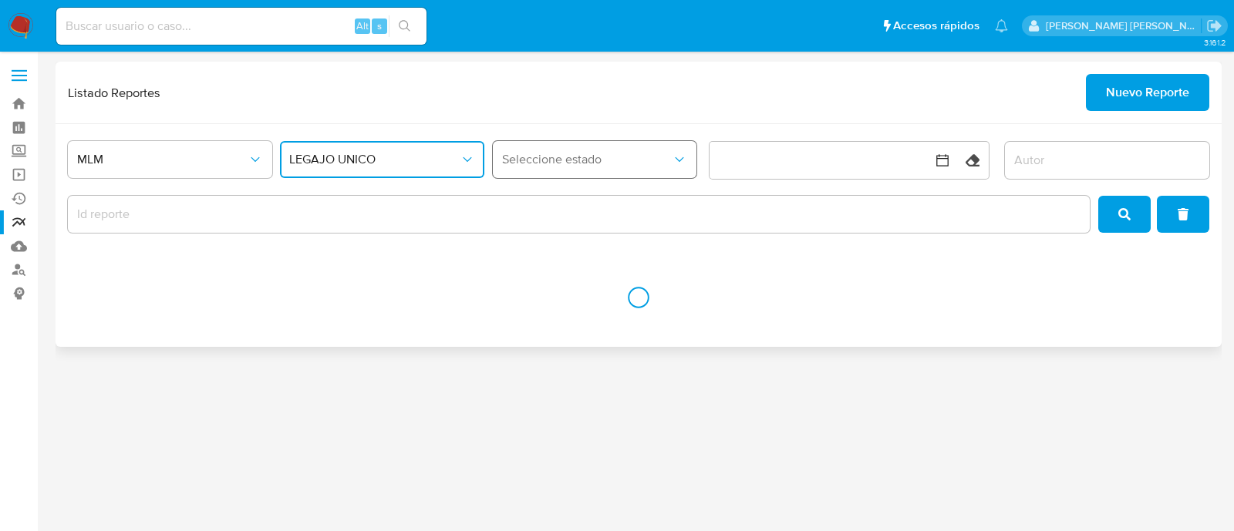
click at [621, 167] on button "Seleccione estado" at bounding box center [595, 159] width 204 height 37
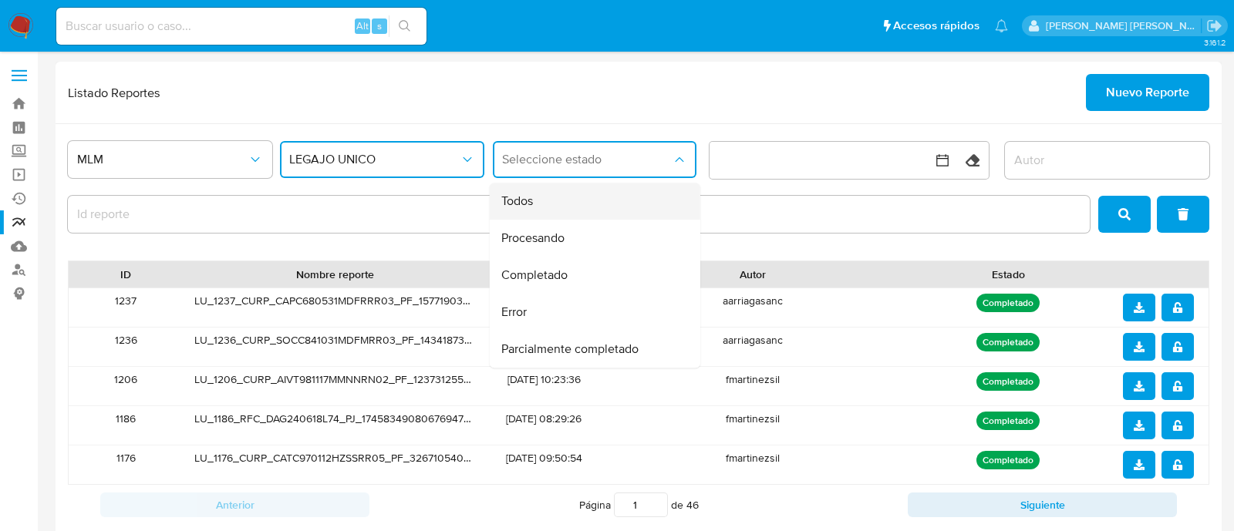
click at [574, 194] on div "Todos" at bounding box center [589, 201] width 177 height 37
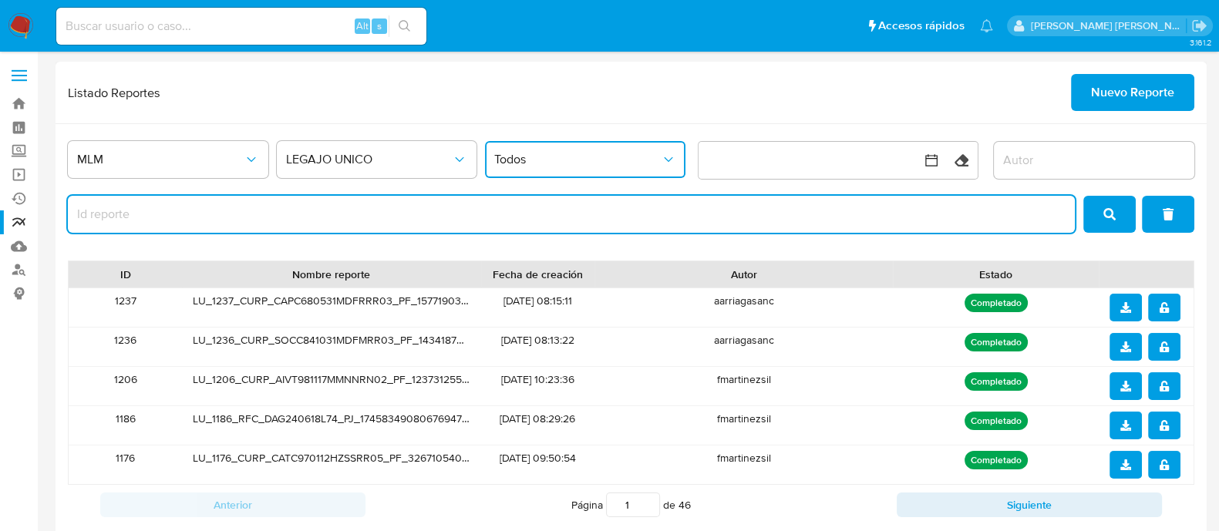
click at [601, 224] on input "report-id" at bounding box center [571, 214] width 1007 height 20
click at [1118, 304] on button "download" at bounding box center [1125, 308] width 32 height 28
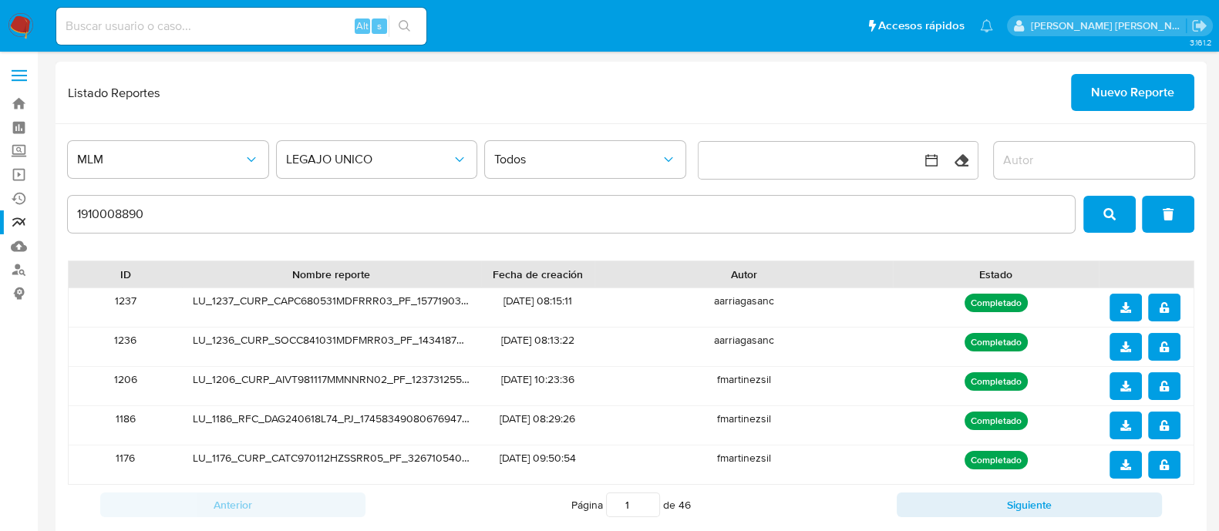
click at [678, 101] on div "Listado Reportes Nuevo Reporte" at bounding box center [631, 92] width 1126 height 37
click at [1107, 217] on icon "search" at bounding box center [1109, 214] width 12 height 12
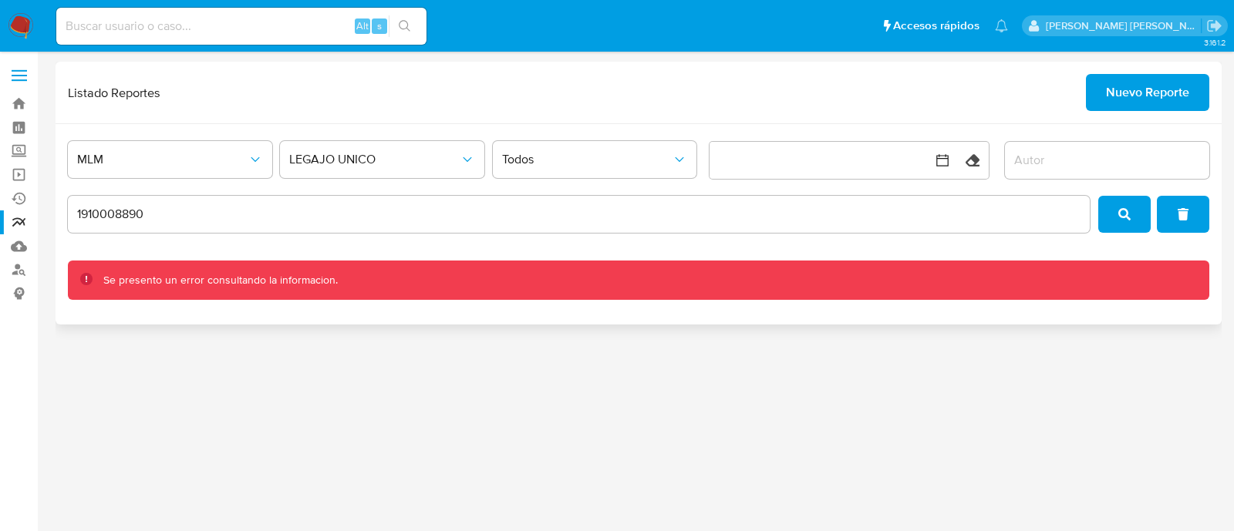
click at [274, 214] on input "1910008890" at bounding box center [579, 214] width 1022 height 20
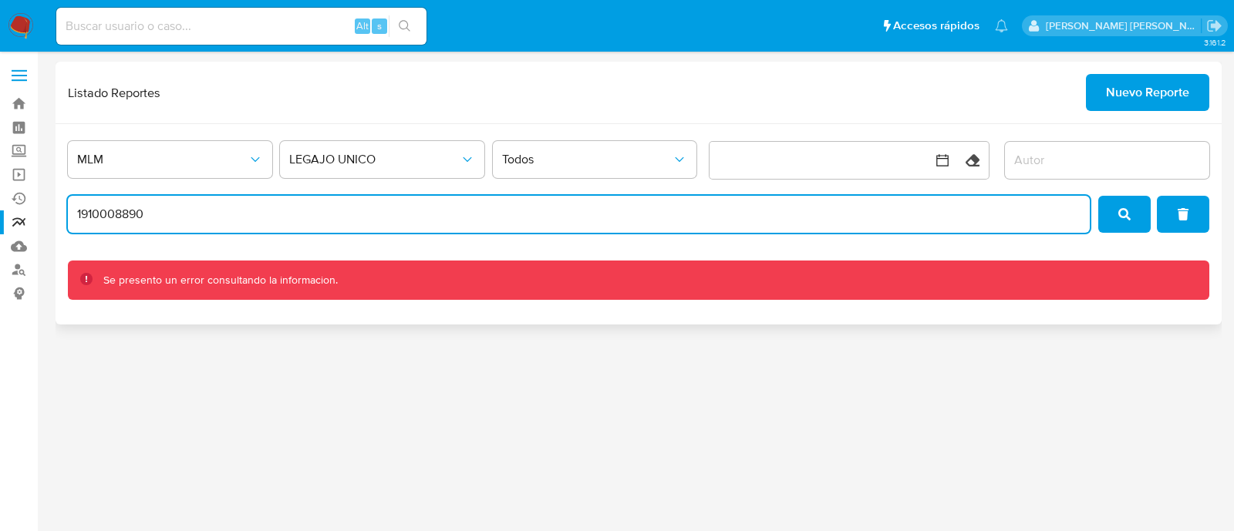
click at [1149, 210] on button "search" at bounding box center [1124, 214] width 52 height 37
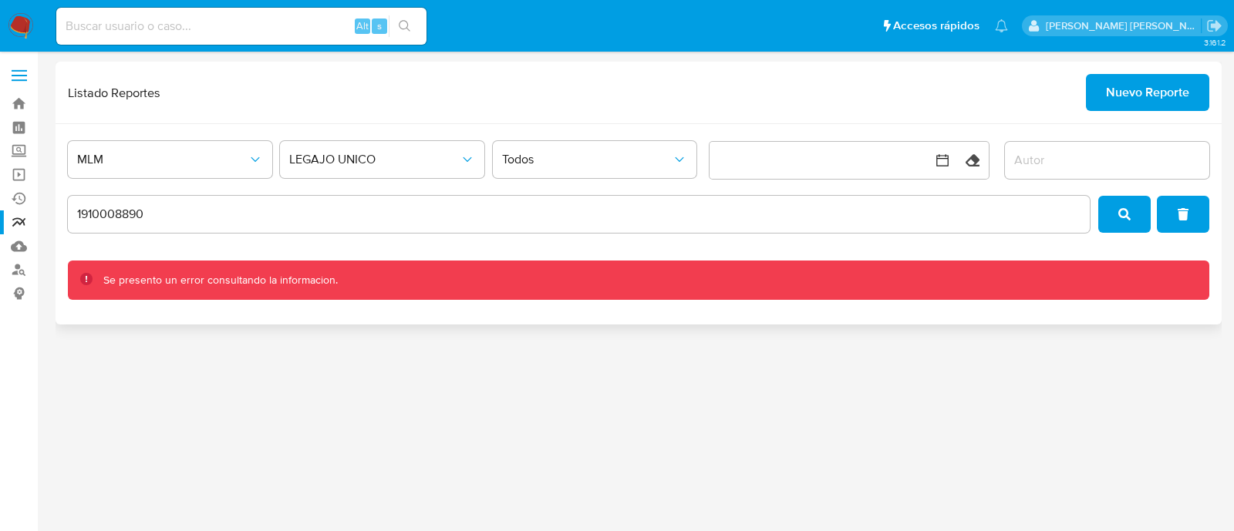
click at [1129, 217] on icon "search" at bounding box center [1124, 214] width 12 height 12
click at [180, 210] on input "1910008890" at bounding box center [579, 214] width 1022 height 20
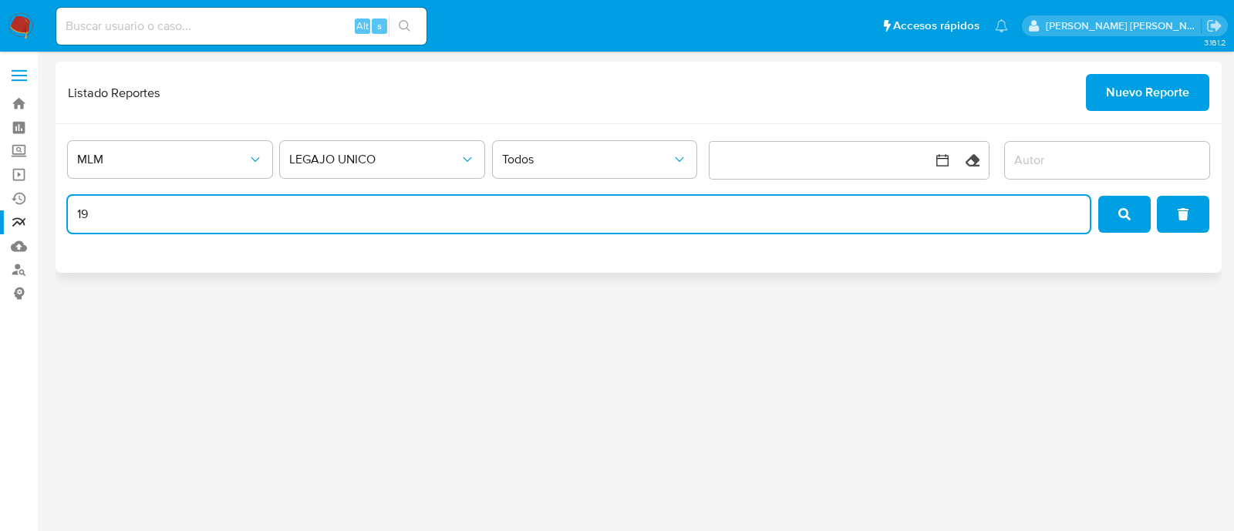
type input "1"
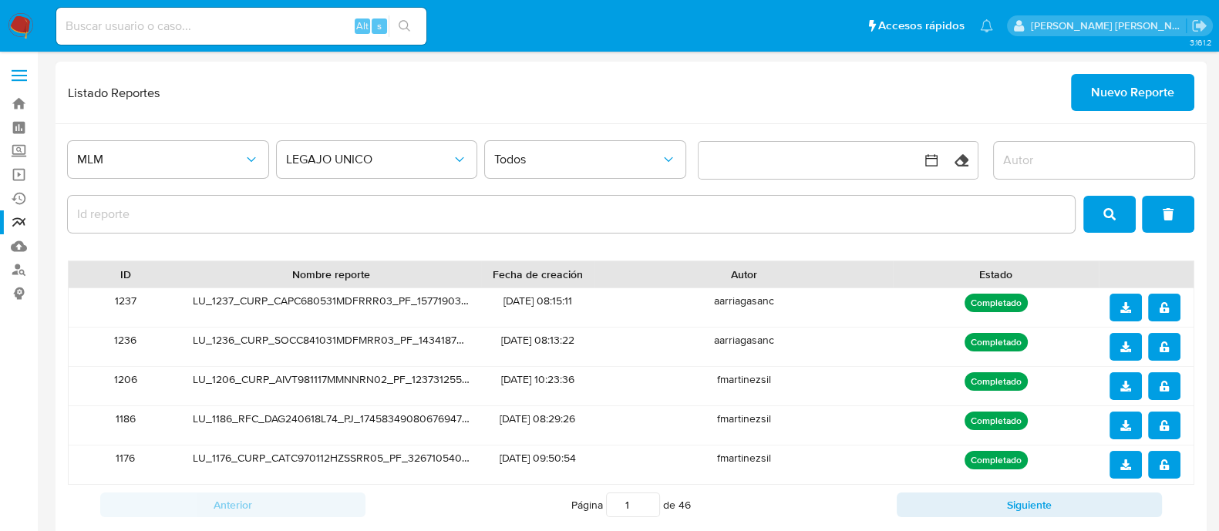
click at [1099, 208] on button "search" at bounding box center [1109, 214] width 52 height 37
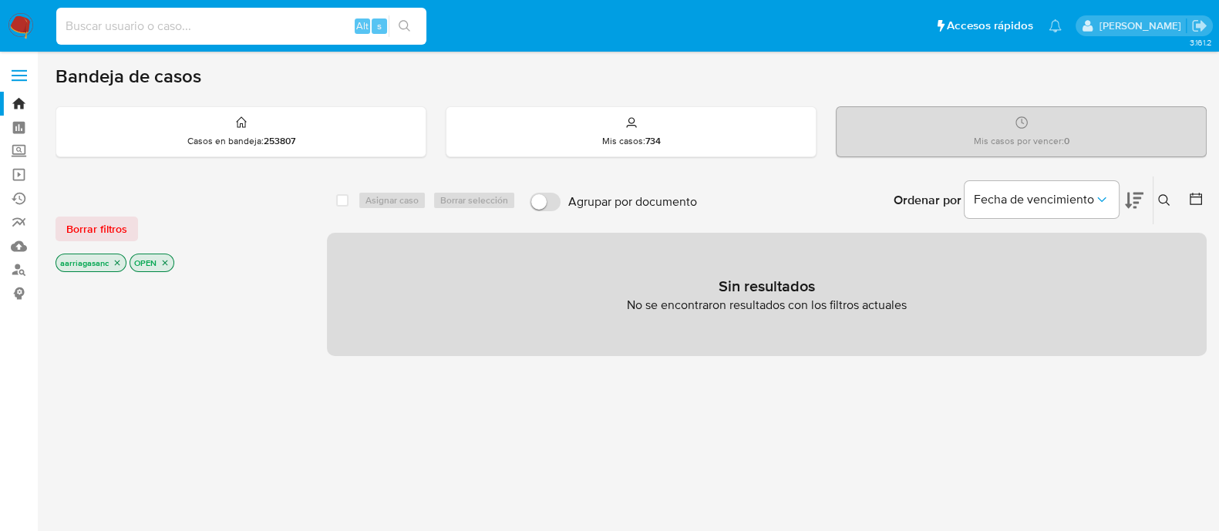
click at [212, 25] on input at bounding box center [241, 26] width 370 height 20
paste input "419165536"
type input "419165536"
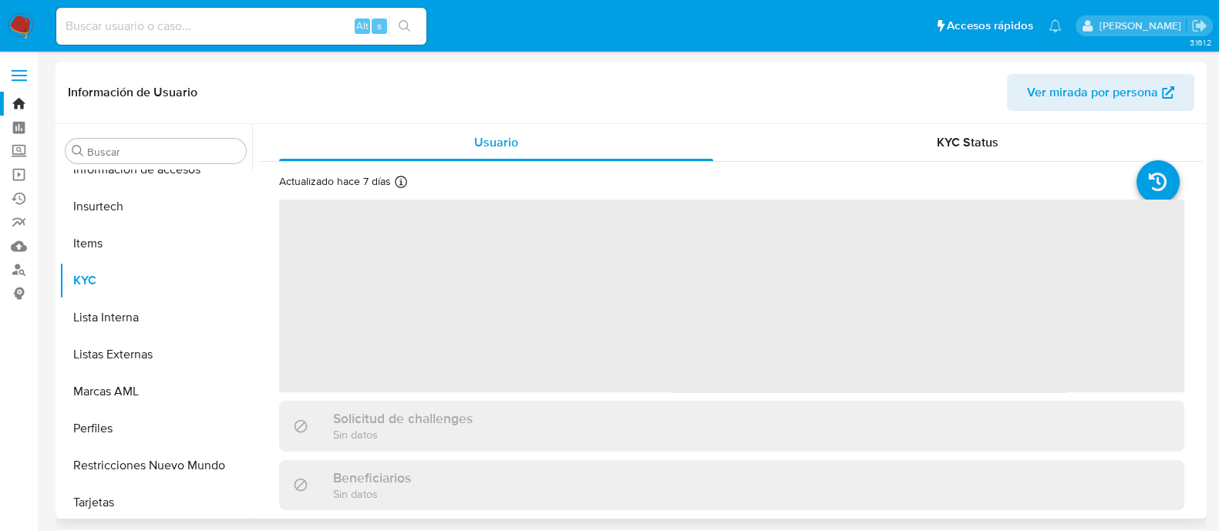
scroll to position [725, 0]
select select "10"
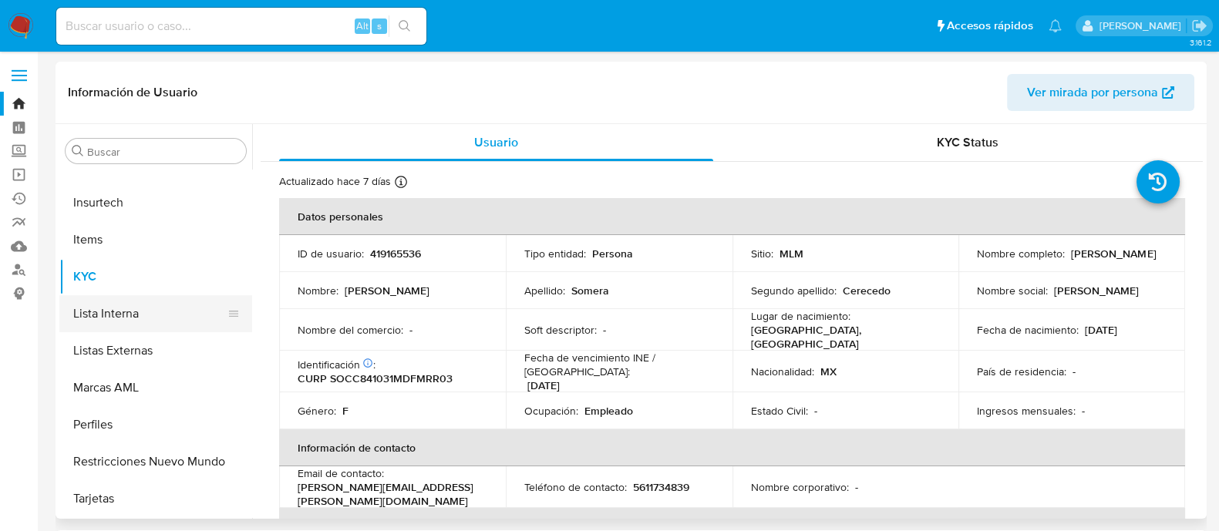
click at [143, 298] on button "Lista Interna" at bounding box center [149, 313] width 180 height 37
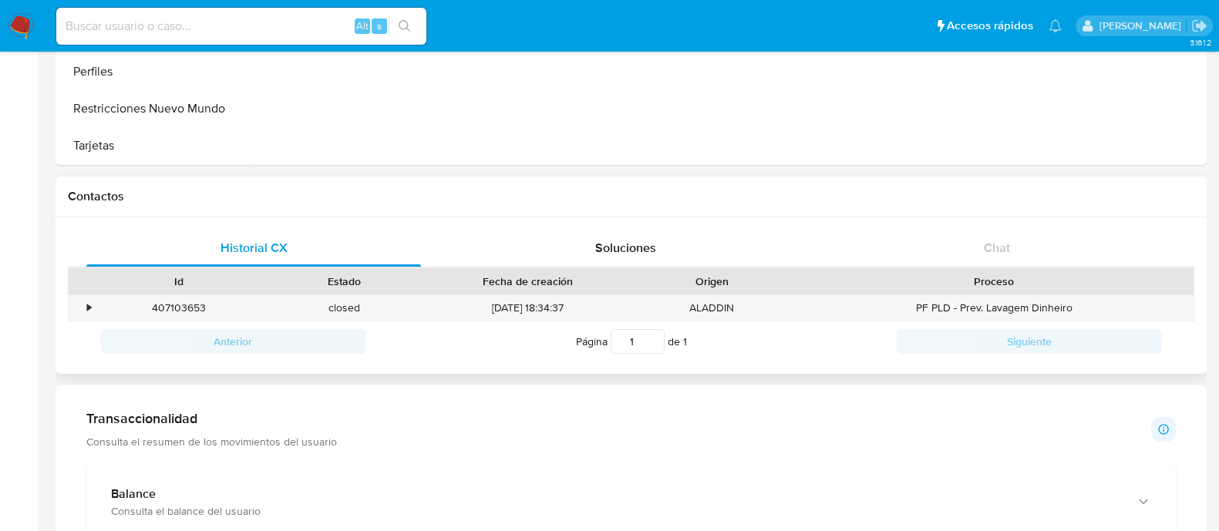
scroll to position [161, 0]
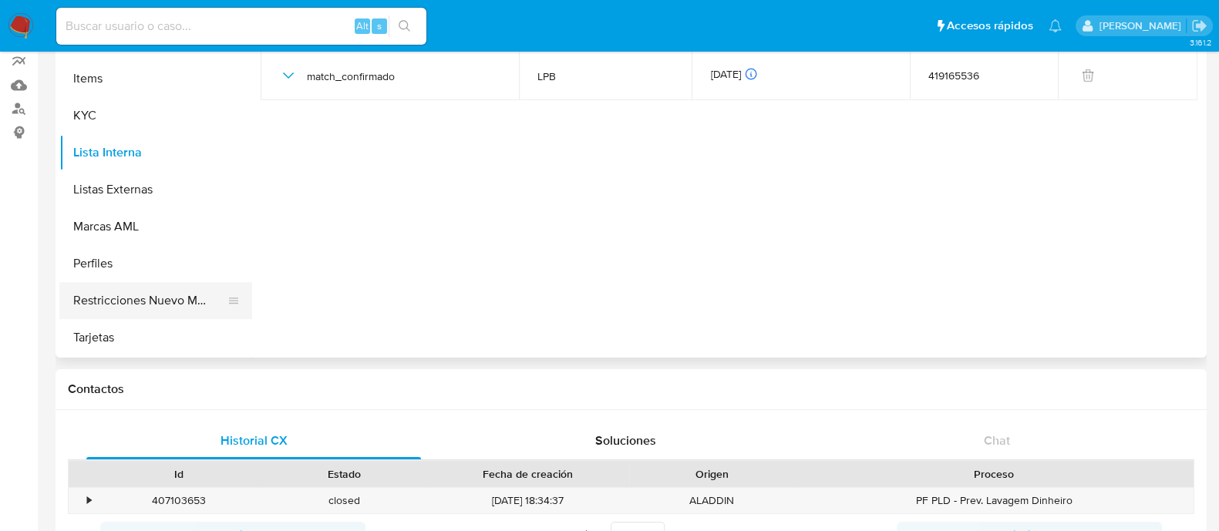
click at [139, 298] on button "Restricciones Nuevo Mundo" at bounding box center [149, 300] width 180 height 37
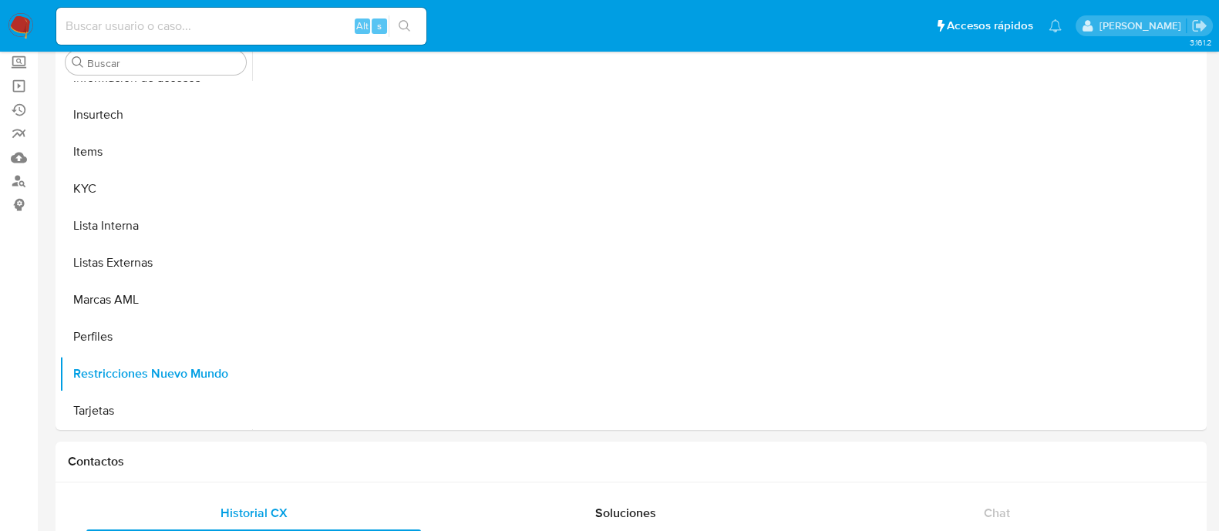
scroll to position [0, 0]
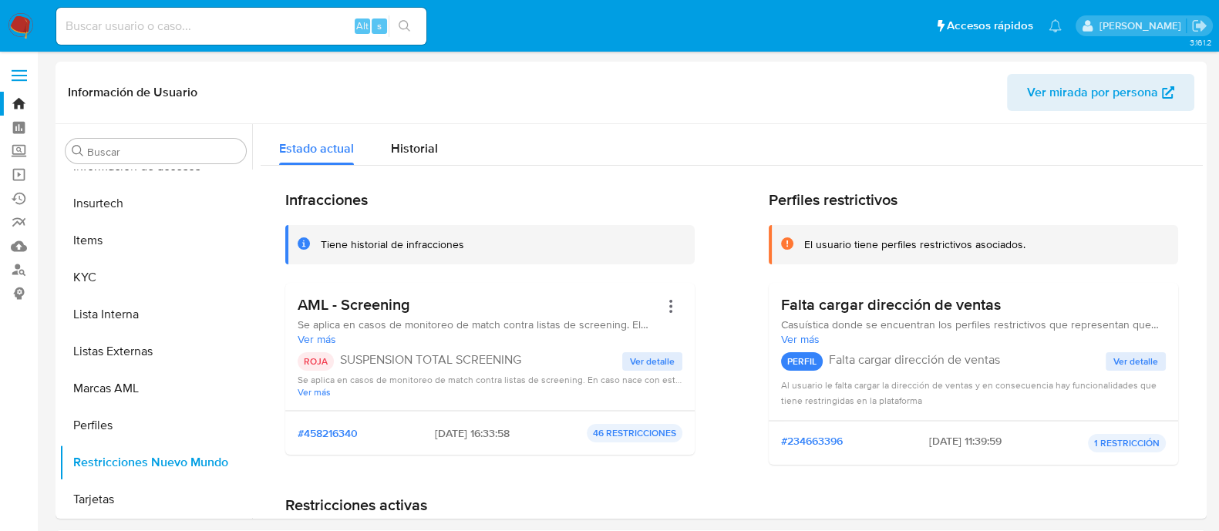
drag, startPoint x: 418, startPoint y: 435, endPoint x: 473, endPoint y: 436, distance: 54.7
click at [473, 436] on span "[DATE] 16:33:58" at bounding box center [472, 433] width 75 height 14
click at [119, 286] on button "KYC" at bounding box center [149, 277] width 180 height 37
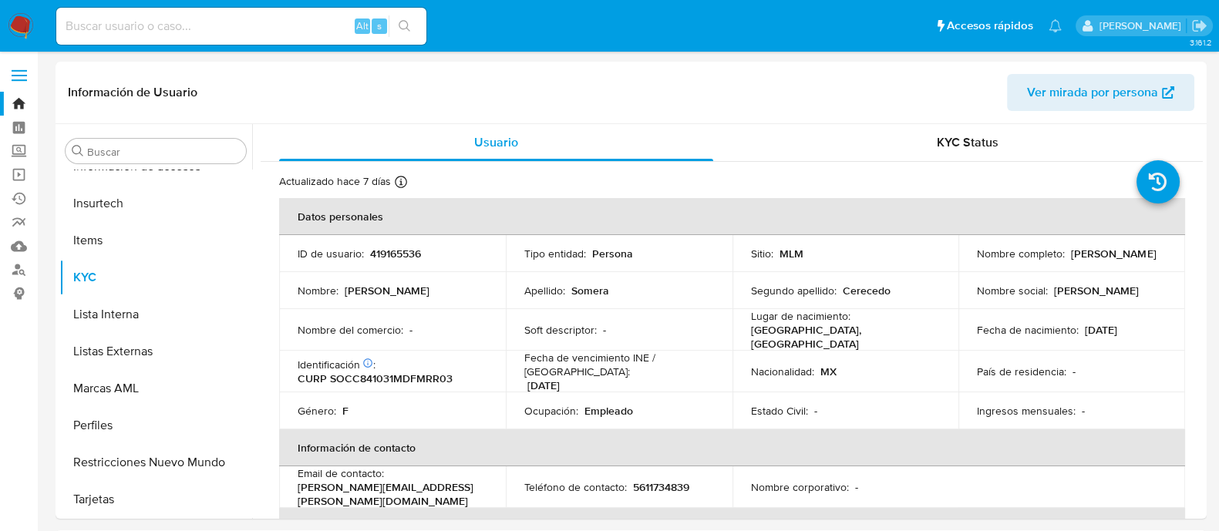
click at [412, 372] on p "CURP SOCC841031MDFMRR03" at bounding box center [375, 379] width 155 height 14
copy p "SOCC841031MDFMRR03"
click at [374, 374] on p "CURP SOCC841031MDFMRR03" at bounding box center [375, 379] width 155 height 14
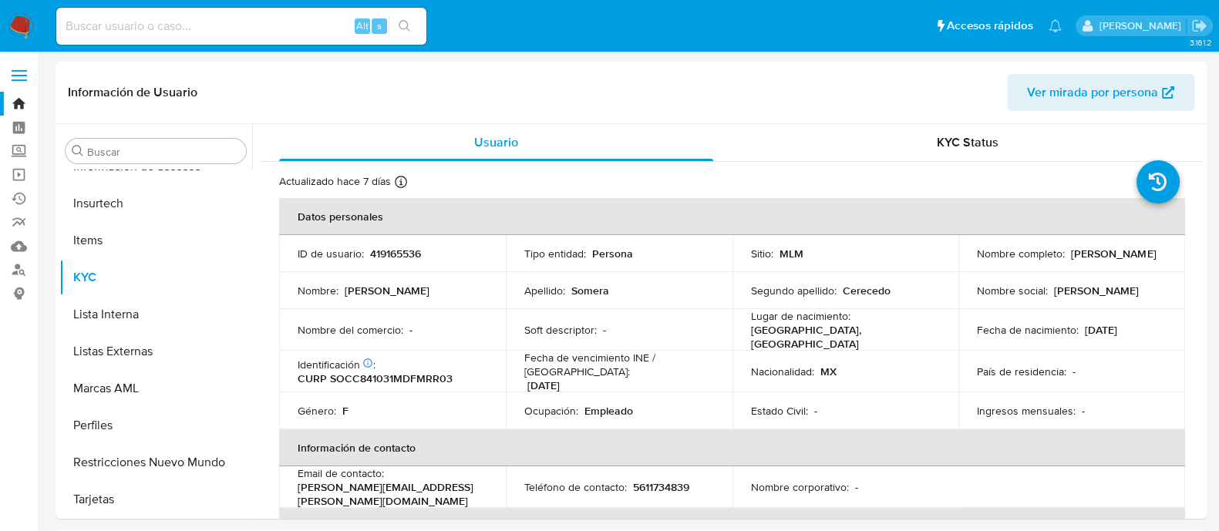
click at [274, 27] on input at bounding box center [241, 26] width 370 height 20
paste input "1910008890"
type input "1910008890"
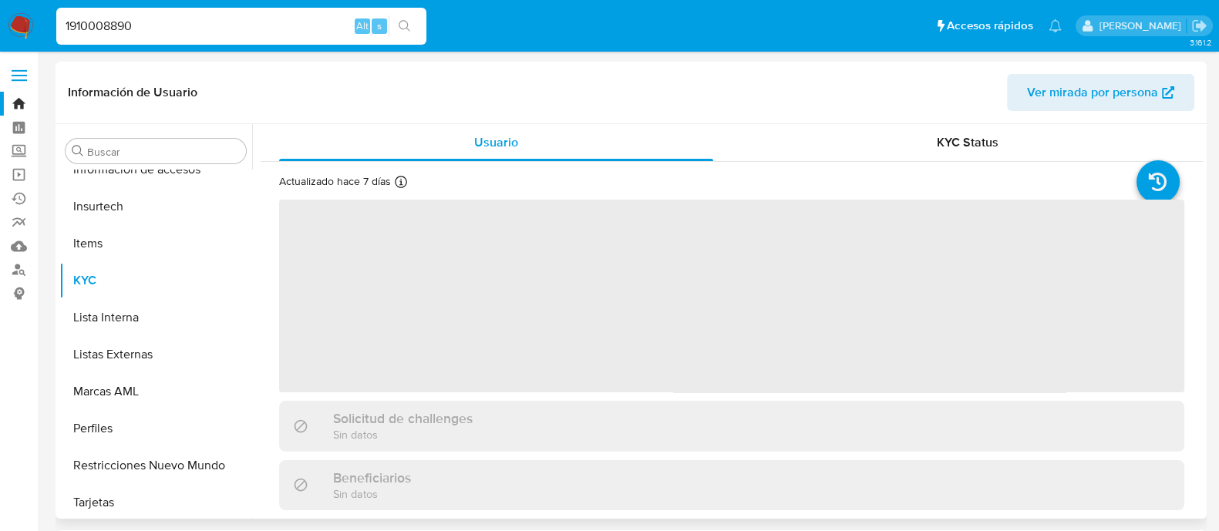
scroll to position [725, 0]
select select "10"
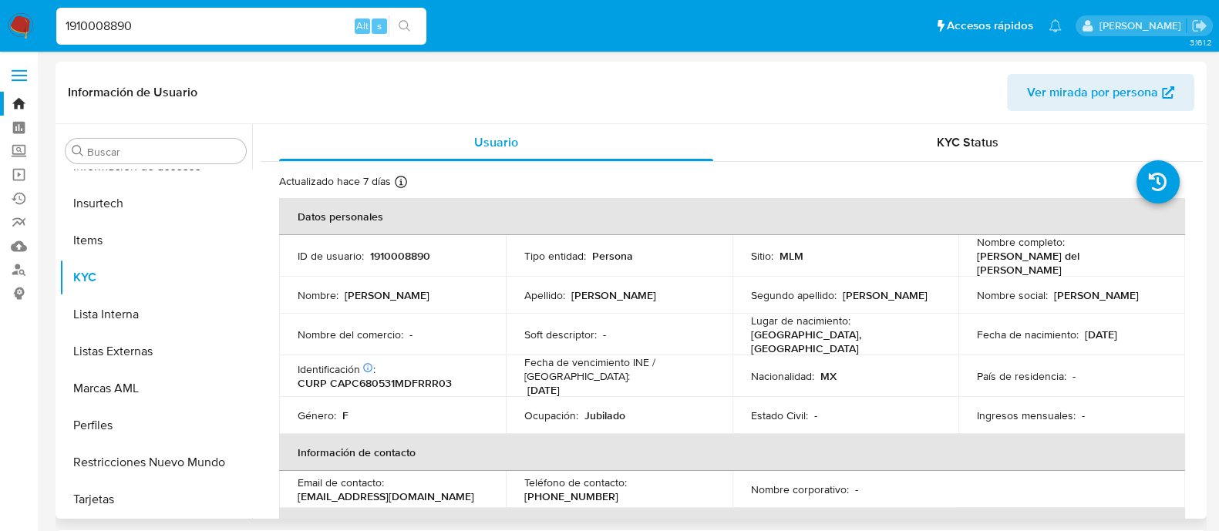
click at [397, 376] on p "CURP CAPC680531MDFRRR03" at bounding box center [375, 383] width 154 height 14
copy p "CAPC680531MDFRRR03"
